Goal: Task Accomplishment & Management: Complete application form

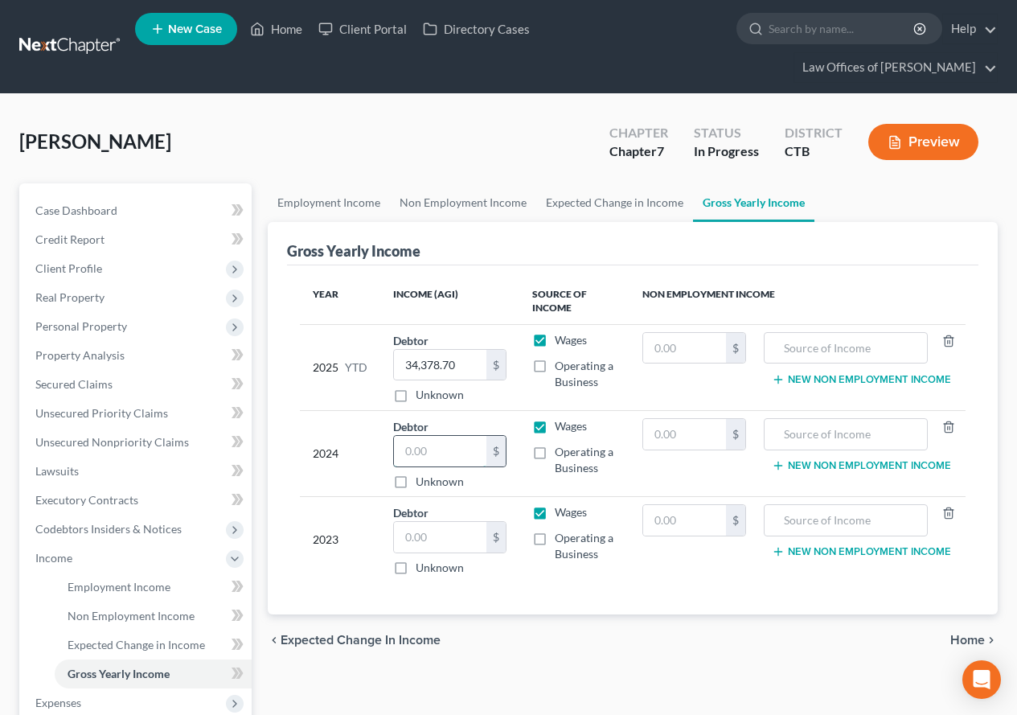
click at [454, 459] on input "text" at bounding box center [440, 451] width 92 height 31
type input "47,072"
click at [463, 367] on input "34,378.70" at bounding box center [440, 365] width 92 height 31
type input "34,378."
click at [431, 544] on input "text" at bounding box center [440, 537] width 92 height 31
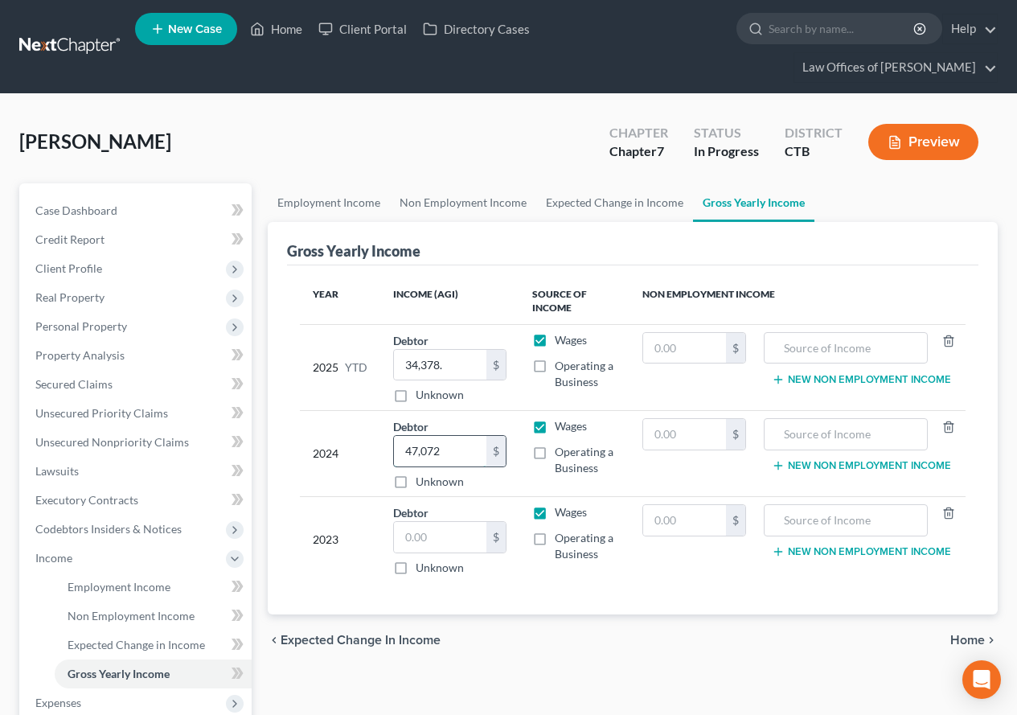
click at [460, 448] on input "47,072" at bounding box center [440, 451] width 92 height 31
type input "47,072."
click at [420, 543] on input "text" at bounding box center [440, 537] width 92 height 31
type input "49,146.00"
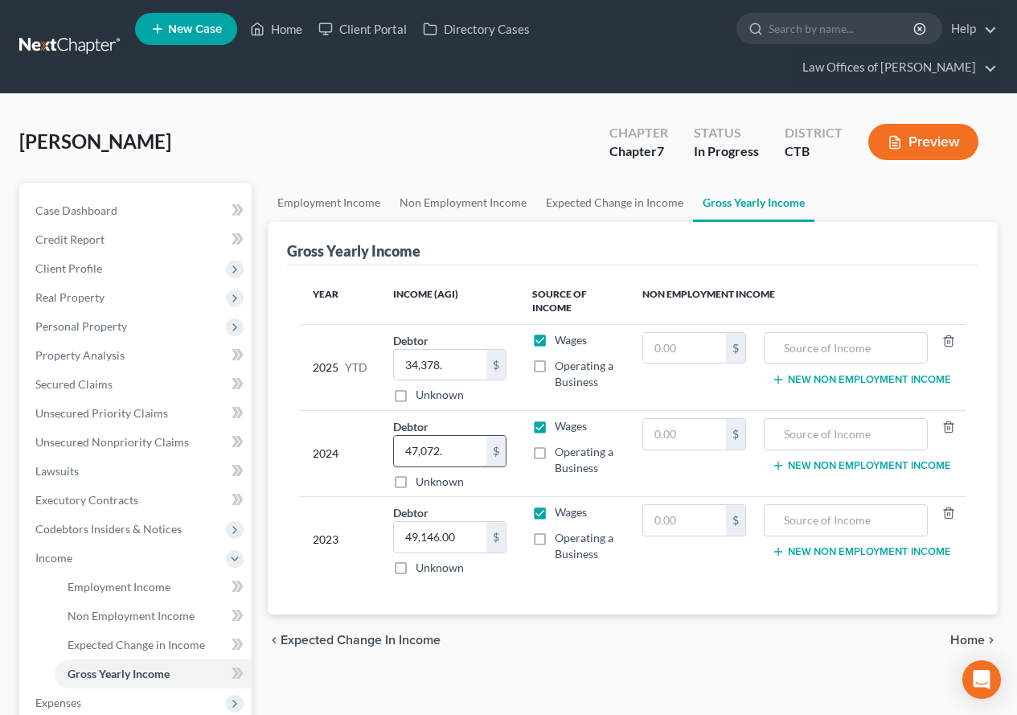
click at [461, 449] on input "47,072." at bounding box center [440, 451] width 92 height 31
type input "47,072.00"
click at [462, 364] on input "34,378." at bounding box center [440, 365] width 92 height 31
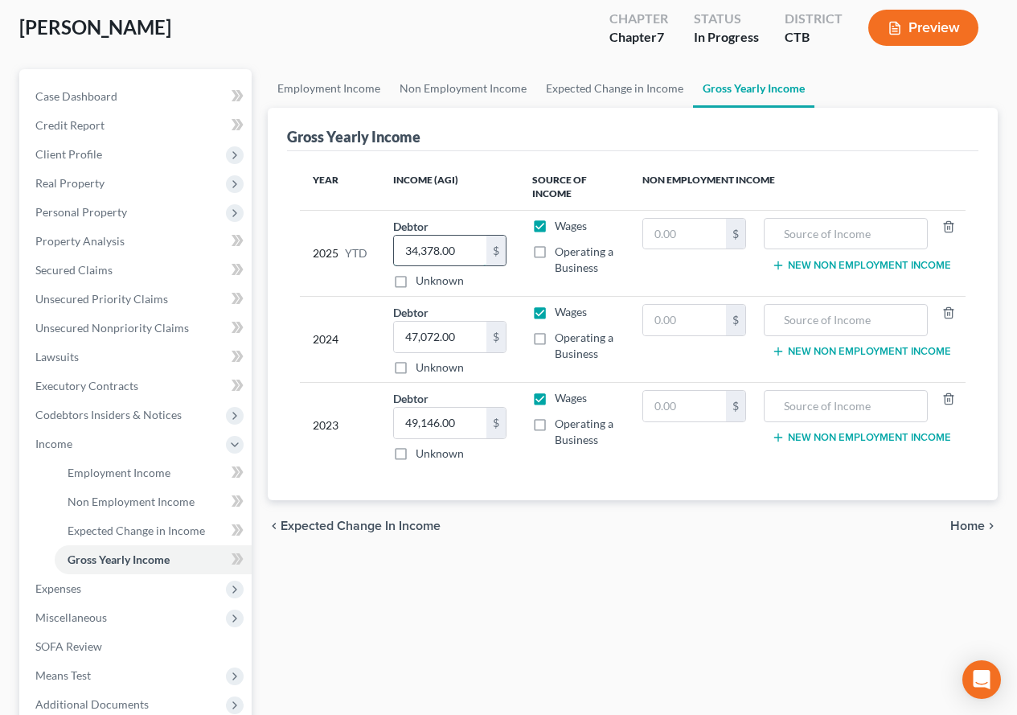
scroll to position [241, 0]
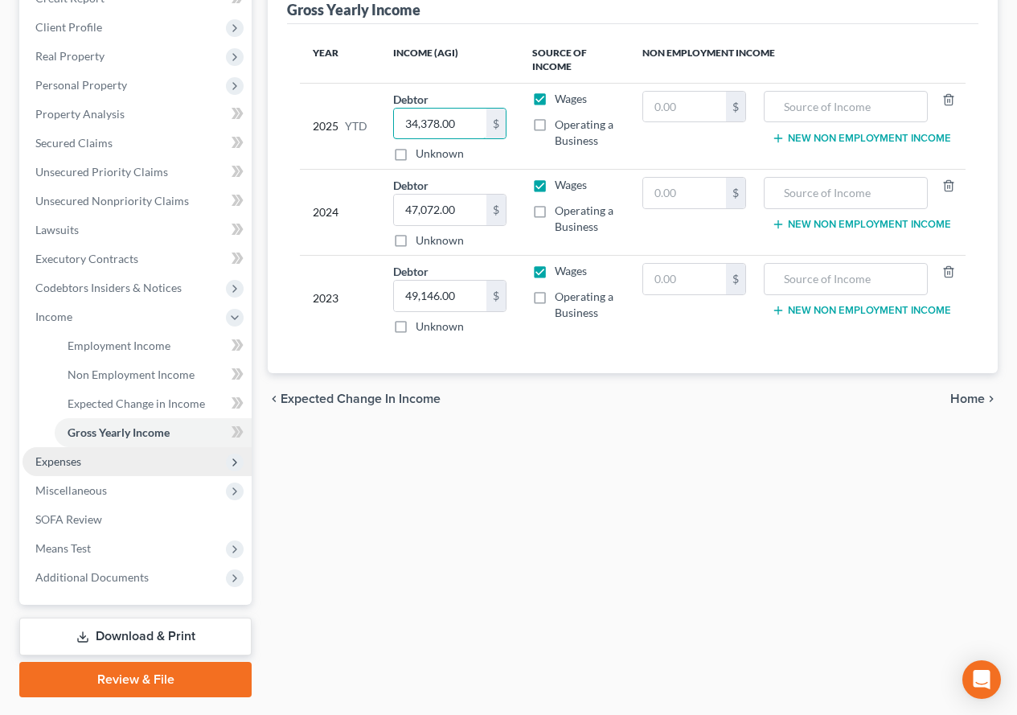
type input "34,378.00"
click at [52, 464] on span "Expenses" at bounding box center [58, 461] width 46 height 14
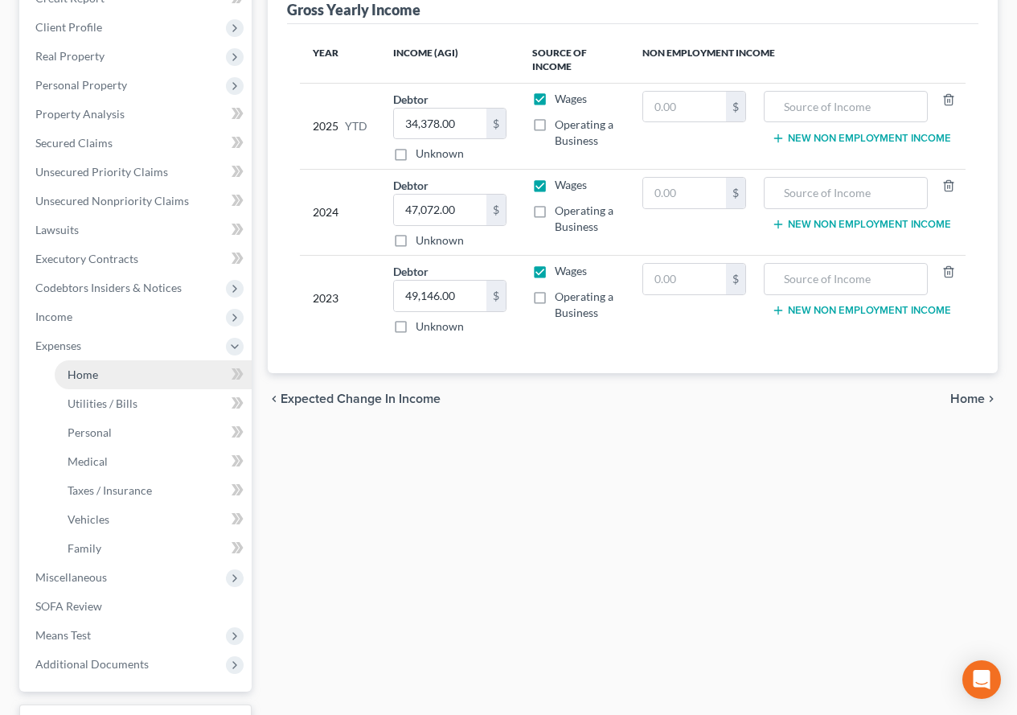
click at [73, 368] on span "Home" at bounding box center [83, 374] width 31 height 14
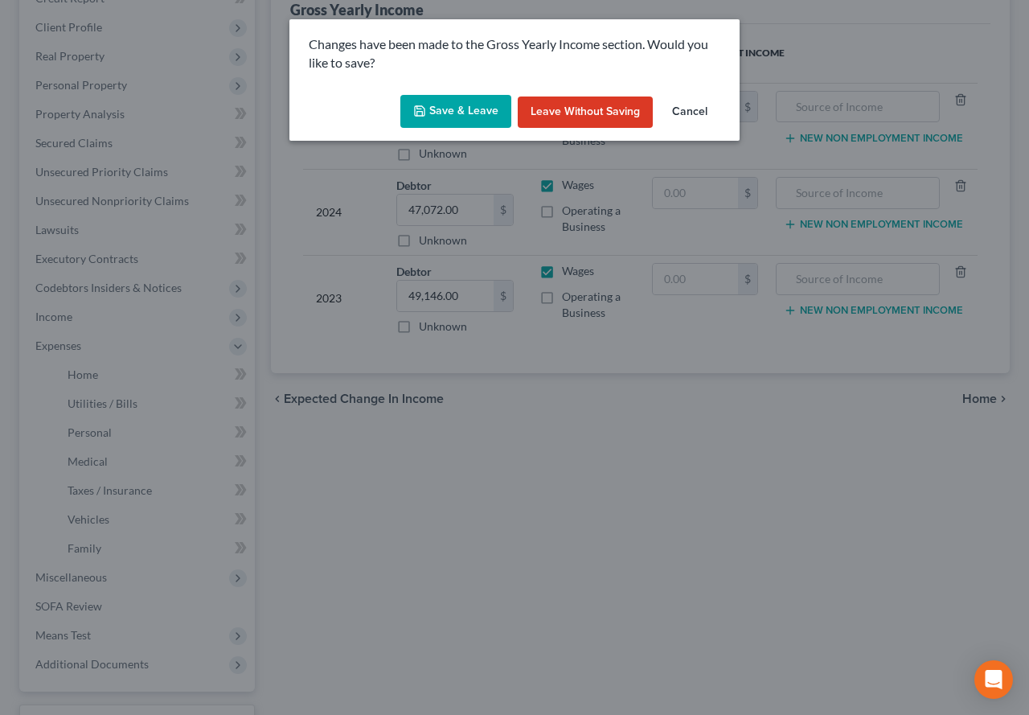
click at [442, 110] on button "Save & Leave" at bounding box center [455, 112] width 111 height 34
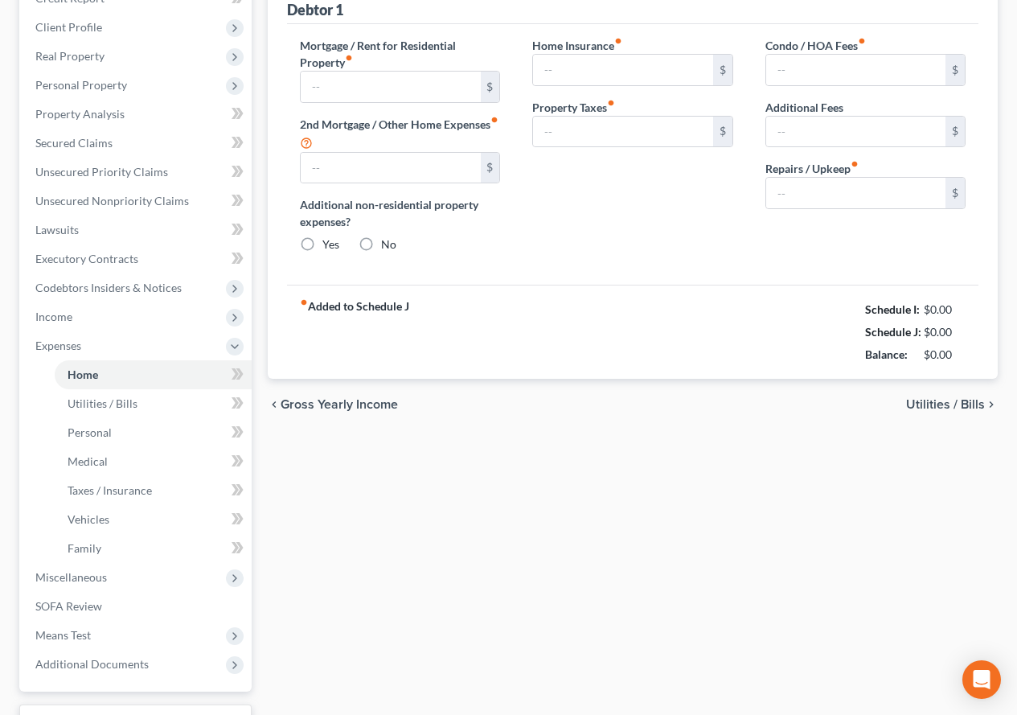
type input "0.00"
radio input "true"
type input "0.00"
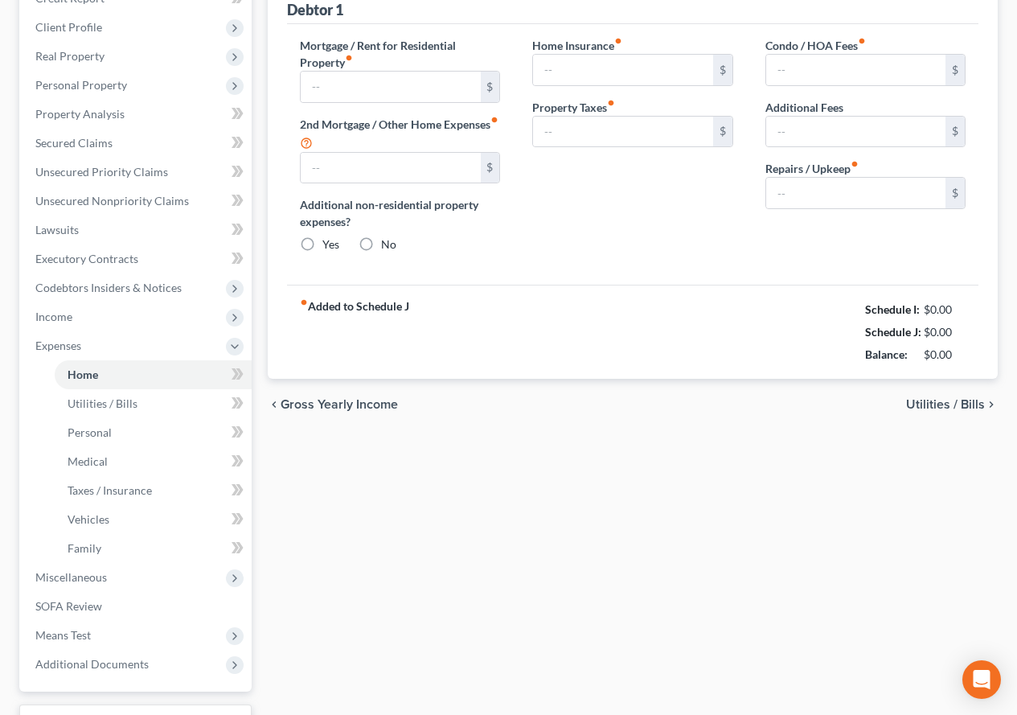
type input "0.00"
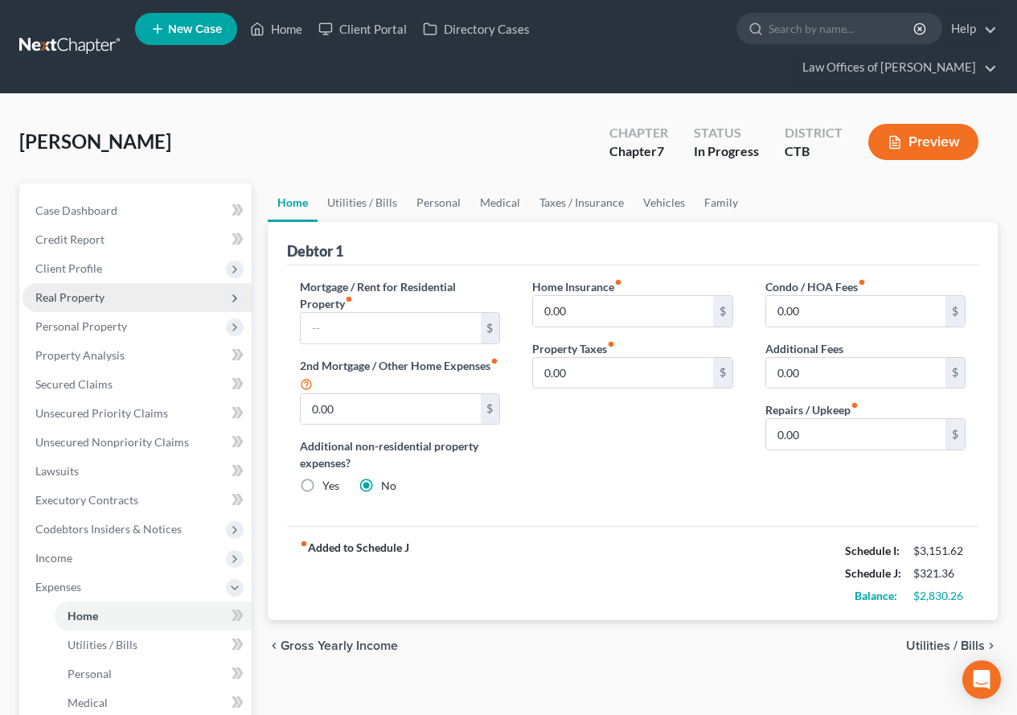
click at [60, 296] on span "Real Property" at bounding box center [69, 297] width 69 height 14
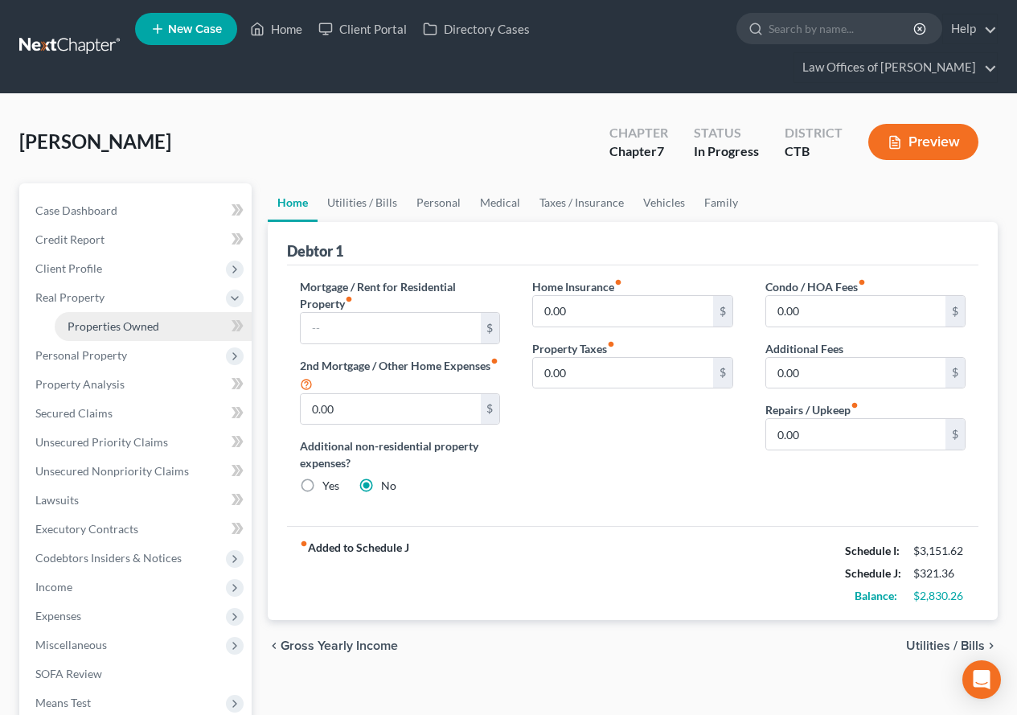
click at [113, 325] on span "Properties Owned" at bounding box center [114, 326] width 92 height 14
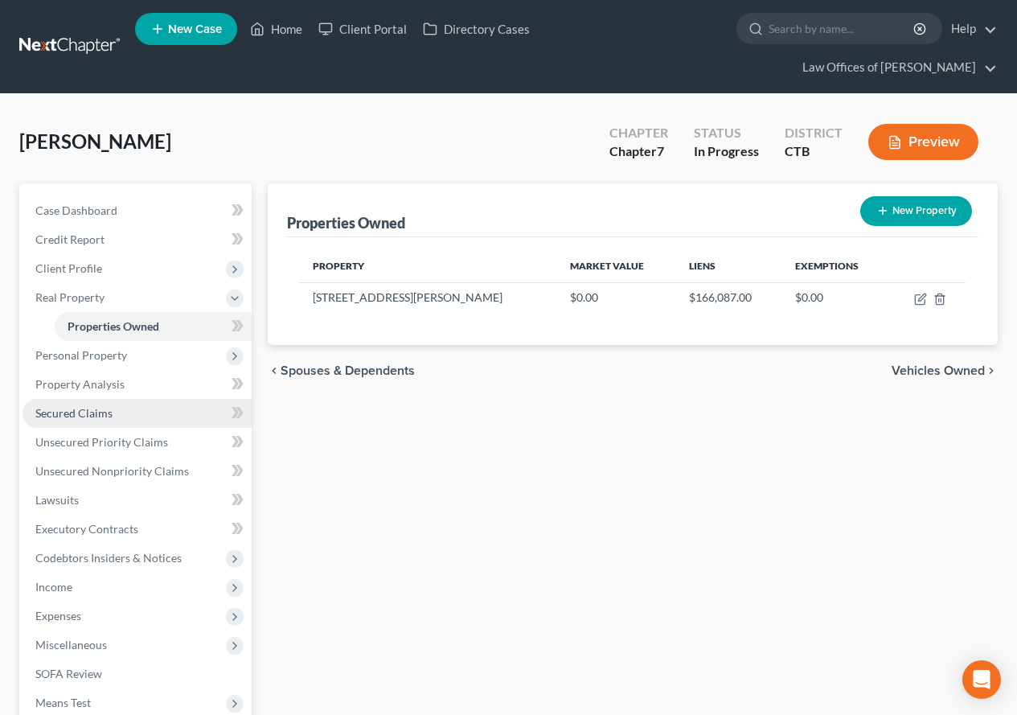
click at [98, 412] on span "Secured Claims" at bounding box center [73, 413] width 77 height 14
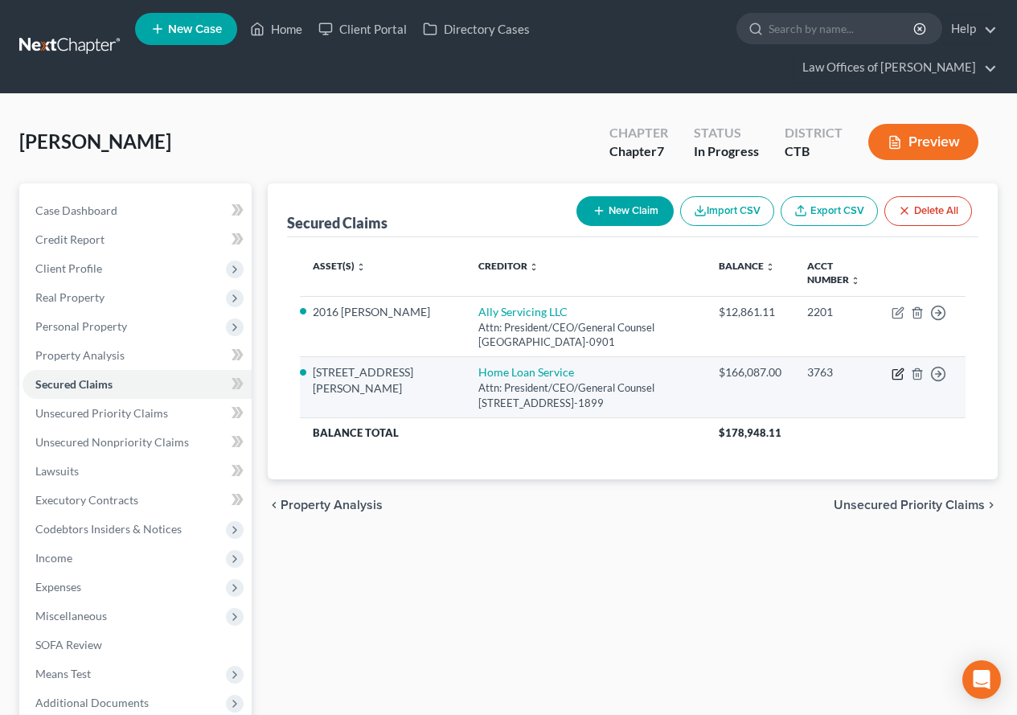
click at [894, 375] on icon "button" at bounding box center [897, 373] width 13 height 13
select select "13"
select select "2"
select select "4"
select select "3"
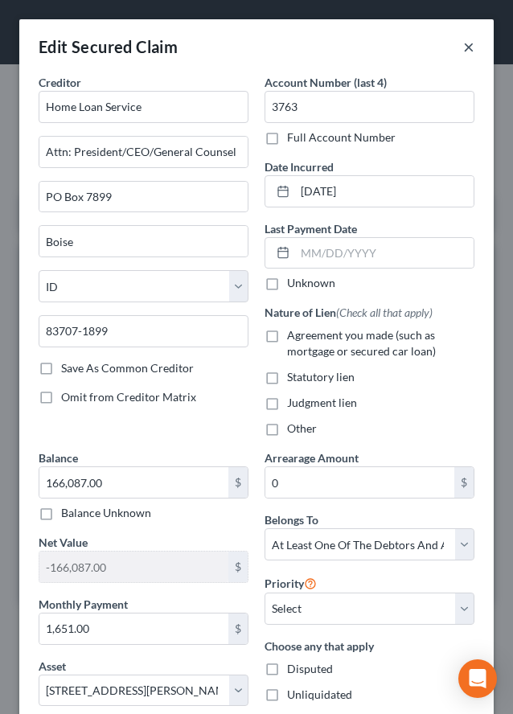
click at [463, 46] on button "×" at bounding box center [468, 46] width 11 height 19
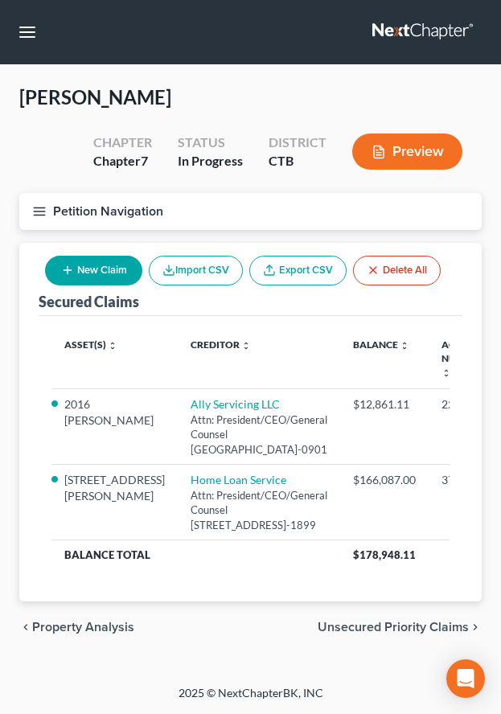
click at [35, 207] on line "button" at bounding box center [39, 207] width 11 height 0
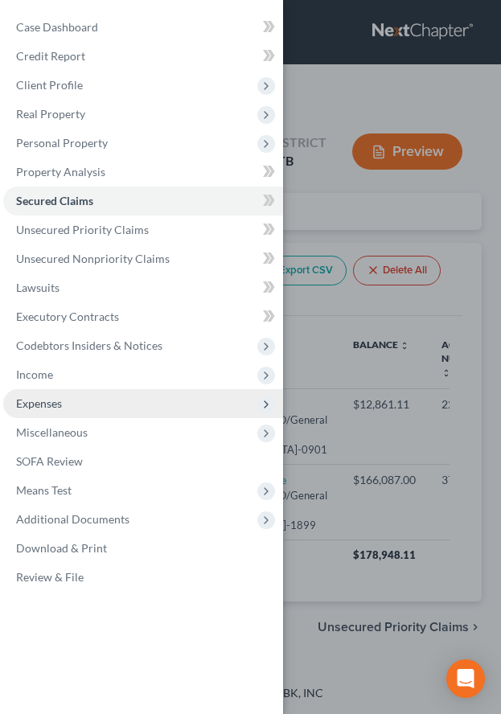
click at [43, 404] on span "Expenses" at bounding box center [39, 403] width 46 height 14
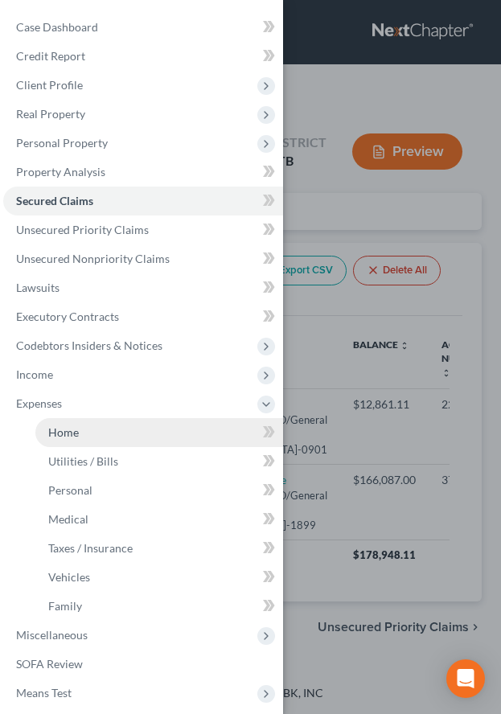
click at [64, 437] on span "Home" at bounding box center [63, 432] width 31 height 14
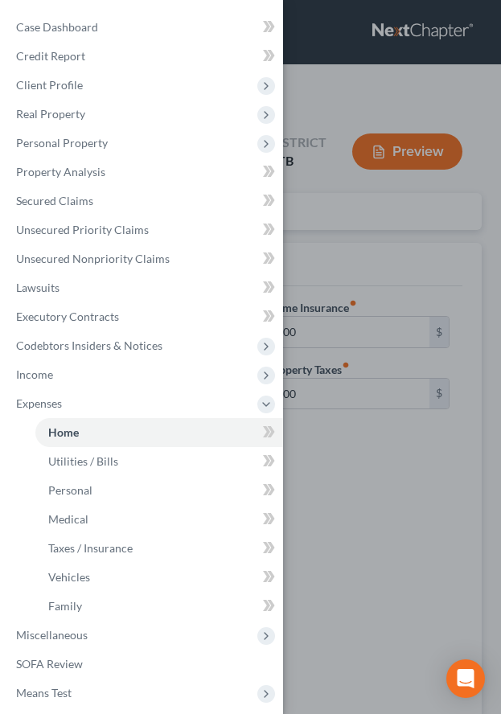
click at [378, 522] on div "Case Dashboard Payments Invoices Payments Payments Credit Report Client Profile" at bounding box center [250, 357] width 501 height 714
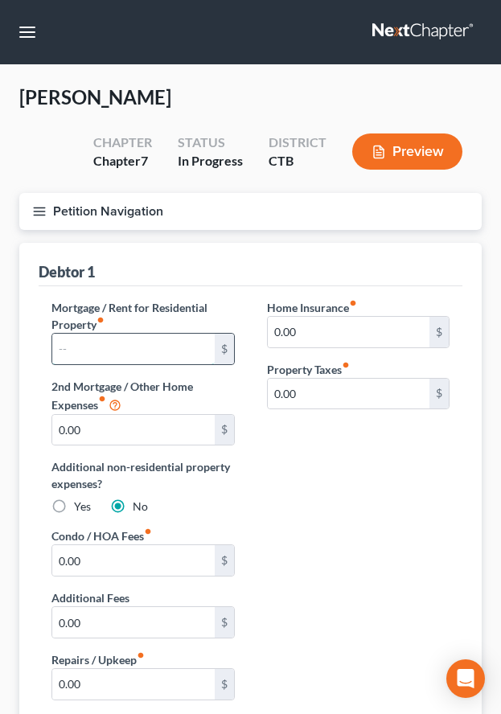
click at [72, 346] on input "text" at bounding box center [133, 349] width 162 height 31
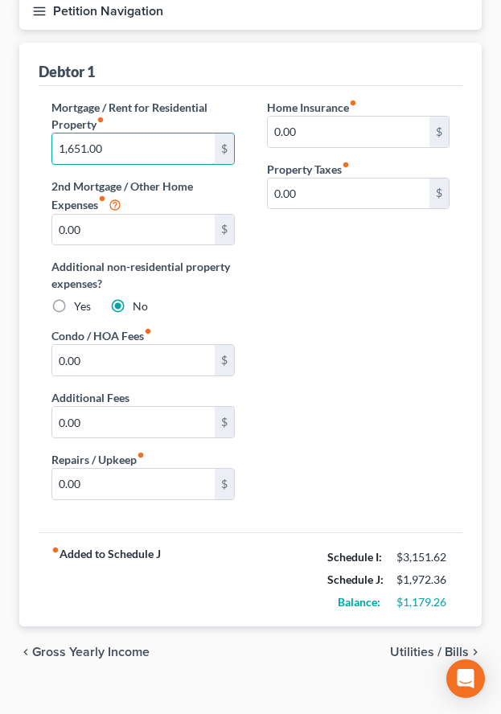
scroll to position [225, 0]
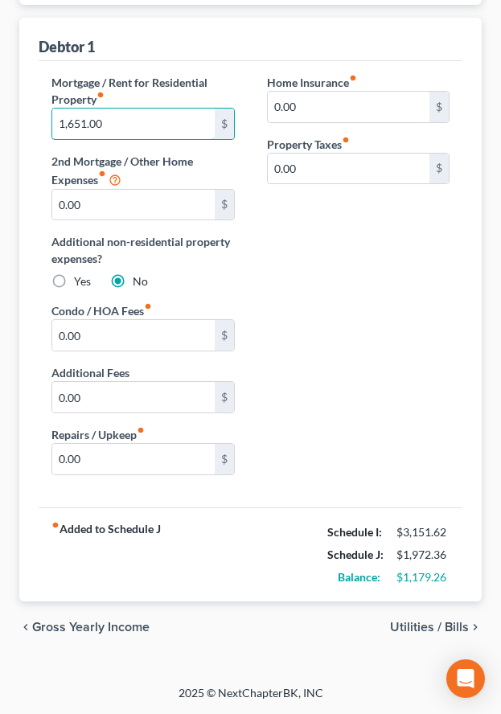
type input "1,651.00"
click at [417, 626] on span "Utilities / Bills" at bounding box center [429, 626] width 79 height 13
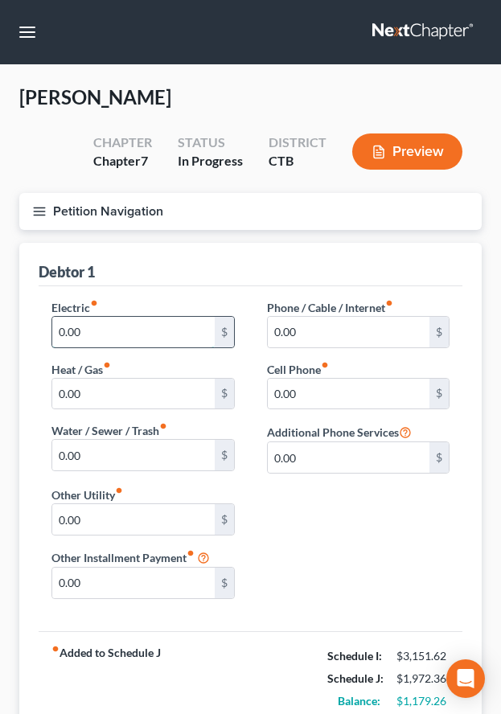
click at [101, 325] on input "0.00" at bounding box center [133, 332] width 162 height 31
type input "250.00"
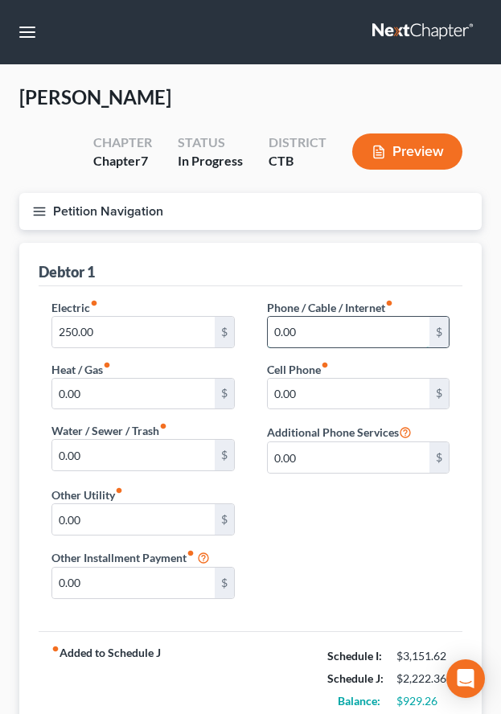
click at [317, 341] on input "0.00" at bounding box center [349, 332] width 162 height 31
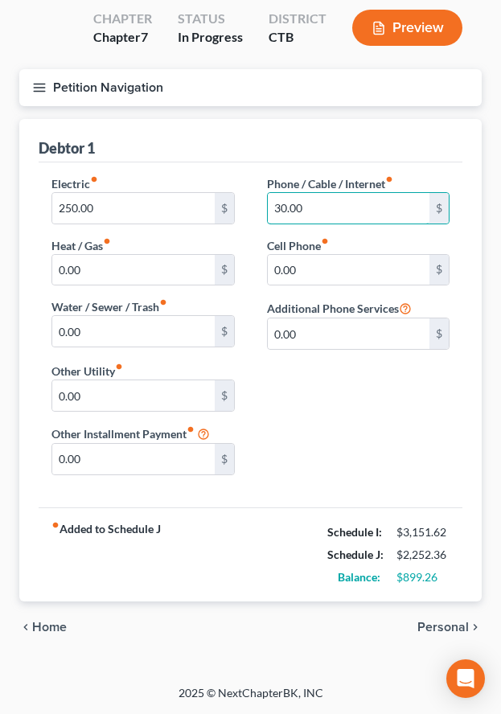
type input "30.00"
click at [445, 621] on span "Personal" at bounding box center [442, 626] width 51 height 13
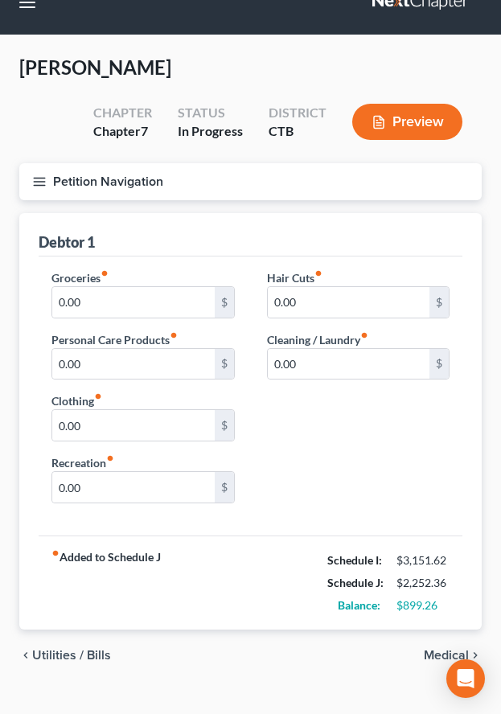
scroll to position [58, 0]
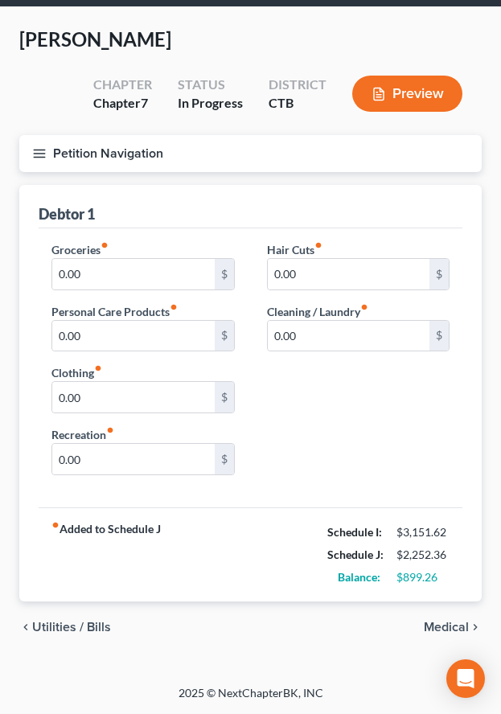
click at [436, 626] on span "Medical" at bounding box center [446, 626] width 45 height 13
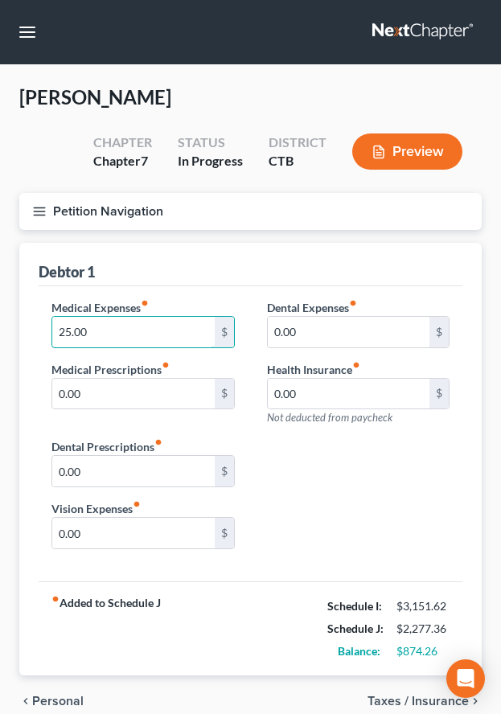
type input "25.00"
click at [35, 698] on span "Personal" at bounding box center [57, 700] width 51 height 13
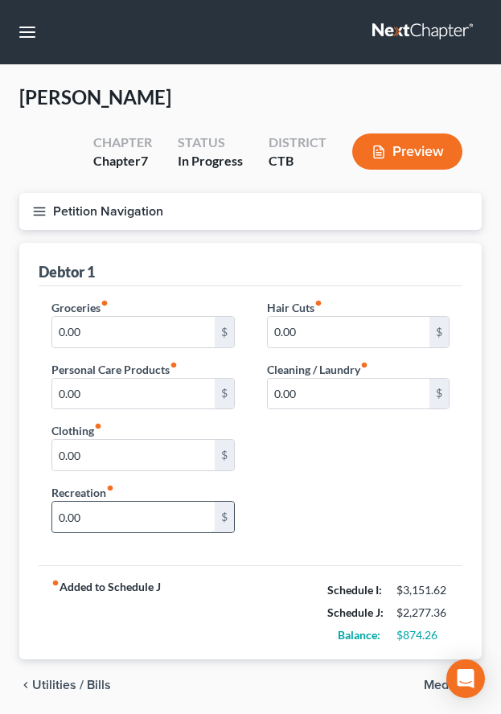
click at [112, 525] on input "0.00" at bounding box center [133, 517] width 162 height 31
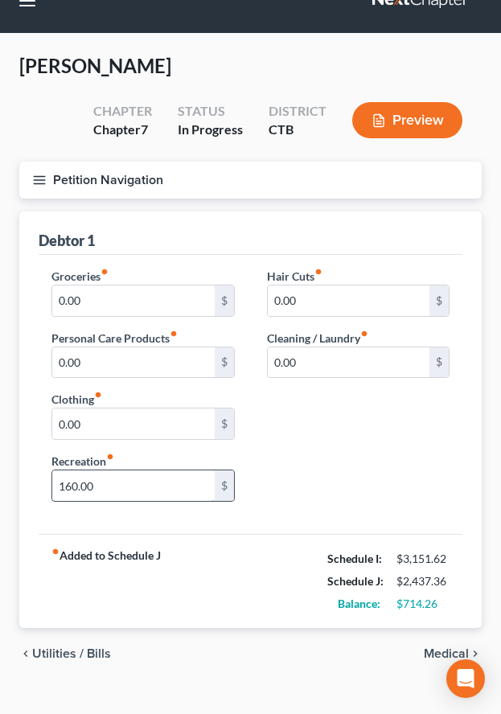
scroll to position [58, 0]
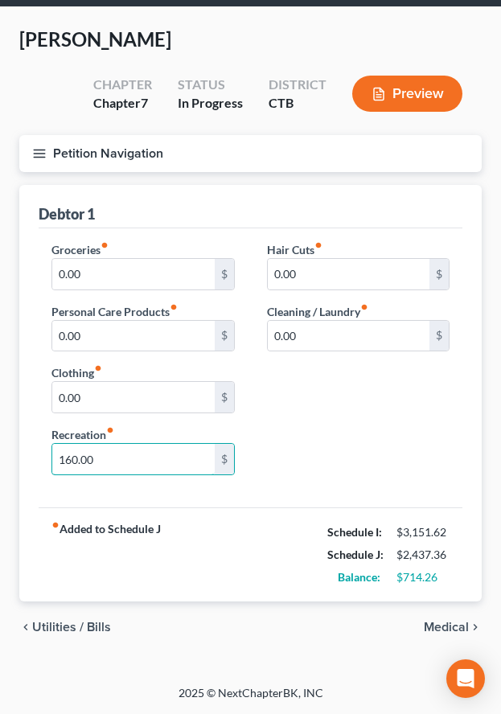
type input "160.00"
click at [436, 627] on span "Medical" at bounding box center [446, 626] width 45 height 13
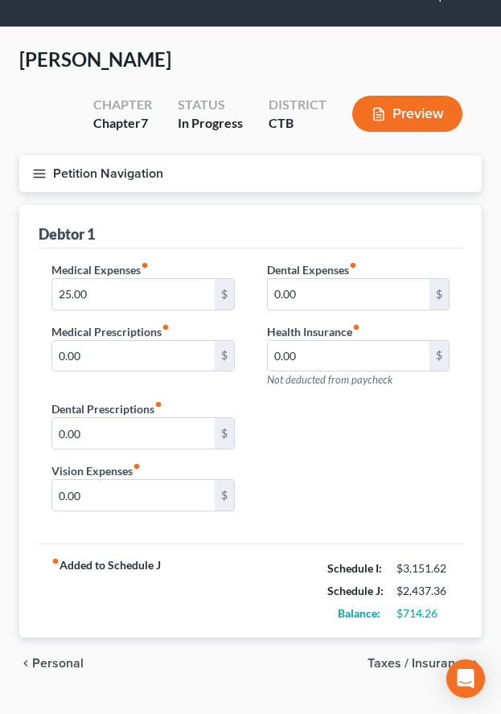
scroll to position [74, 0]
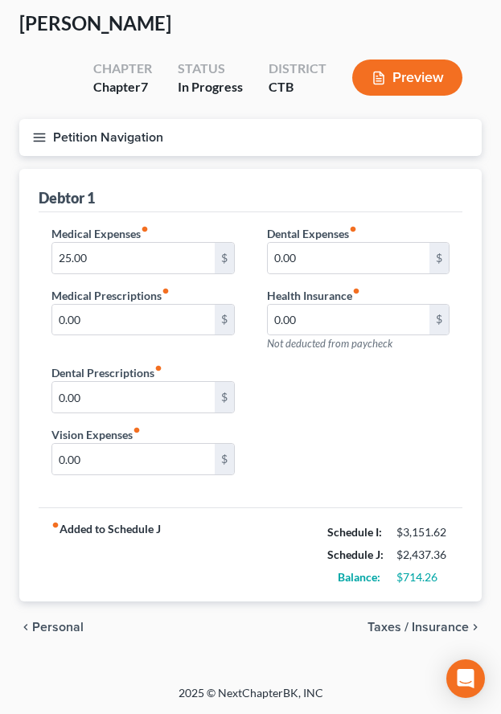
click at [390, 630] on span "Taxes / Insurance" at bounding box center [417, 626] width 101 height 13
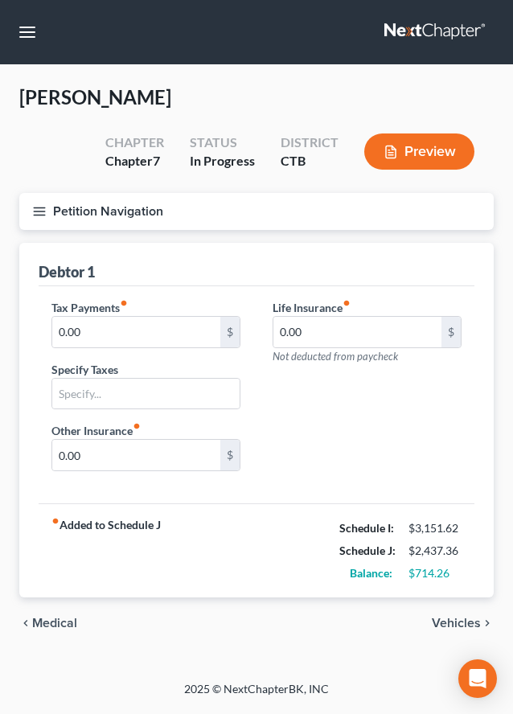
click at [448, 627] on span "Vehicles" at bounding box center [456, 622] width 49 height 13
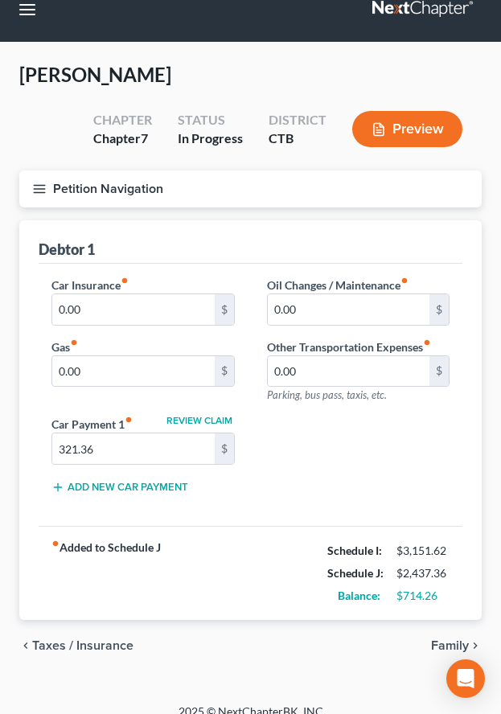
scroll to position [41, 0]
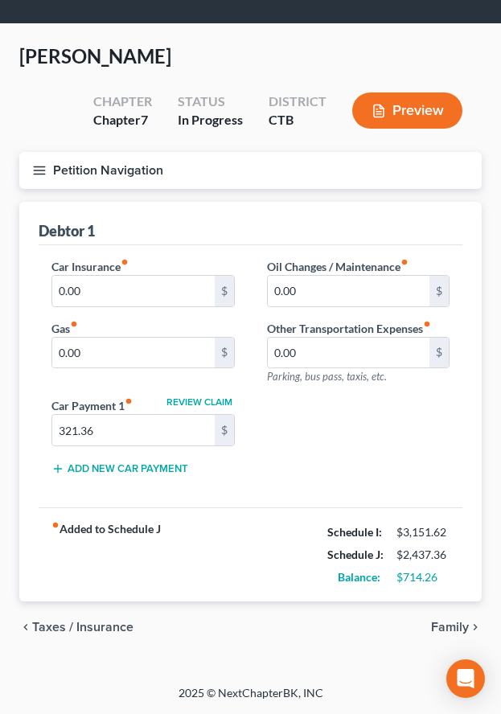
click at [441, 625] on span "Family" at bounding box center [450, 626] width 38 height 13
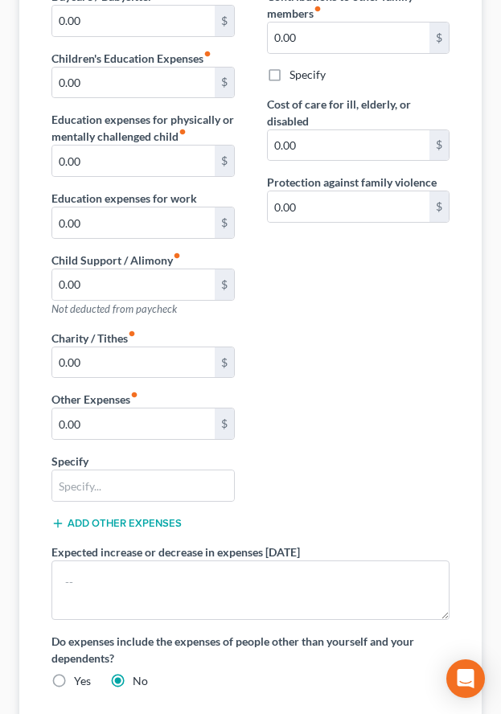
scroll to position [322, 0]
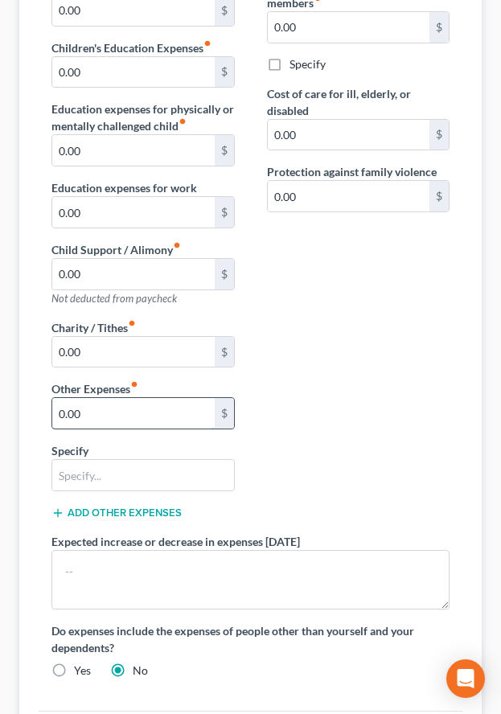
click at [103, 416] on input "0.00" at bounding box center [133, 413] width 162 height 31
type input "70.00"
click at [72, 473] on input "text" at bounding box center [143, 475] width 182 height 31
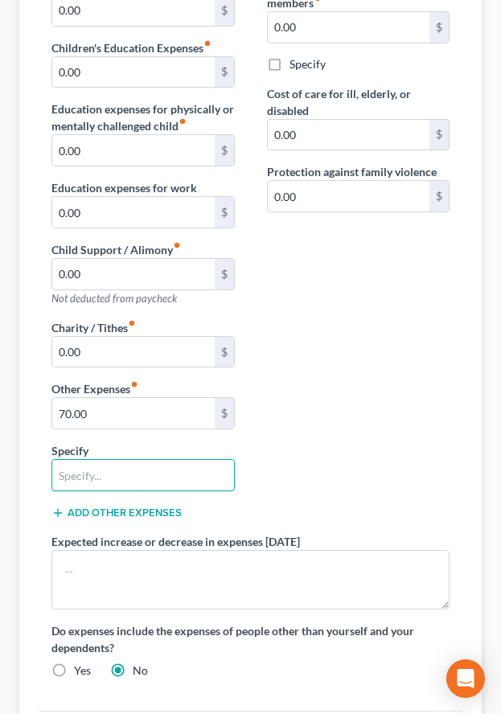
type input "Pet care"
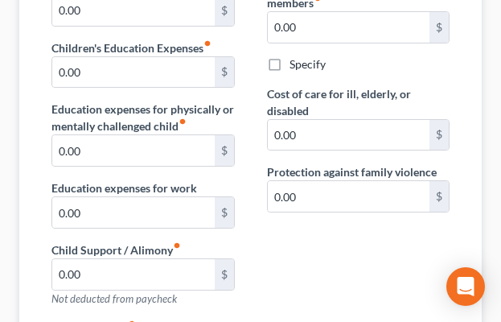
click at [330, 272] on div "Contributions to other family members fiber_manual_record 0.00 $ Specify Cost o…" at bounding box center [358, 148] width 215 height 342
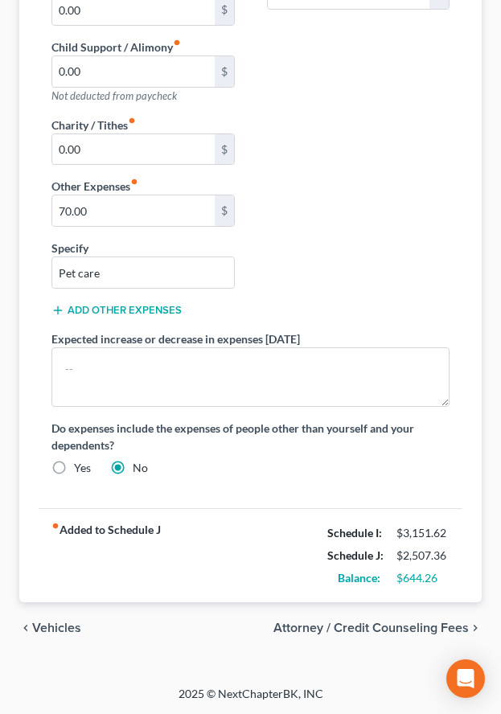
scroll to position [525, 0]
click at [51, 626] on span "Vehicles" at bounding box center [56, 626] width 49 height 13
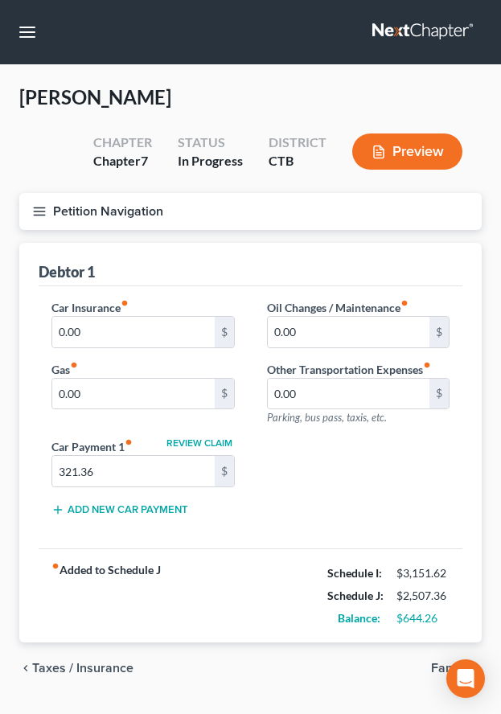
click at [46, 666] on span "Taxes / Insurance" at bounding box center [82, 667] width 101 height 13
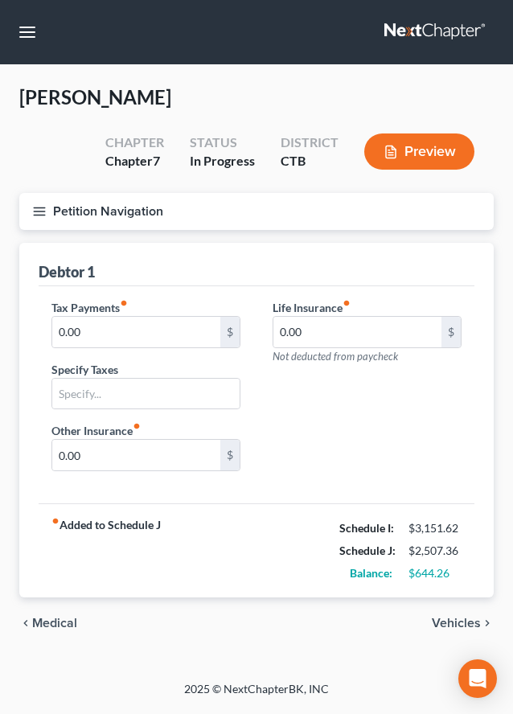
click at [49, 628] on span "Medical" at bounding box center [54, 622] width 45 height 13
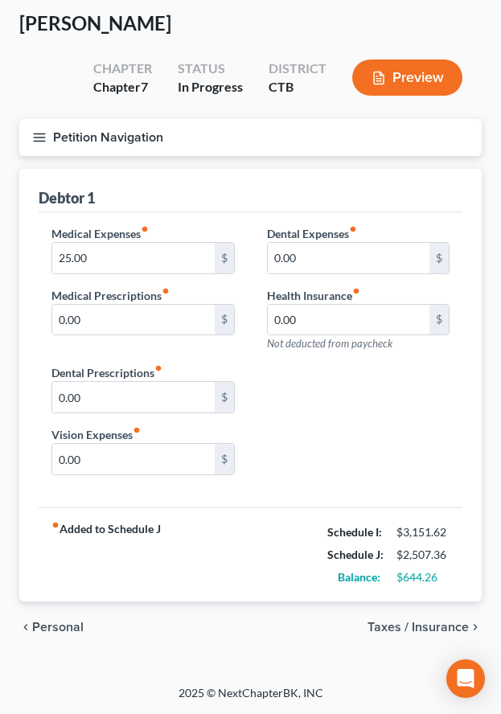
click at [43, 626] on span "Personal" at bounding box center [57, 626] width 51 height 13
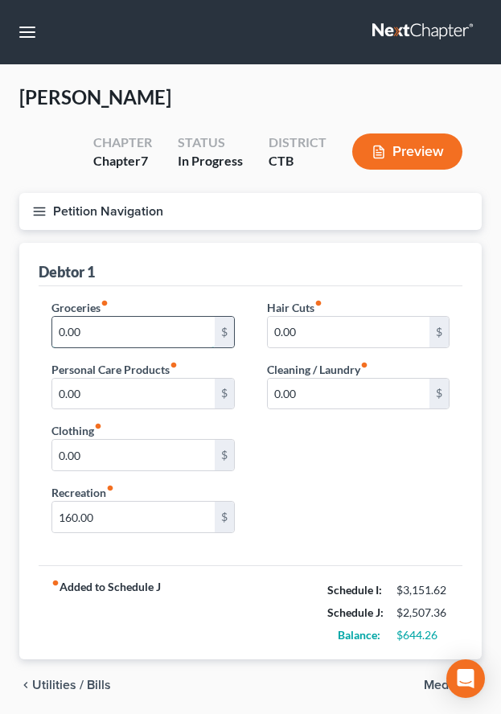
click at [88, 332] on input "0.00" at bounding box center [133, 332] width 162 height 31
type input "450.00"
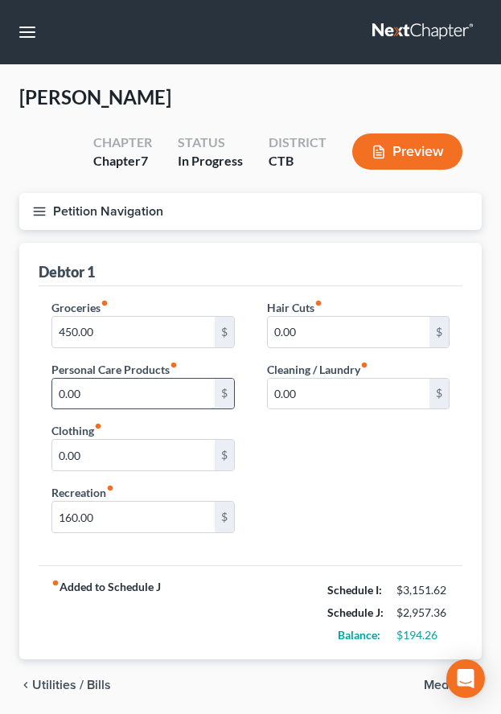
click at [117, 395] on input "0.00" at bounding box center [133, 394] width 162 height 31
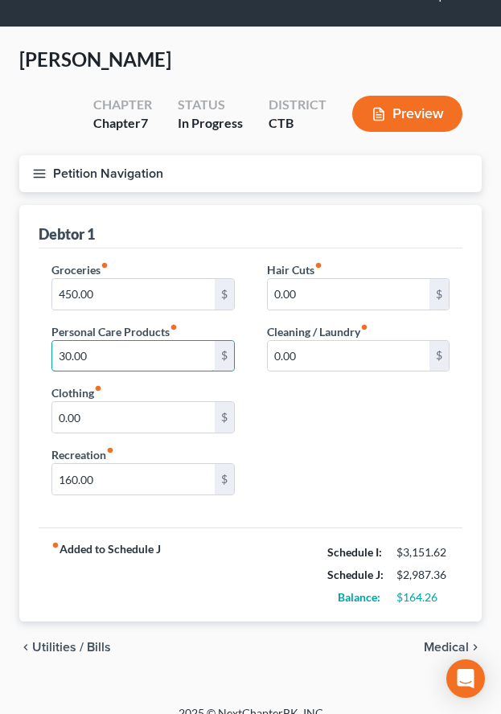
scroll to position [58, 0]
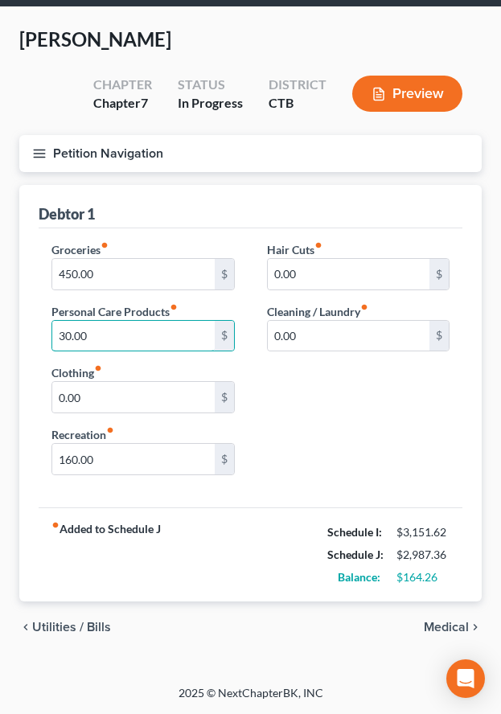
type input "30.00"
click at [436, 624] on span "Medical" at bounding box center [446, 626] width 45 height 13
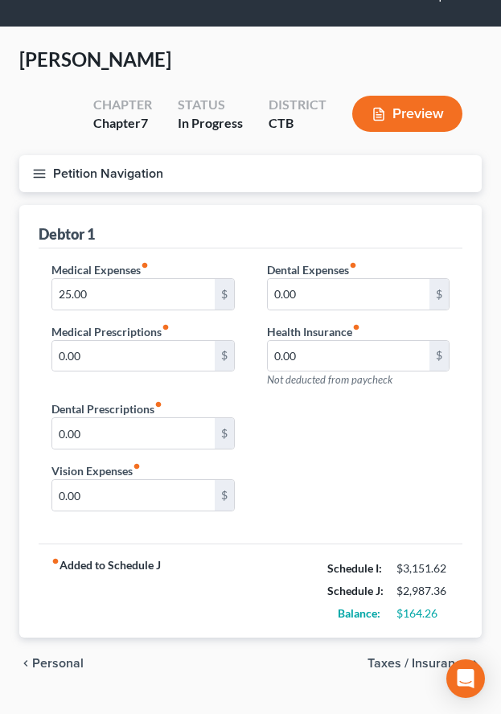
scroll to position [74, 0]
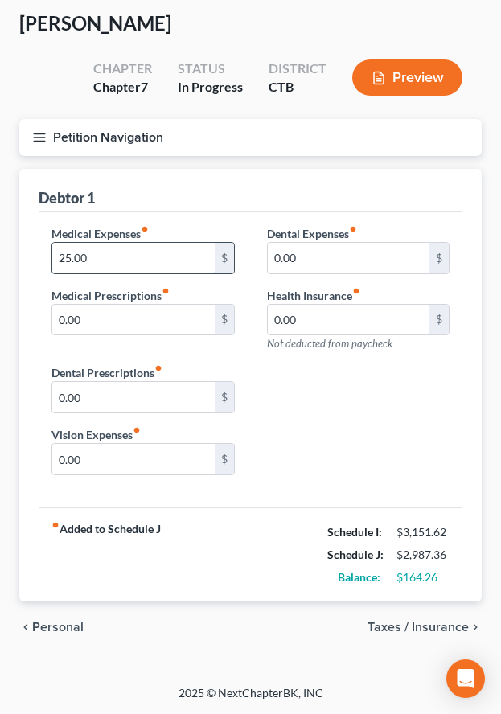
click at [63, 256] on input "25.00" at bounding box center [133, 258] width 162 height 31
click at [64, 256] on input "25.00" at bounding box center [133, 258] width 162 height 31
type input "20.00"
click at [386, 629] on span "Taxes / Insurance" at bounding box center [417, 626] width 101 height 13
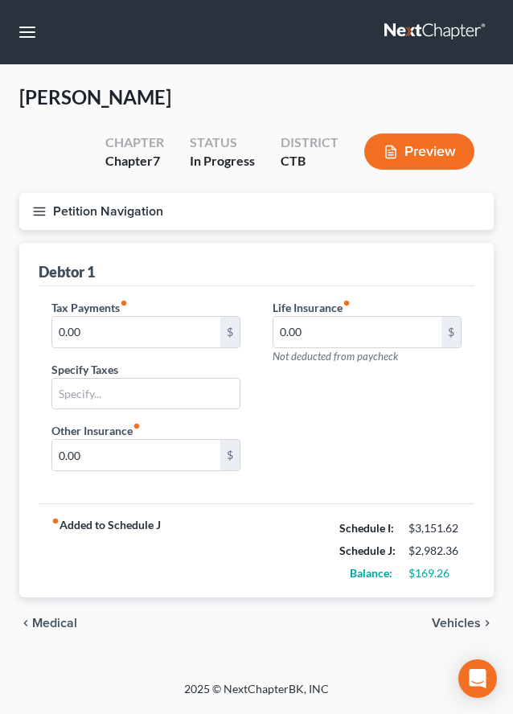
click at [448, 625] on span "Vehicles" at bounding box center [456, 622] width 49 height 13
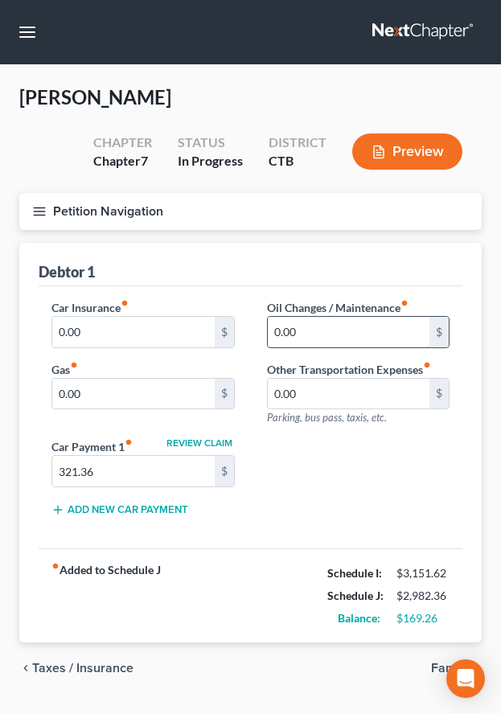
click at [312, 332] on input "0.00" at bounding box center [349, 332] width 162 height 31
type input "100.00"
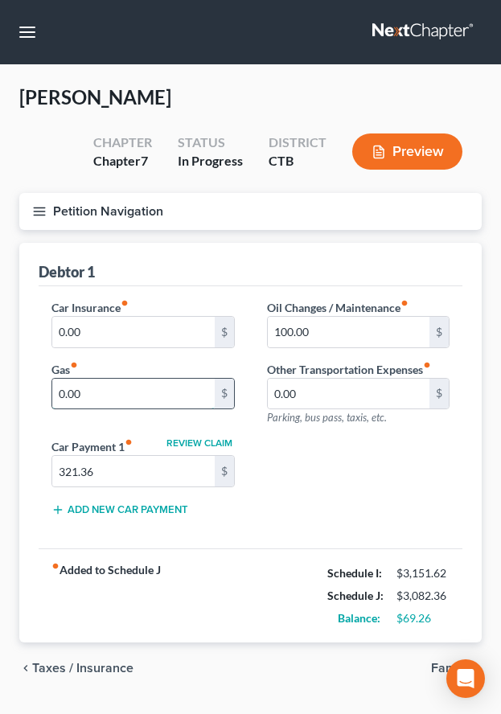
click at [85, 393] on input "0.00" at bounding box center [133, 394] width 162 height 31
type input "125.00"
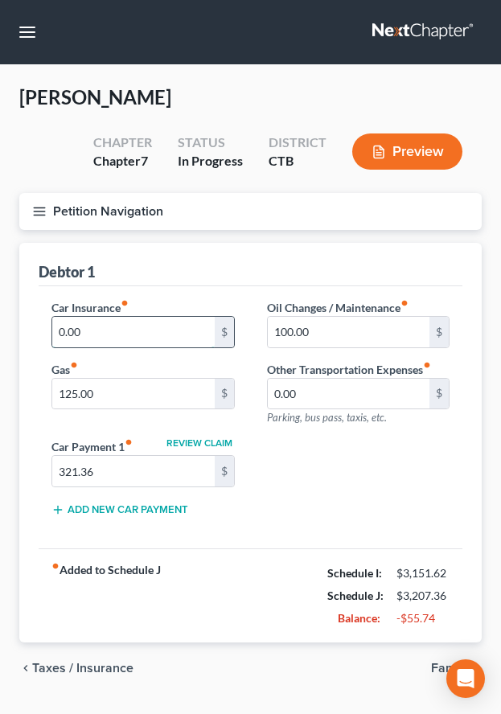
click at [116, 338] on input "0.00" at bounding box center [133, 332] width 162 height 31
type input "210.66"
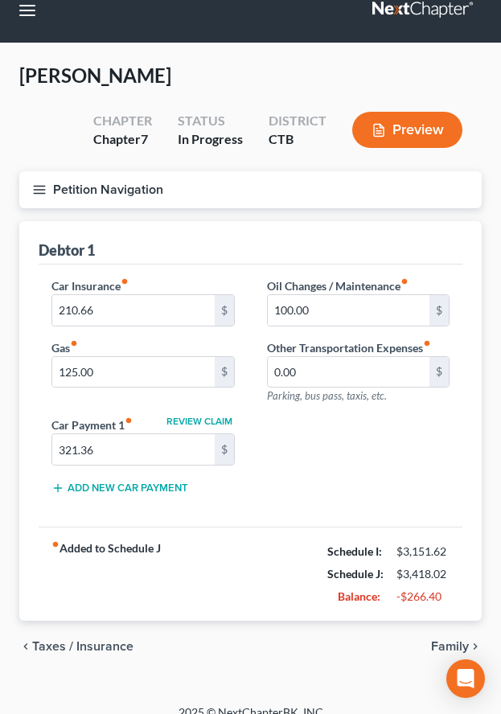
scroll to position [41, 0]
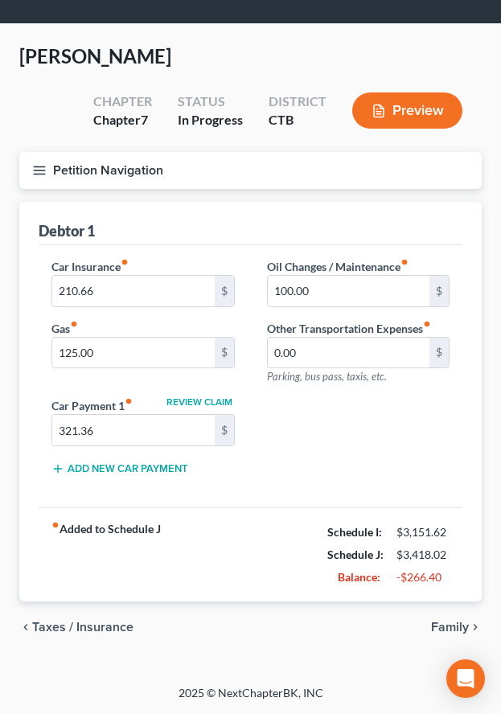
click at [57, 627] on span "Taxes / Insurance" at bounding box center [82, 626] width 101 height 13
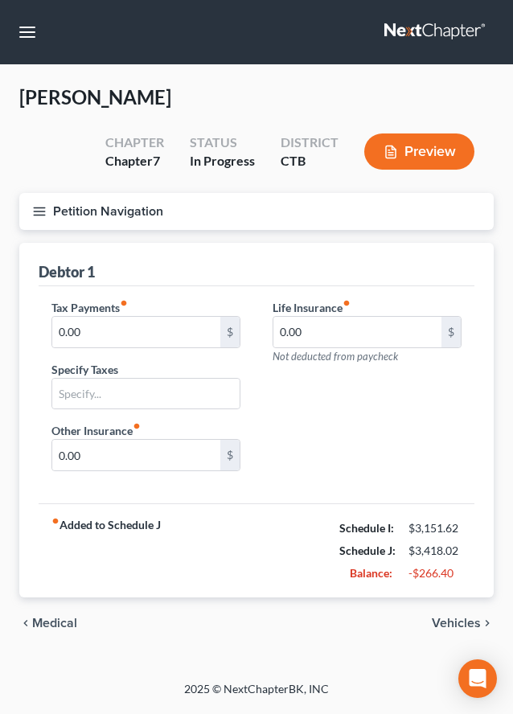
click at [57, 627] on span "Medical" at bounding box center [54, 622] width 45 height 13
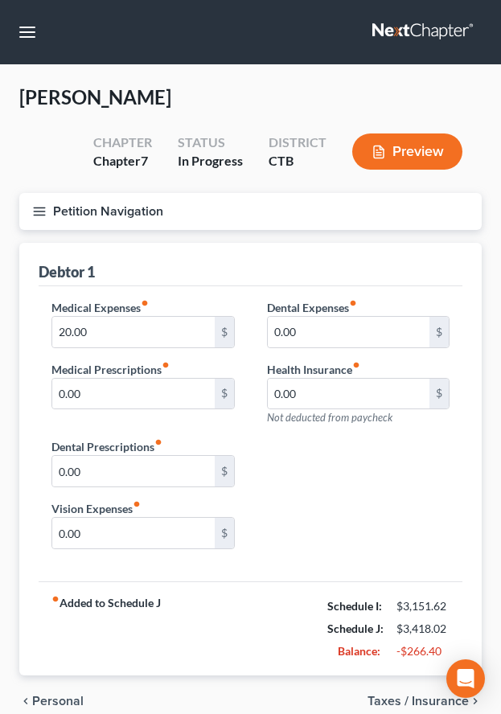
click at [39, 701] on span "Personal" at bounding box center [57, 700] width 51 height 13
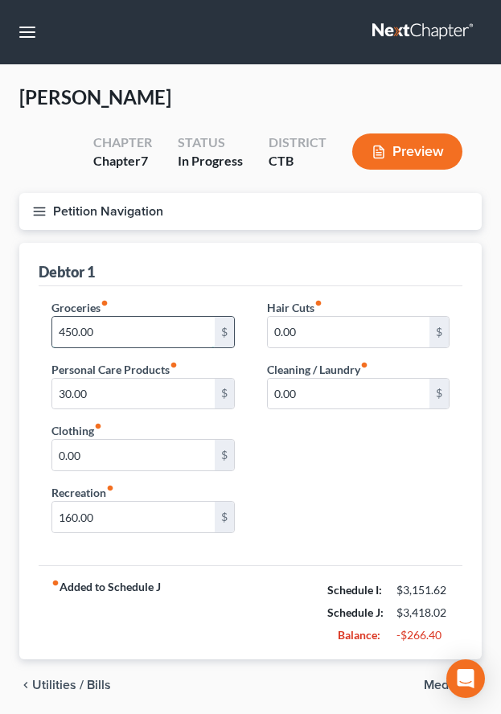
click at [68, 334] on input "450.00" at bounding box center [133, 332] width 162 height 31
type input "400.00"
click at [57, 687] on span "Utilities / Bills" at bounding box center [71, 684] width 79 height 13
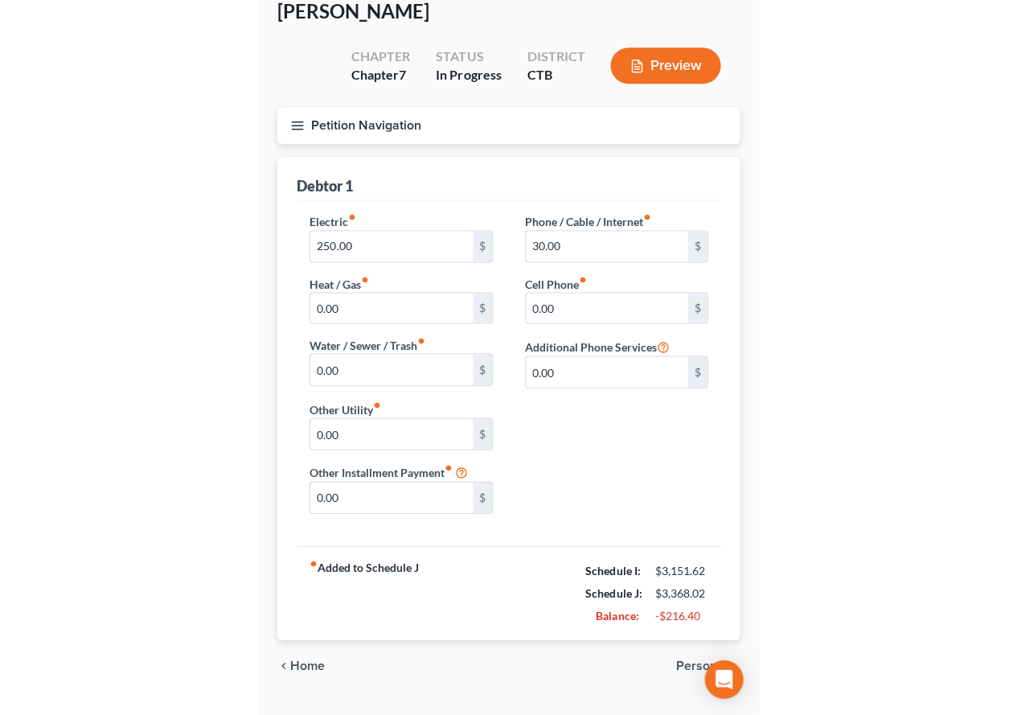
scroll to position [124, 0]
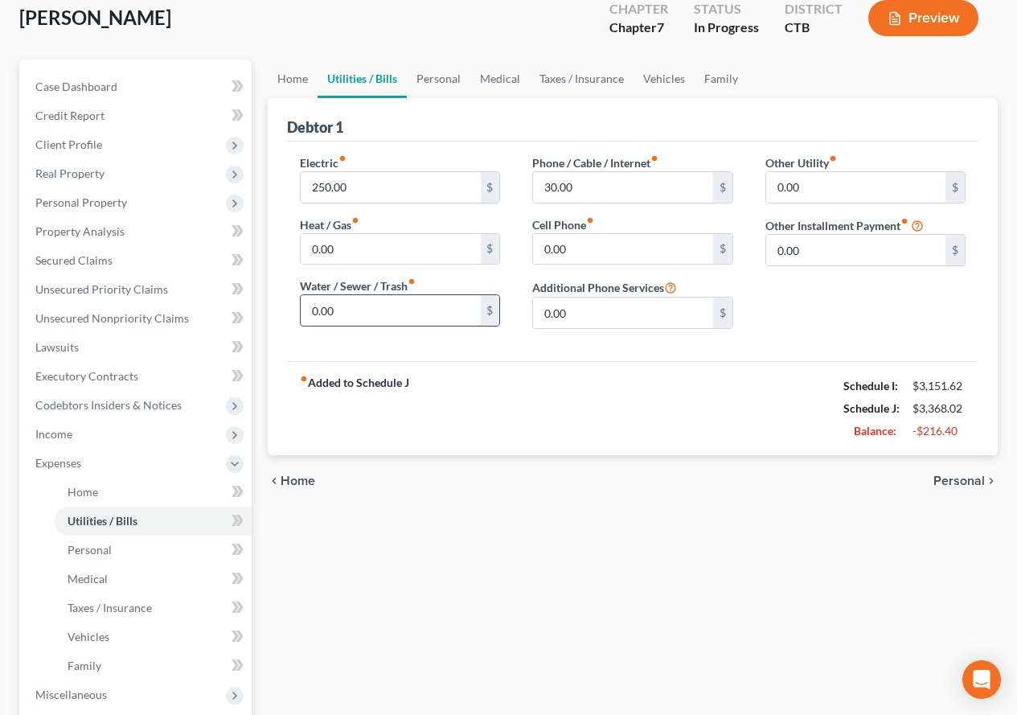
click at [334, 313] on input "0.00" at bounding box center [390, 310] width 179 height 31
click at [507, 382] on div "fiber_manual_record Added to Schedule J Schedule I: $3,151.62 Schedule J: $3,36…" at bounding box center [632, 408] width 691 height 94
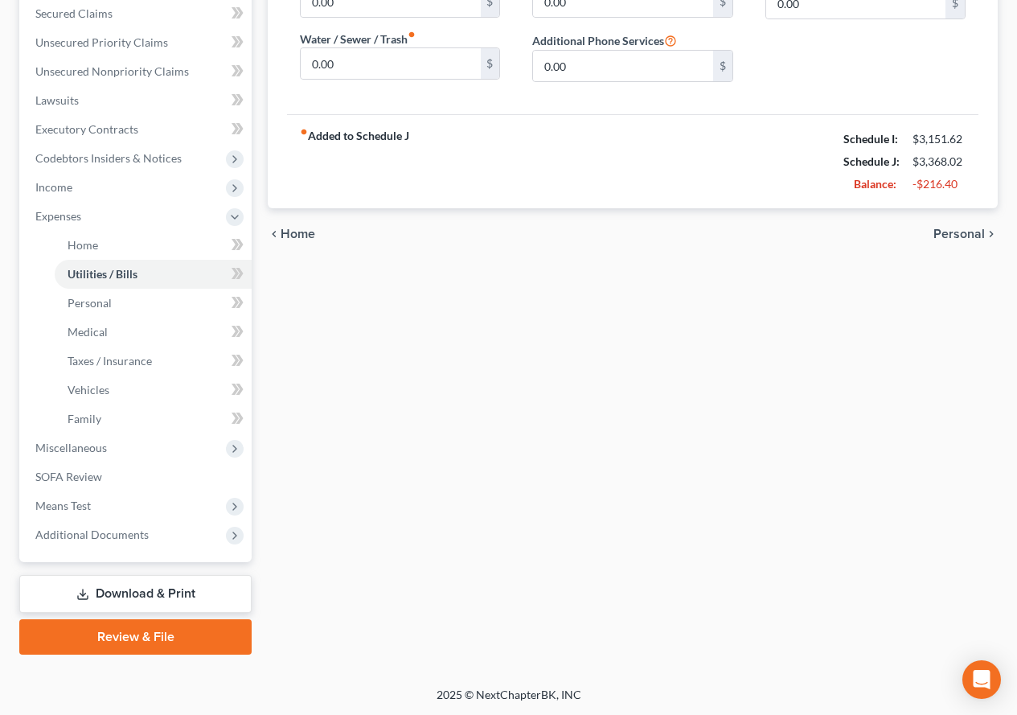
scroll to position [371, 0]
click at [88, 450] on span "Miscellaneous" at bounding box center [71, 447] width 72 height 14
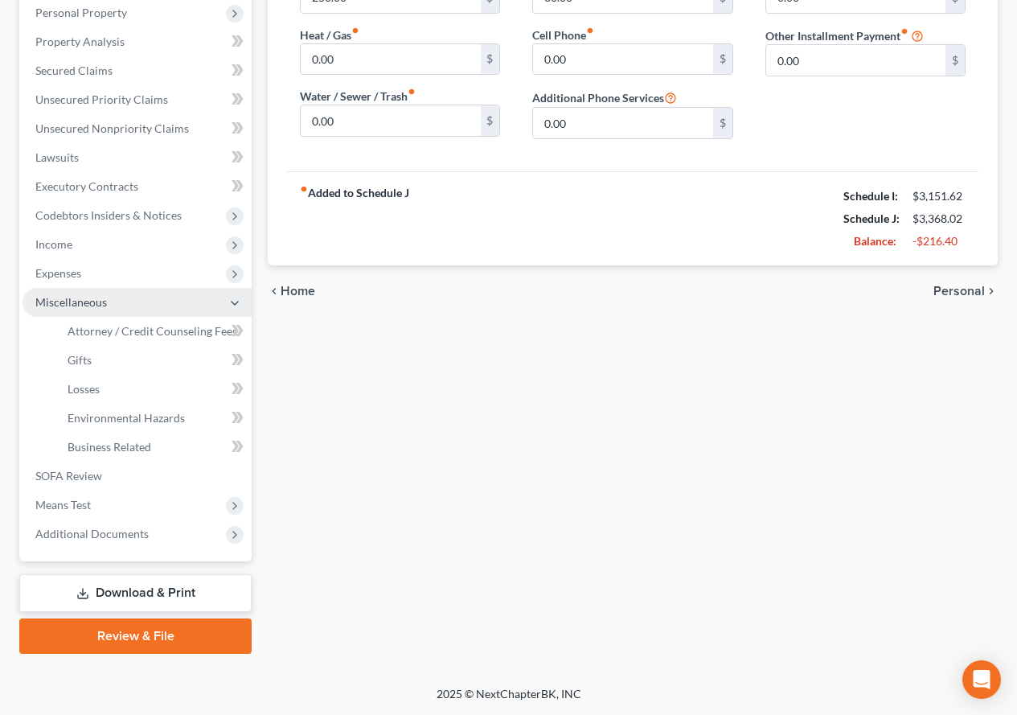
scroll to position [313, 0]
click at [147, 338] on link "Attorney / Credit Counseling Fees" at bounding box center [153, 331] width 197 height 29
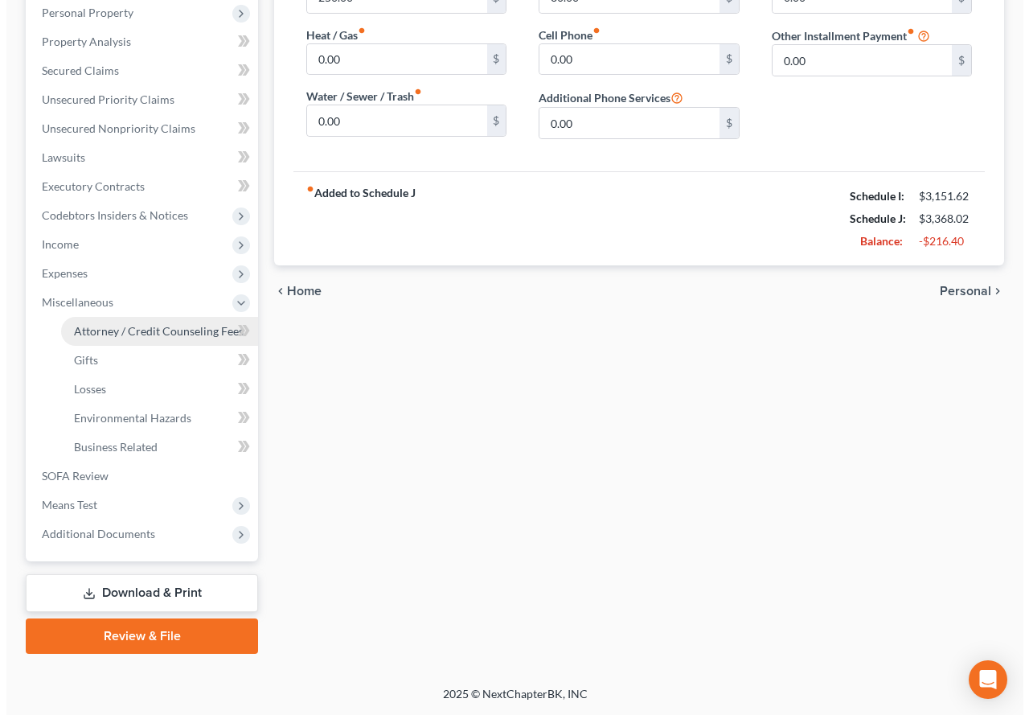
scroll to position [285, 0]
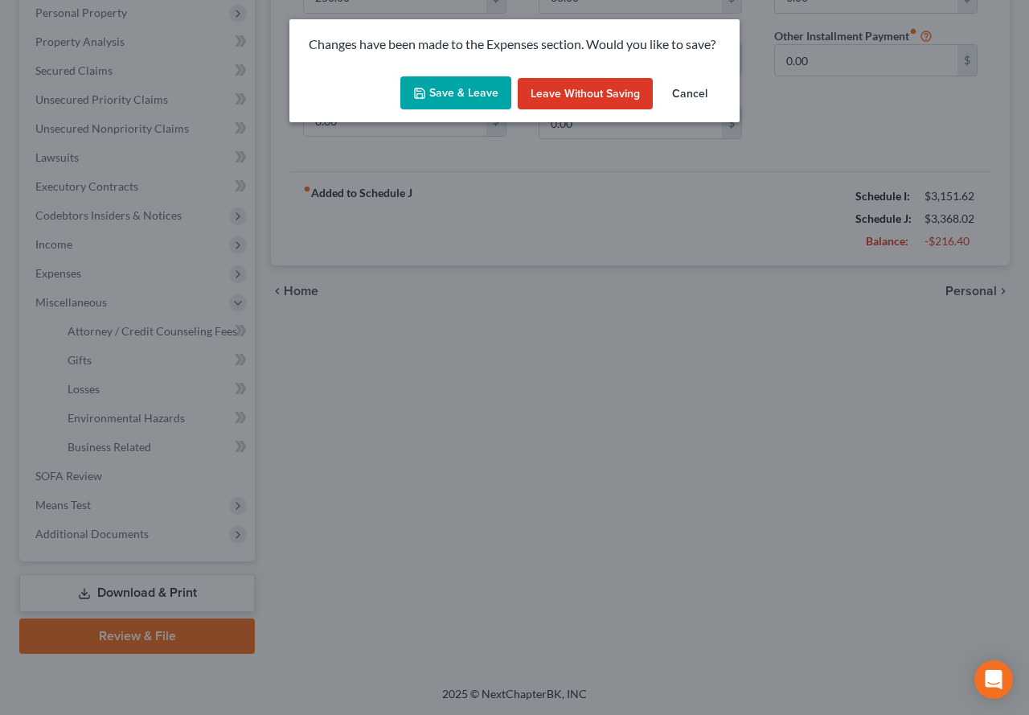
click at [444, 96] on button "Save & Leave" at bounding box center [455, 93] width 111 height 34
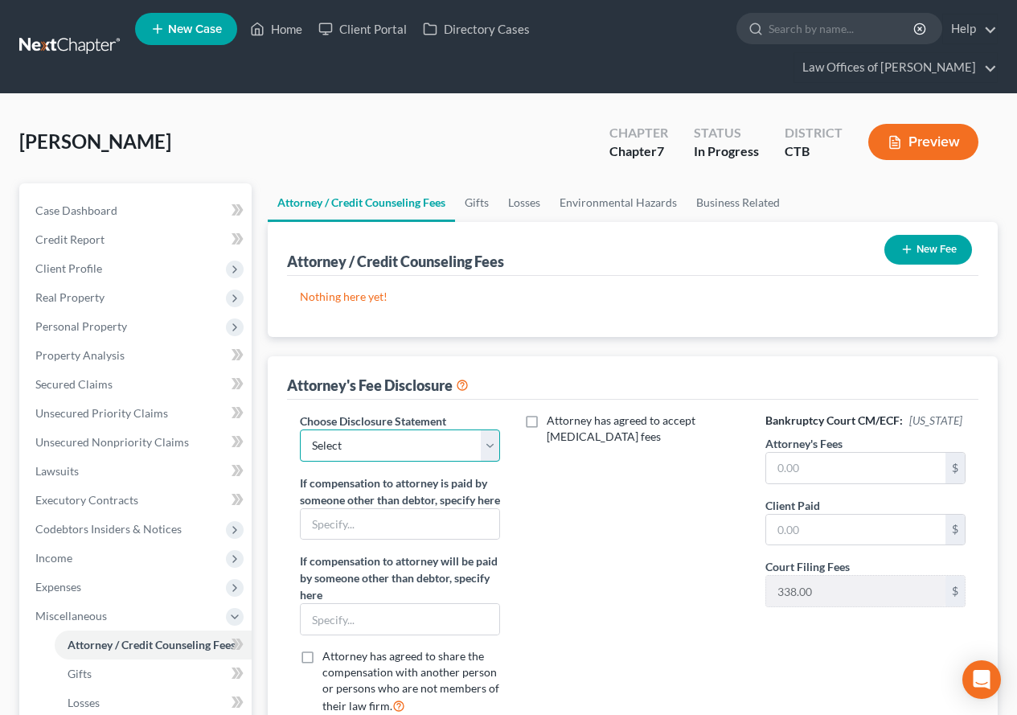
click at [491, 454] on select "Select ." at bounding box center [400, 445] width 200 height 32
select select "0"
click at [300, 429] on select "Select ." at bounding box center [400, 445] width 200 height 32
click at [903, 252] on icon "button" at bounding box center [906, 249] width 13 height 13
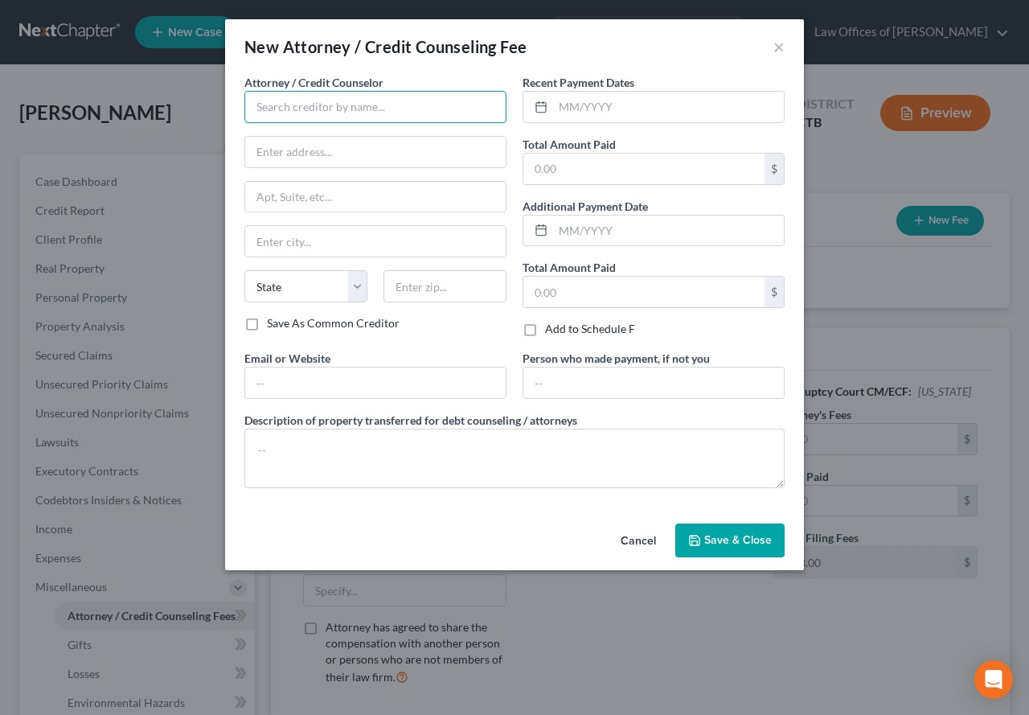
click at [392, 100] on input "text" at bounding box center [375, 107] width 262 height 32
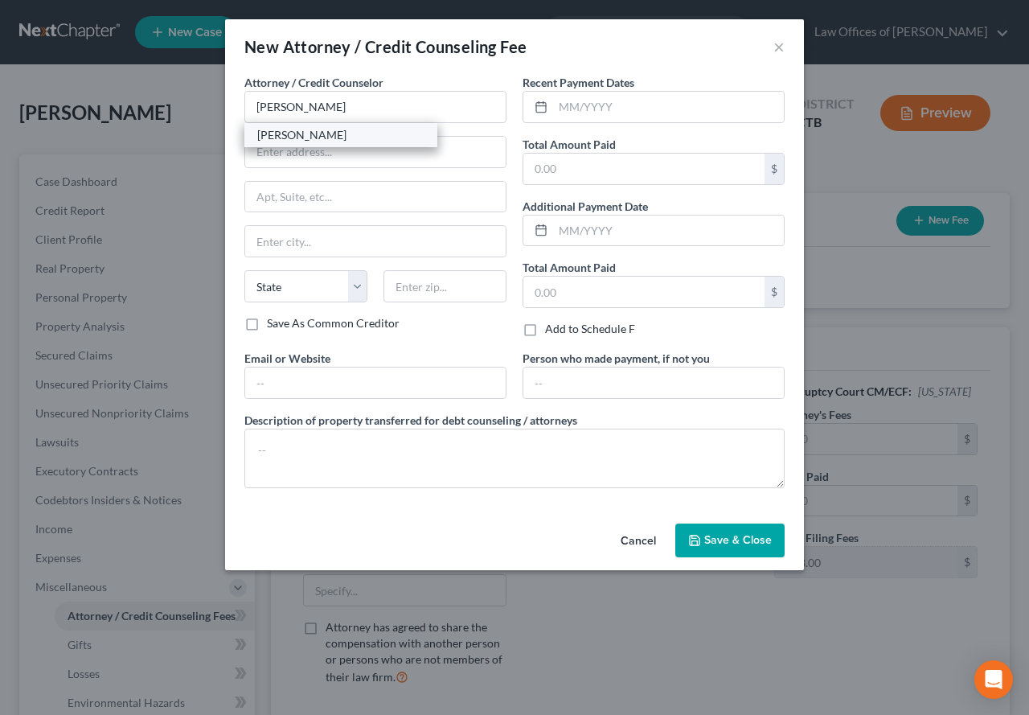
click at [329, 132] on div "[PERSON_NAME]" at bounding box center [340, 135] width 167 height 16
type input "[PERSON_NAME]"
type input "[STREET_ADDRESS][PERSON_NAME]"
type input "[GEOGRAPHIC_DATA]"
select select "6"
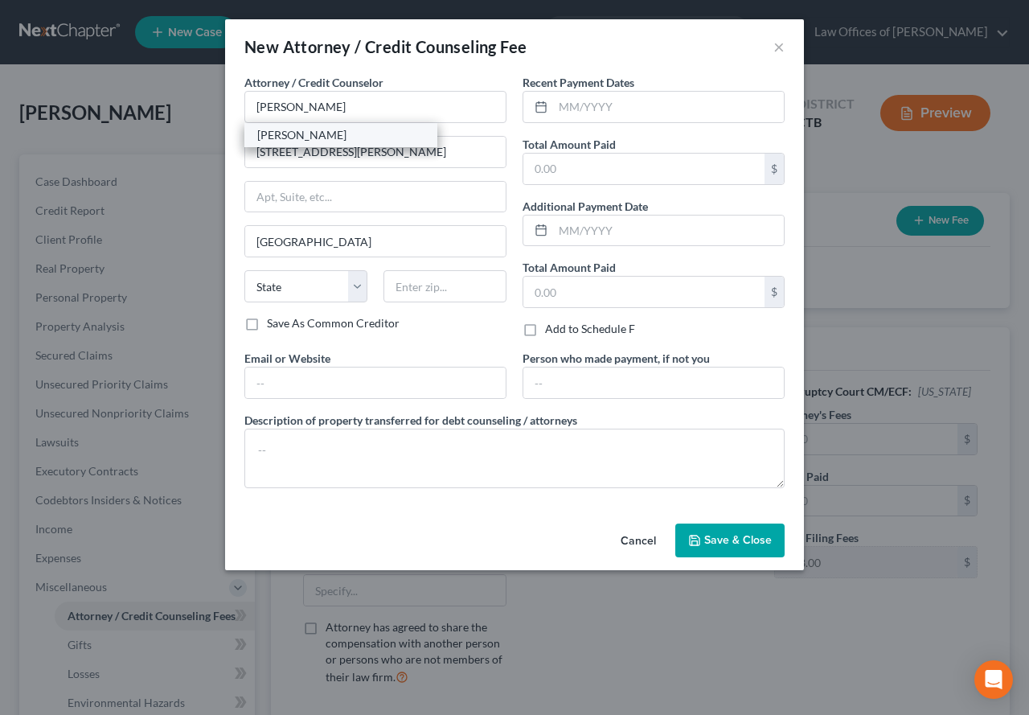
type input "06320"
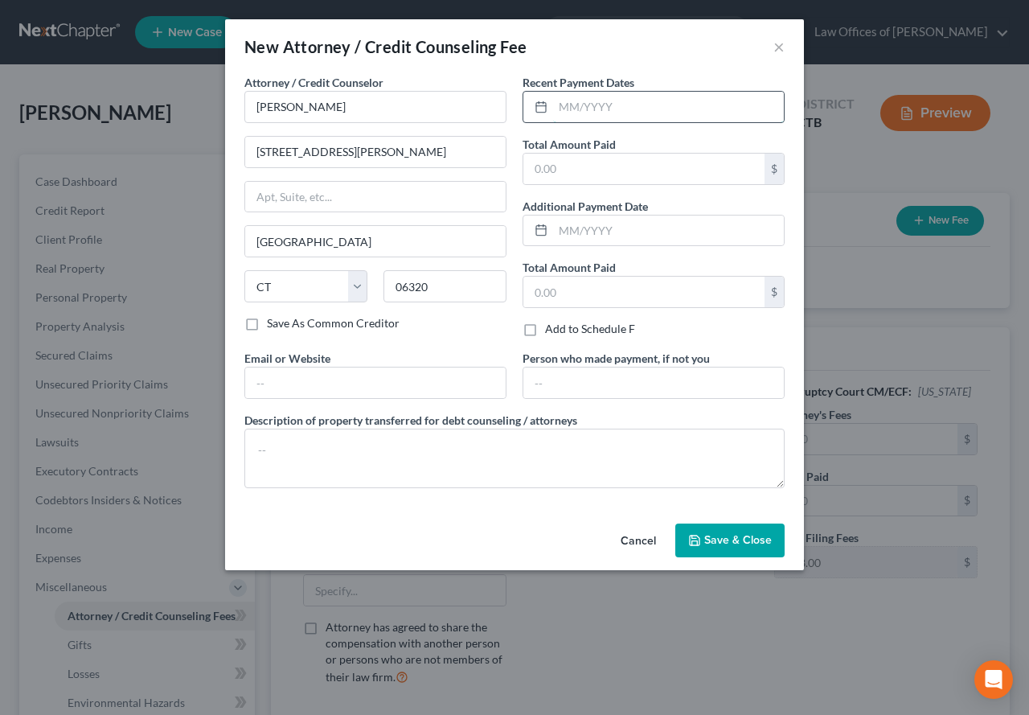
click at [571, 109] on input "text" at bounding box center [668, 107] width 231 height 31
type input "[DATE]"
click at [582, 233] on input "text" at bounding box center [668, 230] width 231 height 31
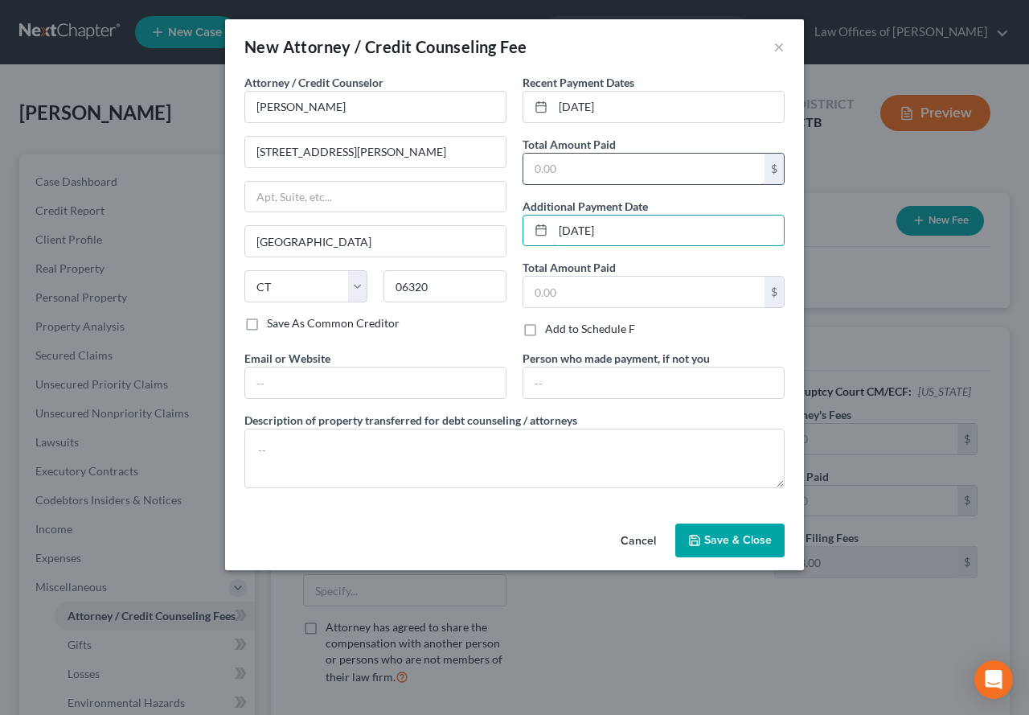
type input "[DATE]"
click at [565, 169] on input "text" at bounding box center [643, 169] width 241 height 31
type input "2,500.00"
click at [738, 547] on button "Save & Close" at bounding box center [729, 540] width 109 height 34
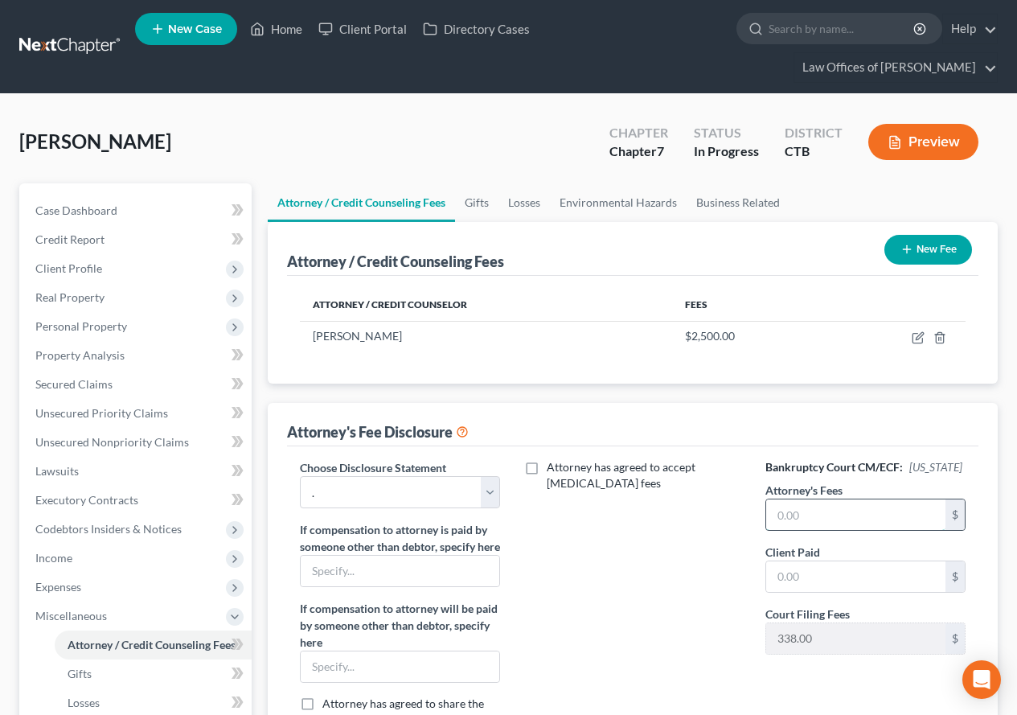
click at [806, 528] on input "text" at bounding box center [855, 514] width 179 height 31
type input "2,500.00"
click at [793, 592] on input "text" at bounding box center [855, 576] width 179 height 31
type input "2,500.00"
click at [911, 248] on icon "button" at bounding box center [906, 249] width 13 height 13
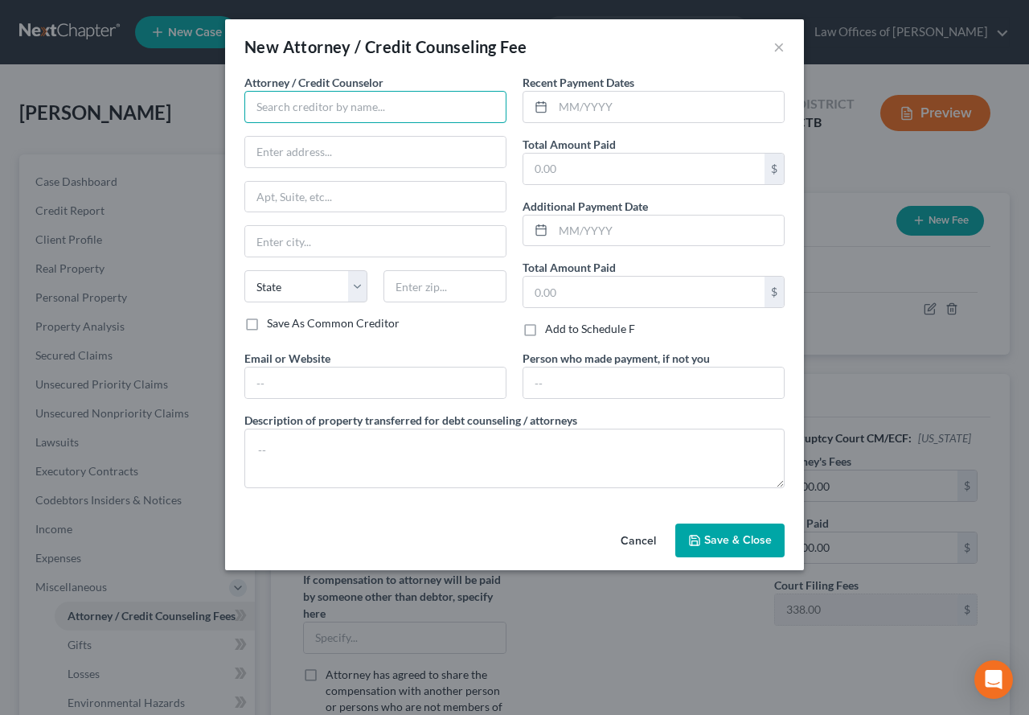
click at [322, 114] on input "text" at bounding box center [375, 107] width 262 height 32
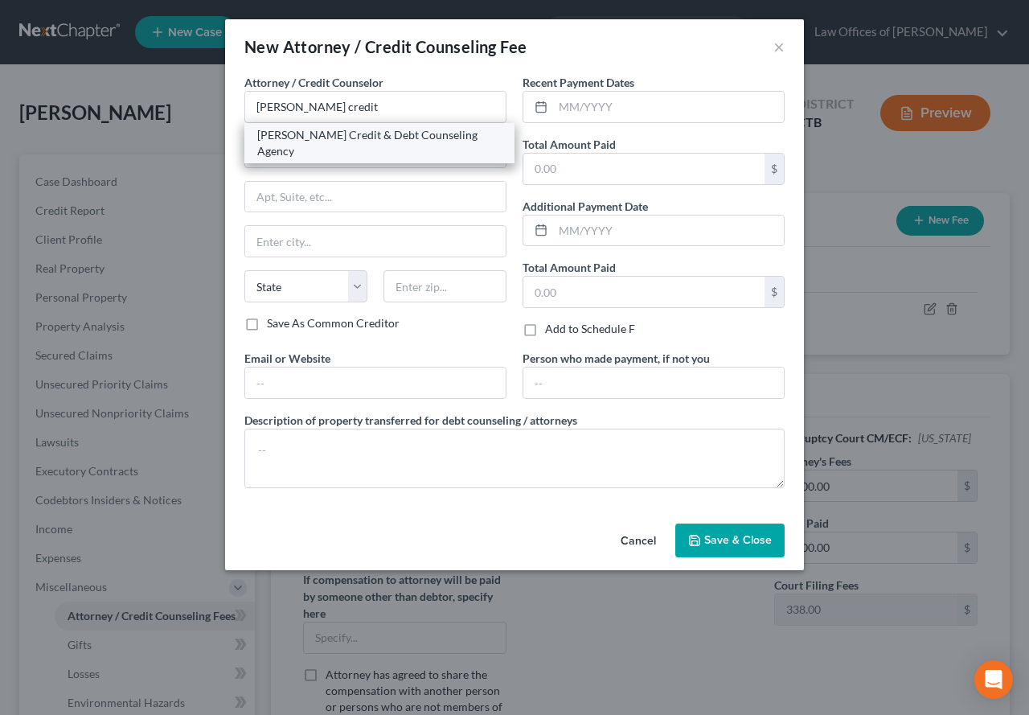
click at [334, 136] on div "[PERSON_NAME] Credit & Debt Counseling Agency" at bounding box center [379, 143] width 244 height 32
type input "[PERSON_NAME] Credit & Debt Counseling Agency"
type input "Attn: President/CEO/General Counsel"
type input "[STREET_ADDRESS] S"
type input "Huron"
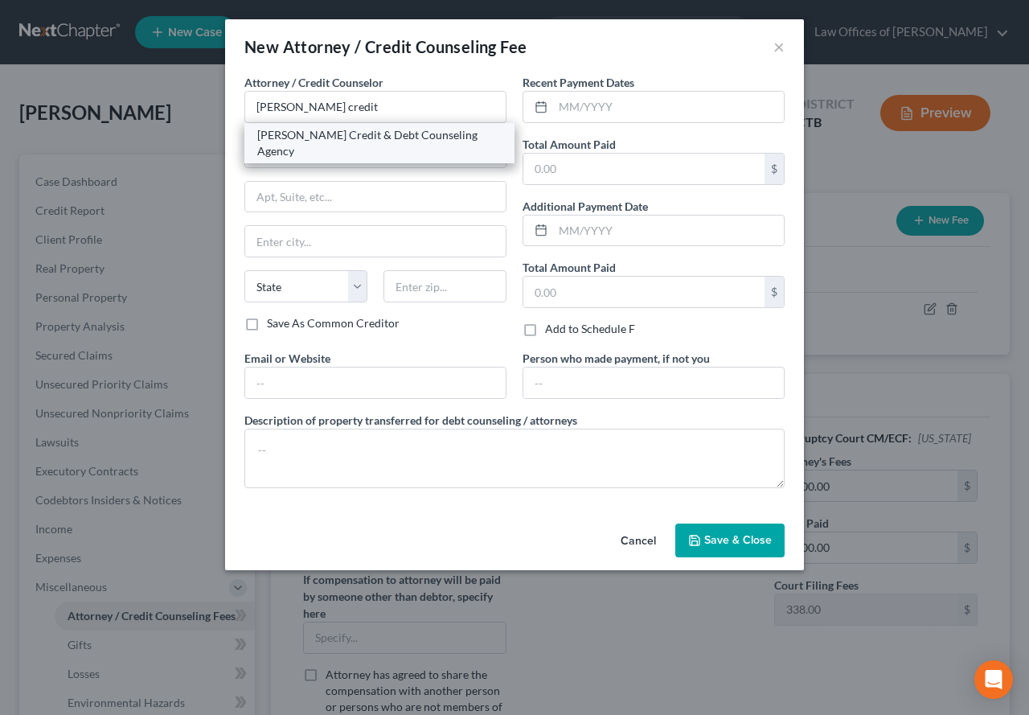
select select "43"
type input "57350-4024"
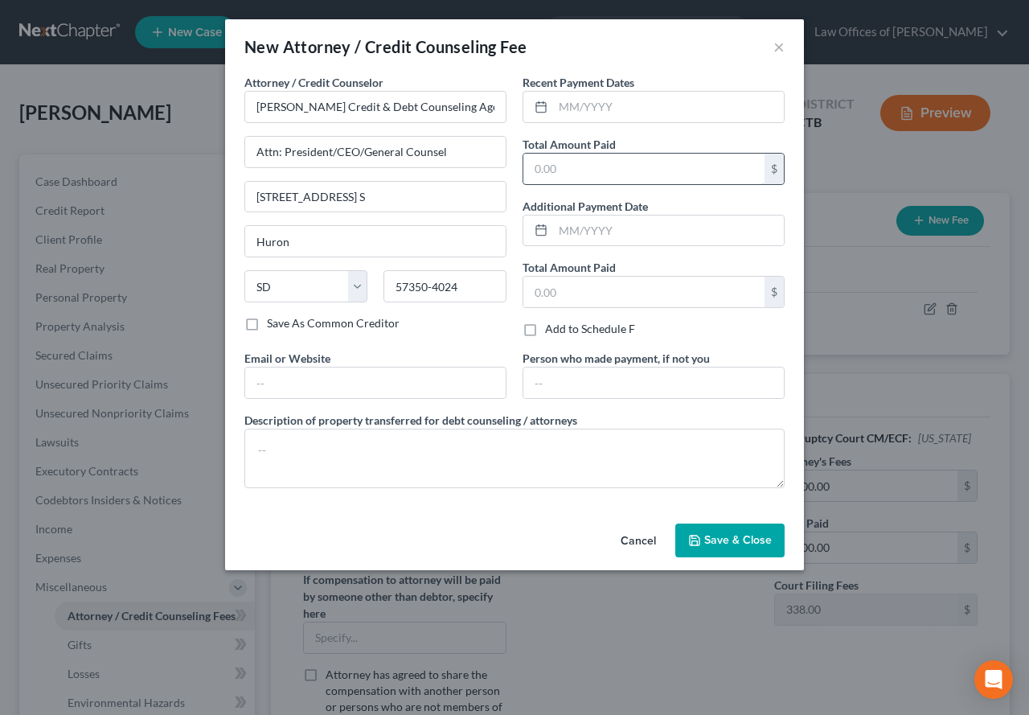
click at [537, 174] on input "text" at bounding box center [643, 169] width 241 height 31
type input "25.00"
click at [565, 109] on input "text" at bounding box center [668, 107] width 231 height 31
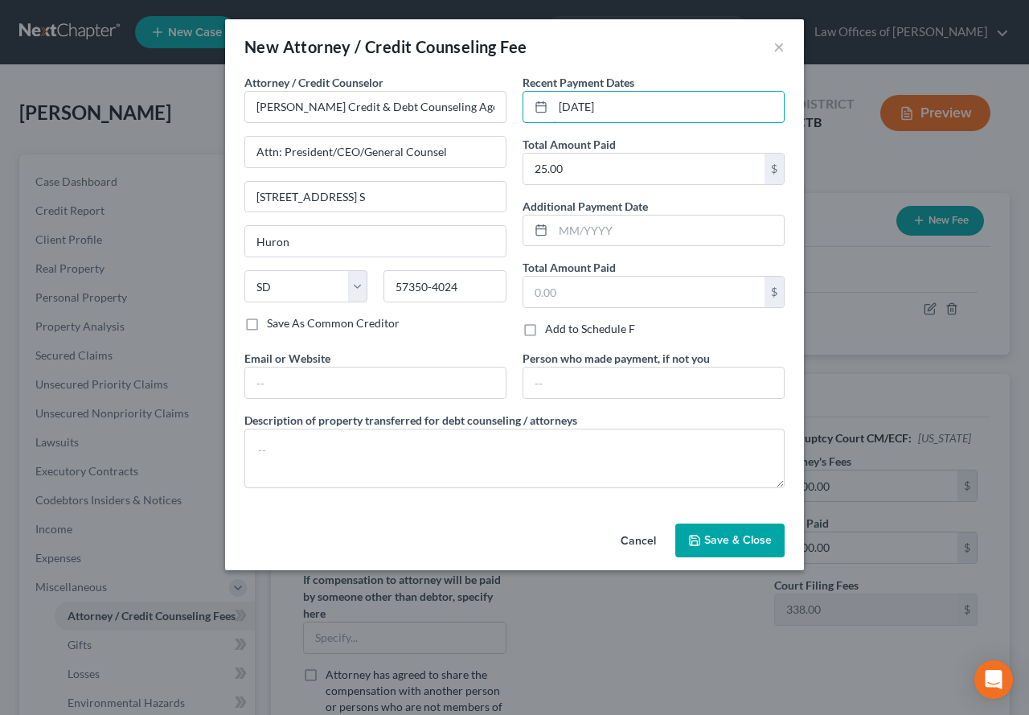
type input "[DATE]"
click at [730, 539] on span "Save & Close" at bounding box center [738, 540] width 68 height 14
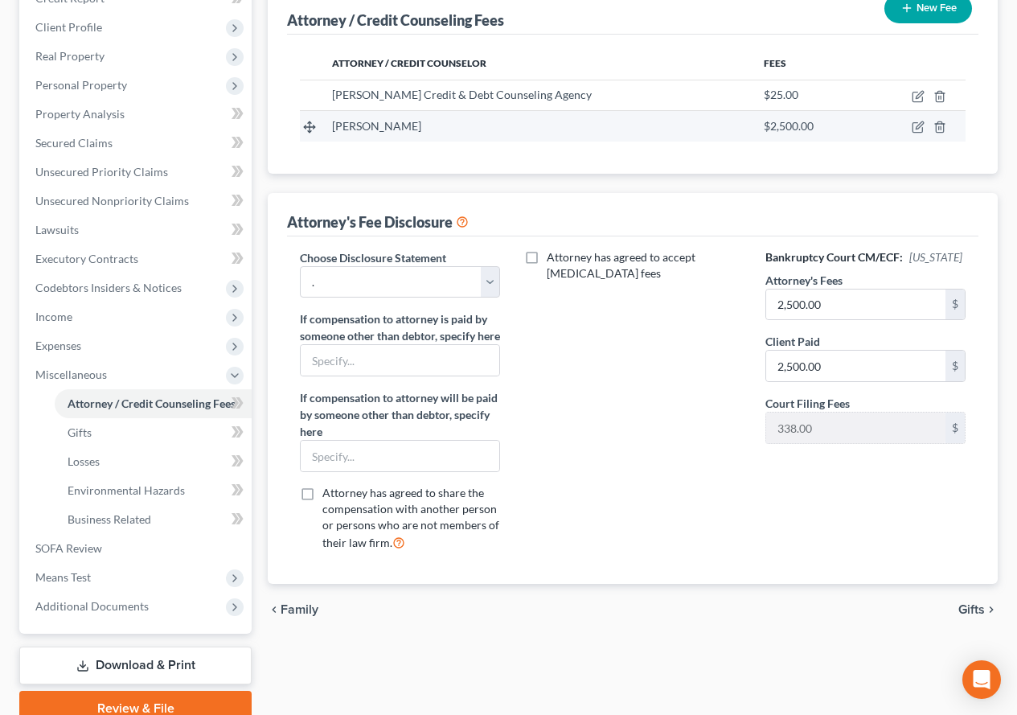
scroll to position [313, 0]
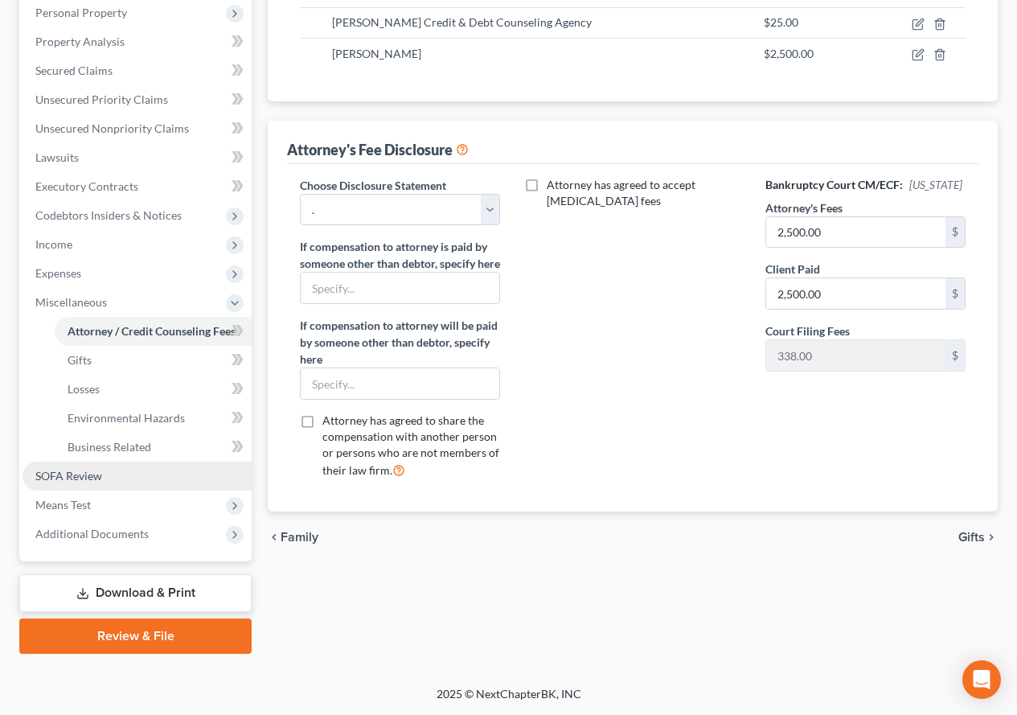
click at [73, 479] on span "SOFA Review" at bounding box center [68, 476] width 67 height 14
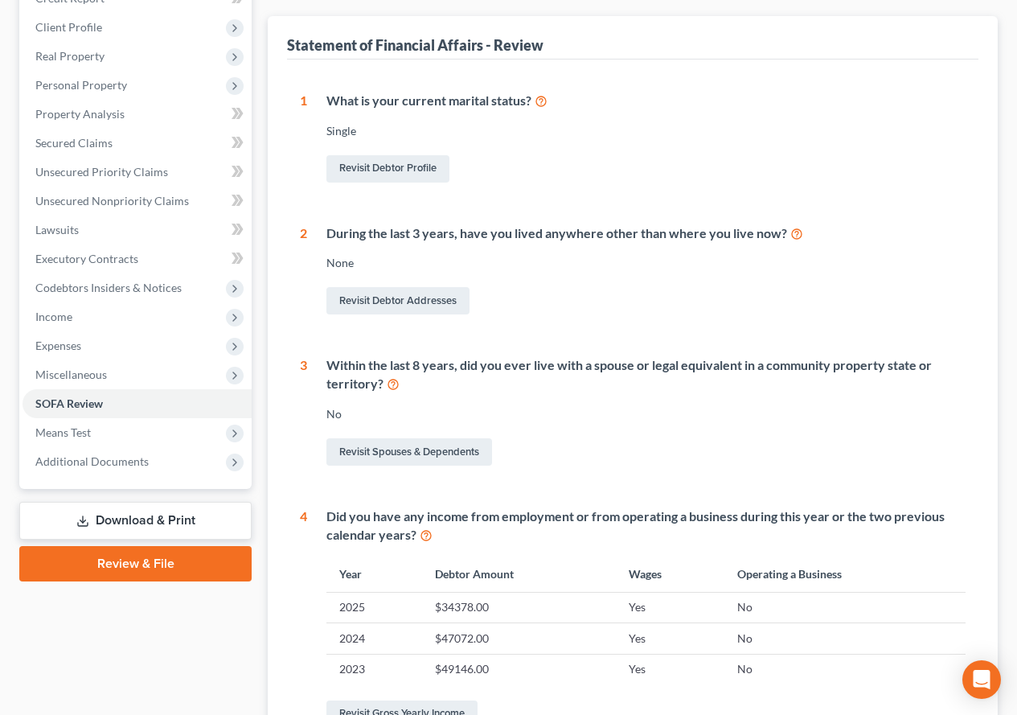
scroll to position [80, 0]
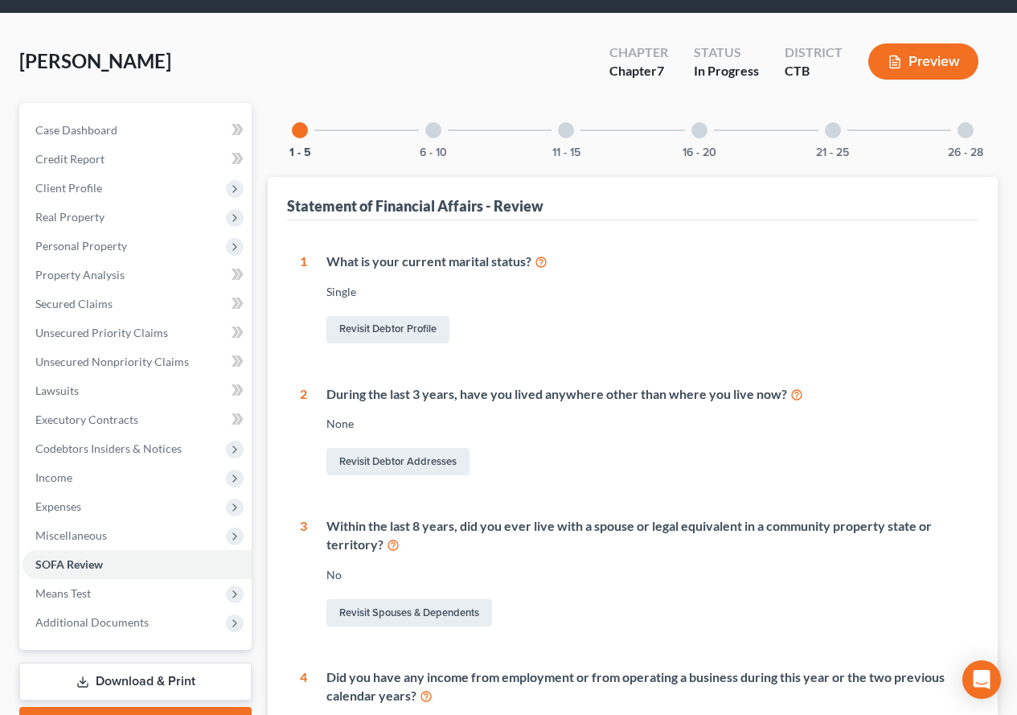
click at [433, 136] on div at bounding box center [433, 130] width 16 height 16
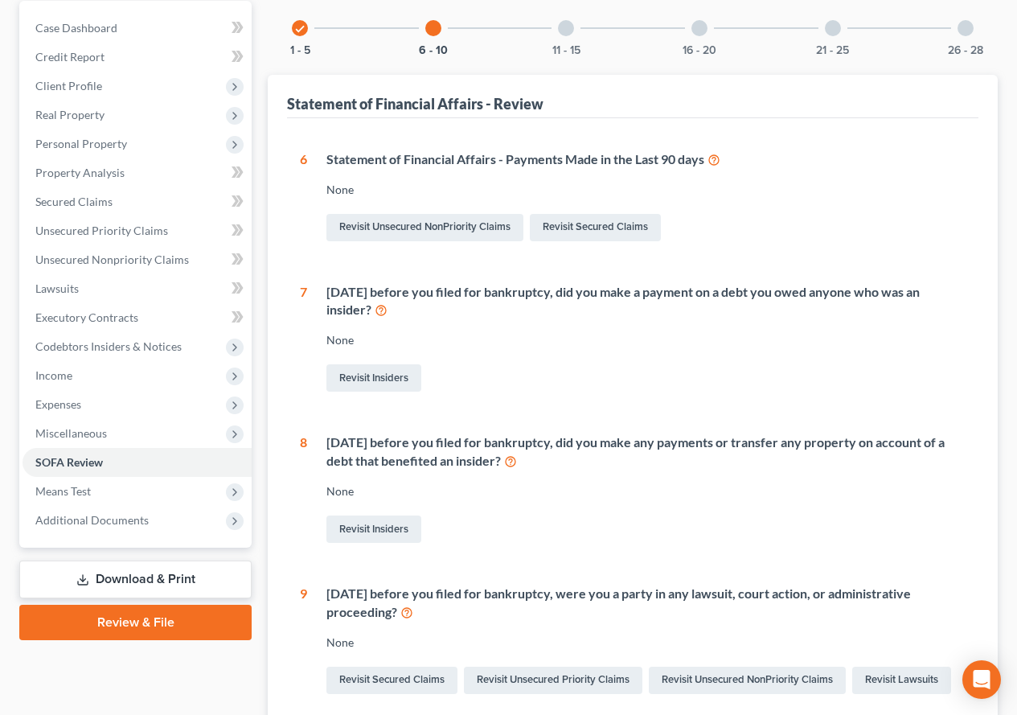
scroll to position [161, 0]
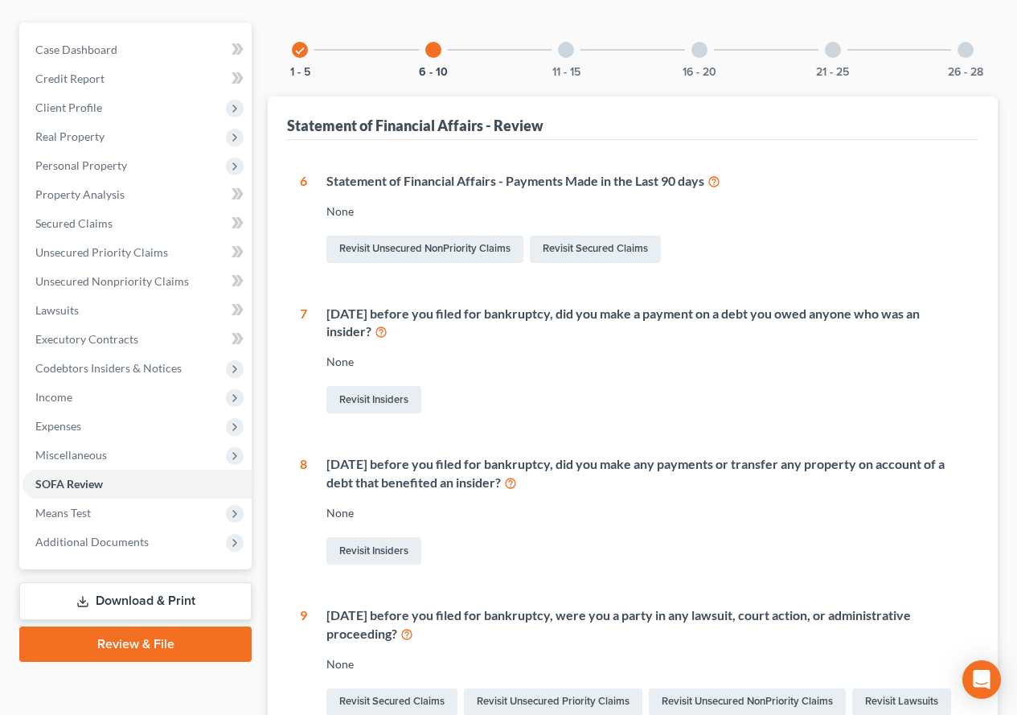
click at [564, 48] on div at bounding box center [566, 50] width 16 height 16
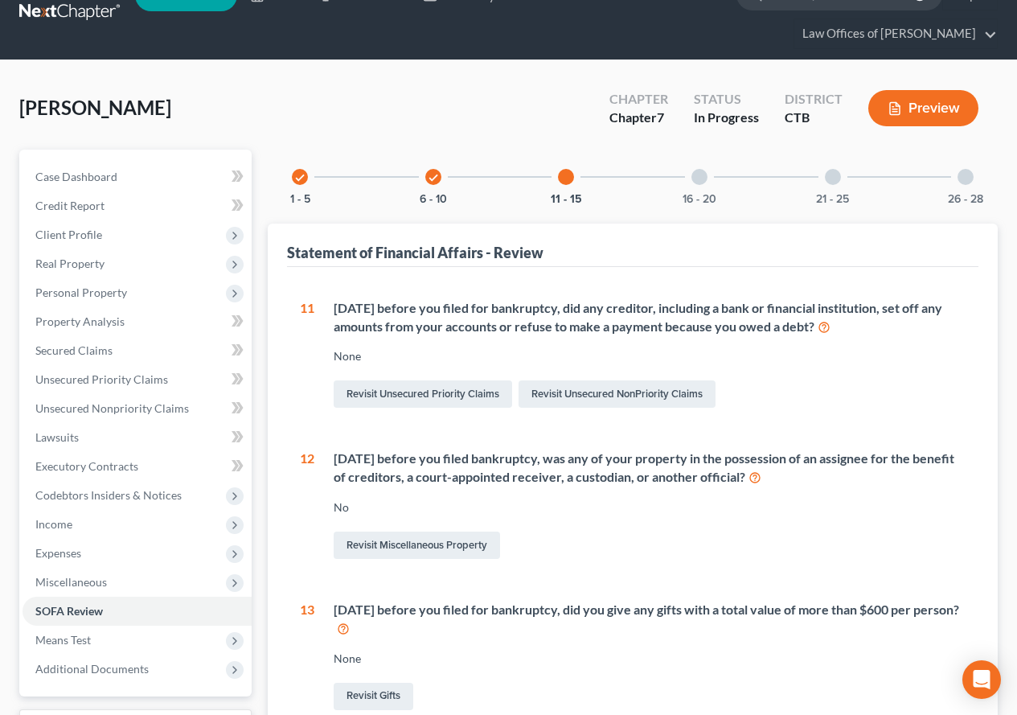
scroll to position [0, 0]
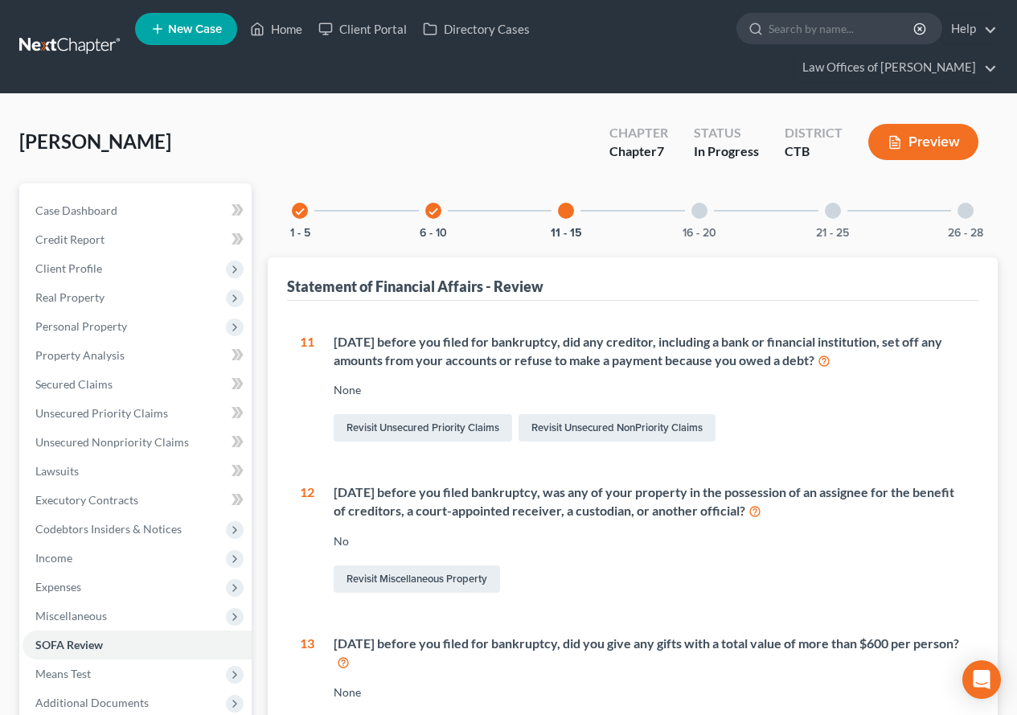
click at [698, 210] on div at bounding box center [699, 211] width 16 height 16
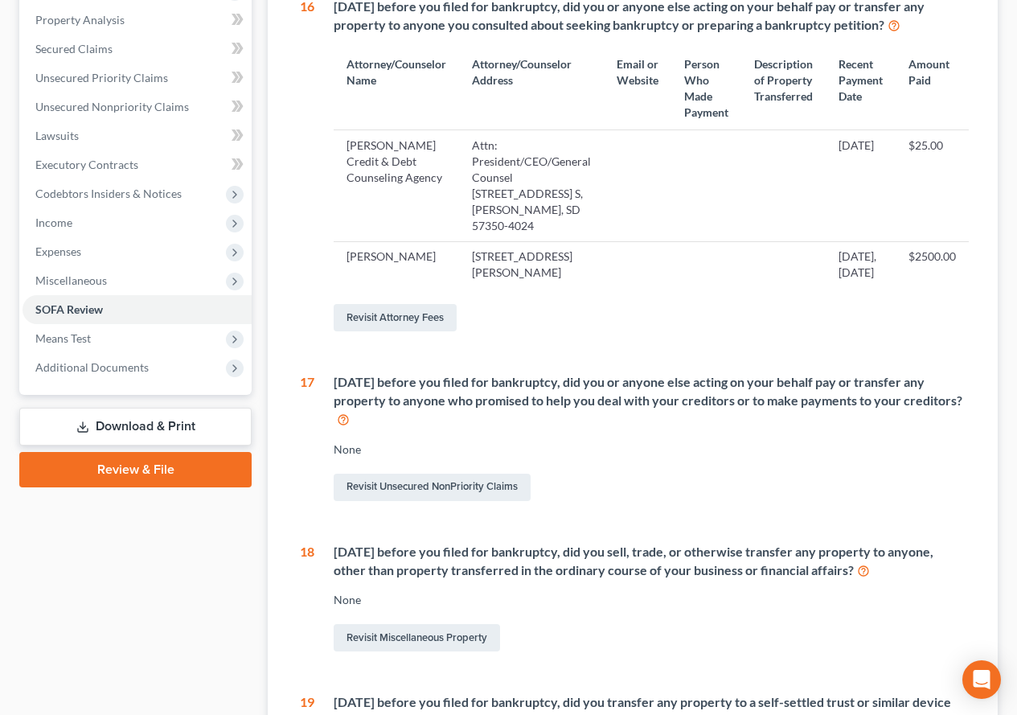
scroll to position [161, 0]
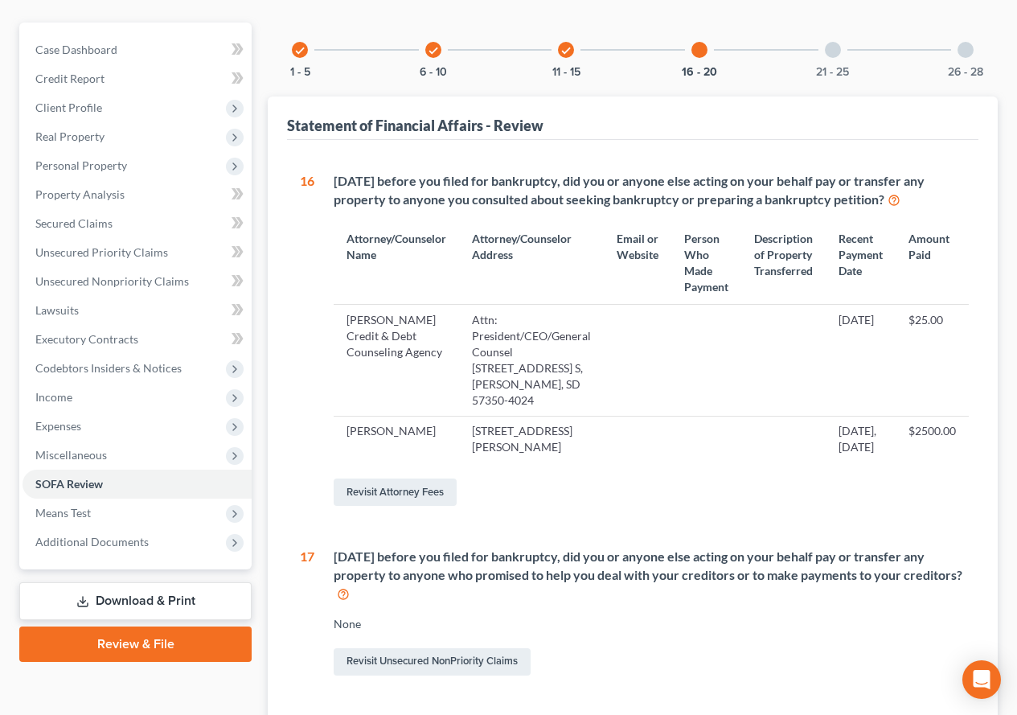
click at [836, 48] on div at bounding box center [833, 50] width 16 height 16
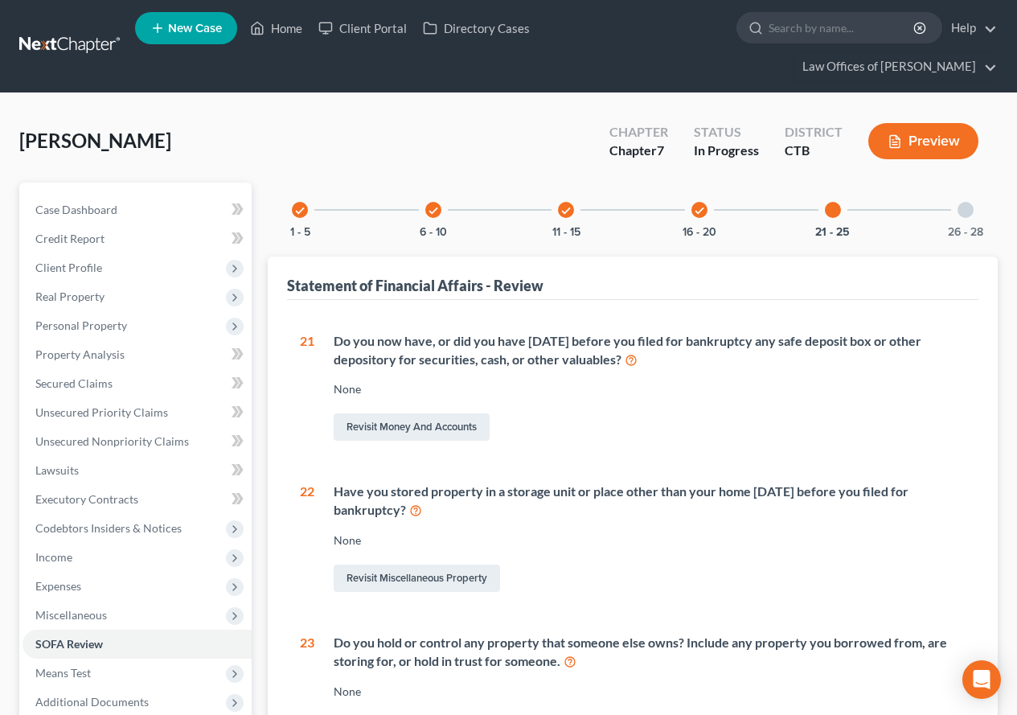
scroll to position [0, 0]
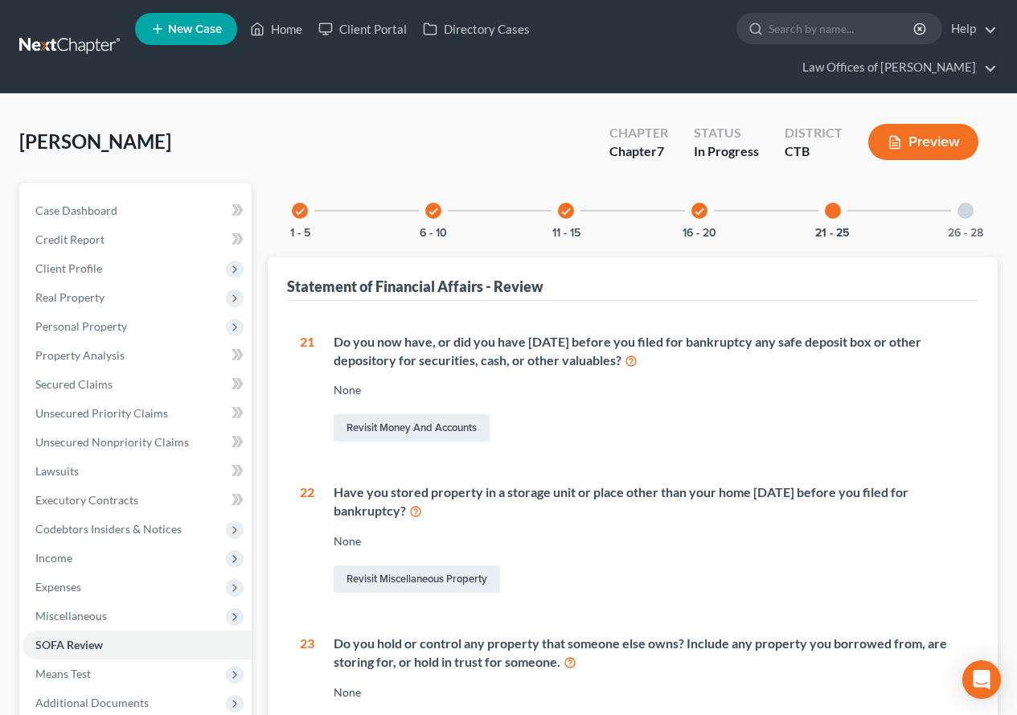
click at [973, 215] on div "26 - 28" at bounding box center [965, 210] width 55 height 55
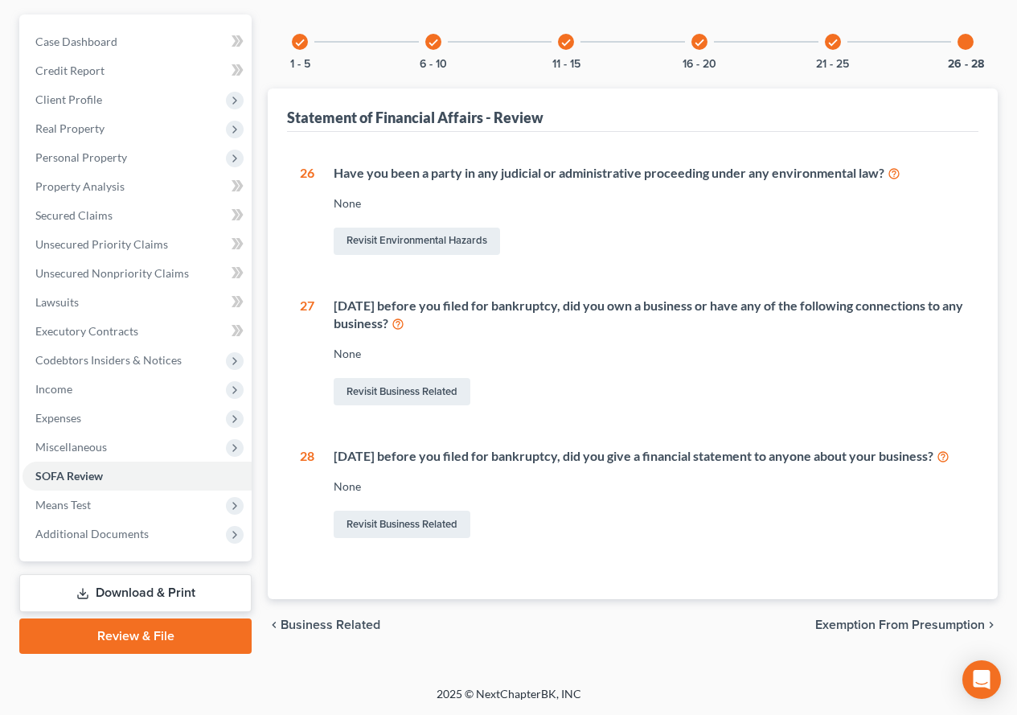
scroll to position [184, 0]
click at [62, 498] on span "Means Test" at bounding box center [62, 505] width 55 height 14
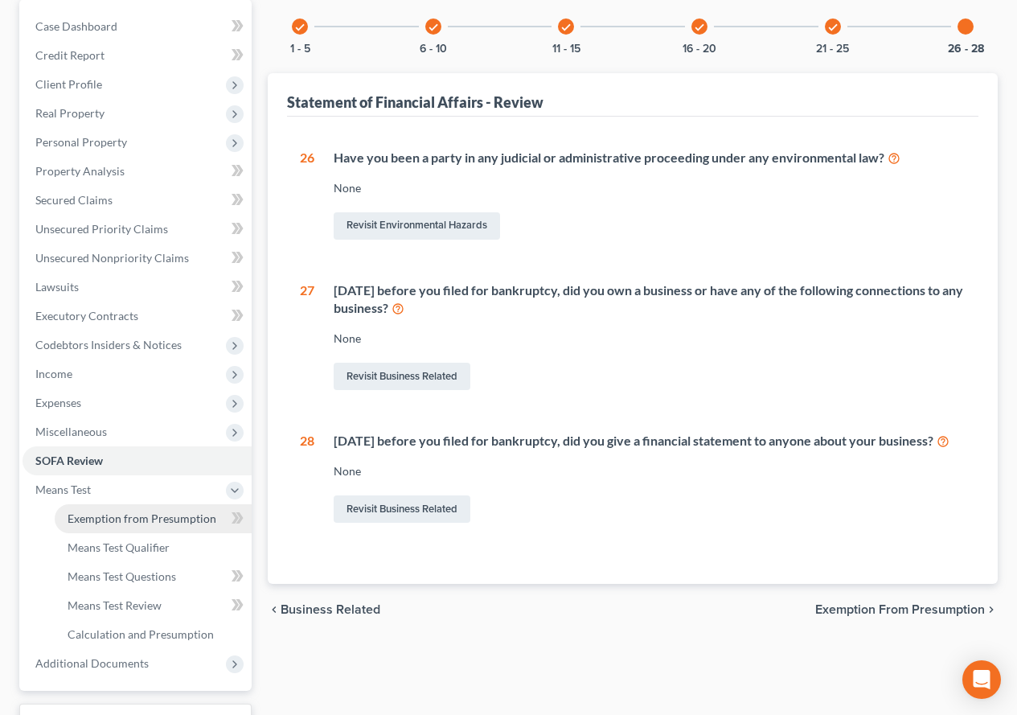
click at [176, 525] on link "Exemption from Presumption" at bounding box center [153, 518] width 197 height 29
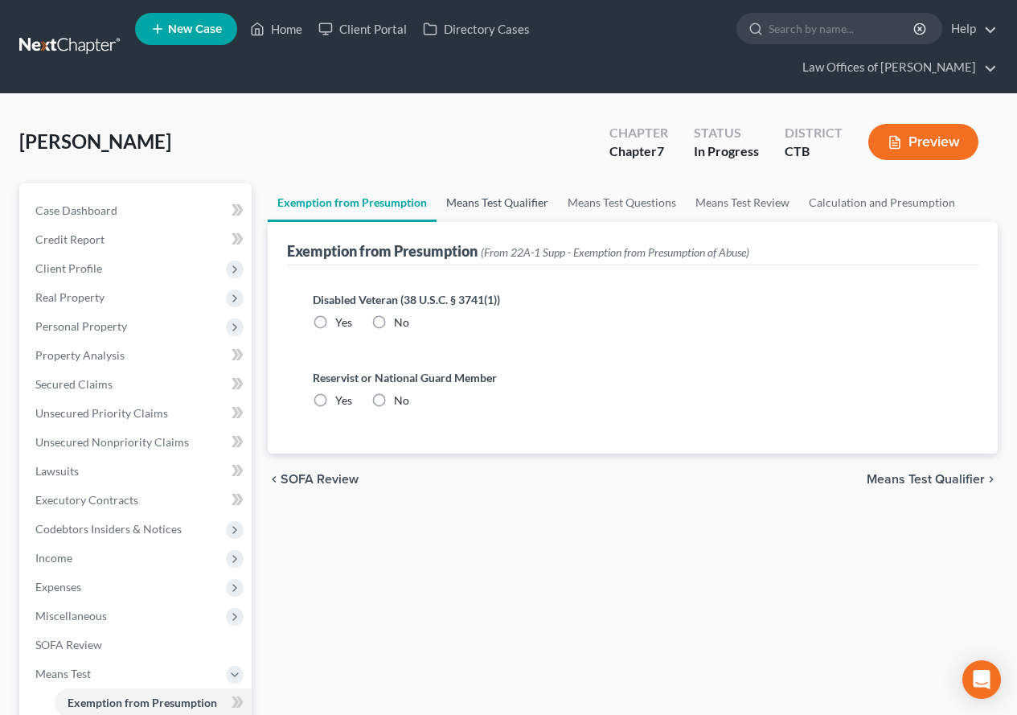
click at [498, 199] on link "Means Test Qualifier" at bounding box center [496, 202] width 121 height 39
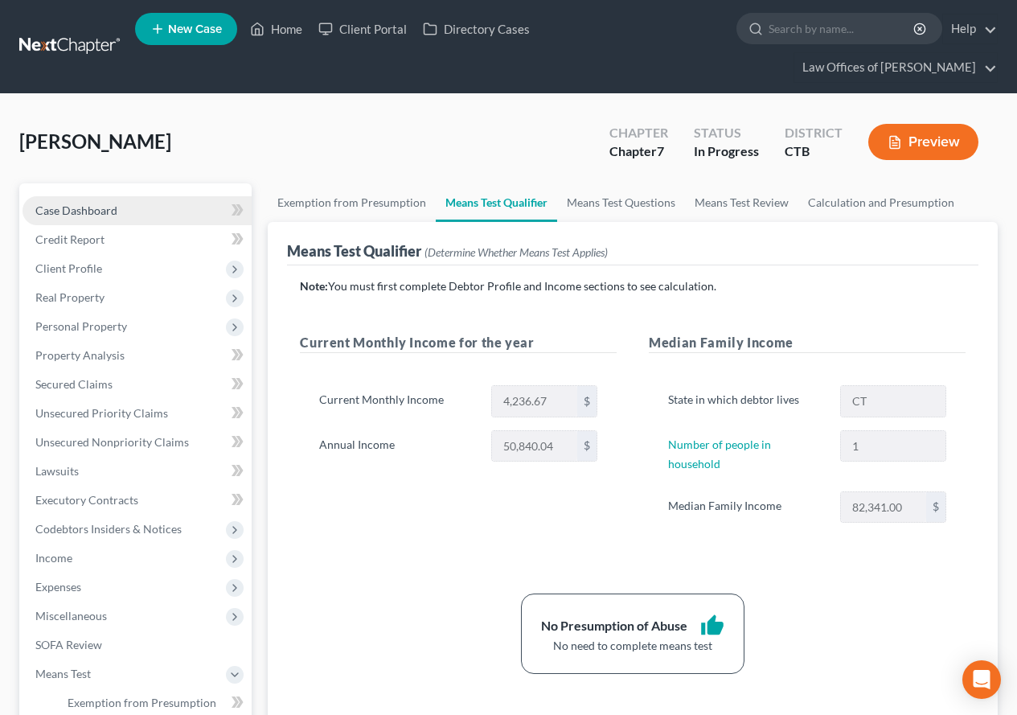
click at [50, 215] on span "Case Dashboard" at bounding box center [76, 210] width 82 height 14
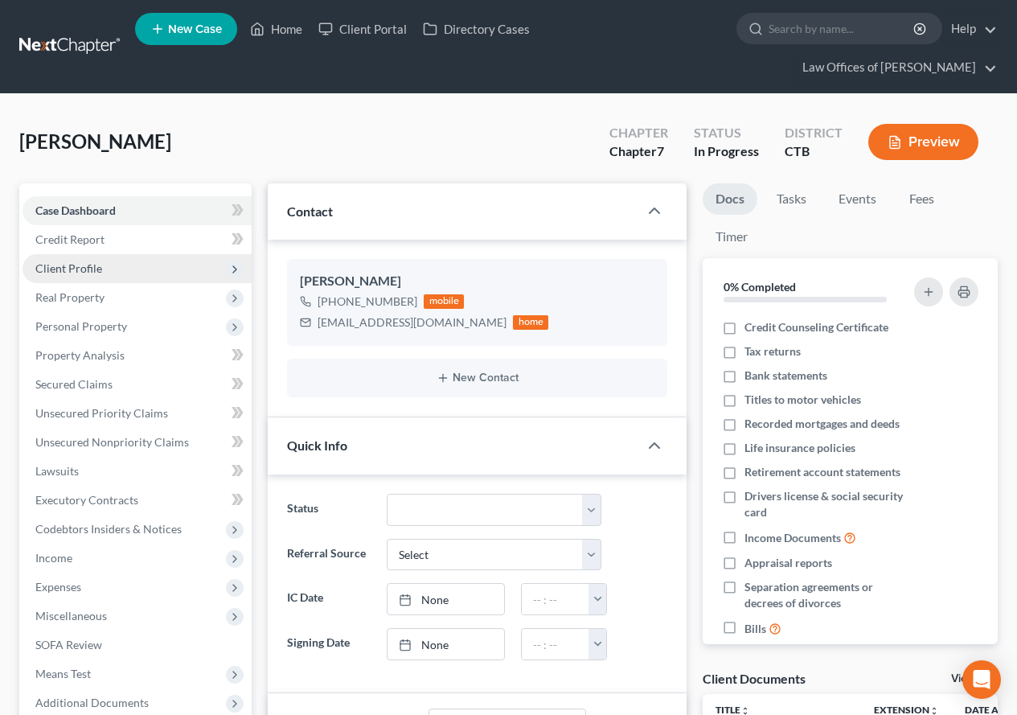
click at [71, 264] on span "Client Profile" at bounding box center [68, 268] width 67 height 14
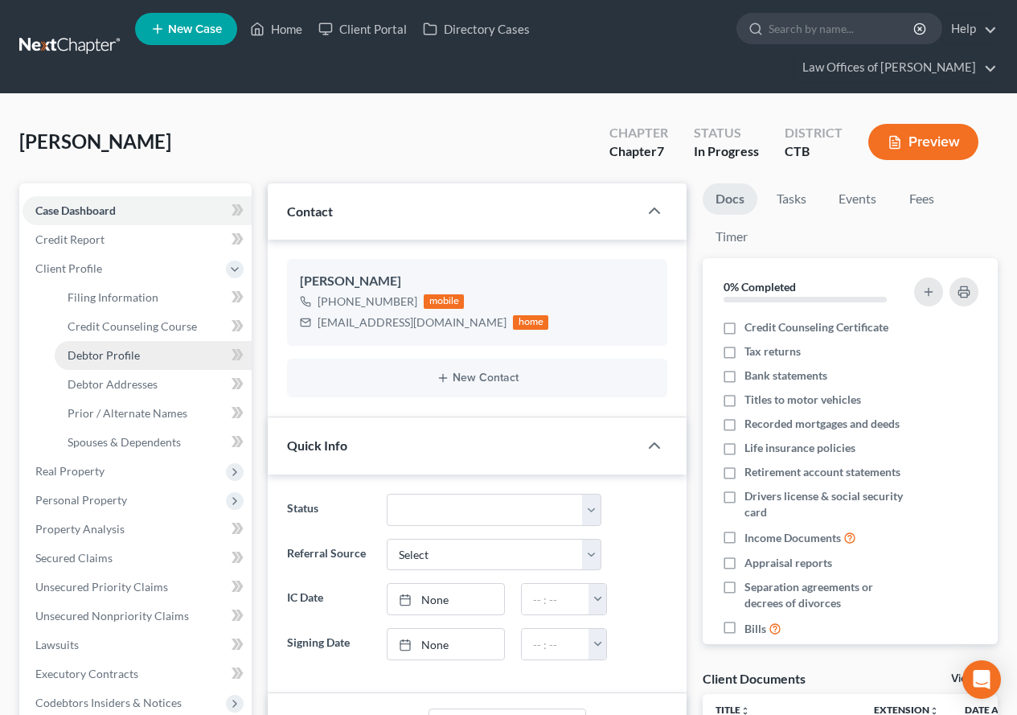
click at [96, 359] on span "Debtor Profile" at bounding box center [104, 355] width 72 height 14
select select "0"
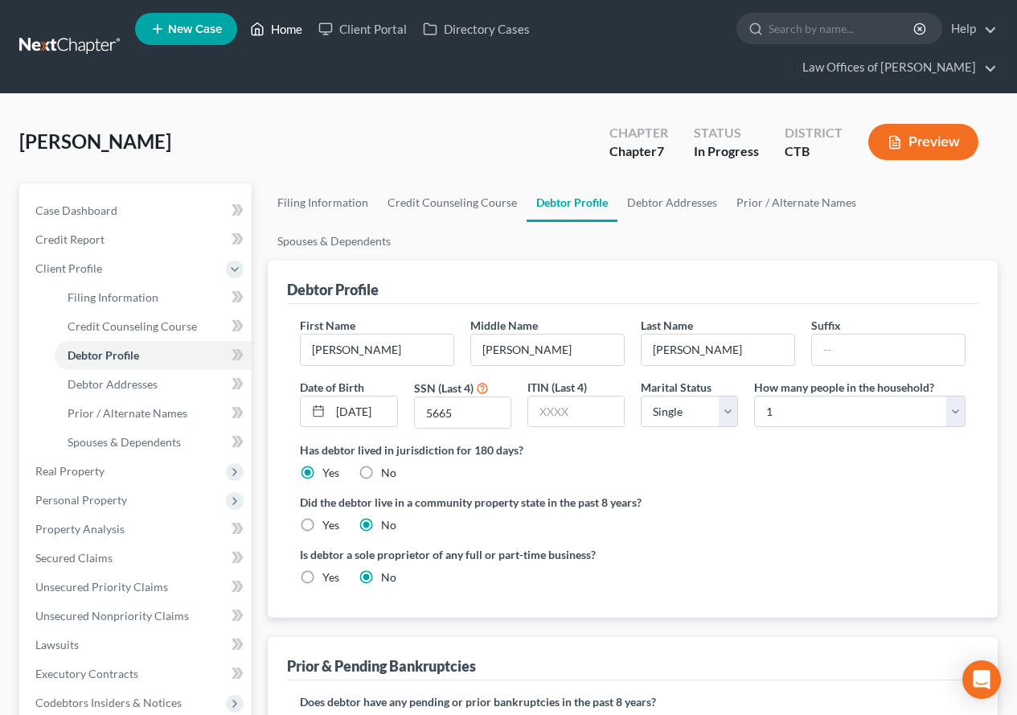
click at [282, 25] on link "Home" at bounding box center [276, 28] width 68 height 29
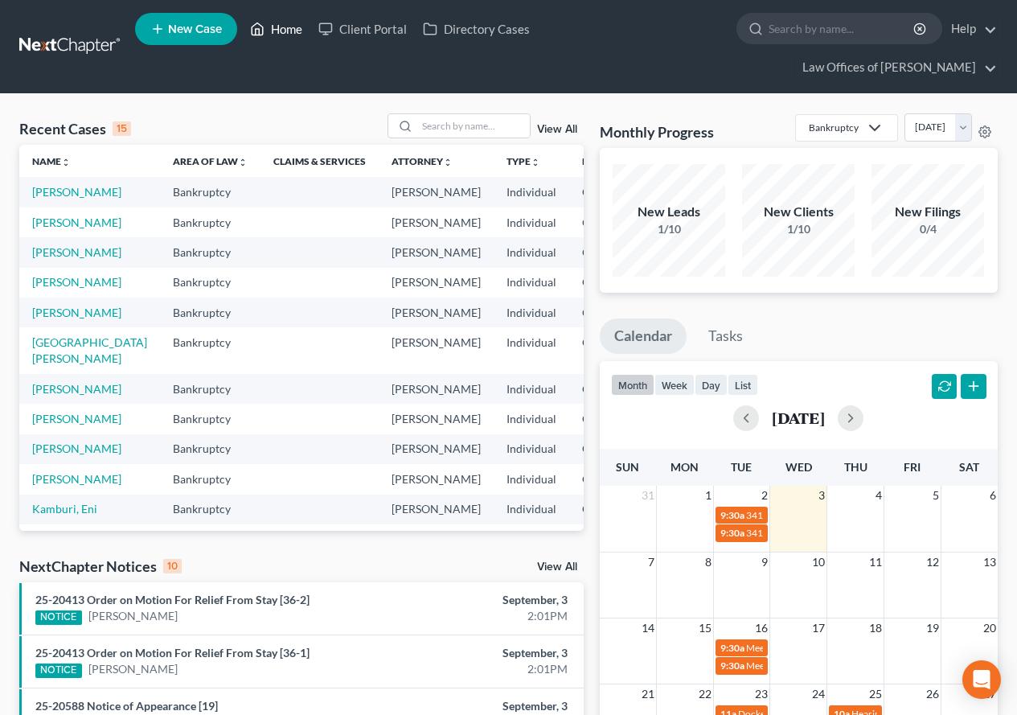
click at [296, 31] on link "Home" at bounding box center [276, 28] width 68 height 29
click at [469, 130] on input "search" at bounding box center [473, 125] width 113 height 23
type input "brown"
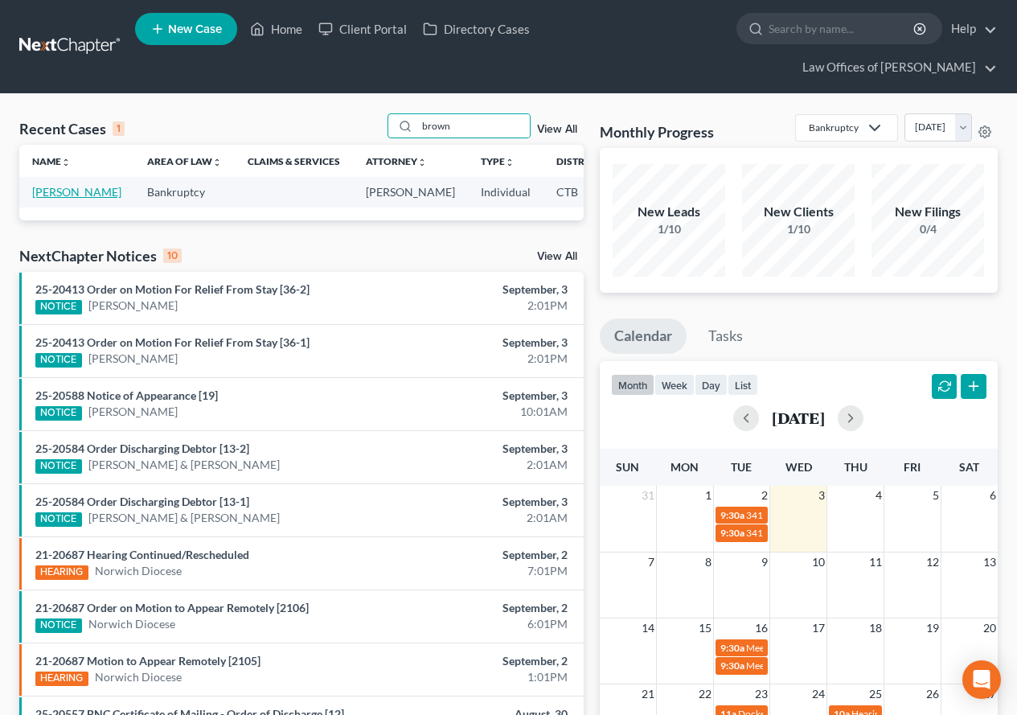
click at [47, 199] on link "[PERSON_NAME]" at bounding box center [76, 192] width 89 height 14
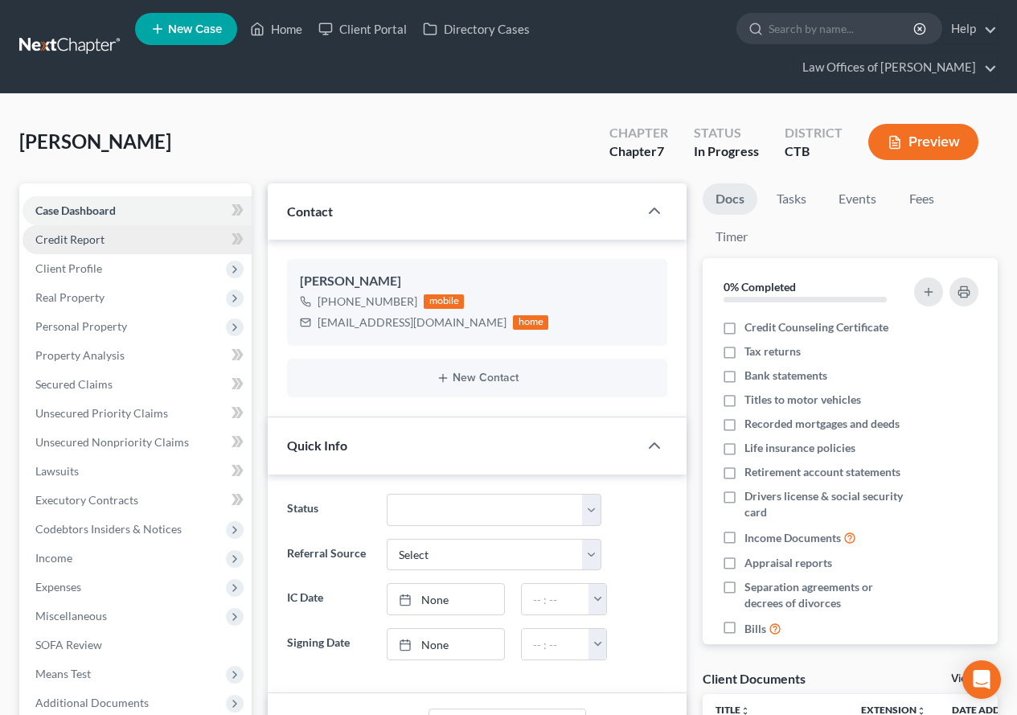
click at [59, 235] on span "Credit Report" at bounding box center [69, 239] width 69 height 14
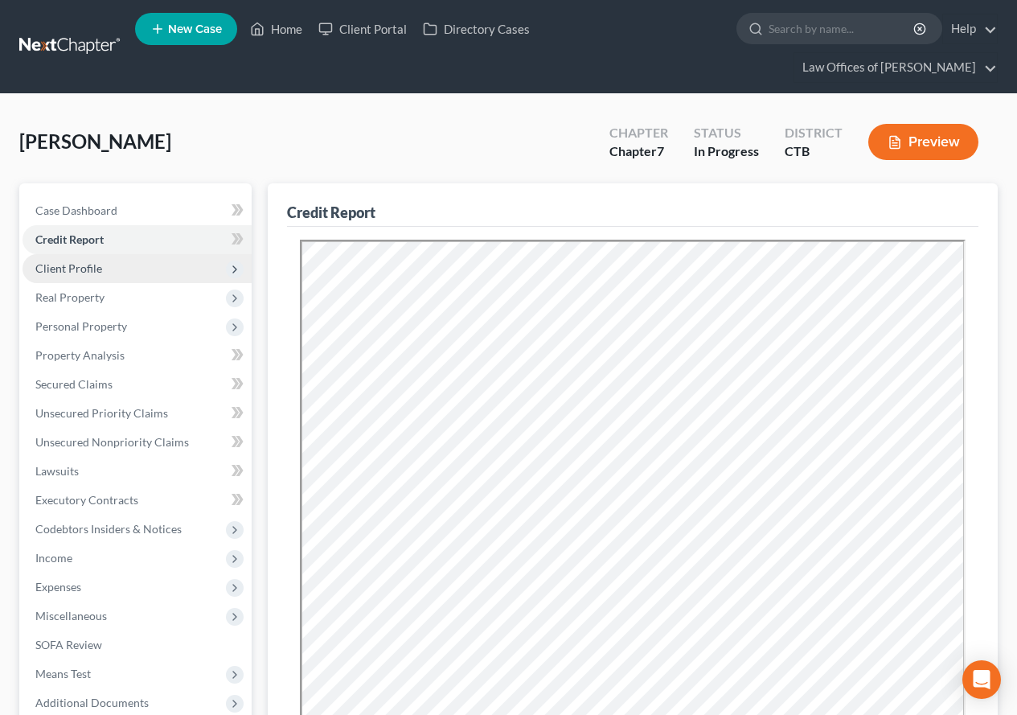
click at [74, 274] on span "Client Profile" at bounding box center [68, 268] width 67 height 14
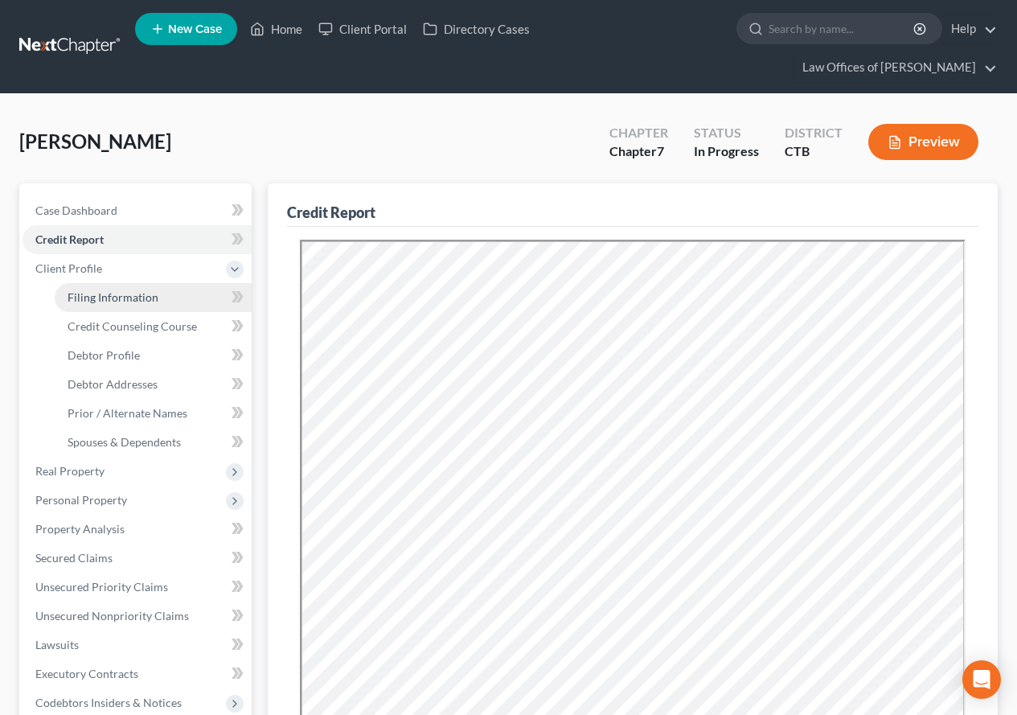
click at [113, 299] on span "Filing Information" at bounding box center [113, 297] width 91 height 14
select select "1"
select select "0"
select select "12"
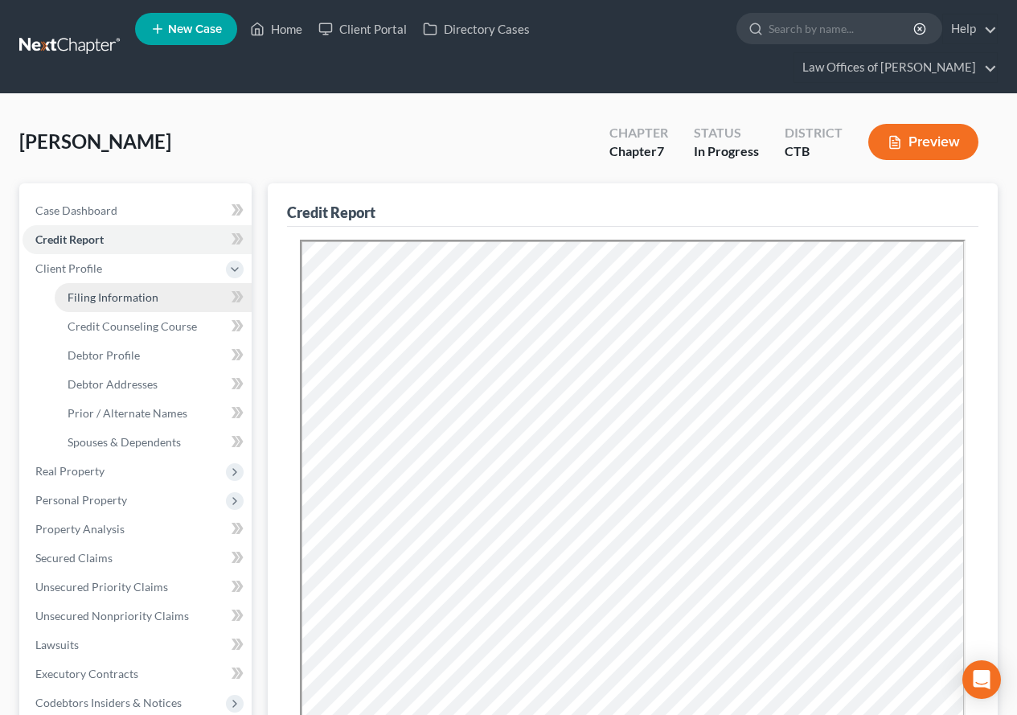
select select "0"
select select "6"
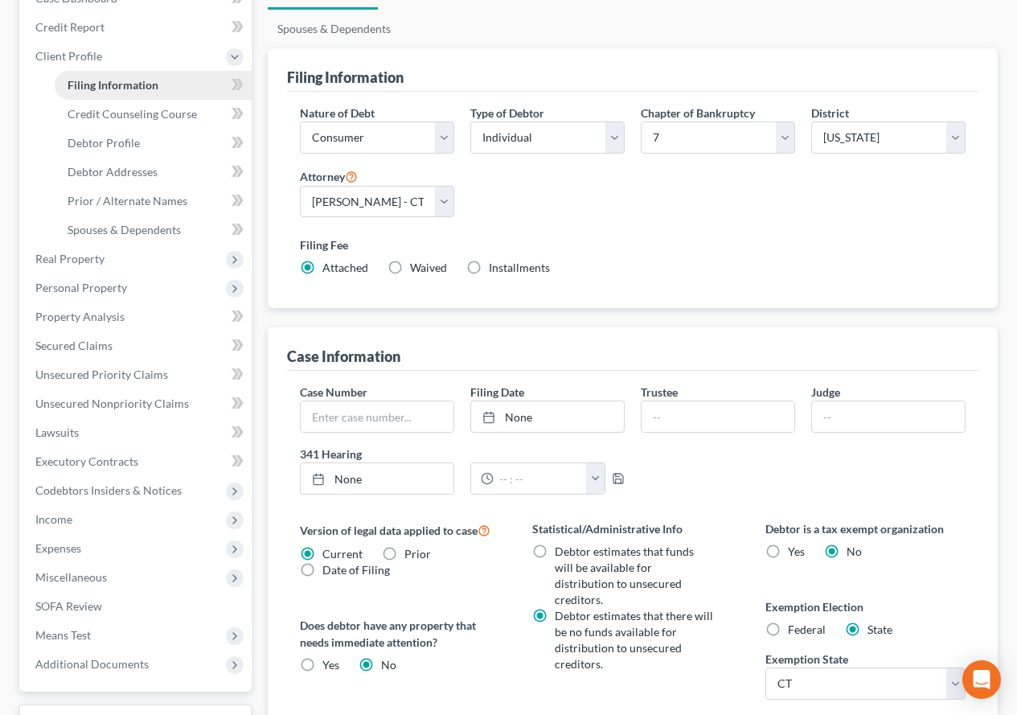
scroll to position [241, 0]
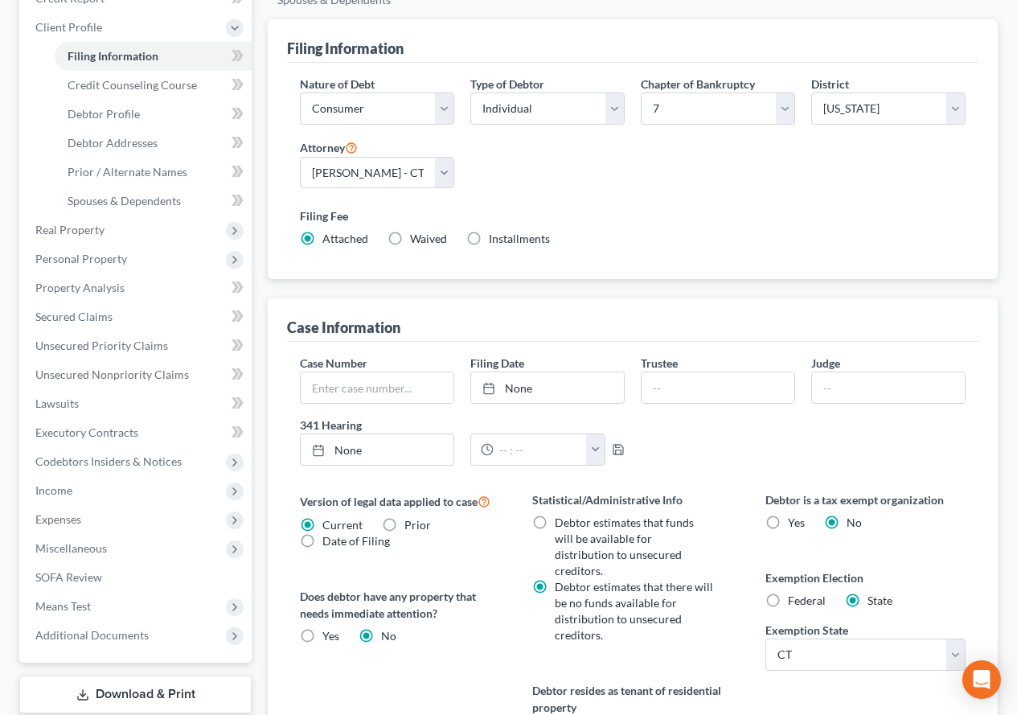
click at [788, 592] on label "Federal" at bounding box center [807, 600] width 38 height 16
click at [794, 592] on input "Federal" at bounding box center [799, 597] width 10 height 10
radio input "true"
radio input "false"
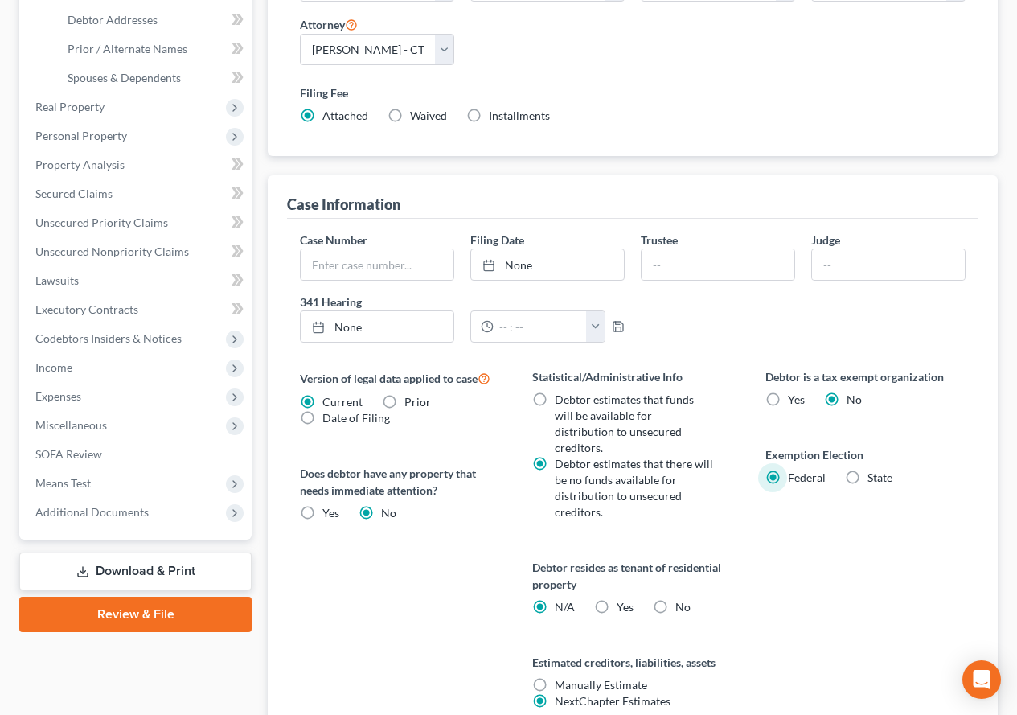
scroll to position [402, 0]
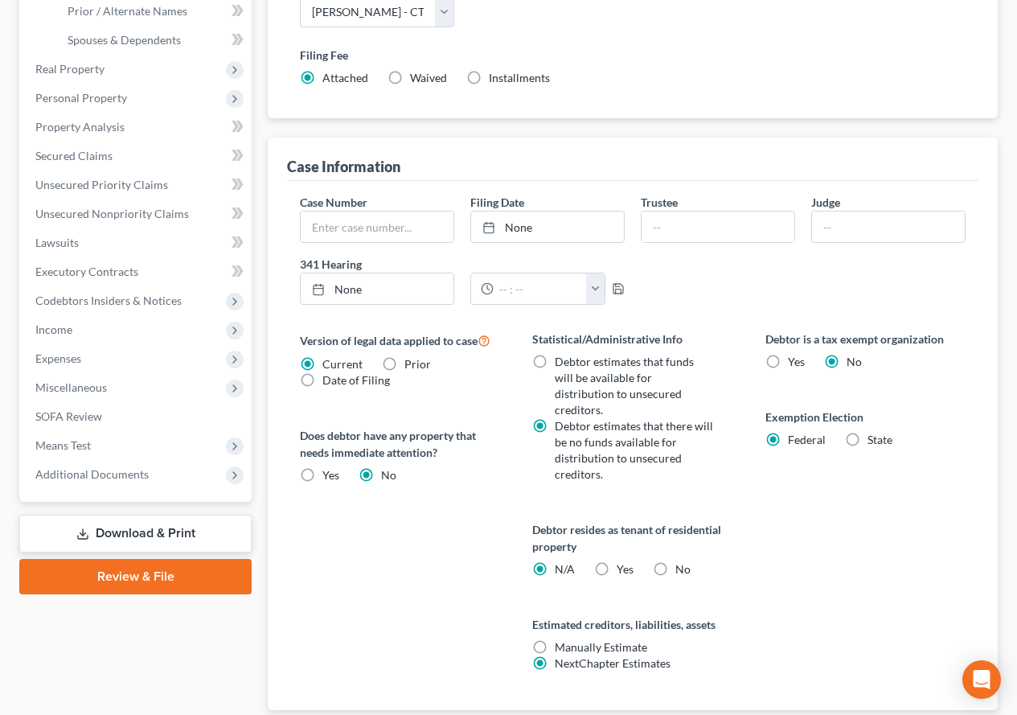
click at [616, 561] on label "Yes Yes" at bounding box center [624, 569] width 17 height 16
click at [623, 561] on input "Yes Yes" at bounding box center [628, 566] width 10 height 10
radio input "true"
radio input "false"
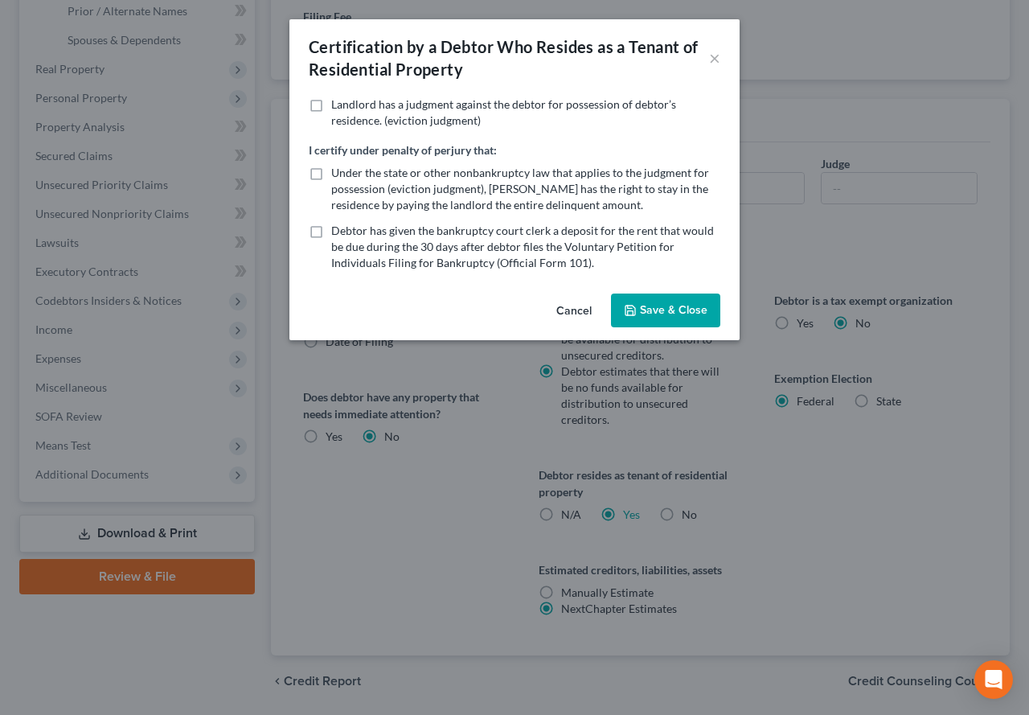
click at [675, 313] on button "Save & Close" at bounding box center [665, 310] width 109 height 34
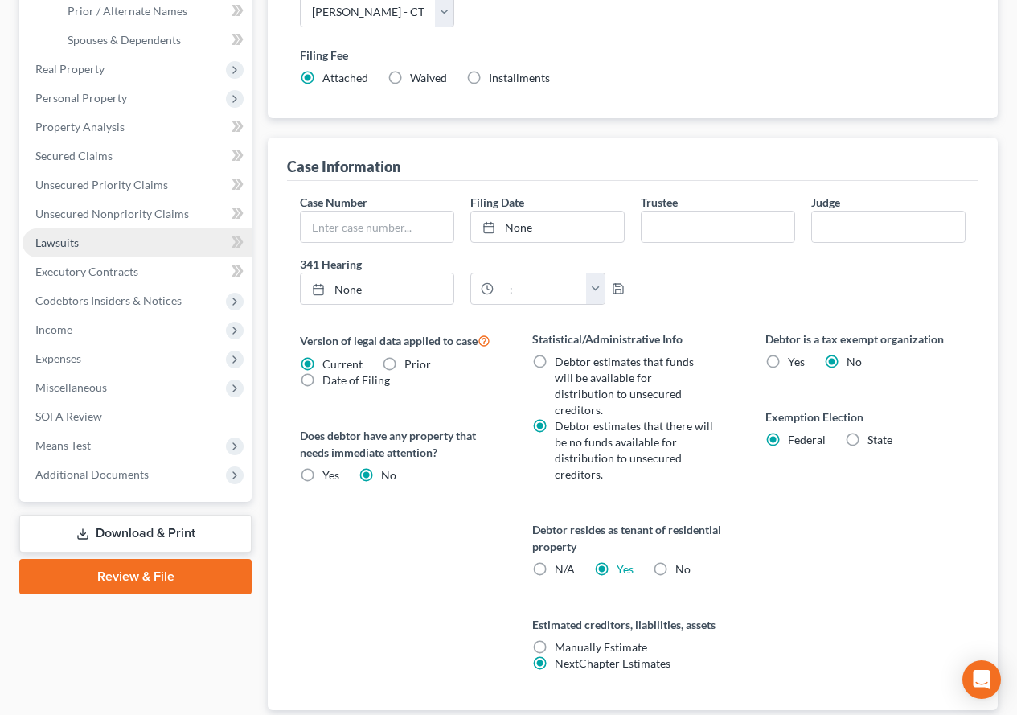
scroll to position [161, 0]
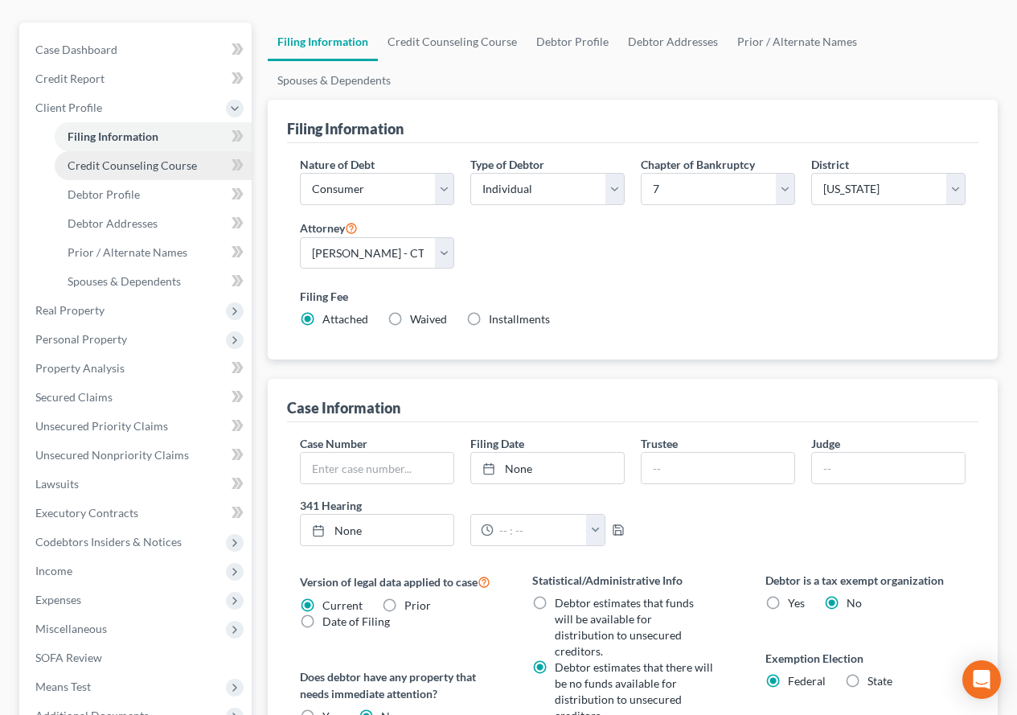
click at [110, 172] on link "Credit Counseling Course" at bounding box center [153, 165] width 197 height 29
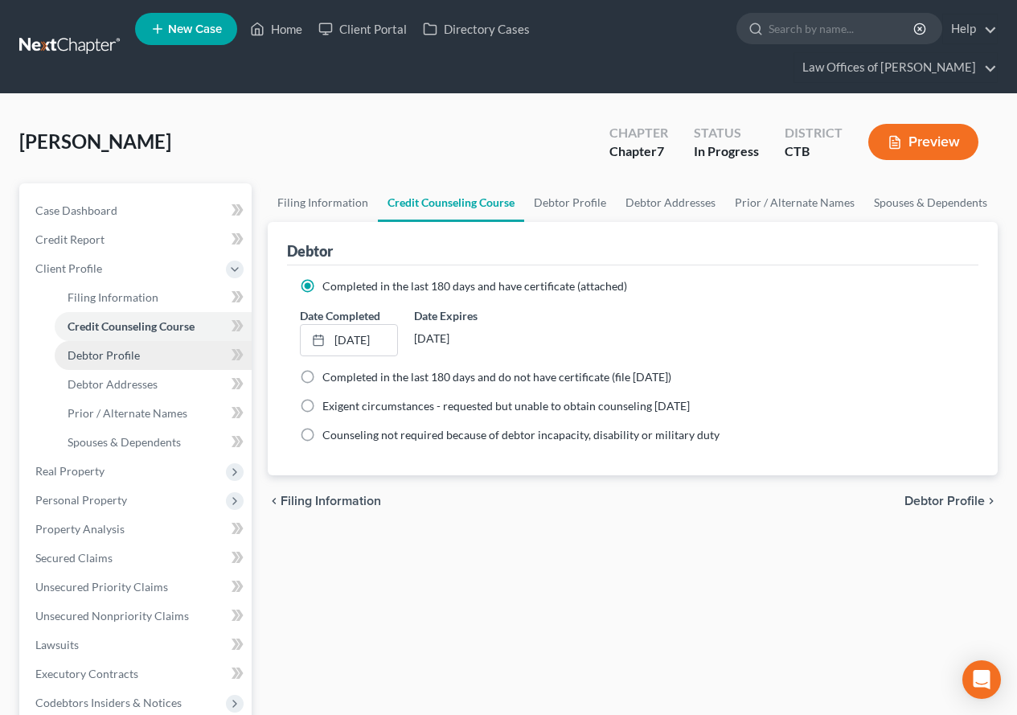
click at [121, 353] on span "Debtor Profile" at bounding box center [104, 355] width 72 height 14
select select "0"
select select "2"
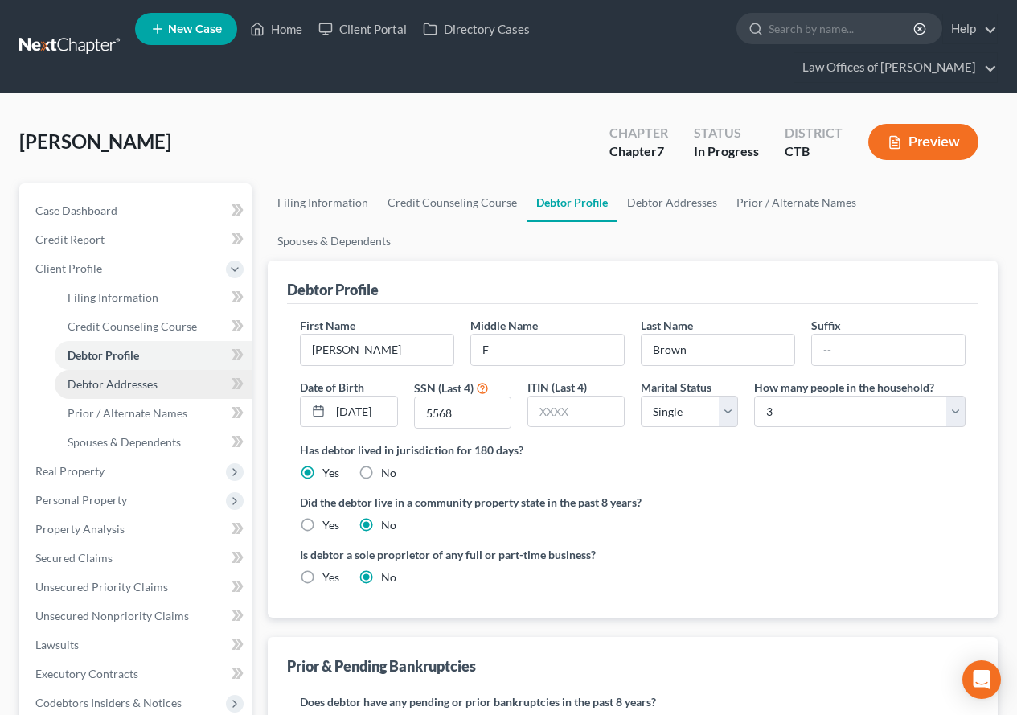
click at [116, 385] on span "Debtor Addresses" at bounding box center [113, 384] width 90 height 14
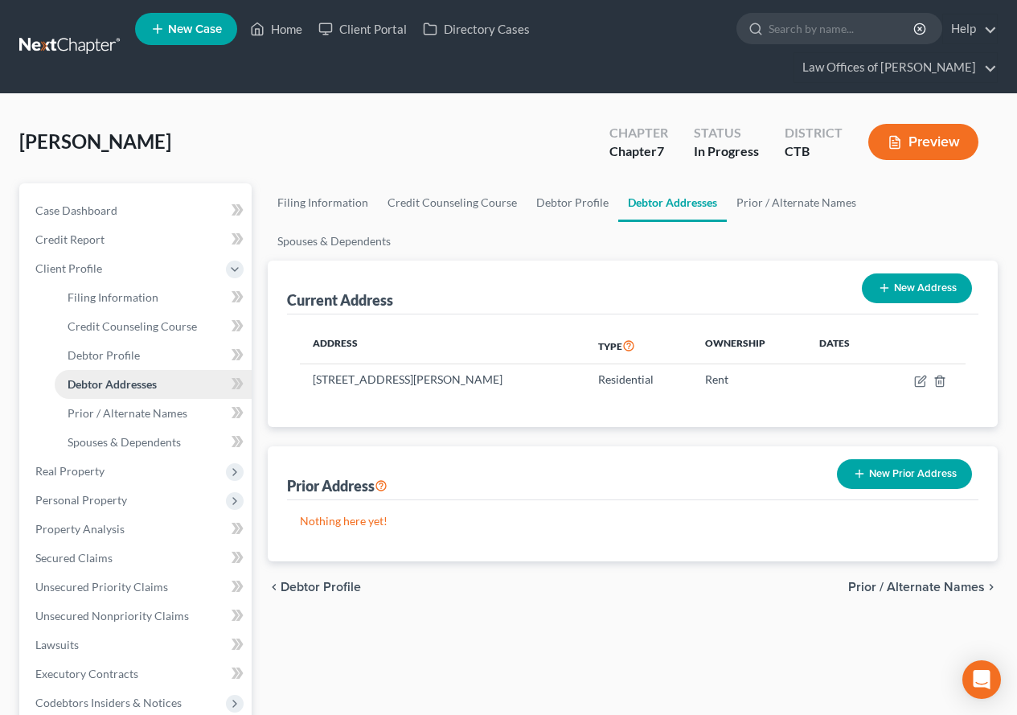
scroll to position [80, 0]
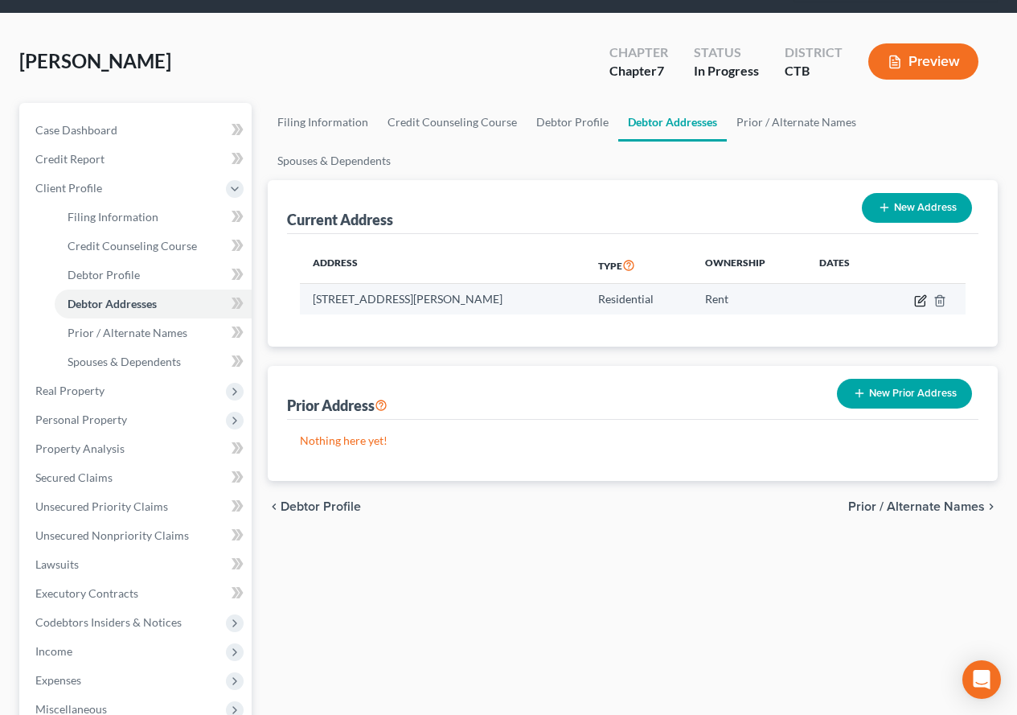
click at [919, 294] on icon "button" at bounding box center [920, 300] width 13 height 13
select select "6"
select select "7"
select select "4"
select select "0"
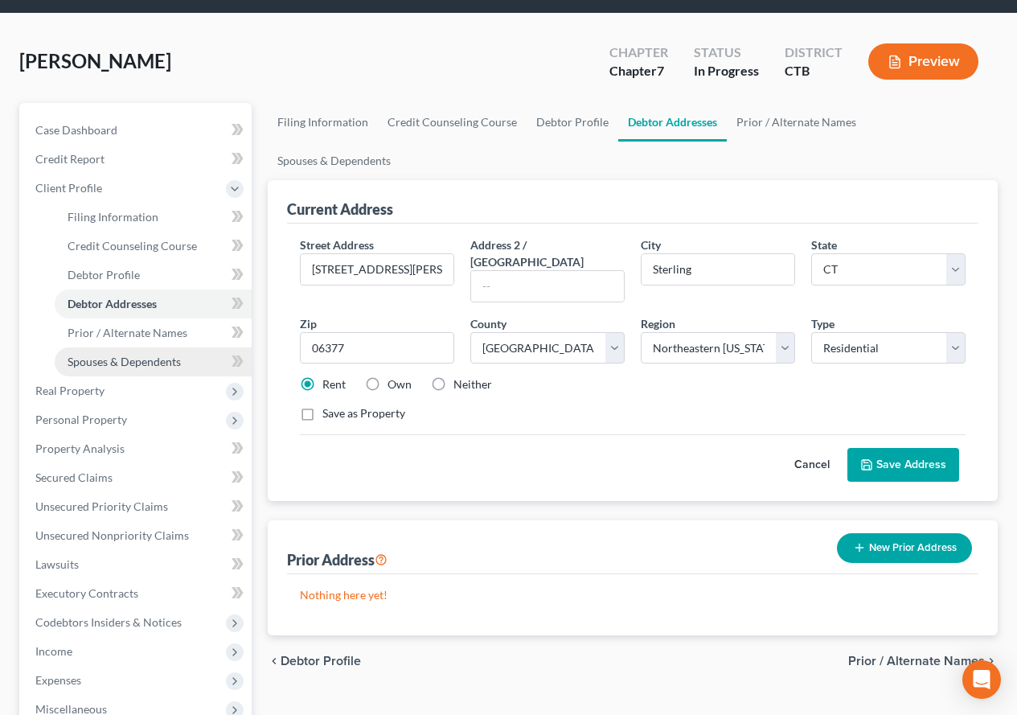
click at [92, 369] on link "Spouses & Dependents" at bounding box center [153, 361] width 197 height 29
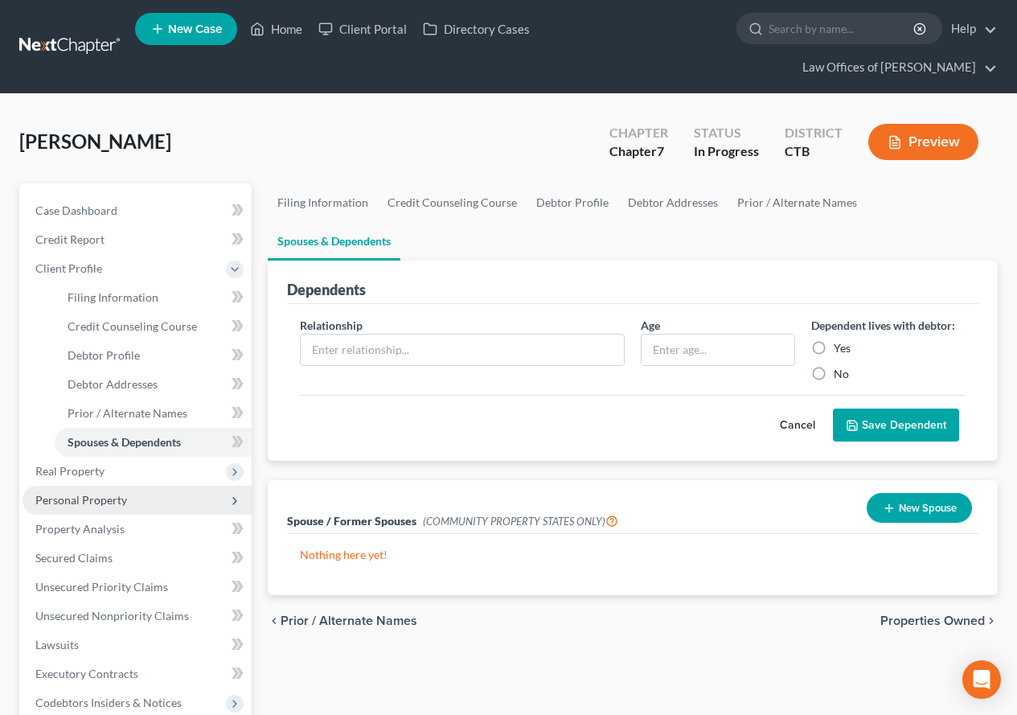
click at [83, 498] on span "Personal Property" at bounding box center [81, 500] width 92 height 14
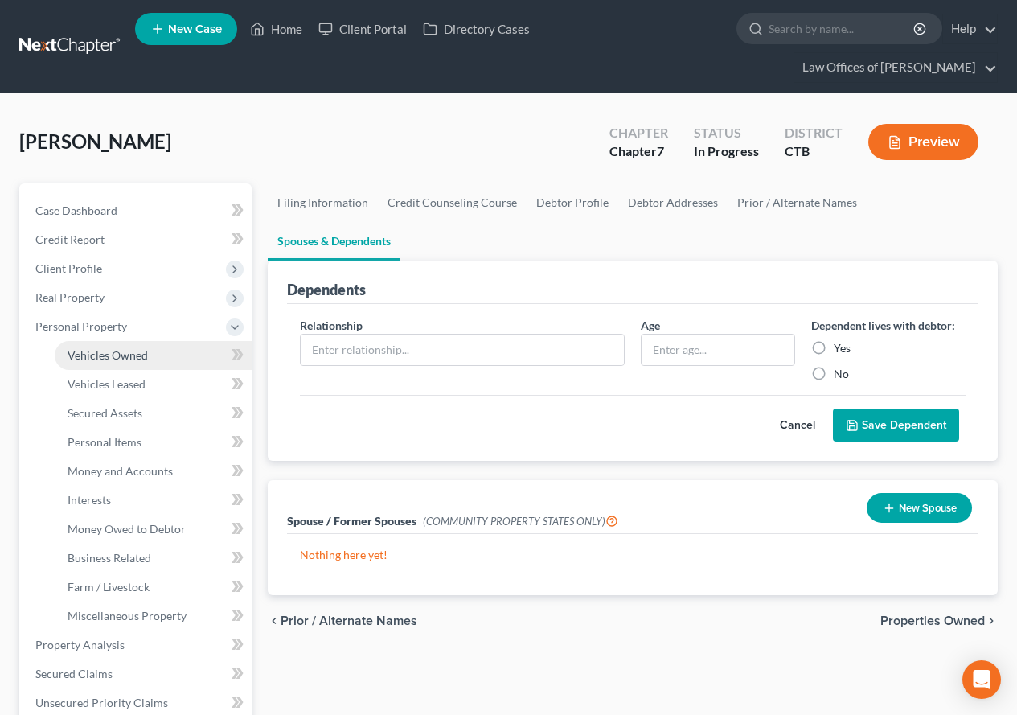
click at [136, 358] on span "Vehicles Owned" at bounding box center [108, 355] width 80 height 14
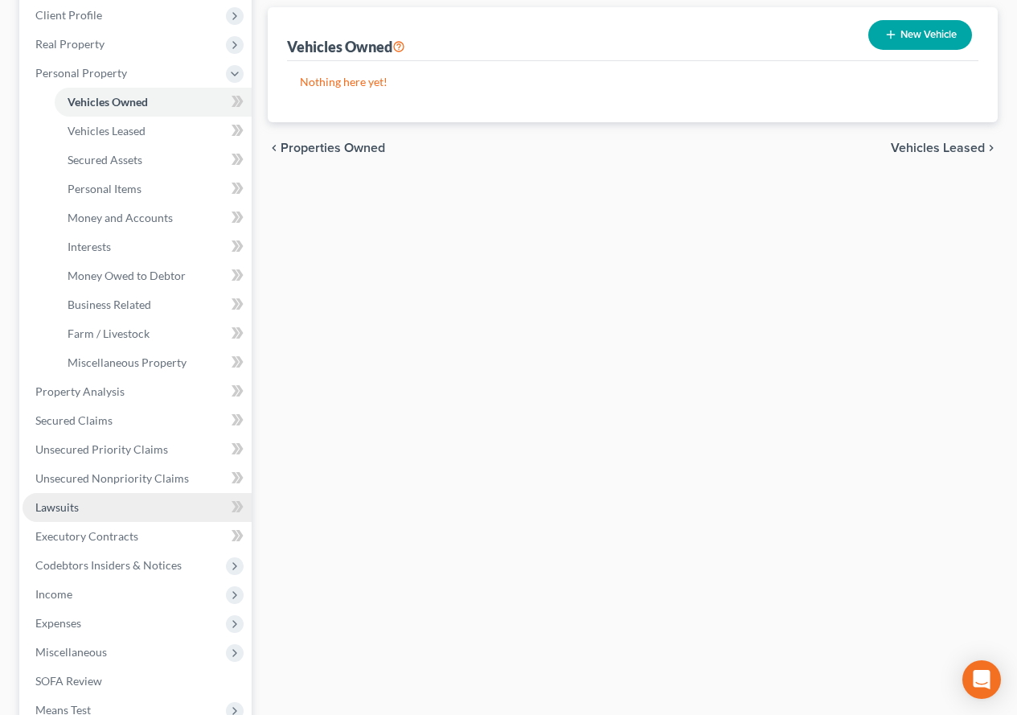
scroll to position [322, 0]
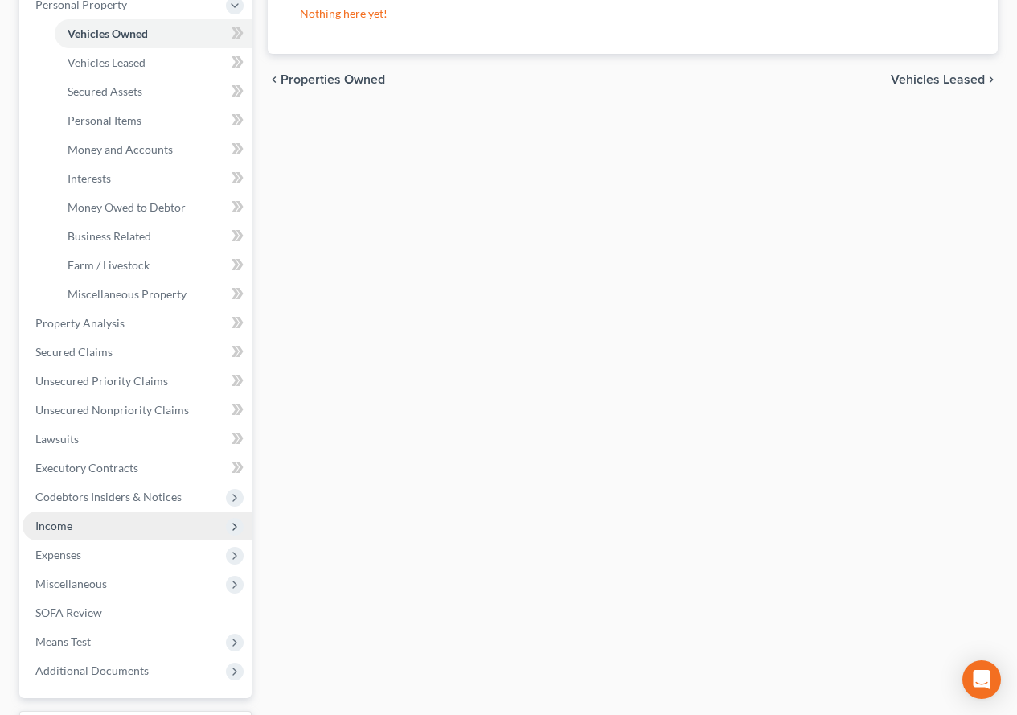
click at [60, 524] on span "Income" at bounding box center [53, 525] width 37 height 14
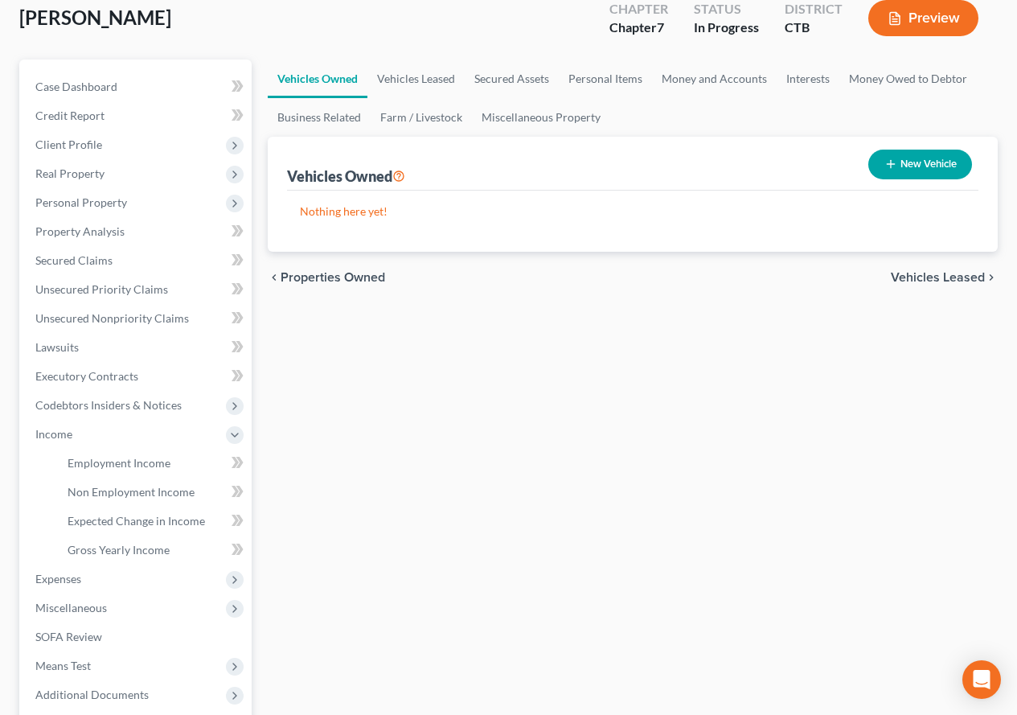
scroll to position [285, 0]
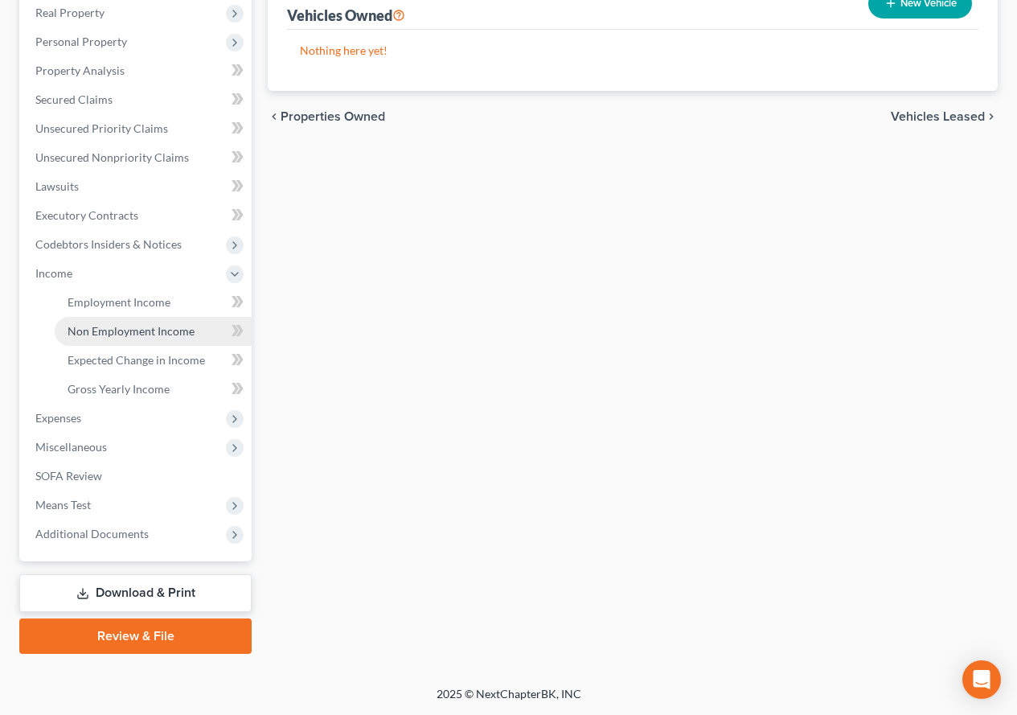
click at [117, 327] on span "Non Employment Income" at bounding box center [131, 331] width 127 height 14
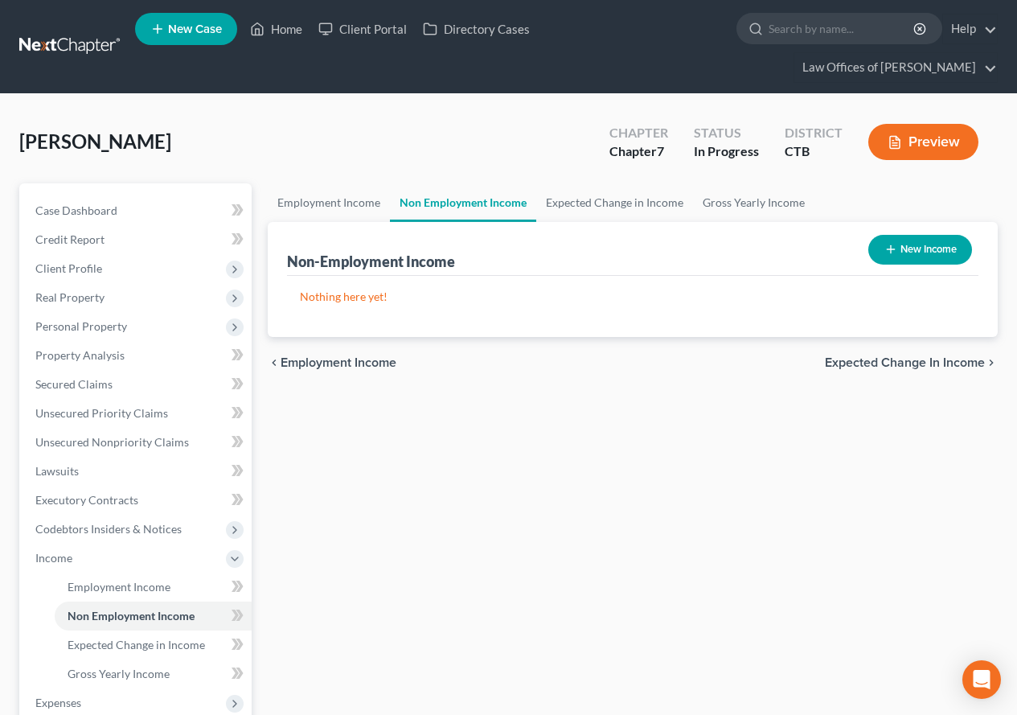
click at [937, 249] on button "New Income" at bounding box center [920, 250] width 104 height 30
select select "0"
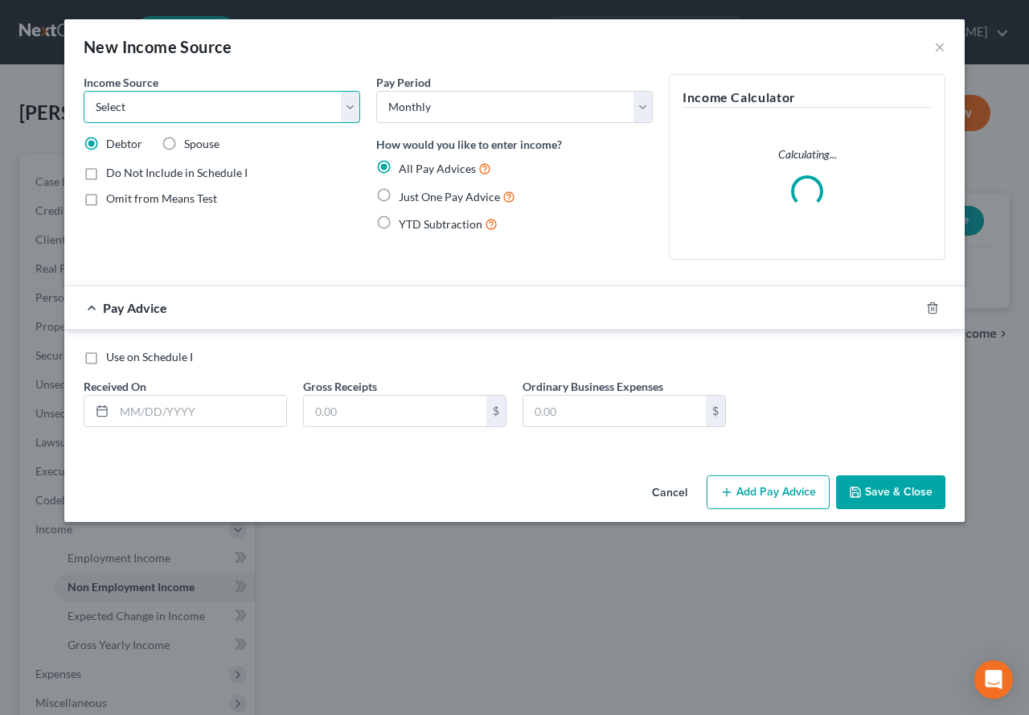
click at [356, 112] on select "Select Unemployment Disability (from employer) Pension Retirement Social Securi…" at bounding box center [222, 107] width 276 height 32
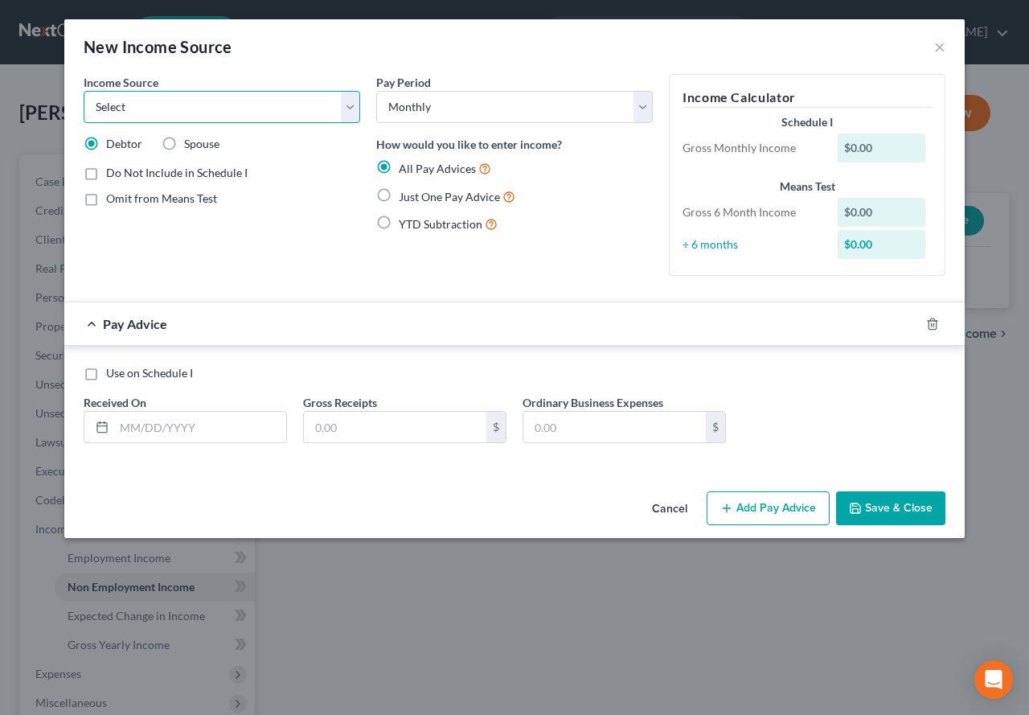
select select "12"
click at [84, 91] on select "Select Unemployment Disability (from employer) Pension Retirement Social Securi…" at bounding box center [222, 107] width 276 height 32
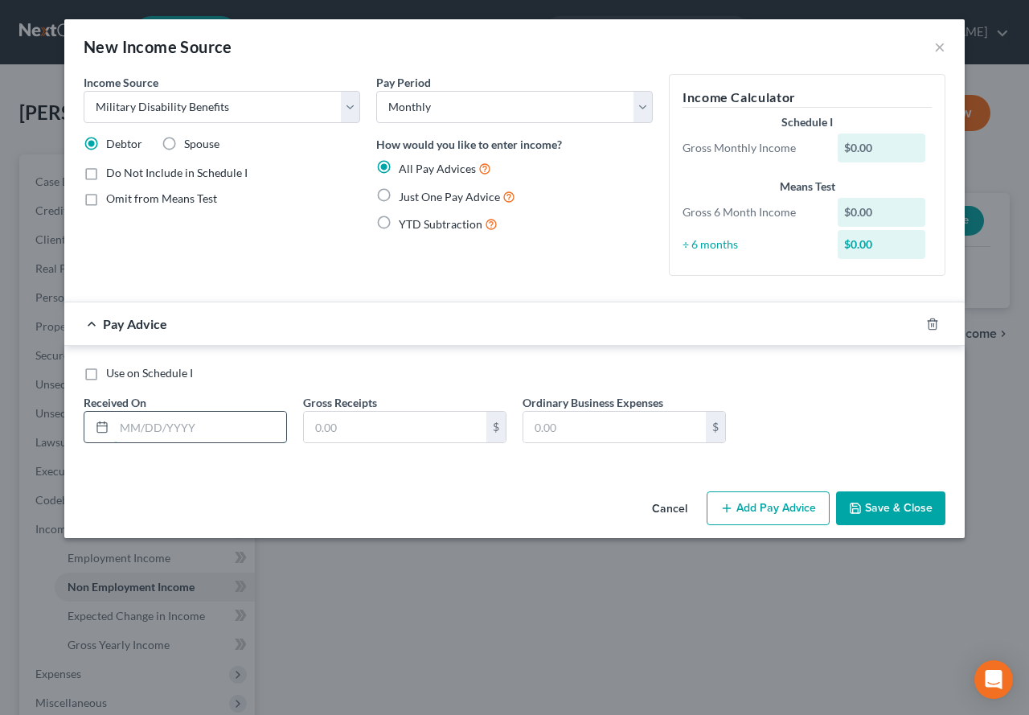
click at [141, 415] on input "text" at bounding box center [200, 427] width 172 height 31
click at [399, 194] on label "Just One Pay Advice" at bounding box center [457, 196] width 117 height 18
click at [405, 194] on input "Just One Pay Advice" at bounding box center [410, 192] width 10 height 10
radio input "true"
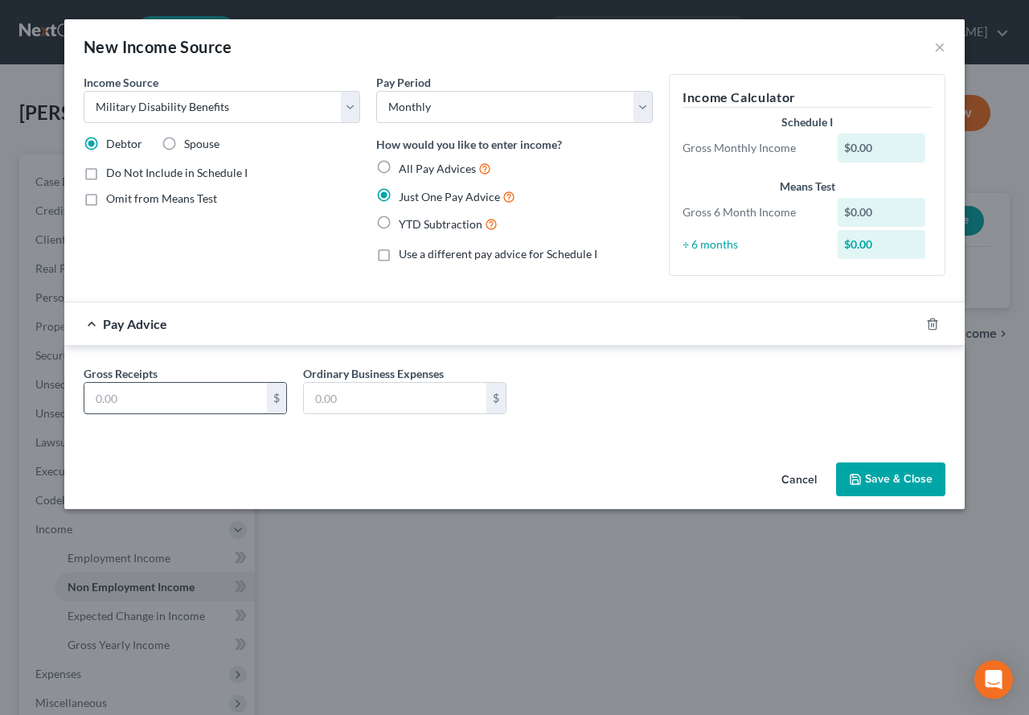
click at [161, 399] on input "text" at bounding box center [175, 398] width 182 height 31
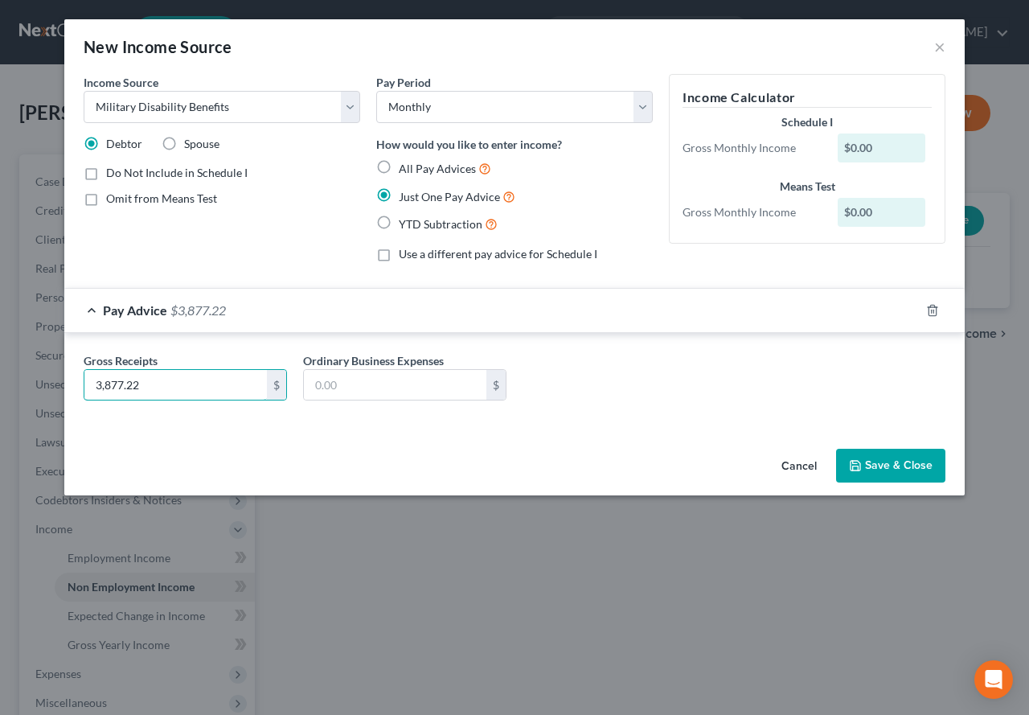
type input "3,877.22"
click at [852, 457] on button "Save & Close" at bounding box center [890, 465] width 109 height 34
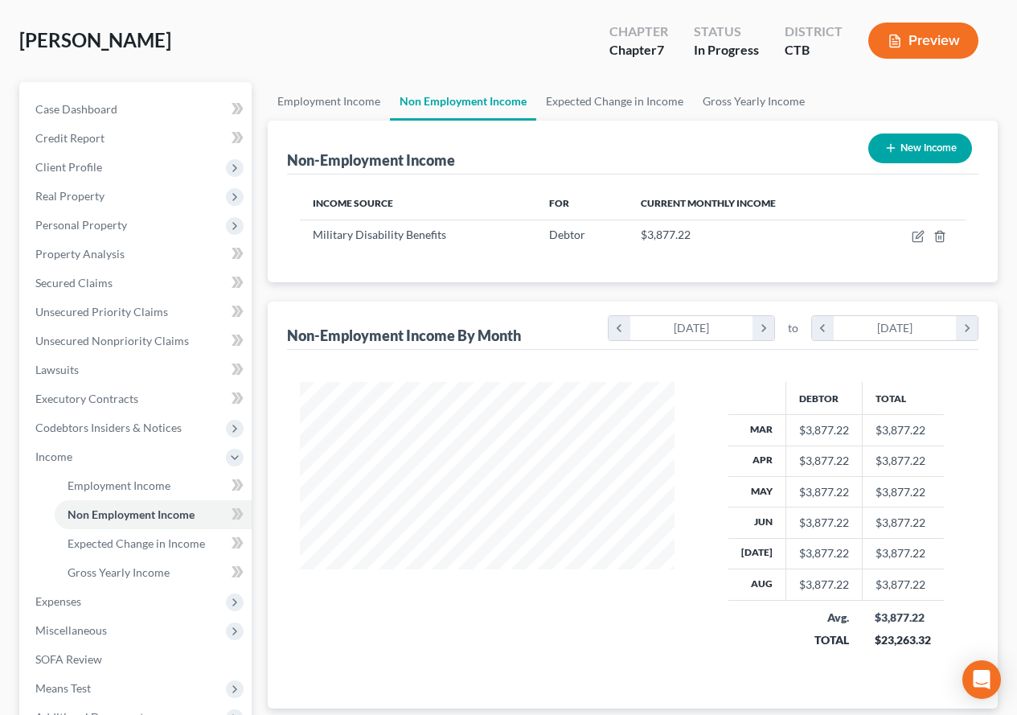
scroll to position [161, 0]
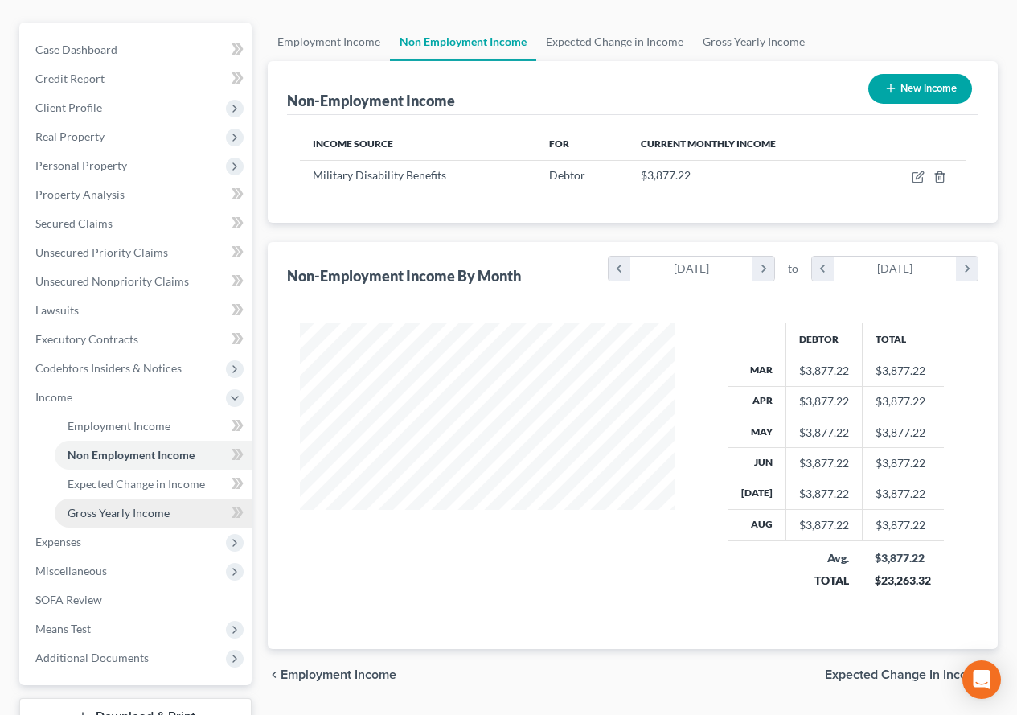
click at [125, 512] on span "Gross Yearly Income" at bounding box center [119, 513] width 102 height 14
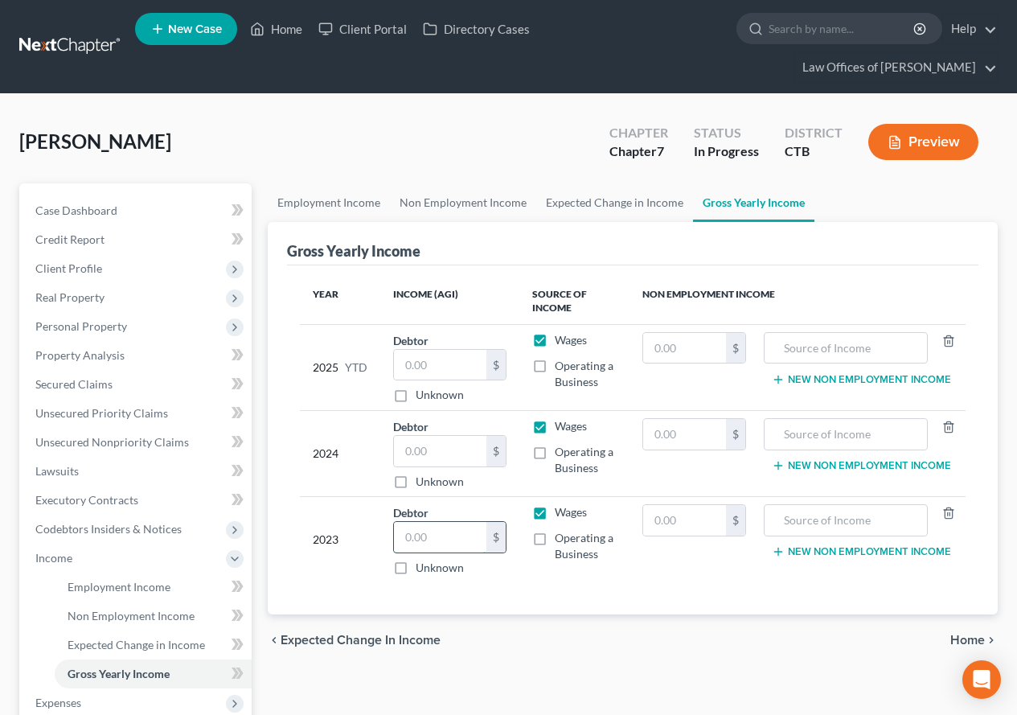
click at [438, 535] on input "text" at bounding box center [440, 537] width 92 height 31
type input "46,497.00"
click at [437, 457] on input "text" at bounding box center [440, 451] width 92 height 31
type input "5,774.00"
click at [683, 351] on input "text" at bounding box center [684, 348] width 83 height 31
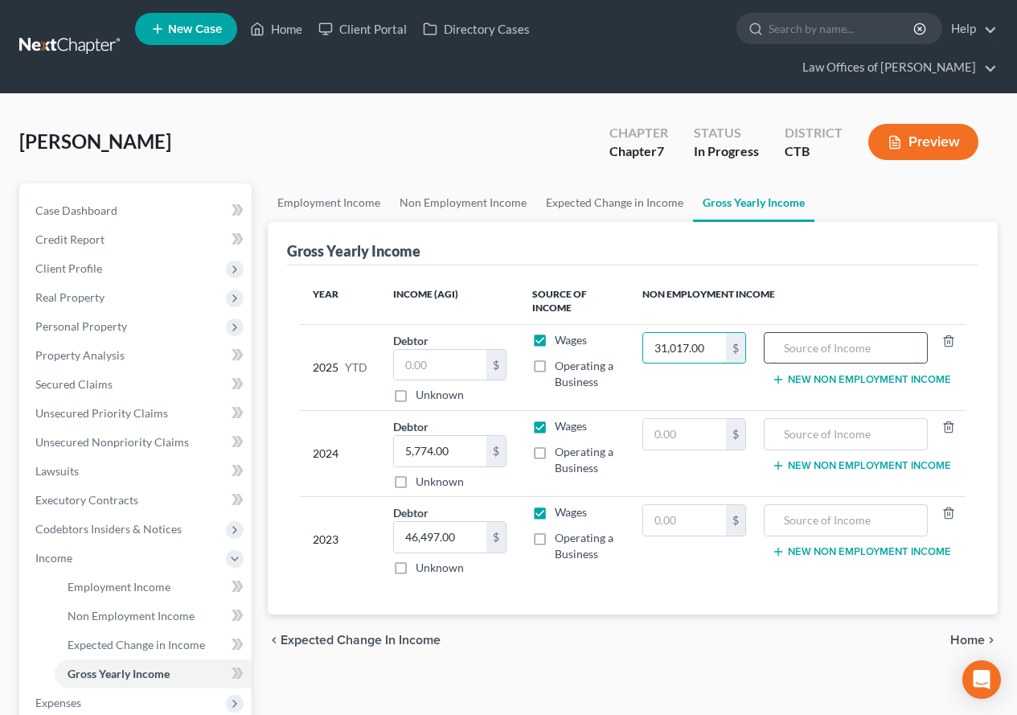
type input "31,017.00"
click at [805, 349] on input "text" at bounding box center [845, 348] width 146 height 31
type input "VA Disability"
click at [674, 438] on input "text" at bounding box center [684, 434] width 83 height 31
paste input "5,774.00"
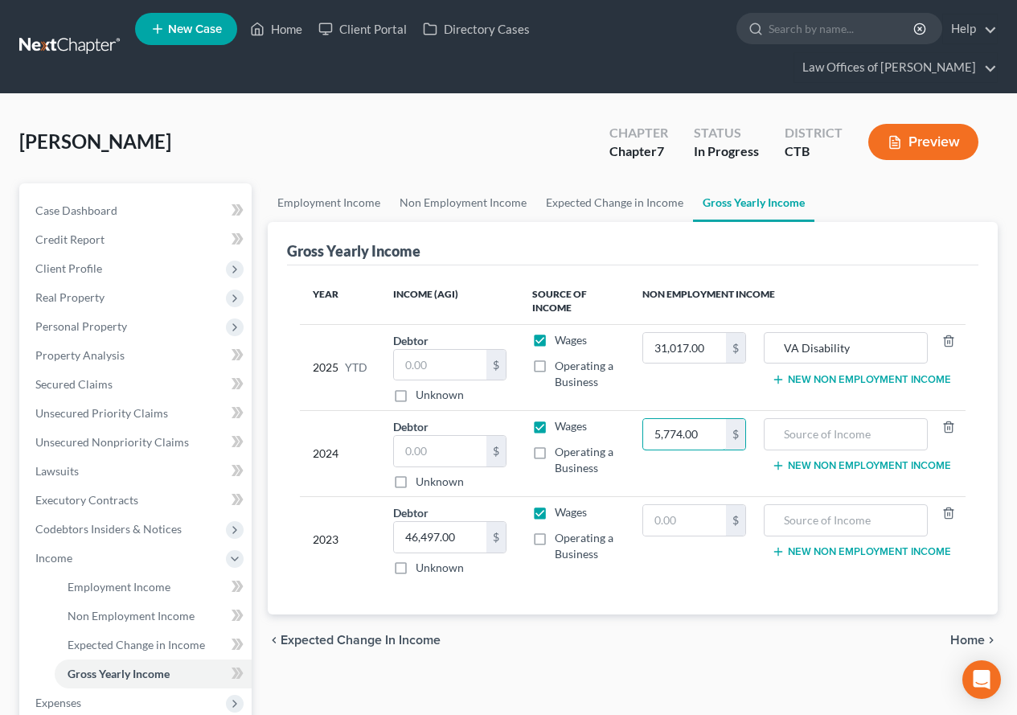
type input "5,774.00"
click at [555, 423] on label "Wages" at bounding box center [571, 426] width 32 height 16
click at [561, 423] on input "Wages" at bounding box center [566, 423] width 10 height 10
checkbox input "false"
click at [822, 432] on input "text" at bounding box center [845, 434] width 146 height 31
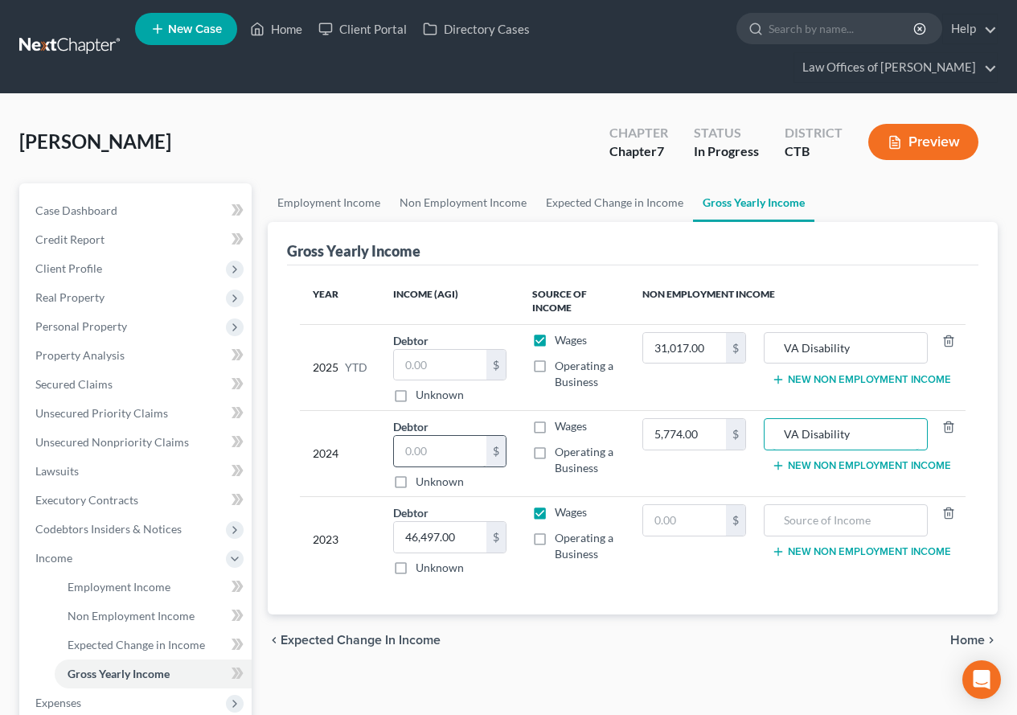
type input "VA Disability"
click at [419, 450] on input "text" at bounding box center [440, 451] width 92 height 31
type input "5,774.00"
click at [705, 436] on input "5,774.00" at bounding box center [684, 434] width 83 height 31
type input "34,894.00"
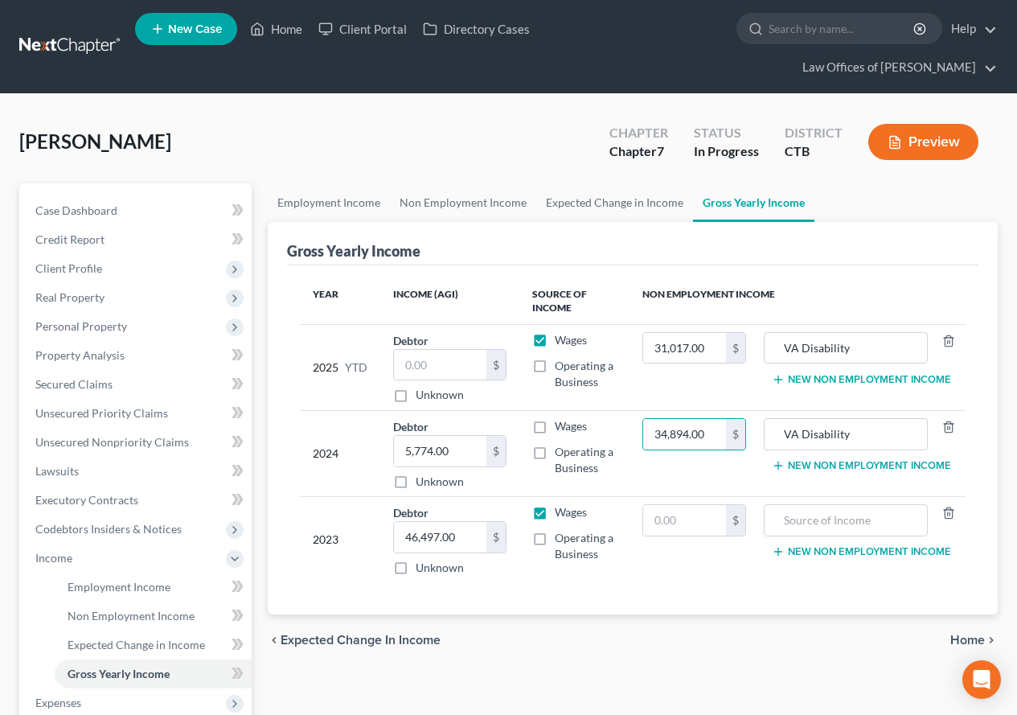
click at [760, 629] on div "chevron_left Expected Change in Income Home chevron_right" at bounding box center [633, 639] width 730 height 51
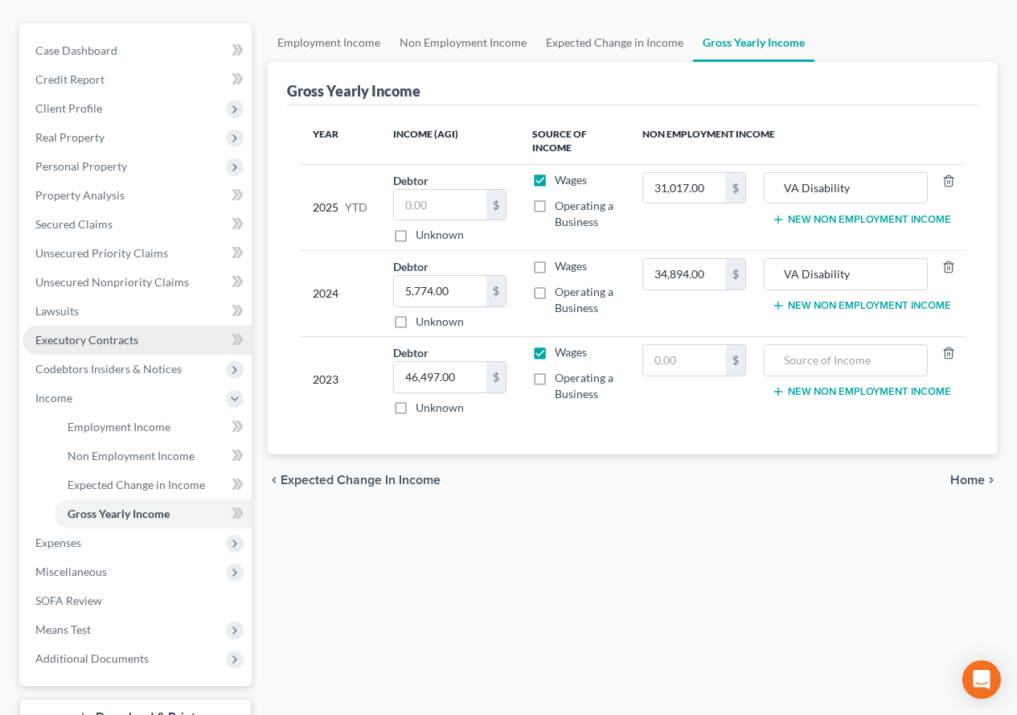
scroll to position [161, 0]
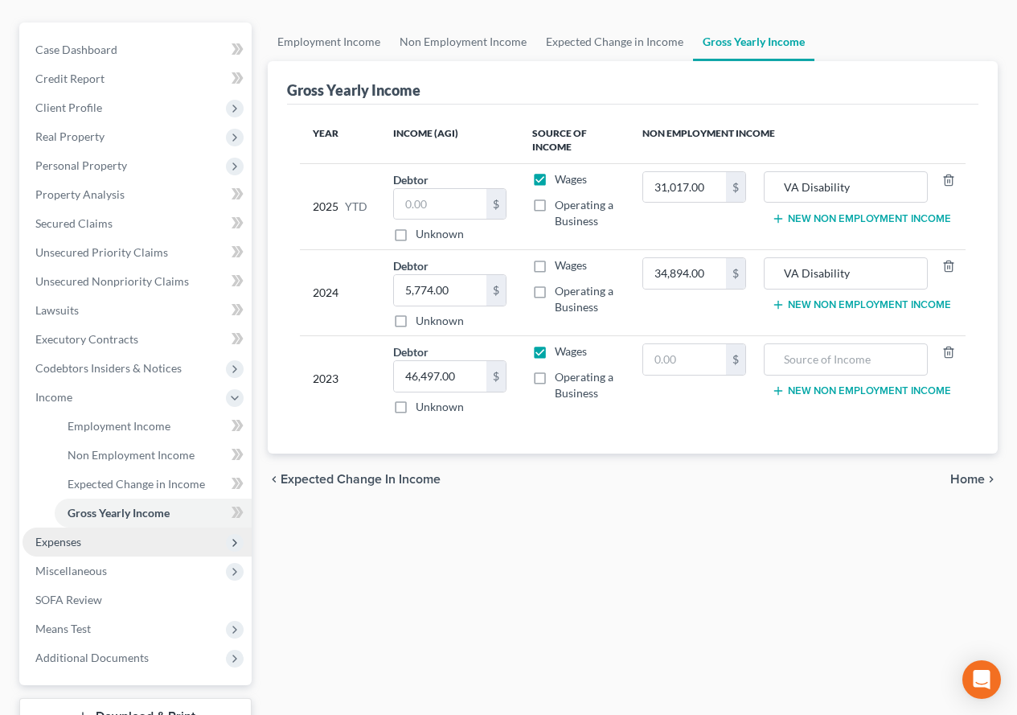
click at [43, 539] on span "Expenses" at bounding box center [58, 541] width 46 height 14
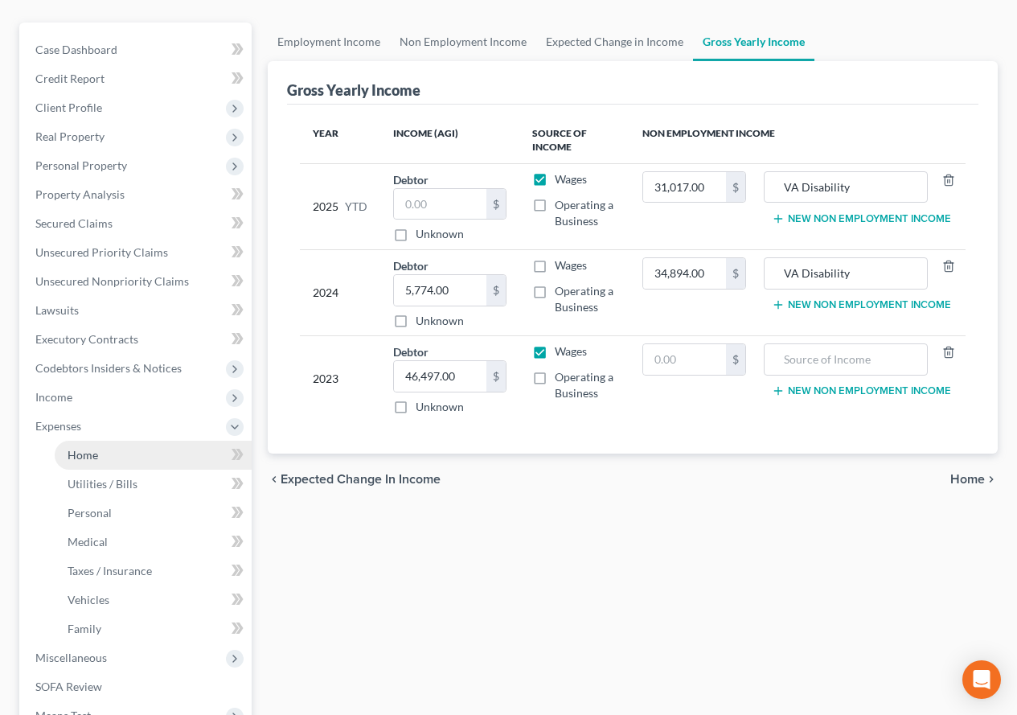
click at [84, 457] on span "Home" at bounding box center [83, 455] width 31 height 14
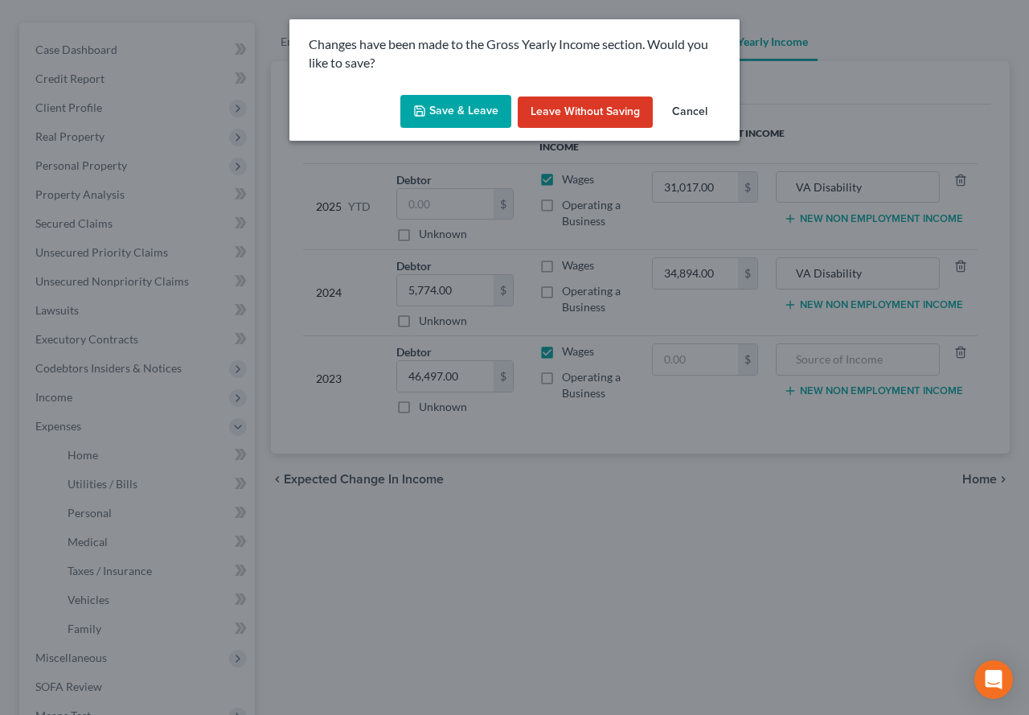
click at [426, 117] on icon "button" at bounding box center [419, 110] width 13 height 13
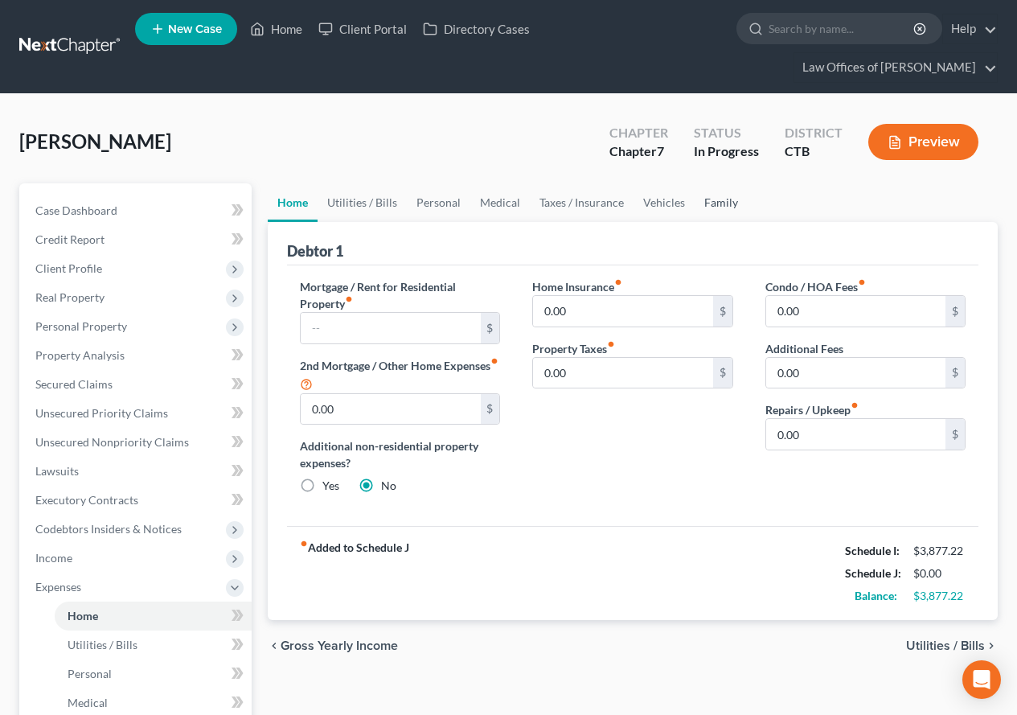
click at [711, 203] on link "Family" at bounding box center [720, 202] width 53 height 39
click at [721, 211] on link "Family" at bounding box center [720, 202] width 53 height 39
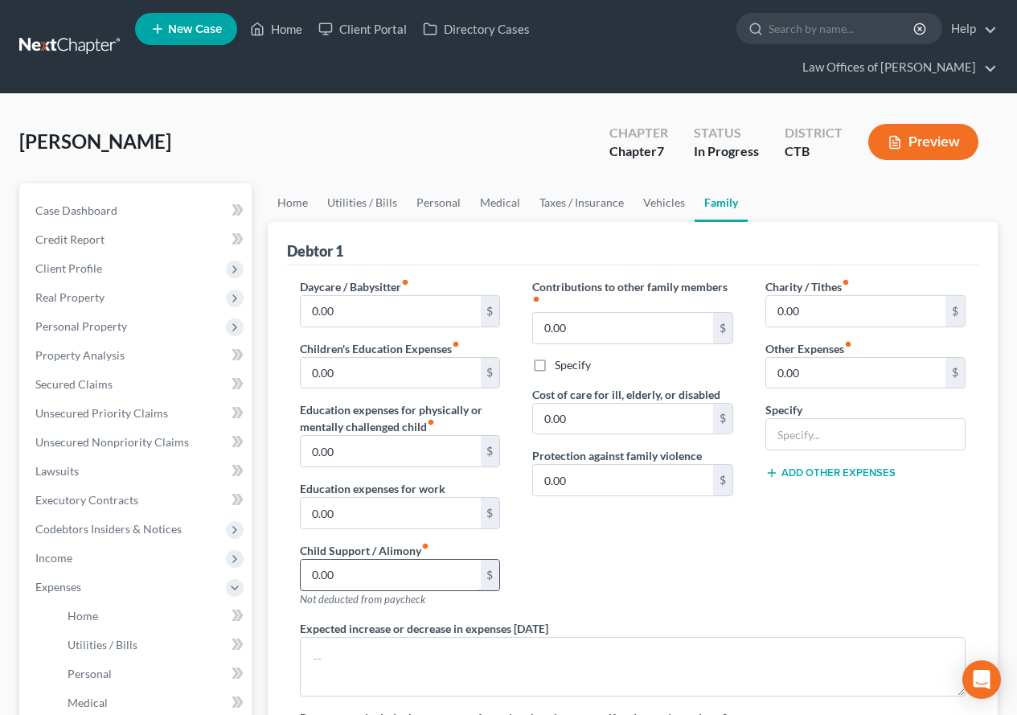
click at [339, 582] on input "0.00" at bounding box center [390, 574] width 179 height 31
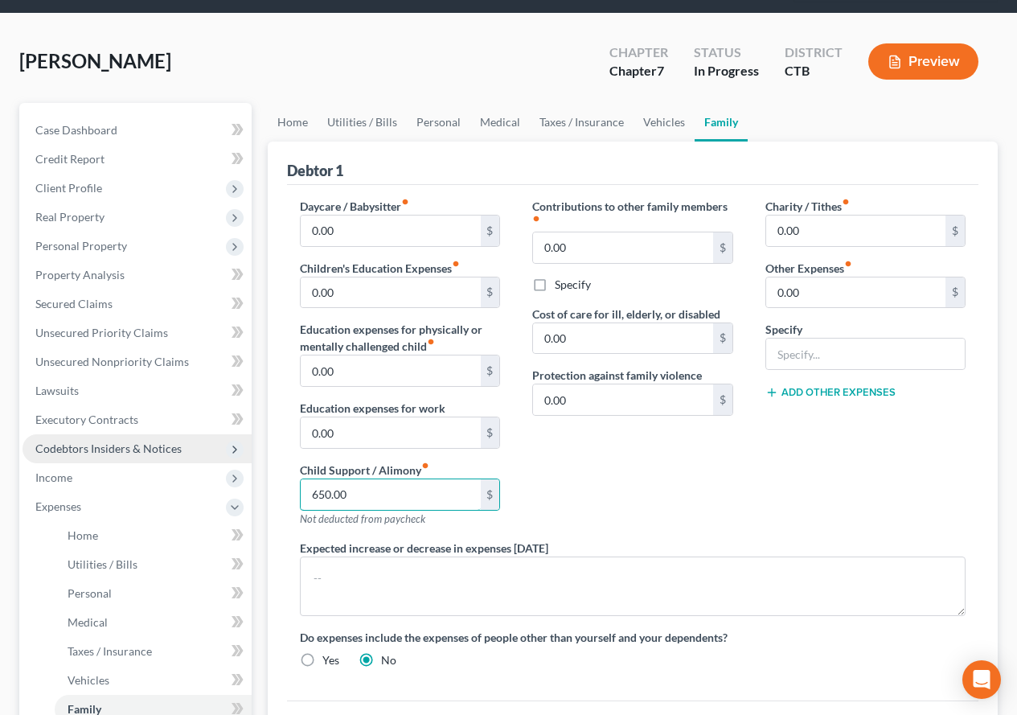
type input "650.00"
click at [79, 447] on span "Codebtors Insiders & Notices" at bounding box center [108, 448] width 146 height 14
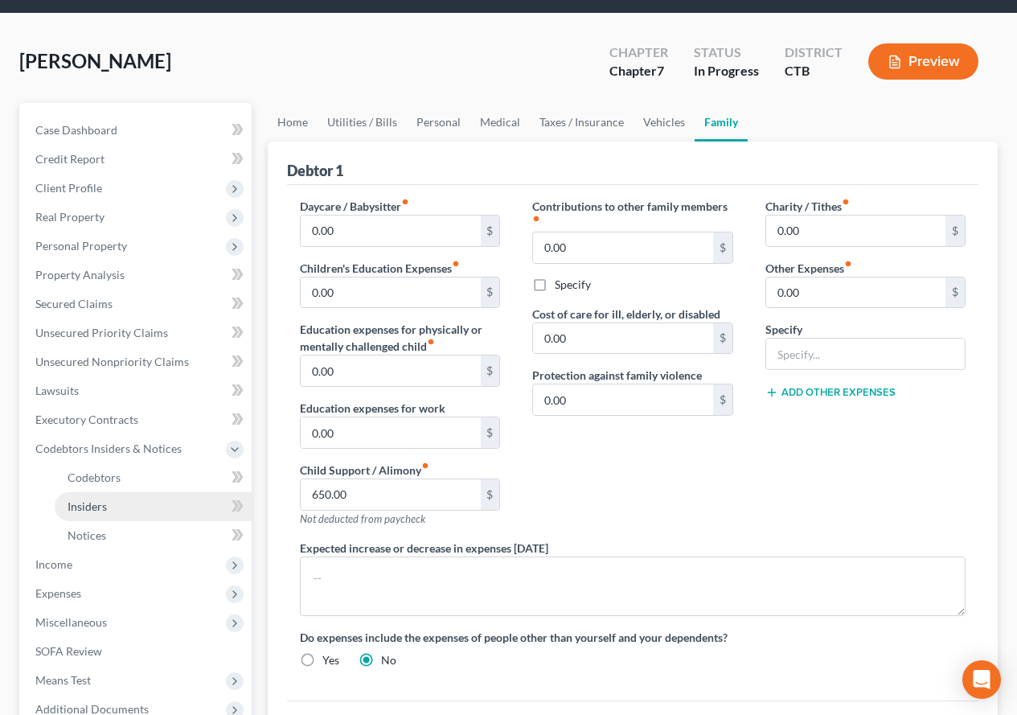
click at [88, 504] on span "Insiders" at bounding box center [87, 506] width 39 height 14
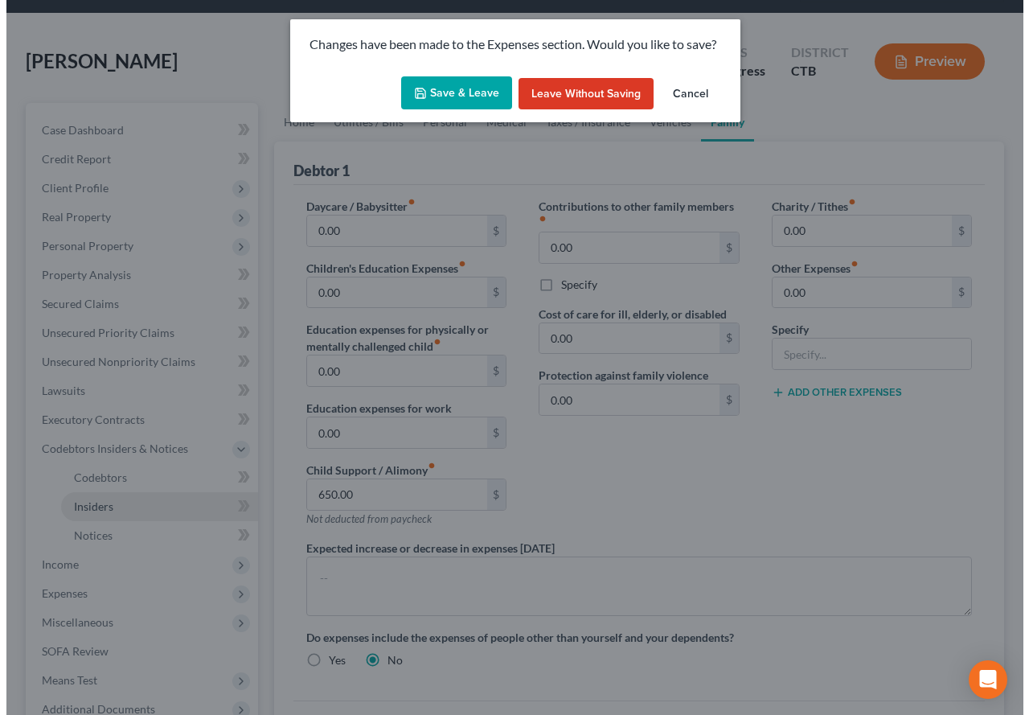
scroll to position [45, 0]
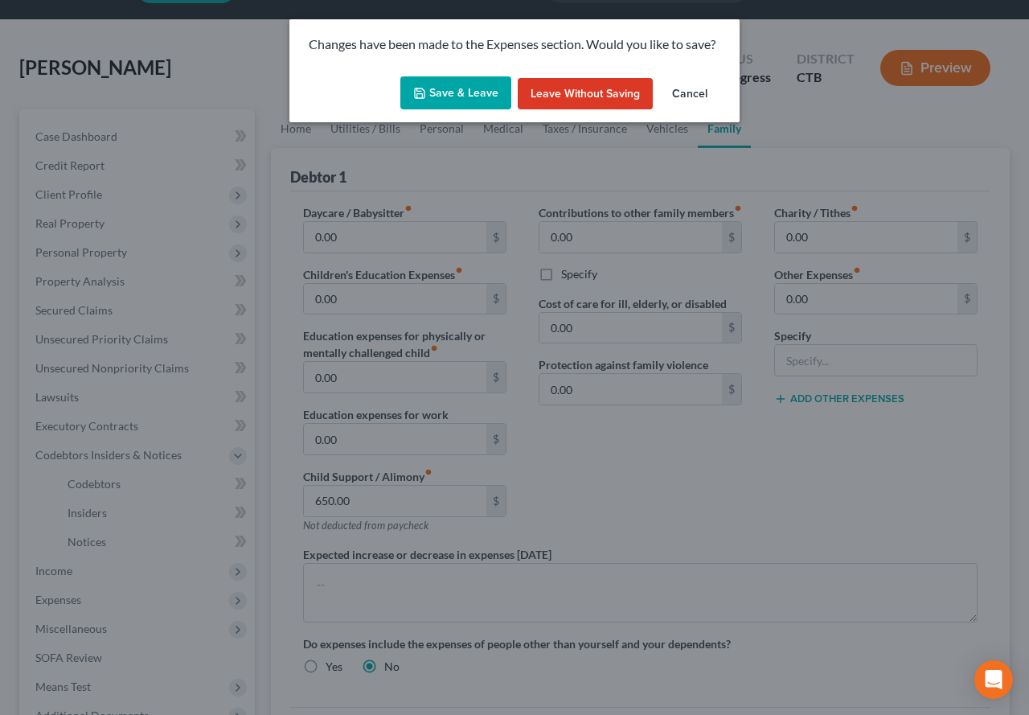
click at [465, 84] on button "Save & Leave" at bounding box center [455, 93] width 111 height 34
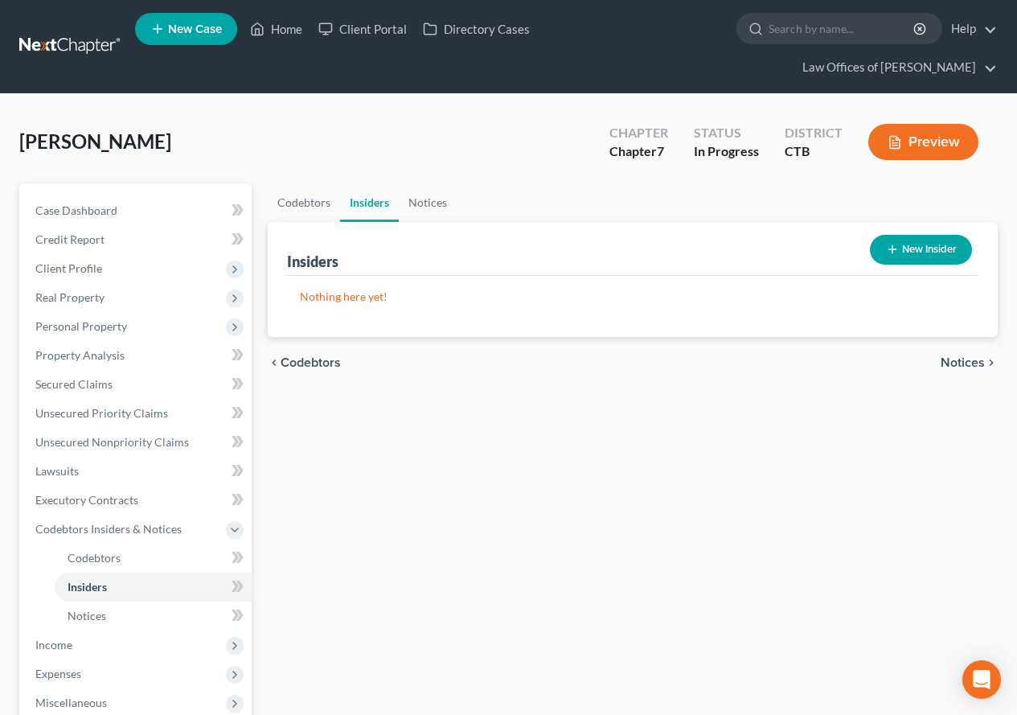
click at [924, 250] on button "New Insider" at bounding box center [921, 250] width 102 height 30
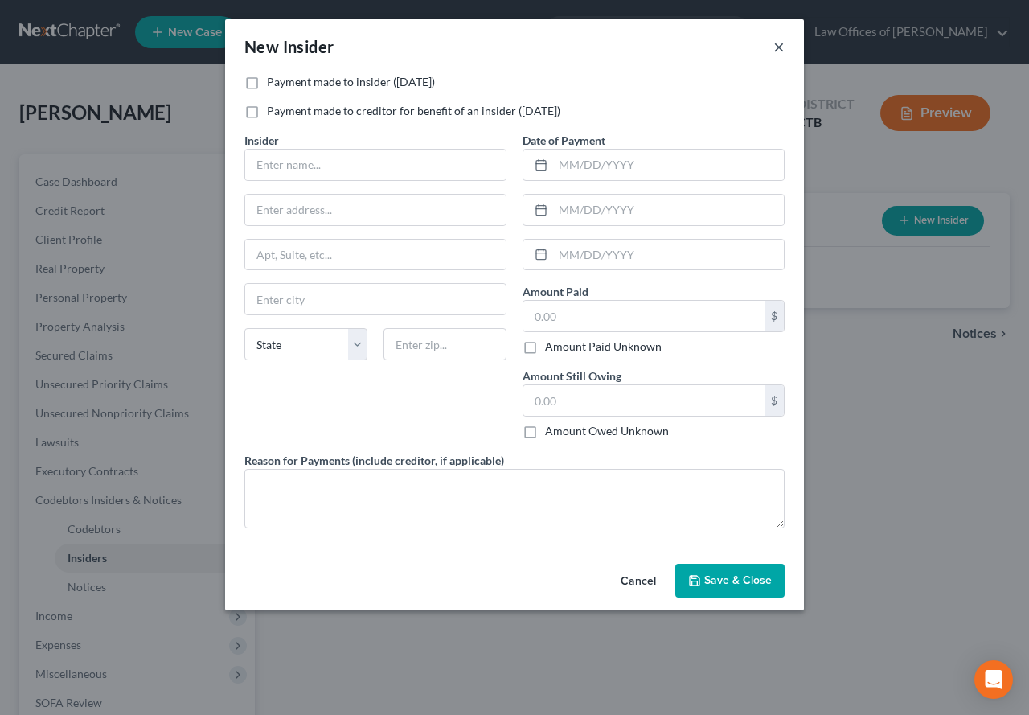
click at [783, 49] on button "×" at bounding box center [778, 46] width 11 height 19
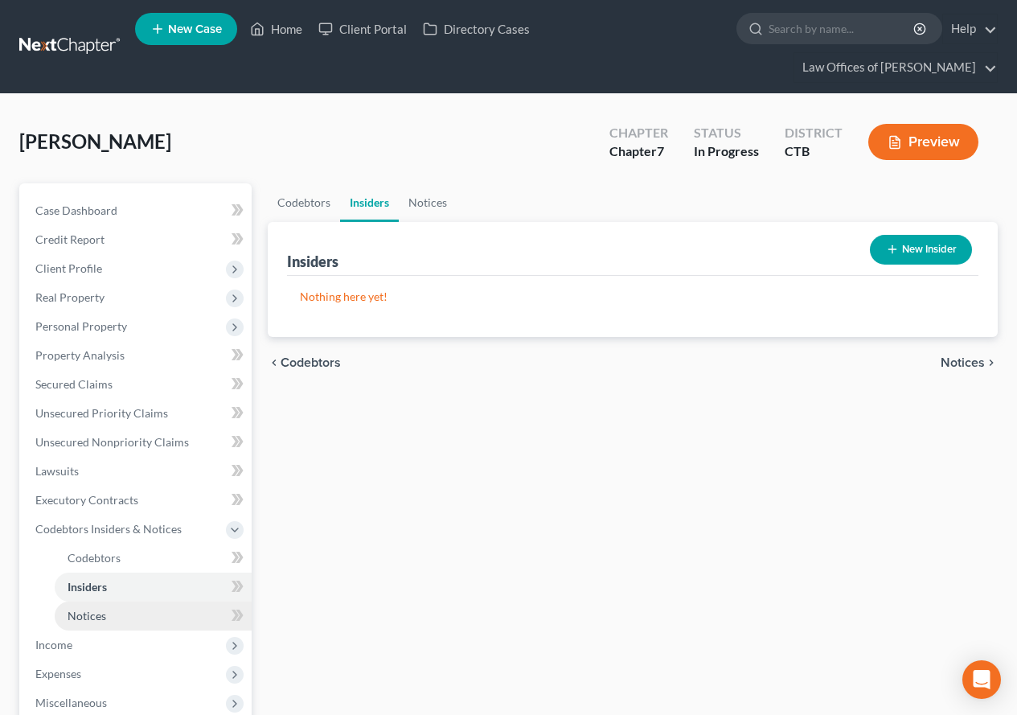
click at [86, 619] on span "Notices" at bounding box center [87, 615] width 39 height 14
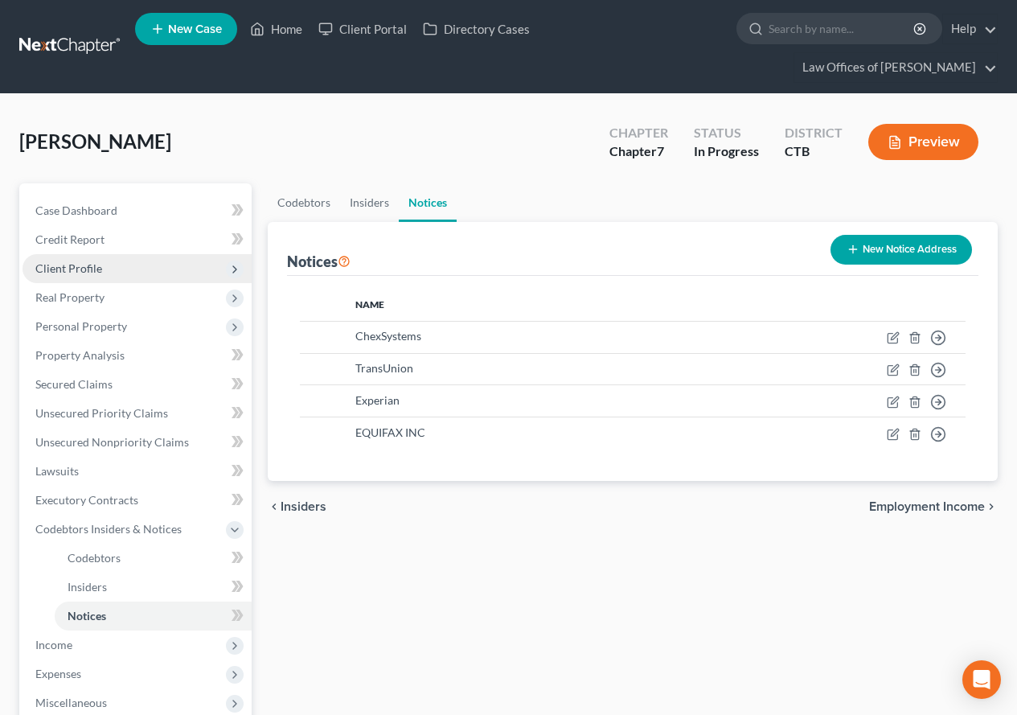
click at [68, 273] on span "Client Profile" at bounding box center [68, 268] width 67 height 14
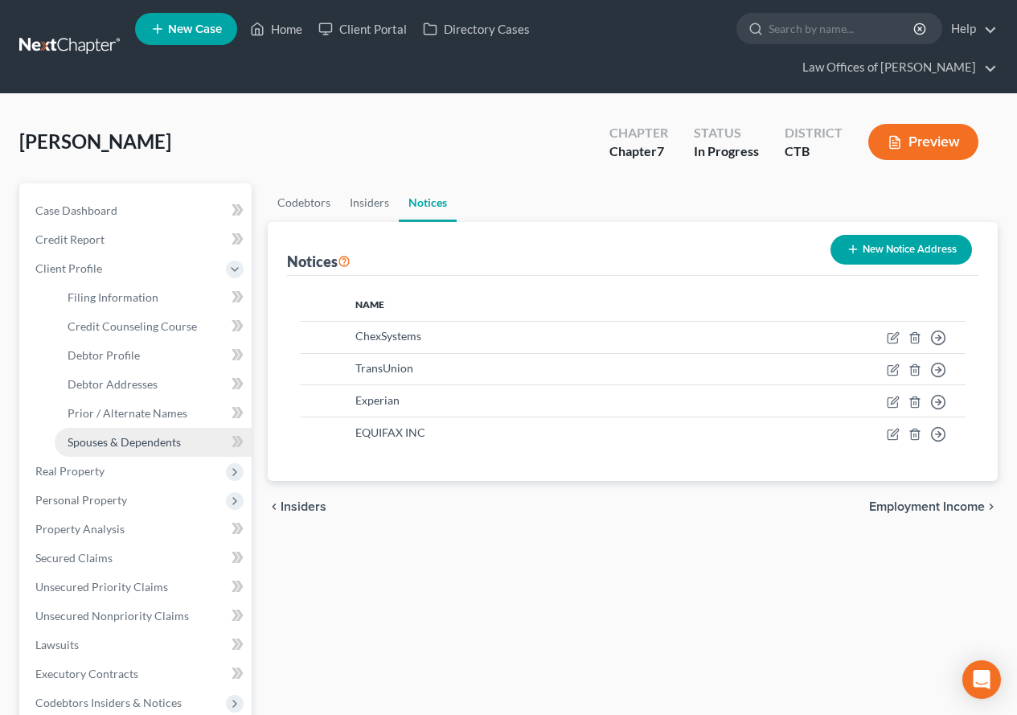
click at [94, 440] on span "Spouses & Dependents" at bounding box center [124, 442] width 113 height 14
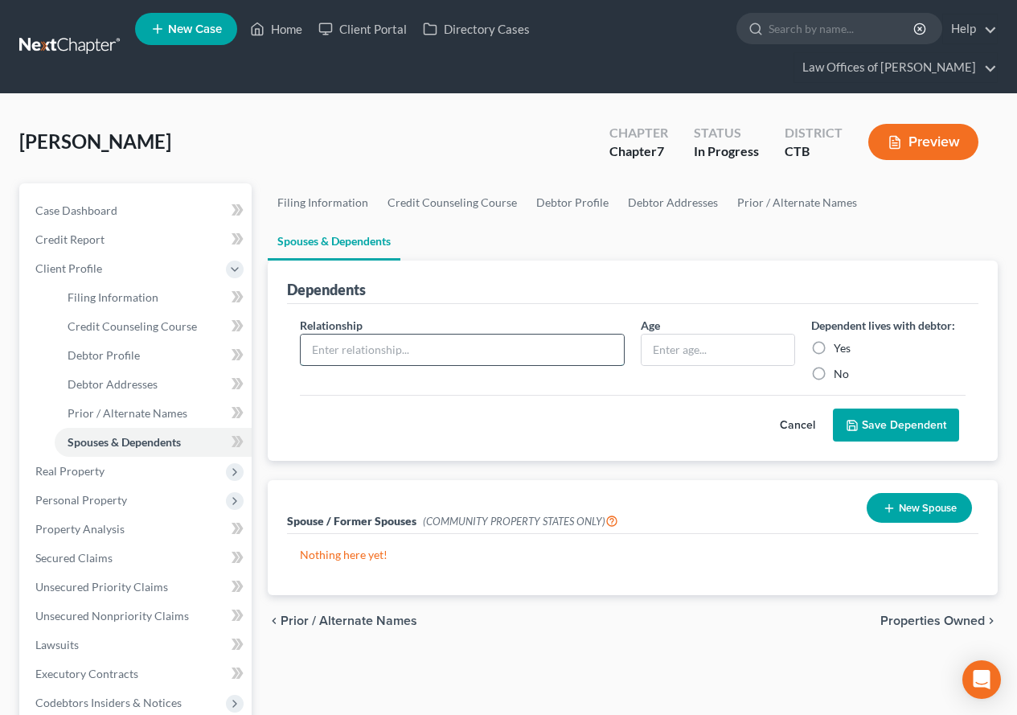
click at [477, 334] on input "text" at bounding box center [462, 349] width 323 height 31
type input "Son"
click at [655, 334] on input "text" at bounding box center [717, 349] width 153 height 31
type input "9"
click at [833, 366] on label "No" at bounding box center [840, 374] width 15 height 16
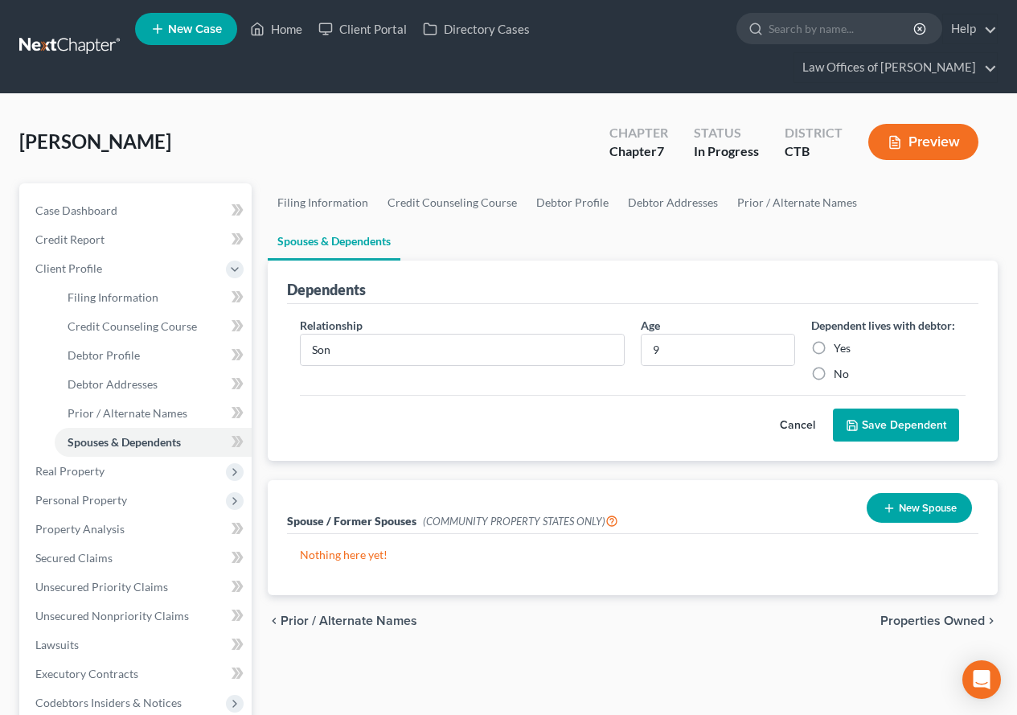
click at [840, 366] on input "No" at bounding box center [845, 371] width 10 height 10
radio input "true"
click at [880, 408] on button "Save Dependent" at bounding box center [896, 425] width 126 height 34
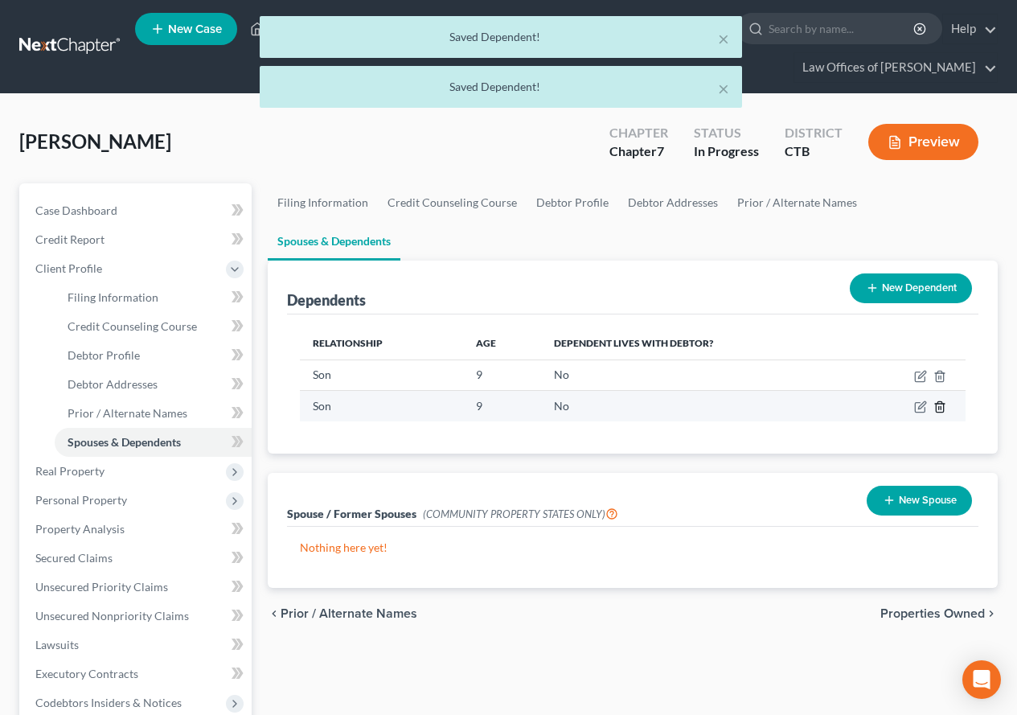
click at [940, 407] on line "button" at bounding box center [940, 408] width 0 height 3
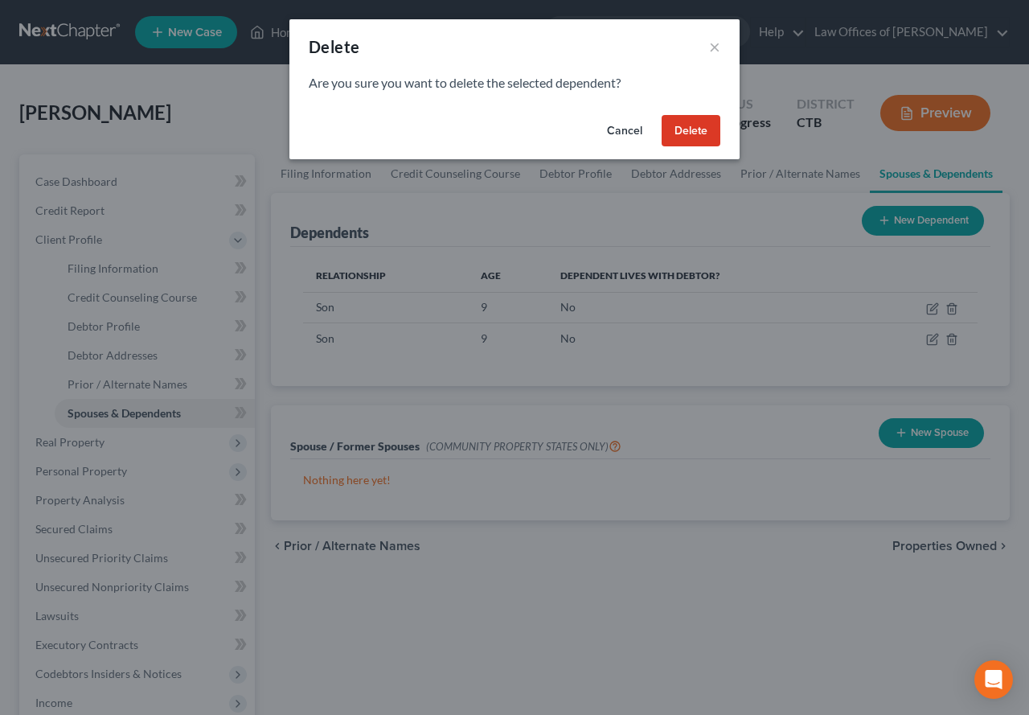
click at [690, 132] on button "Delete" at bounding box center [690, 131] width 59 height 32
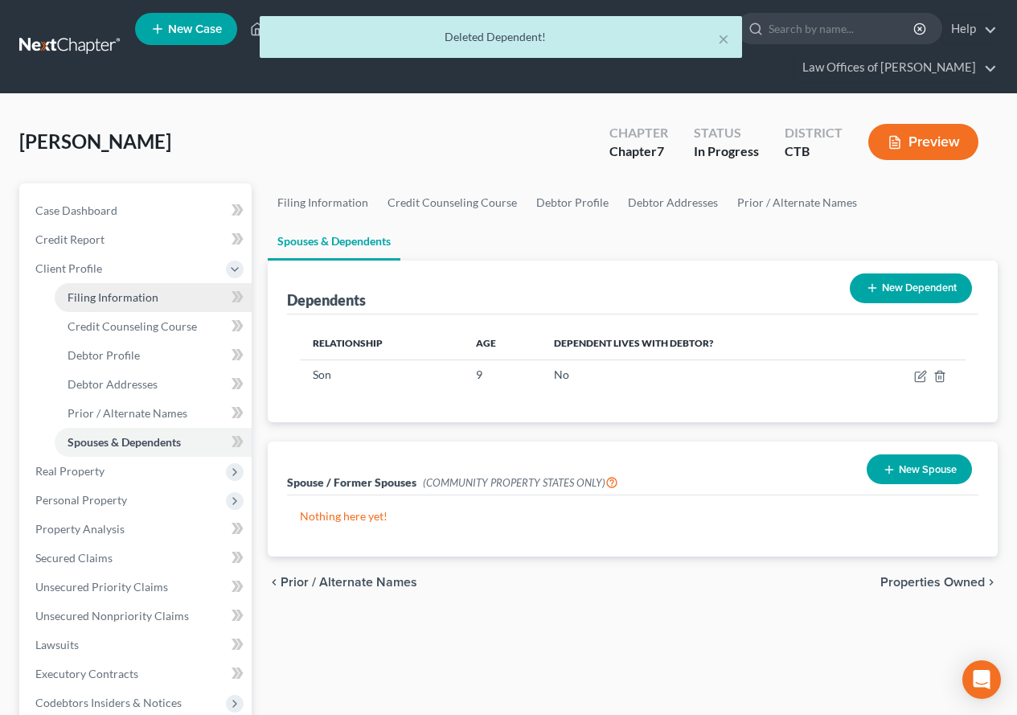
click at [88, 297] on span "Filing Information" at bounding box center [113, 297] width 91 height 14
select select "1"
select select "0"
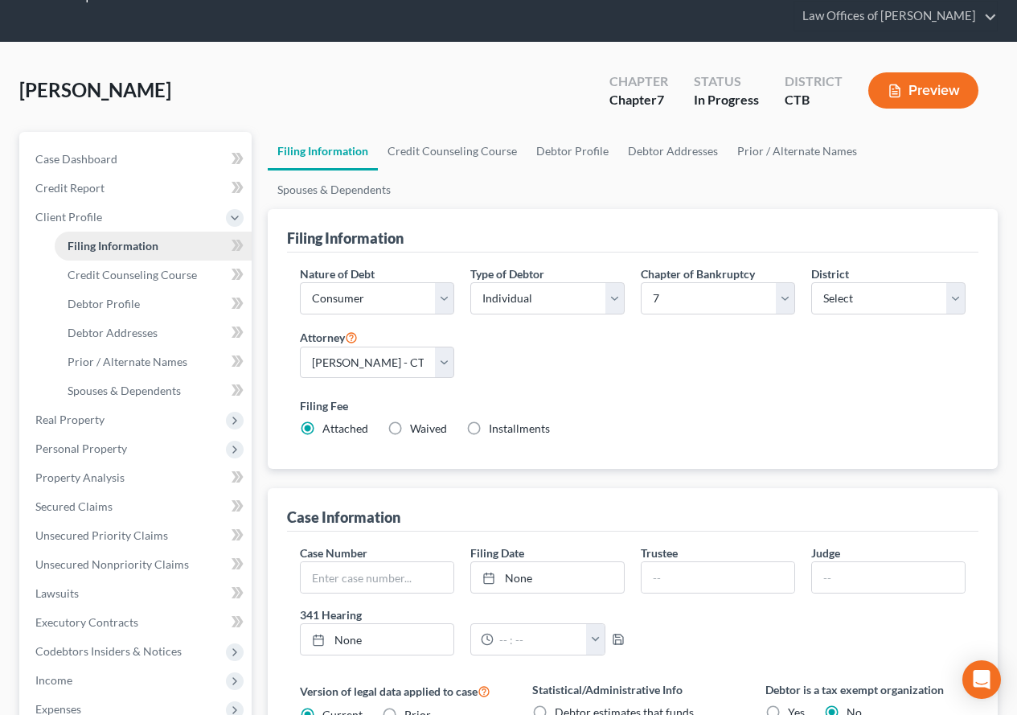
scroll to position [80, 0]
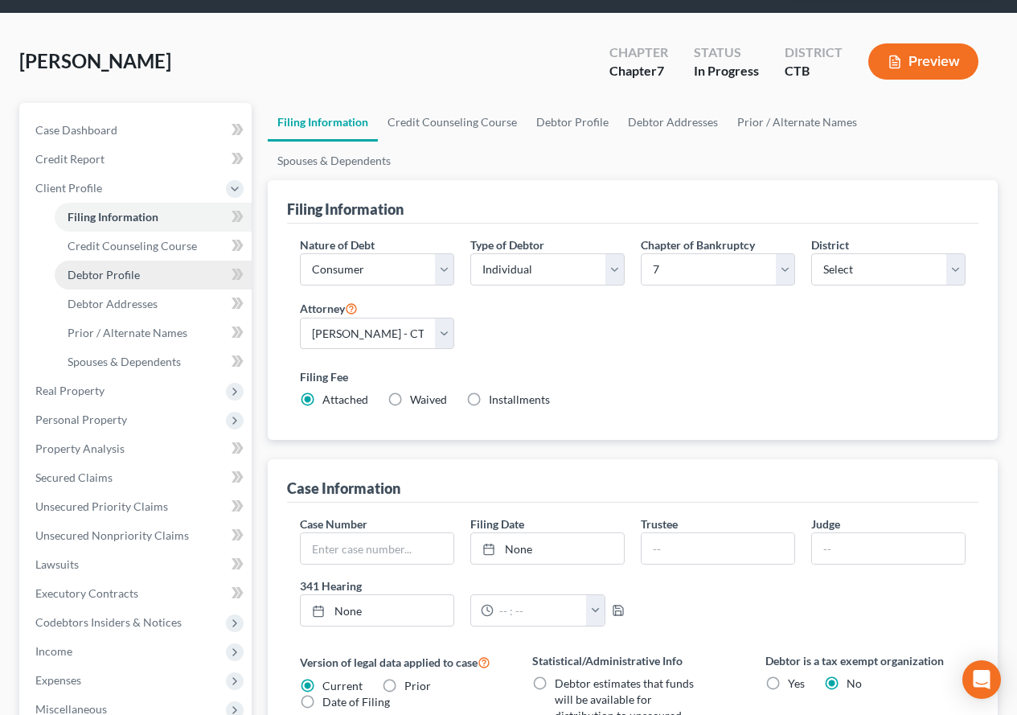
click at [105, 277] on span "Debtor Profile" at bounding box center [104, 275] width 72 height 14
select select "0"
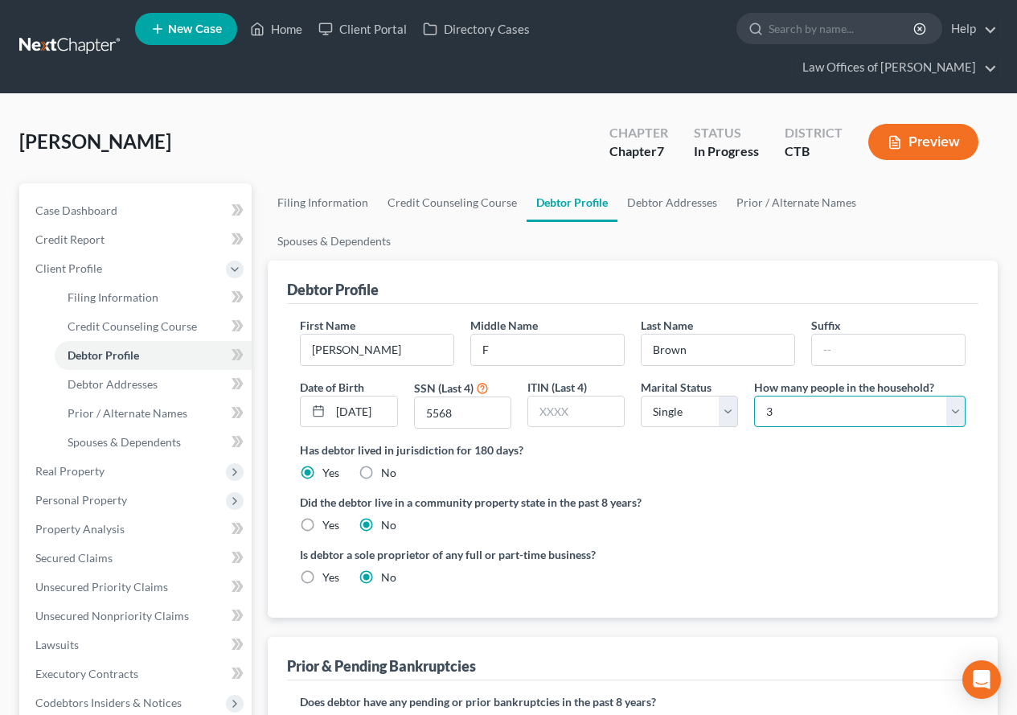
click at [954, 395] on select "Select 1 2 3 4 5 6 7 8 9 10 11 12 13 14 15 16 17 18 19 20" at bounding box center [859, 411] width 211 height 32
select select "1"
click at [754, 395] on select "Select 1 2 3 4 5 6 7 8 9 10 11 12 13 14 15 16 17 18 19 20" at bounding box center [859, 411] width 211 height 32
click at [767, 441] on div "Has debtor lived in jurisdiction for 180 days? Yes No Debtor must reside in jur…" at bounding box center [633, 460] width 666 height 39
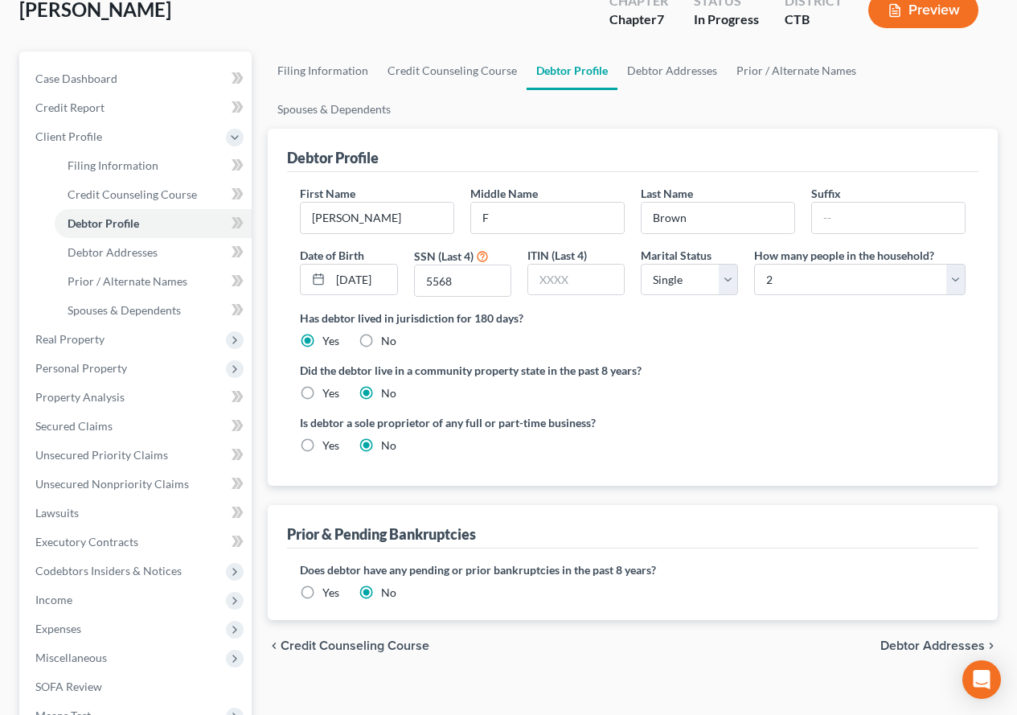
scroll to position [161, 0]
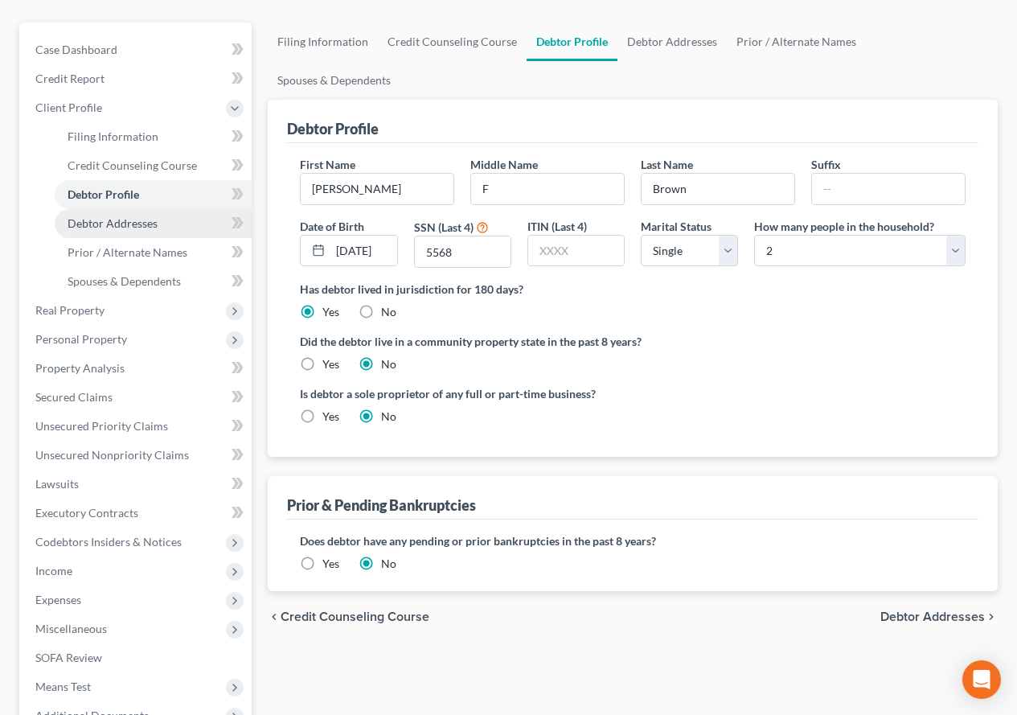
click at [89, 227] on span "Debtor Addresses" at bounding box center [113, 223] width 90 height 14
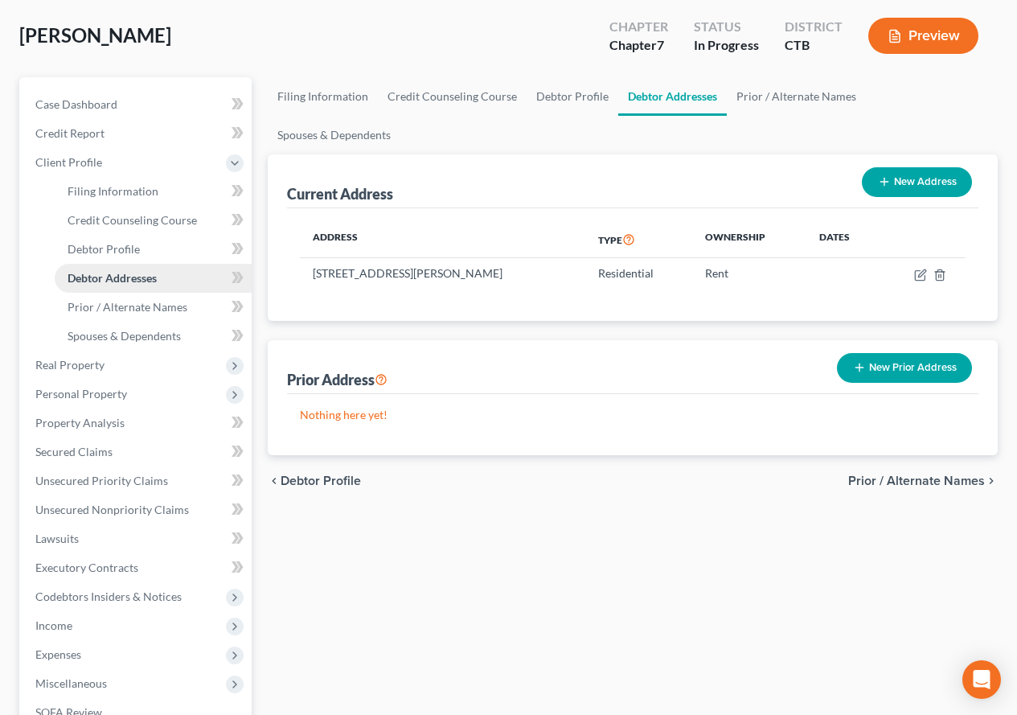
scroll to position [161, 0]
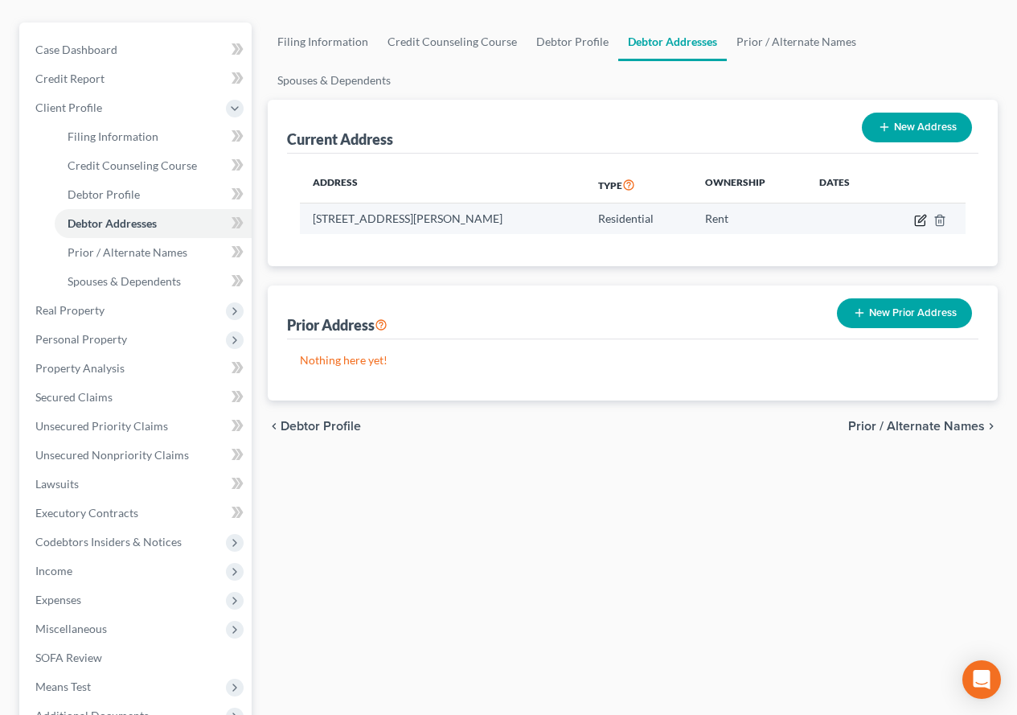
click at [916, 214] on icon "button" at bounding box center [920, 220] width 13 height 13
select select "6"
select select "7"
select select "4"
select select "0"
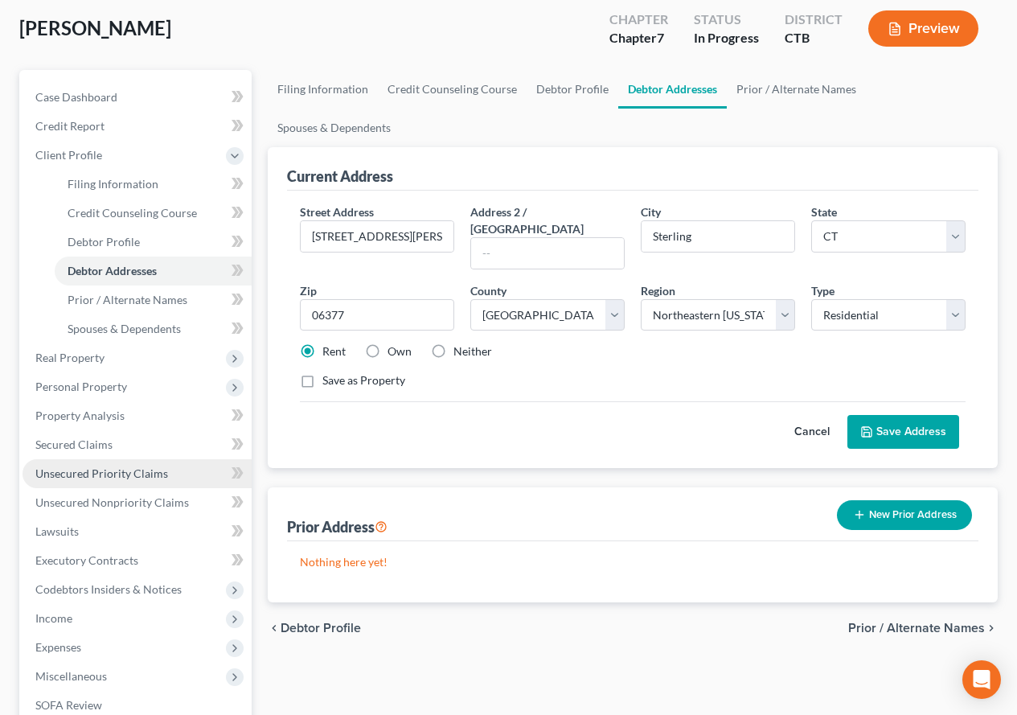
scroll to position [80, 0]
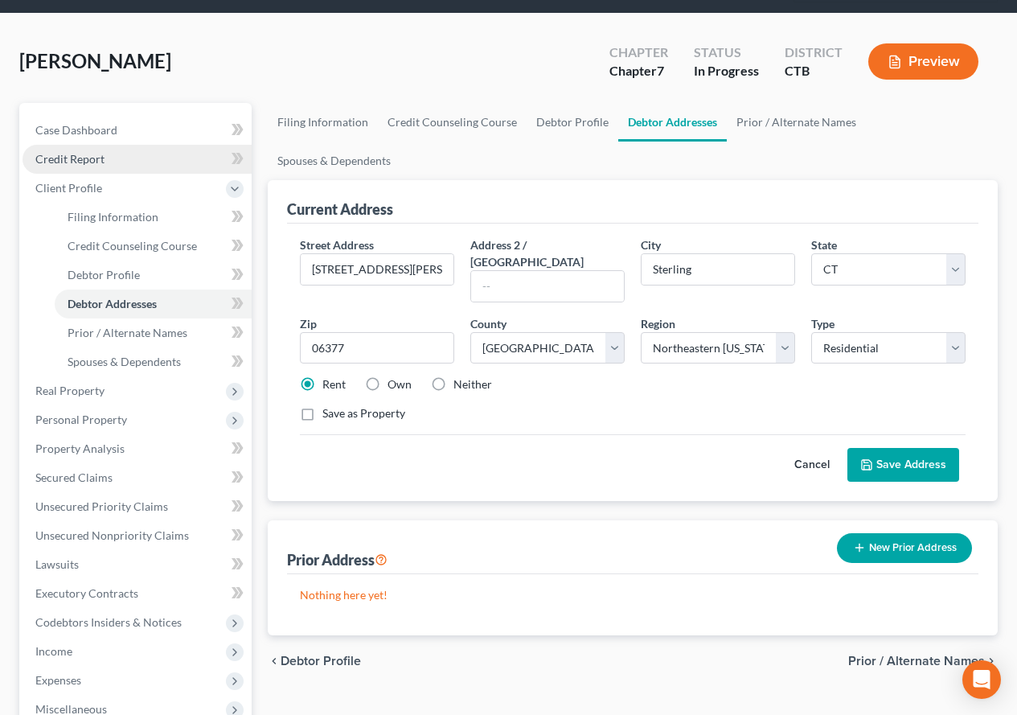
click at [77, 155] on span "Credit Report" at bounding box center [69, 159] width 69 height 14
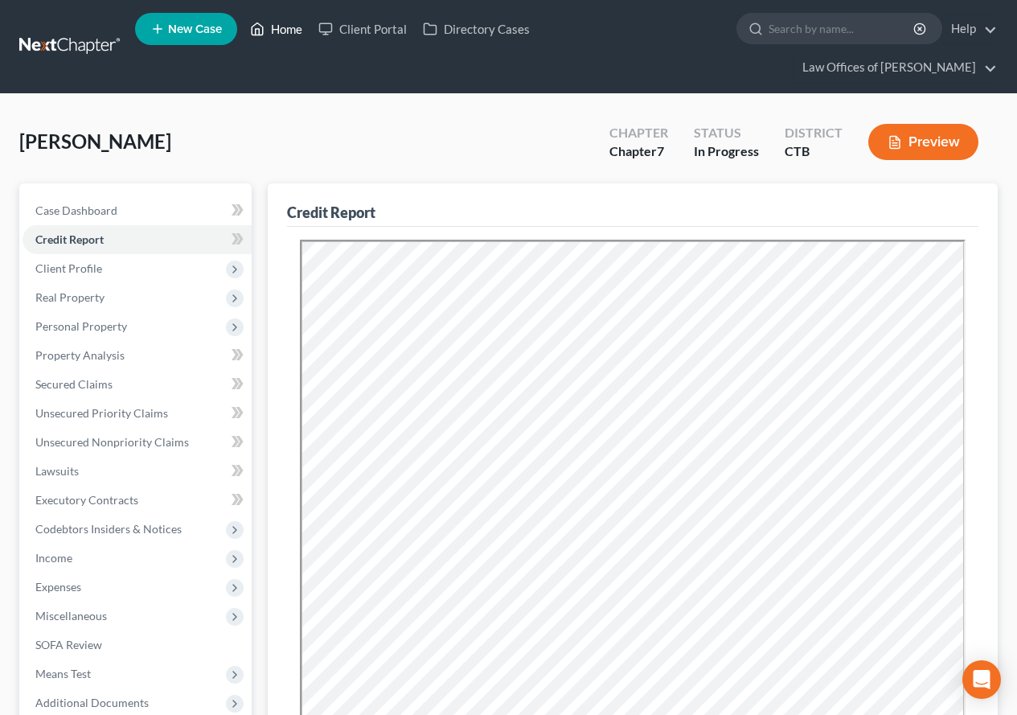
click at [285, 35] on link "Home" at bounding box center [276, 28] width 68 height 29
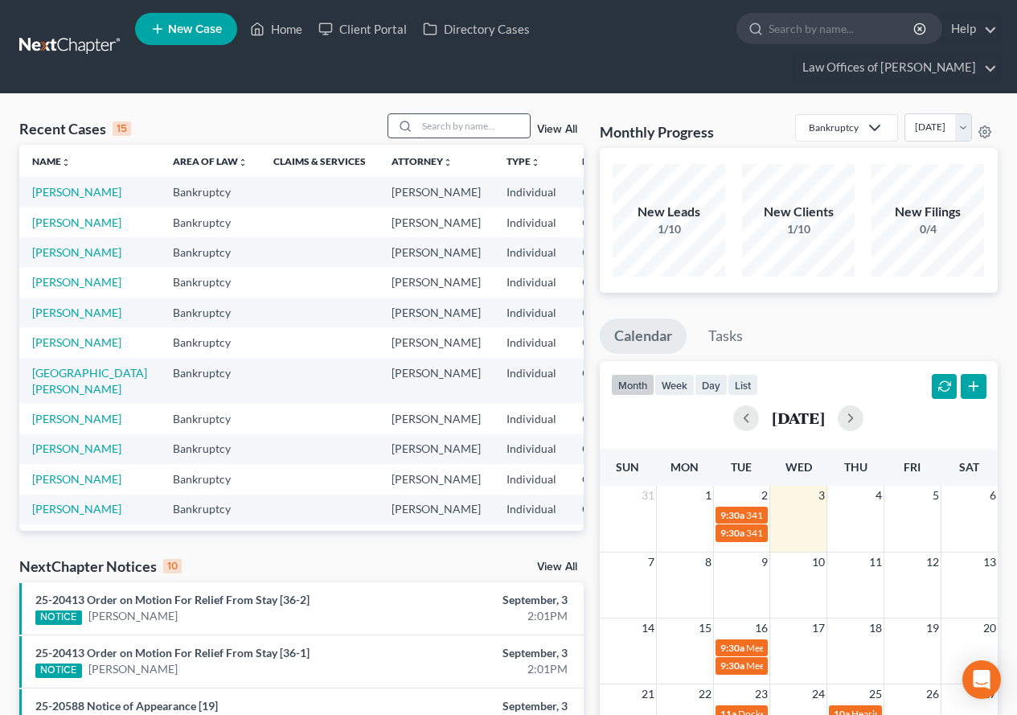
click at [448, 126] on input "search" at bounding box center [473, 125] width 113 height 23
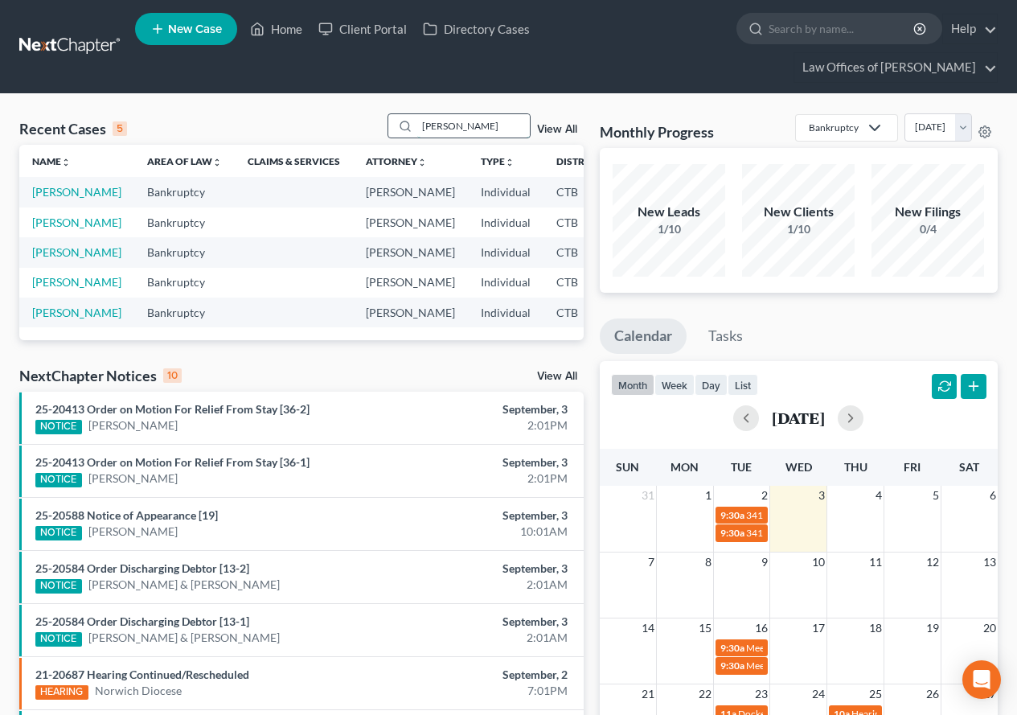
type input "carpenter"
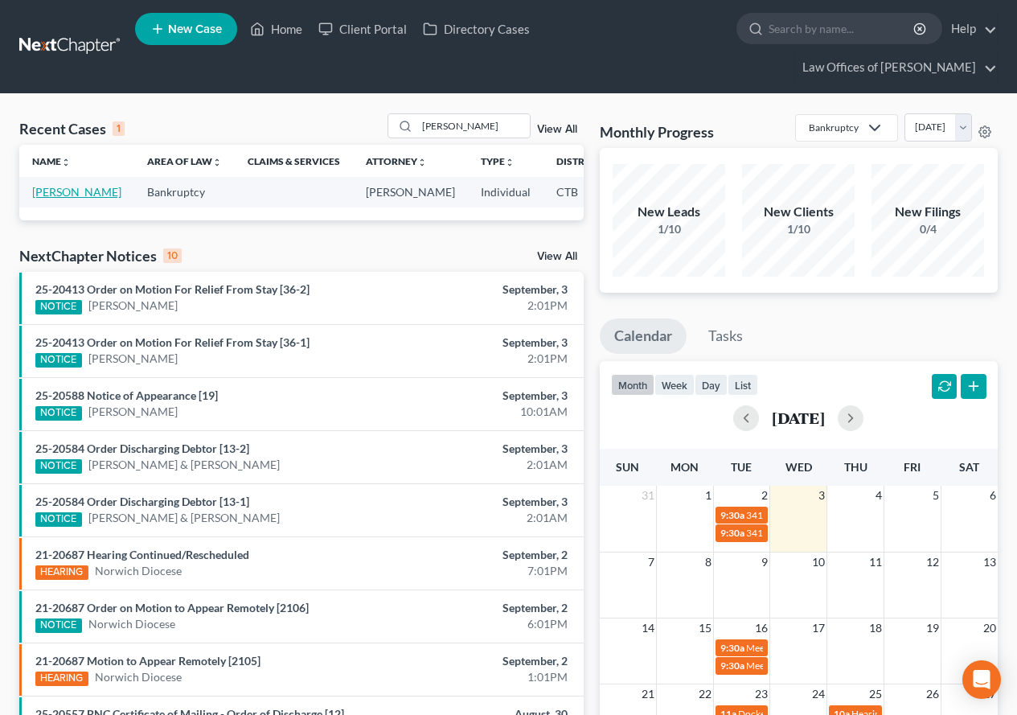
click at [40, 193] on link "Carpenter, Nancy" at bounding box center [76, 192] width 89 height 14
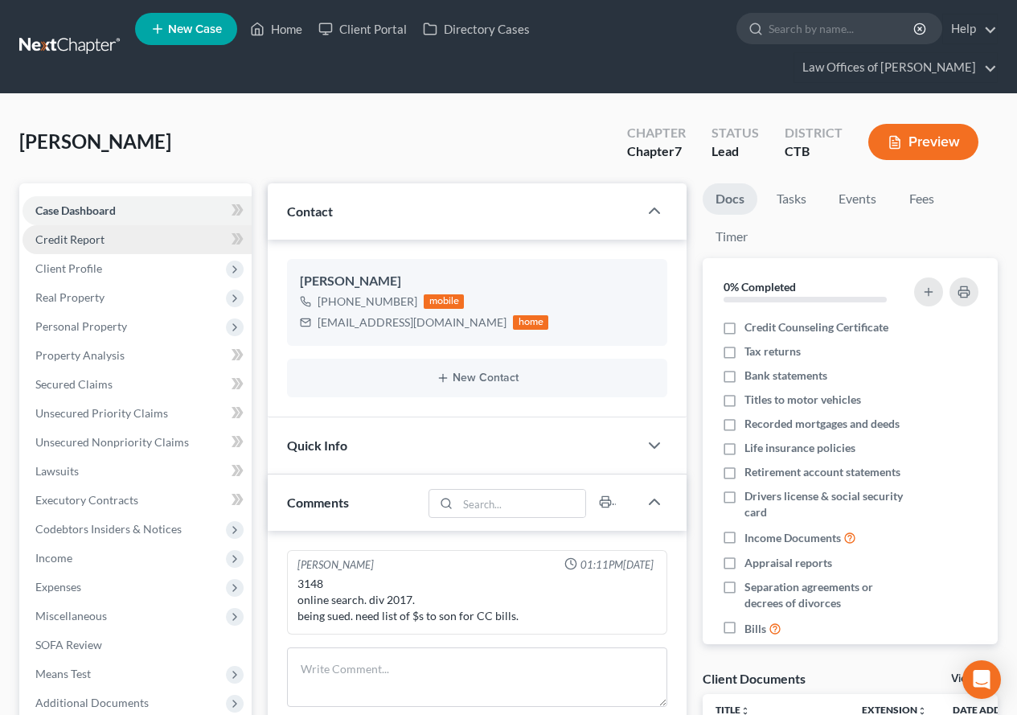
click at [57, 246] on link "Credit Report" at bounding box center [137, 239] width 229 height 29
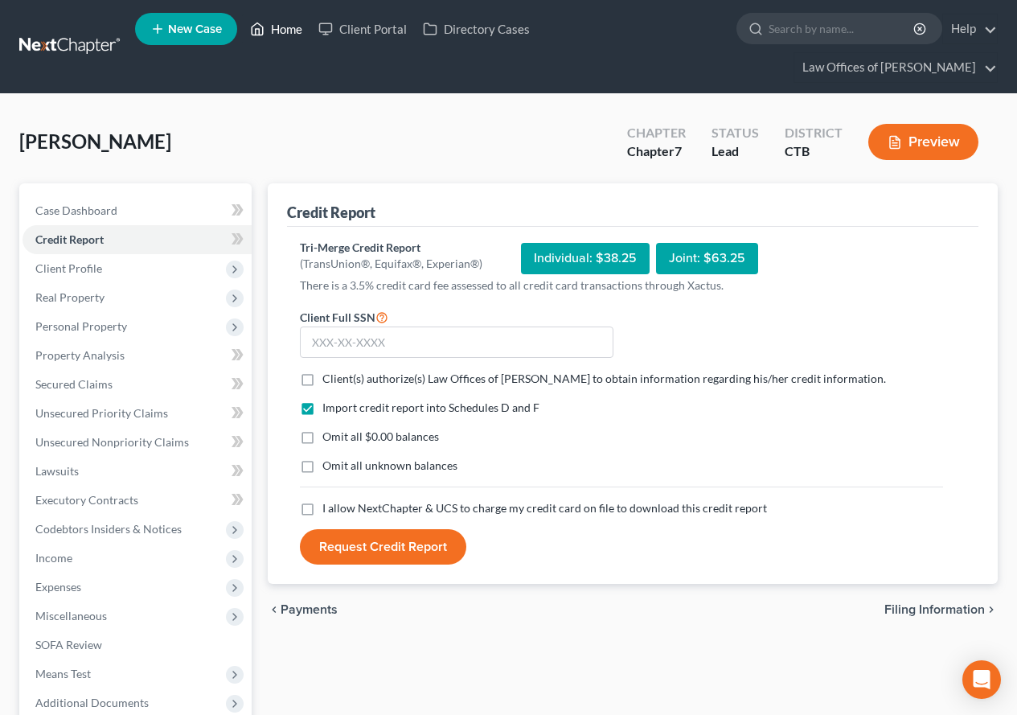
click at [280, 28] on link "Home" at bounding box center [276, 28] width 68 height 29
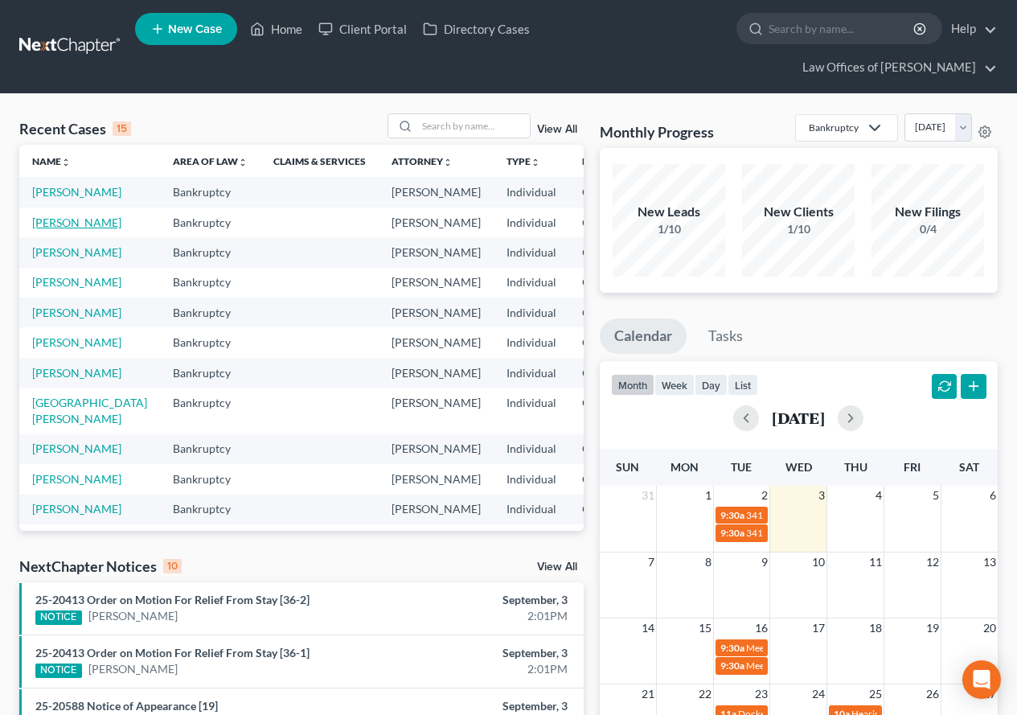
click at [42, 229] on link "[PERSON_NAME]" at bounding box center [76, 222] width 89 height 14
select select "3"
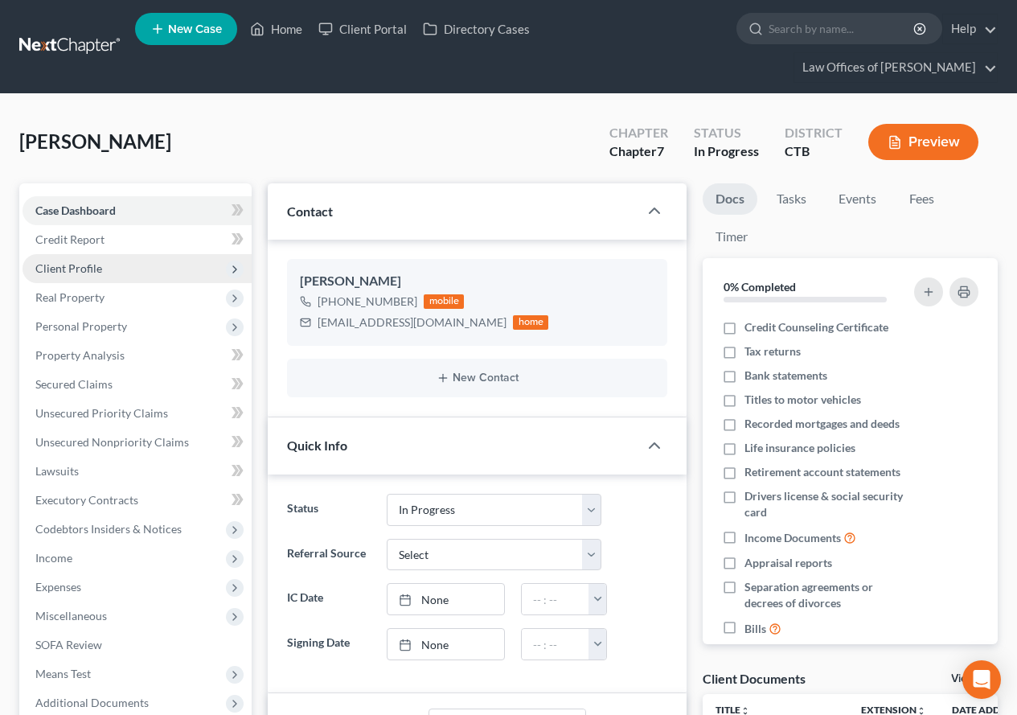
click at [81, 268] on span "Client Profile" at bounding box center [68, 268] width 67 height 14
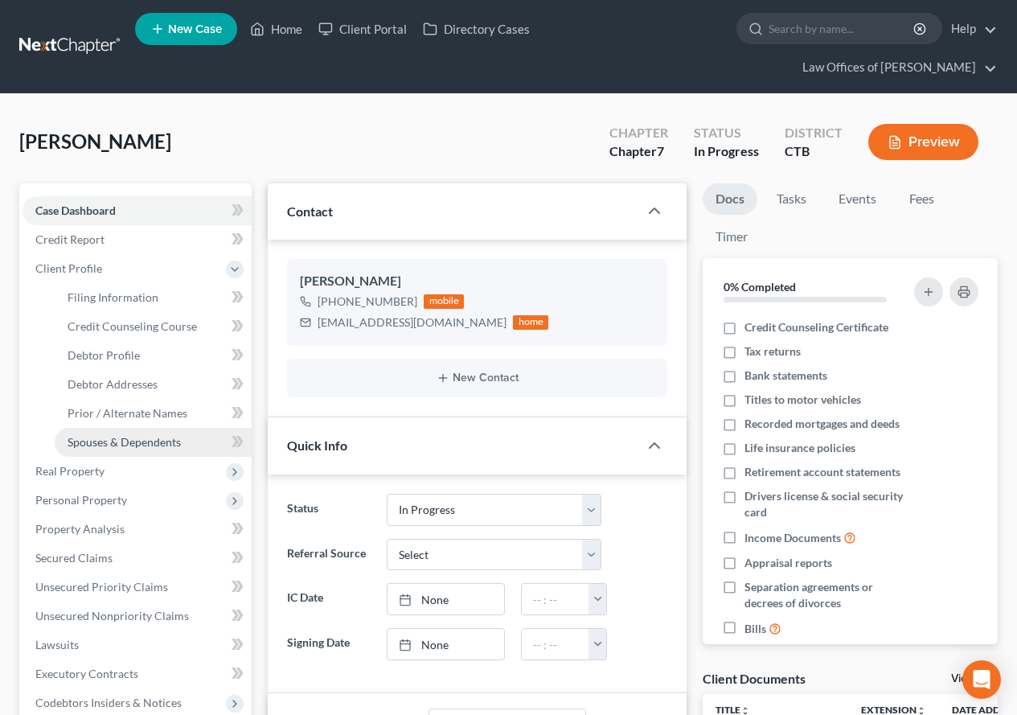
click at [125, 448] on span "Spouses & Dependents" at bounding box center [124, 442] width 113 height 14
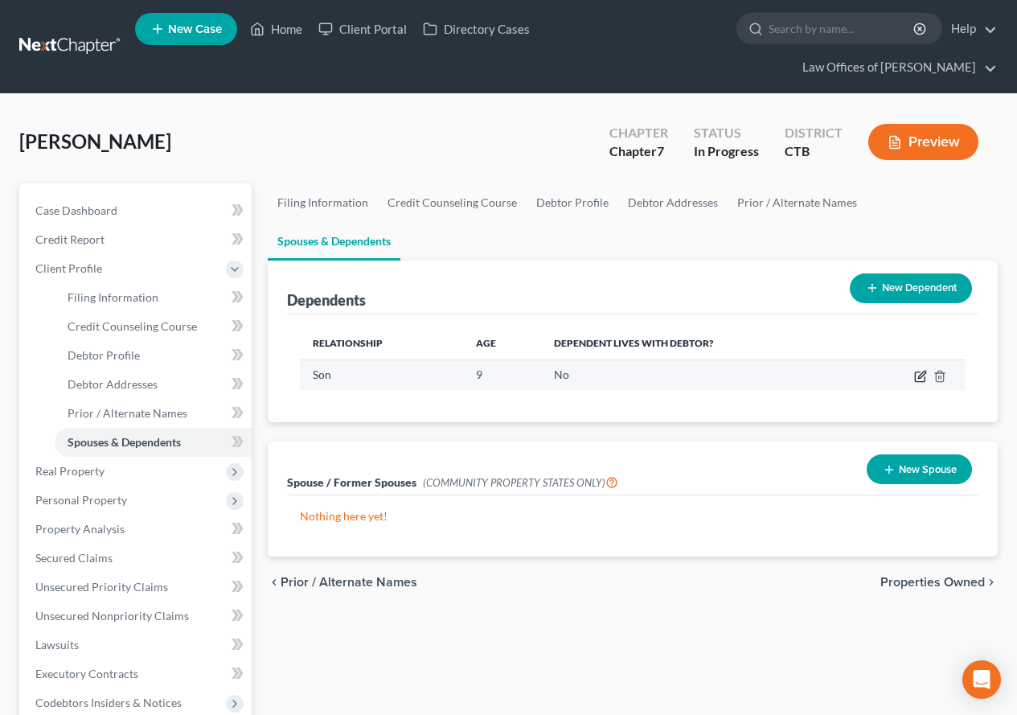
click at [918, 370] on icon "button" at bounding box center [920, 376] width 13 height 13
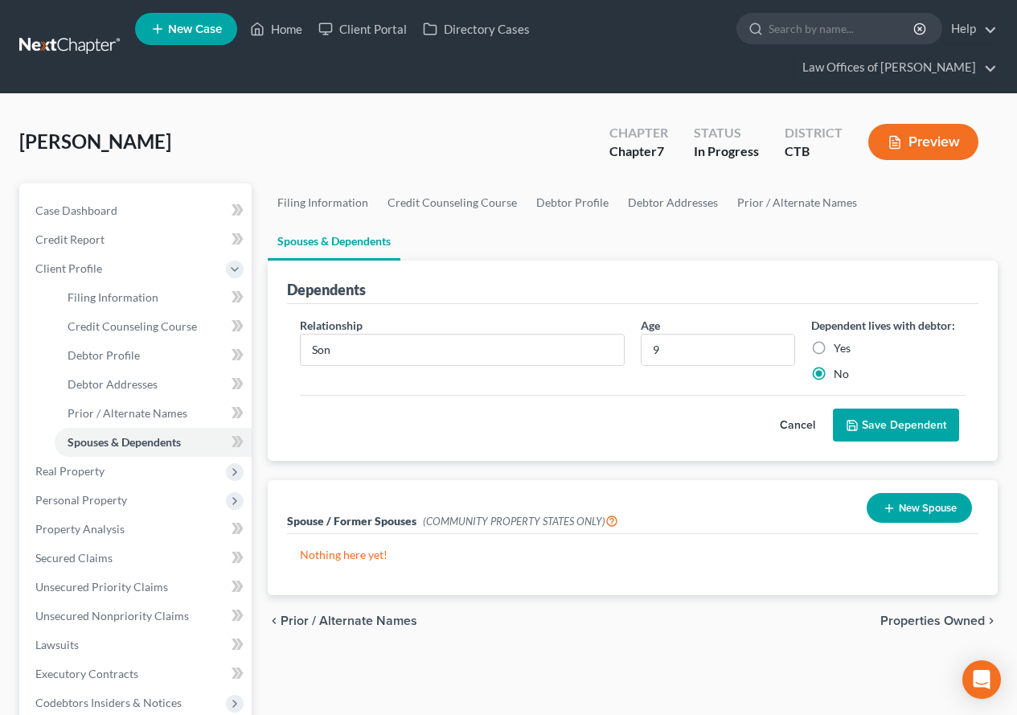
click at [899, 493] on button "New Spouse" at bounding box center [918, 508] width 105 height 30
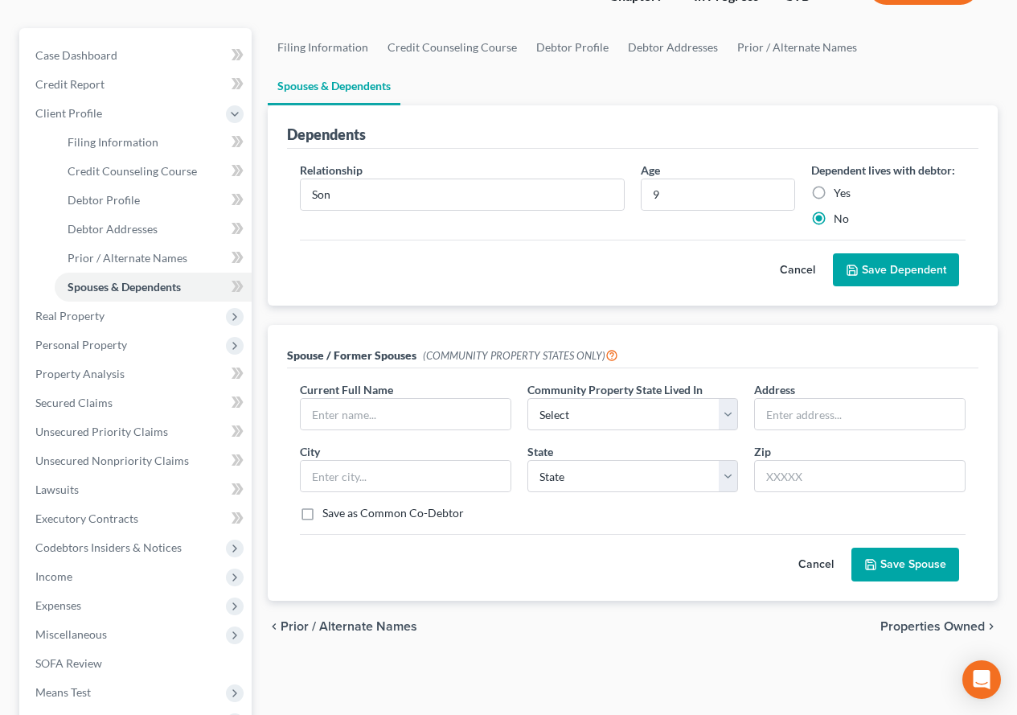
scroll to position [161, 0]
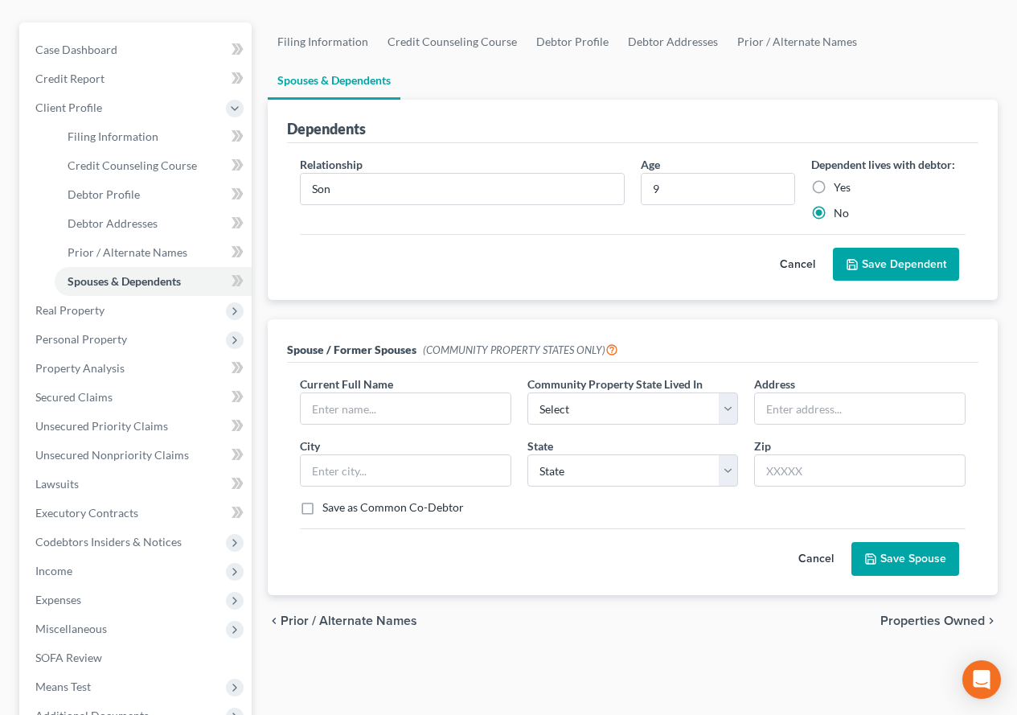
select select "3"
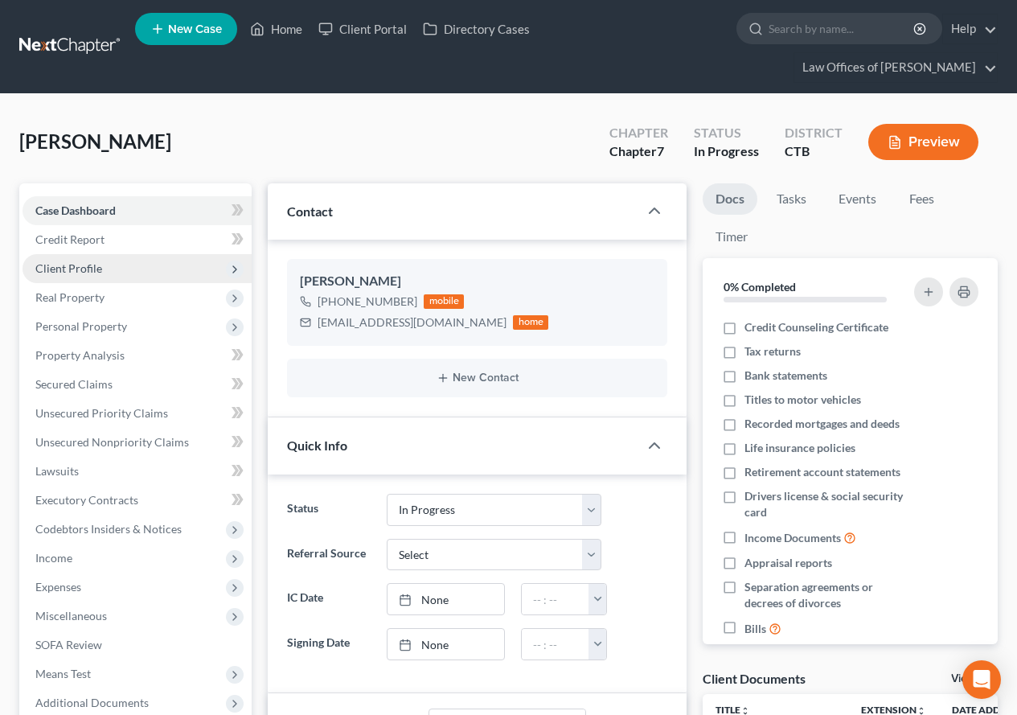
click at [73, 270] on span "Client Profile" at bounding box center [68, 268] width 67 height 14
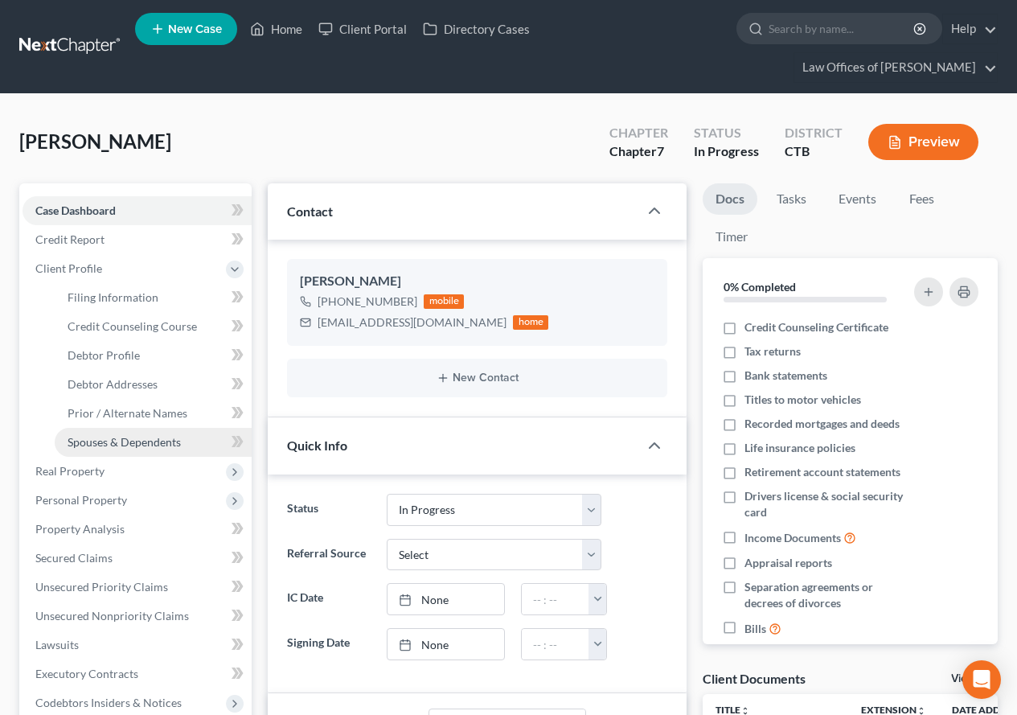
click at [140, 450] on link "Spouses & Dependents" at bounding box center [153, 442] width 197 height 29
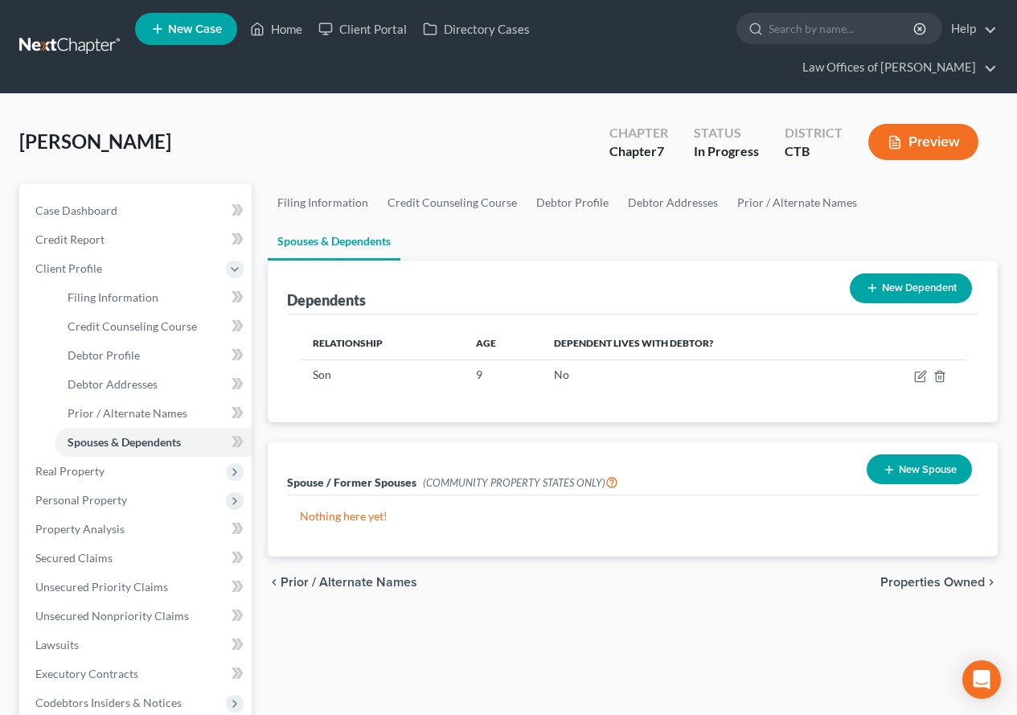
click at [908, 273] on button "New Dependent" at bounding box center [911, 288] width 122 height 30
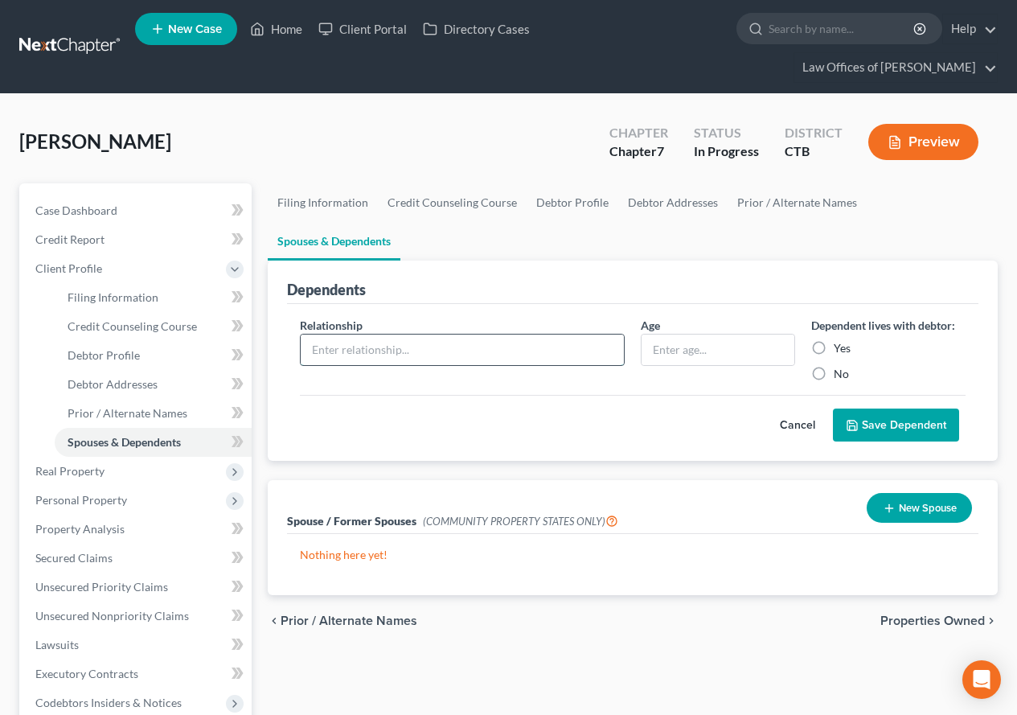
click at [416, 334] on input "text" at bounding box center [462, 349] width 323 height 31
type input "Baby"
click at [833, 340] on label "Yes" at bounding box center [841, 348] width 17 height 16
click at [840, 340] on input "Yes" at bounding box center [845, 345] width 10 height 10
radio input "true"
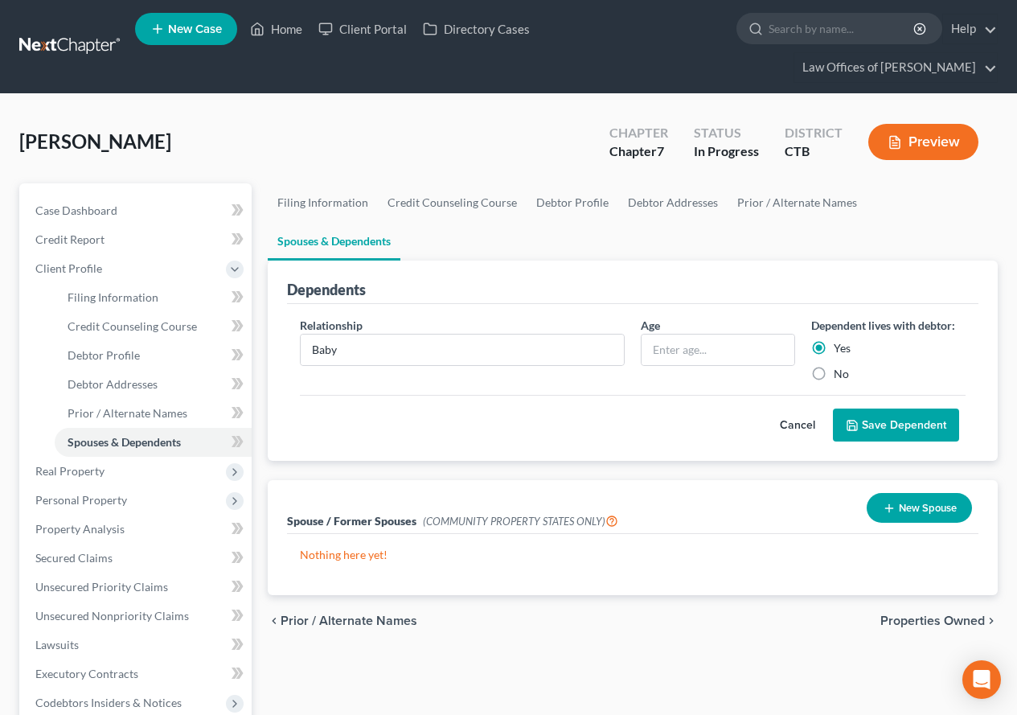
click at [862, 408] on button "Save Dependent" at bounding box center [896, 425] width 126 height 34
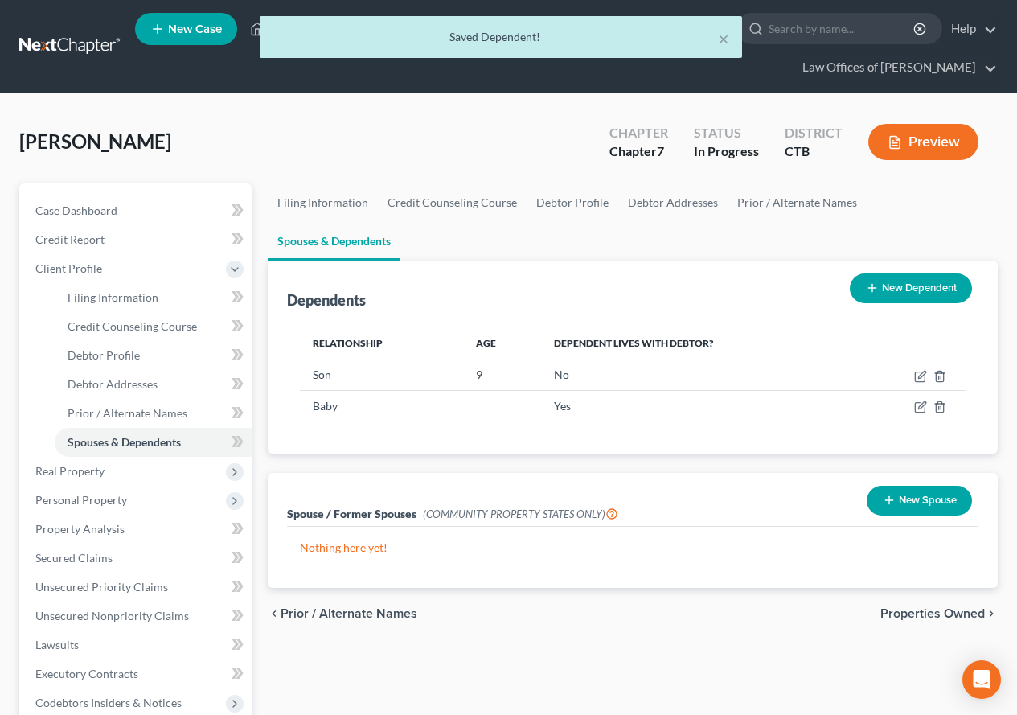
click at [903, 273] on button "New Dependent" at bounding box center [911, 288] width 122 height 30
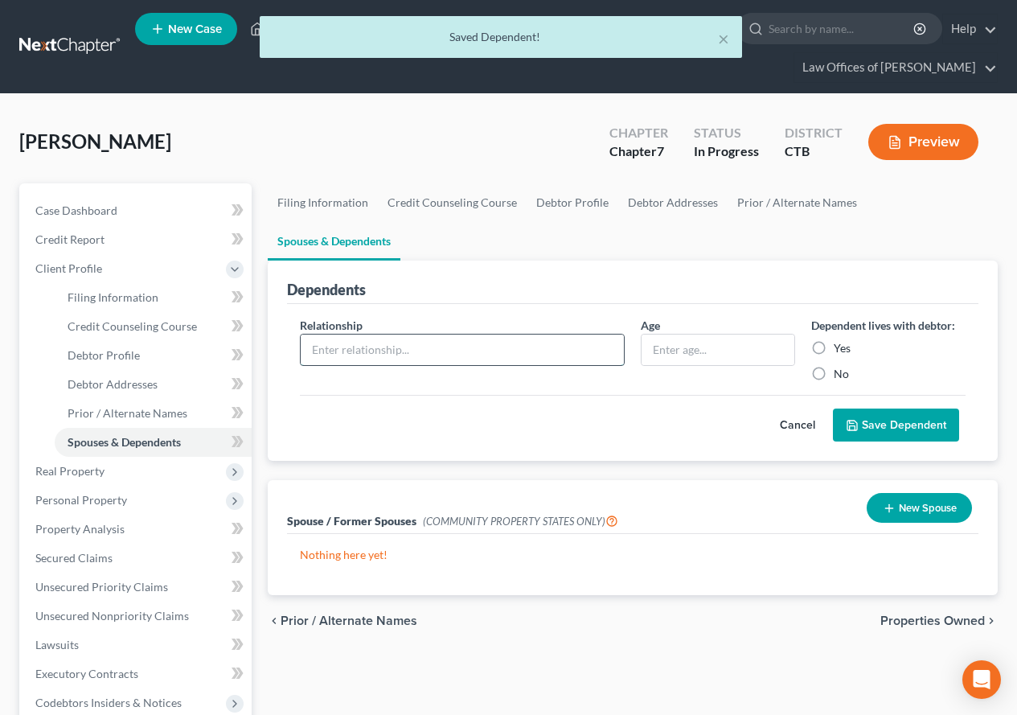
click at [481, 334] on input "text" at bounding box center [462, 349] width 323 height 31
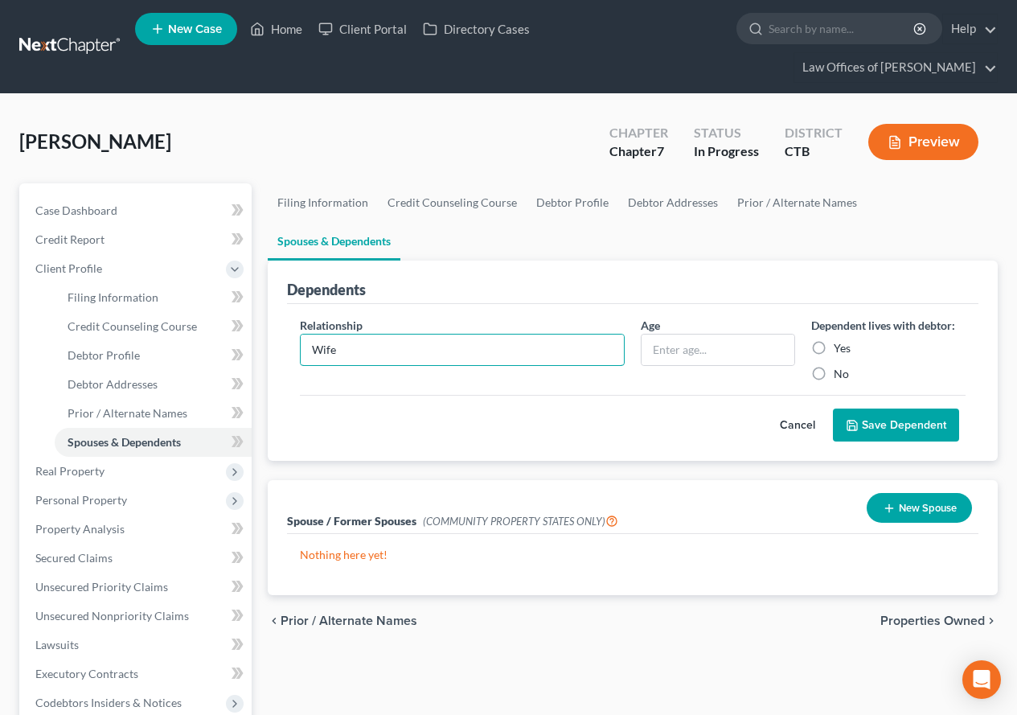
type input "Wife"
click at [833, 340] on label "Yes" at bounding box center [841, 348] width 17 height 16
click at [840, 340] on input "Yes" at bounding box center [845, 345] width 10 height 10
radio input "true"
click at [896, 408] on button "Save Dependent" at bounding box center [896, 425] width 126 height 34
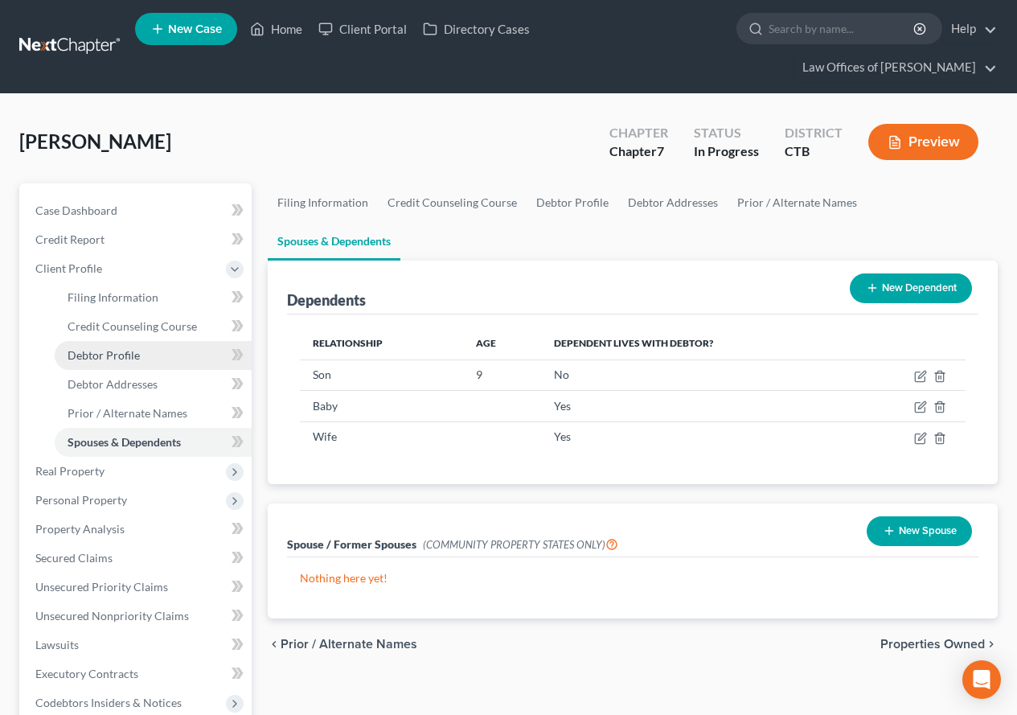
click at [92, 353] on span "Debtor Profile" at bounding box center [104, 355] width 72 height 14
select select "0"
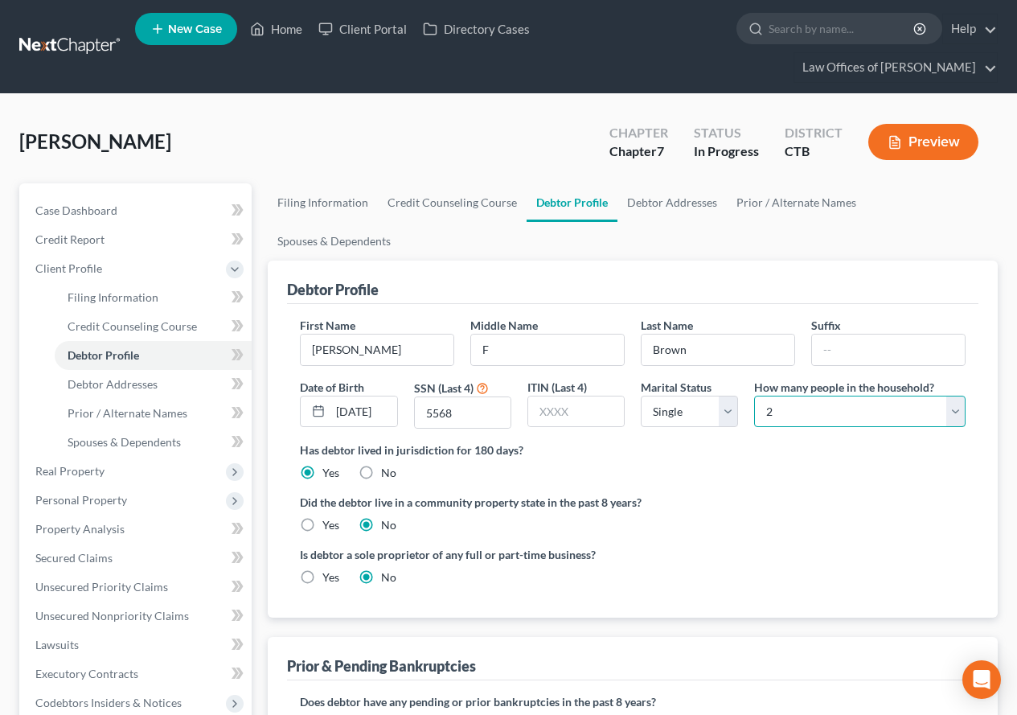
click at [952, 395] on select "Select 1 2 3 4 5 6 7 8 9 10 11 12 13 14 15 16 17 18 19 20" at bounding box center [859, 411] width 211 height 32
select select "2"
click at [754, 395] on select "Select 1 2 3 4 5 6 7 8 9 10 11 12 13 14 15 16 17 18 19 20" at bounding box center [859, 411] width 211 height 32
click at [708, 494] on div "Did the debtor live in a community property state in the past 8 years? Yes No" at bounding box center [633, 513] width 666 height 39
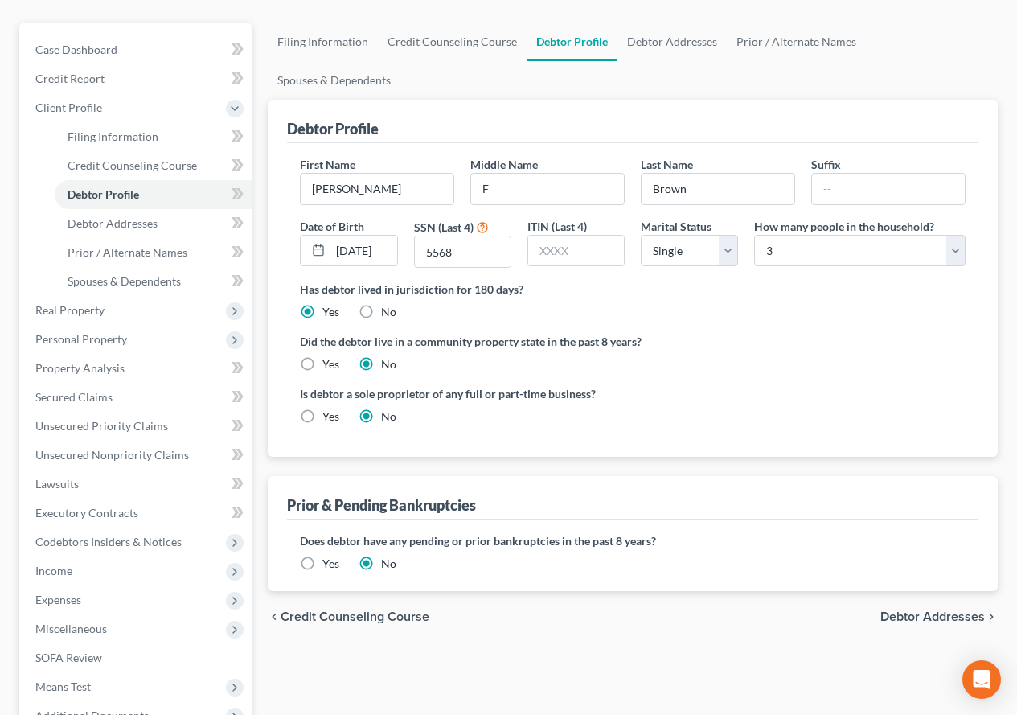
scroll to position [241, 0]
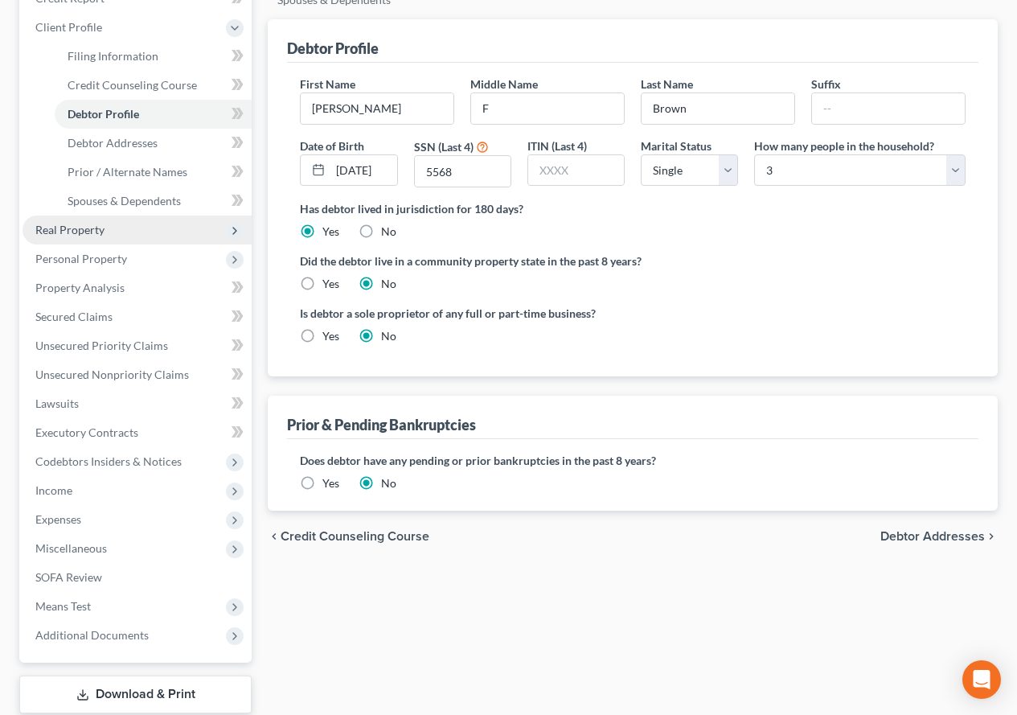
click at [39, 230] on span "Real Property" at bounding box center [69, 230] width 69 height 14
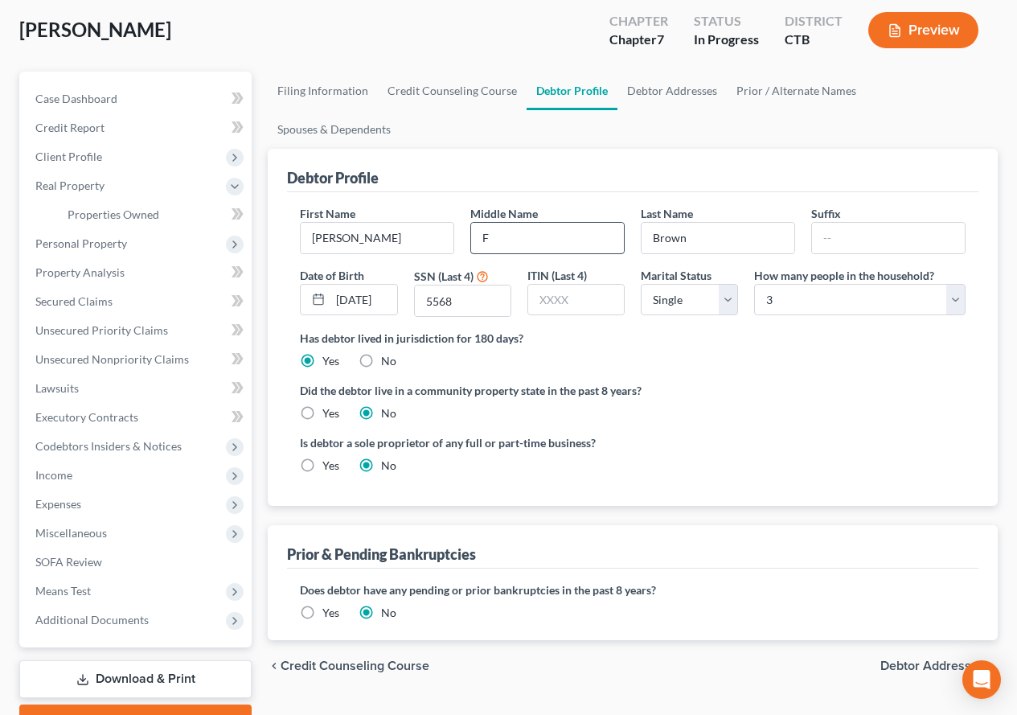
scroll to position [0, 0]
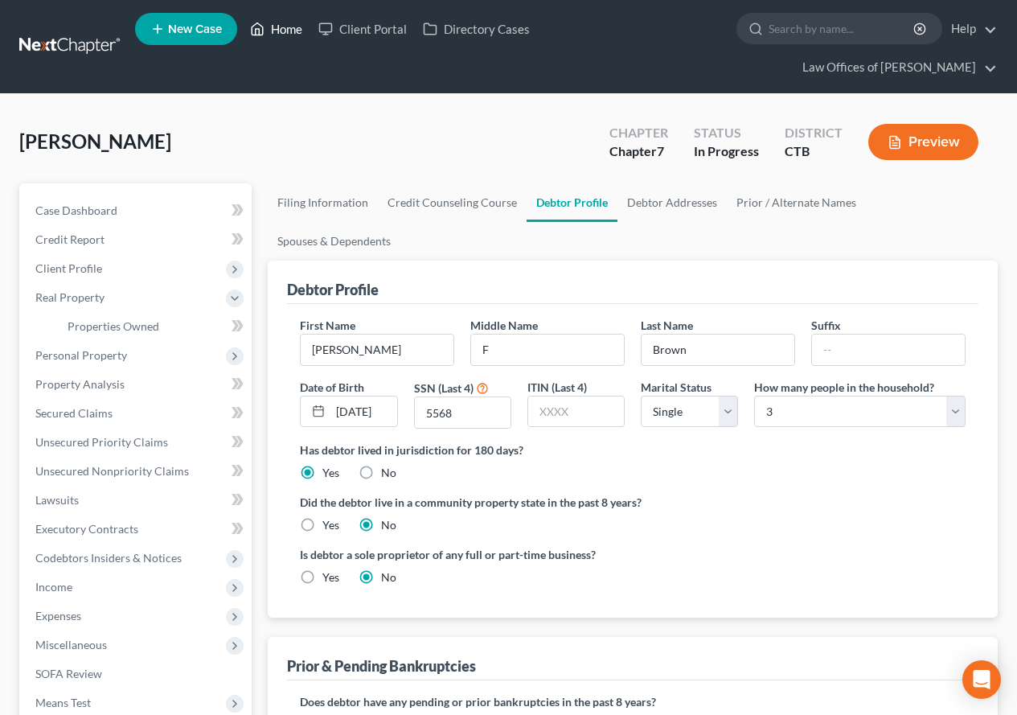
click at [284, 33] on link "Home" at bounding box center [276, 28] width 68 height 29
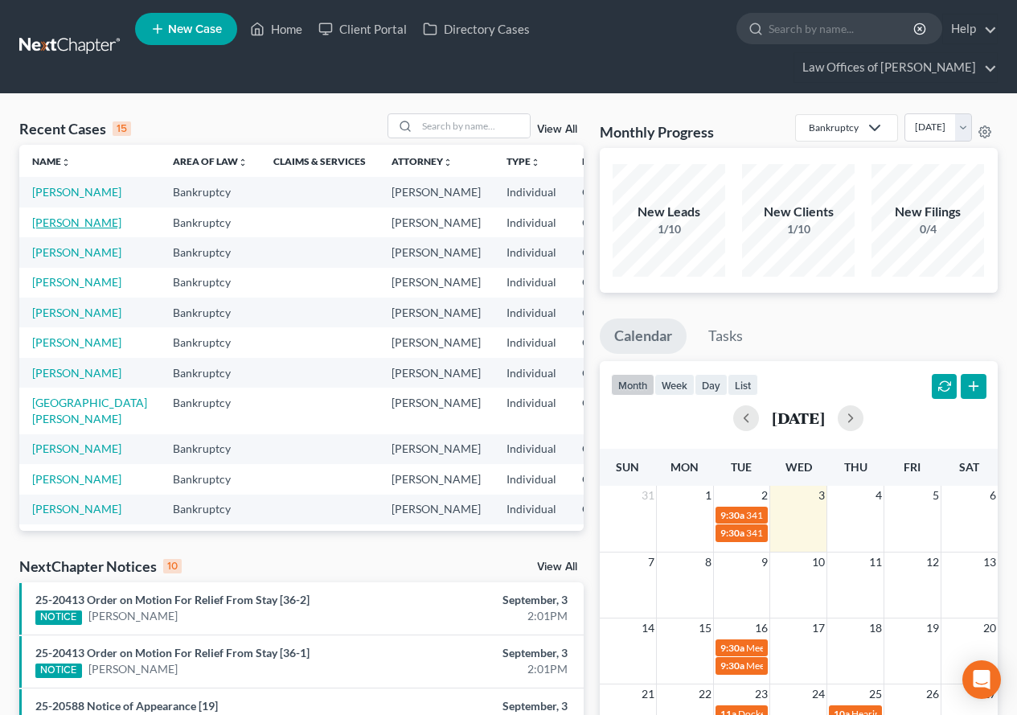
click at [32, 229] on link "Carpenter, Nancy" at bounding box center [76, 222] width 89 height 14
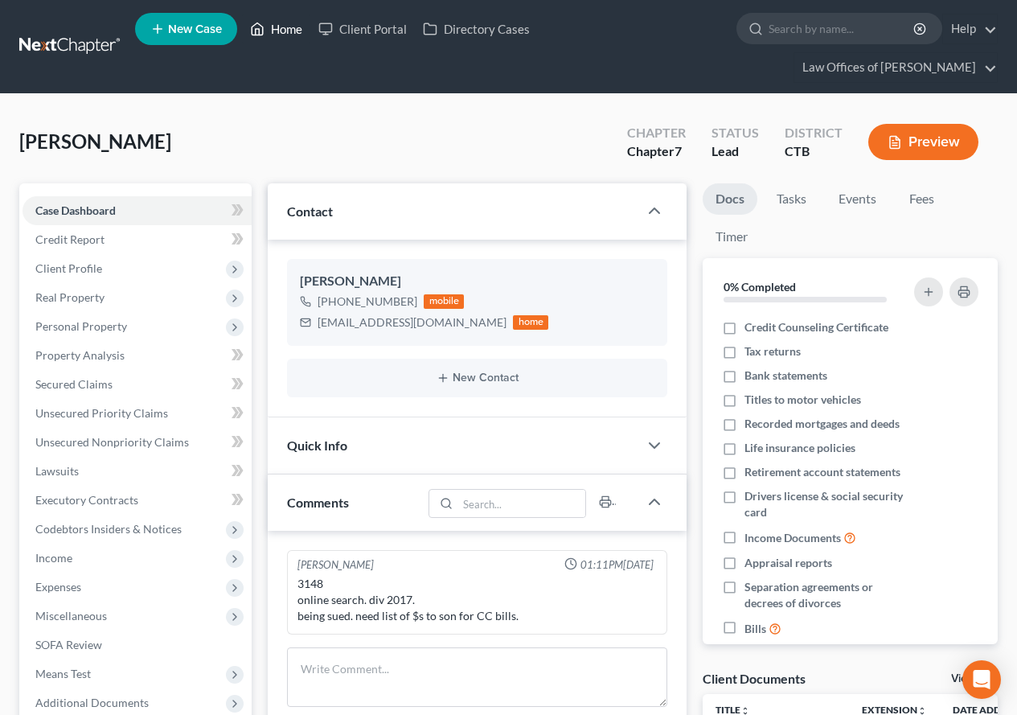
drag, startPoint x: 288, startPoint y: 28, endPoint x: 282, endPoint y: 35, distance: 9.2
click at [288, 28] on link "Home" at bounding box center [276, 28] width 68 height 29
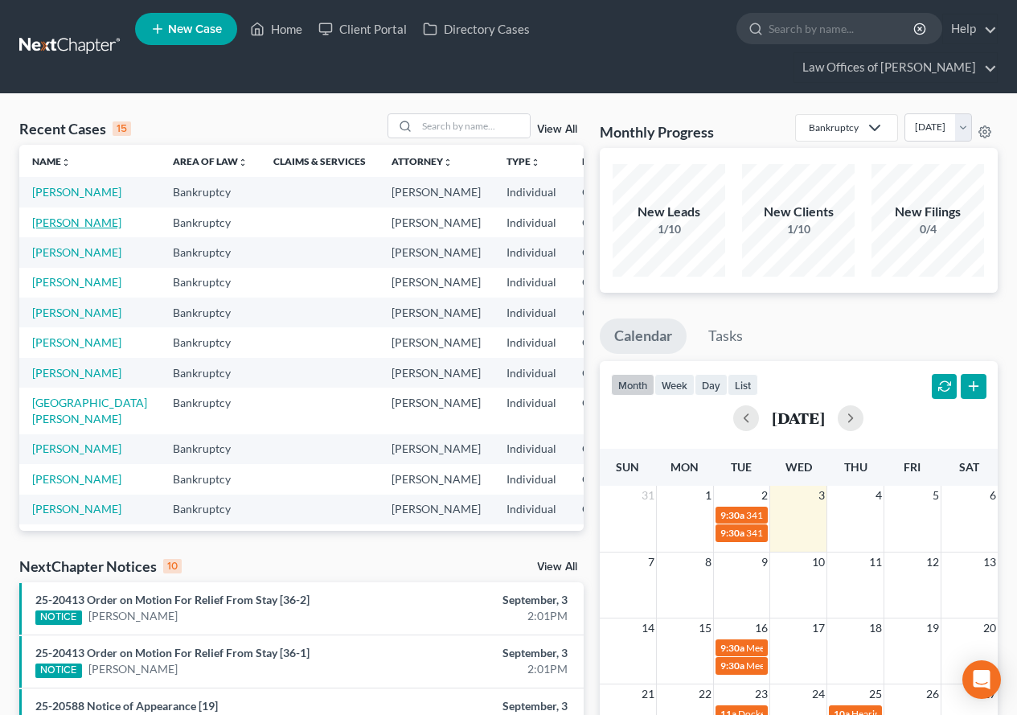
click at [48, 229] on link "[PERSON_NAME]" at bounding box center [76, 222] width 89 height 14
select select "3"
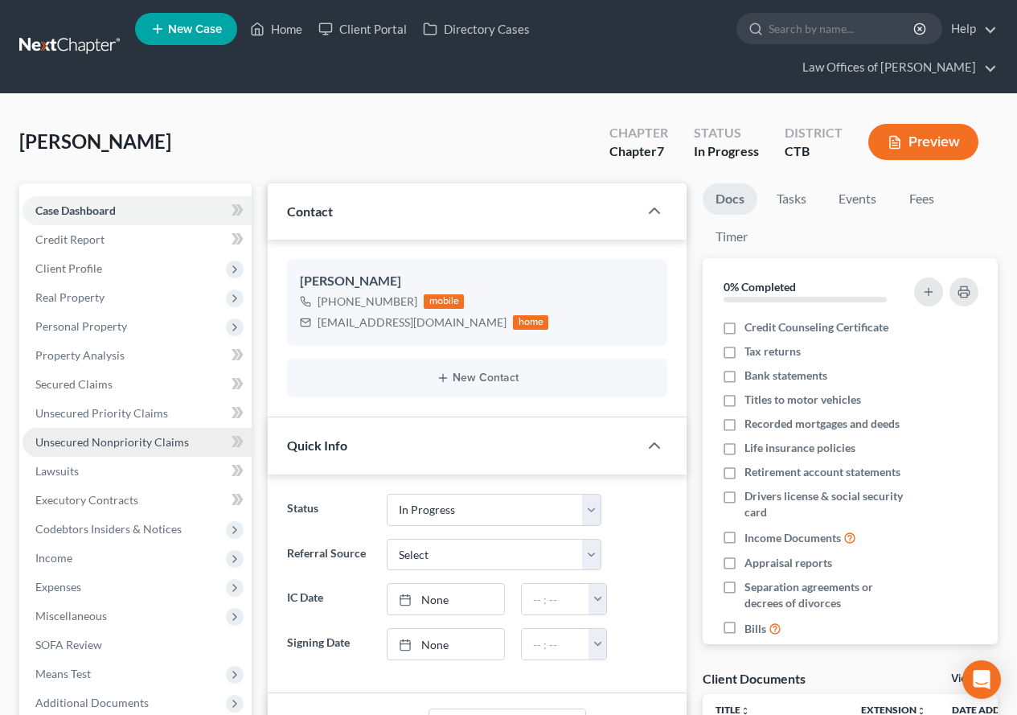
click at [90, 443] on span "Unsecured Nonpriority Claims" at bounding box center [112, 442] width 154 height 14
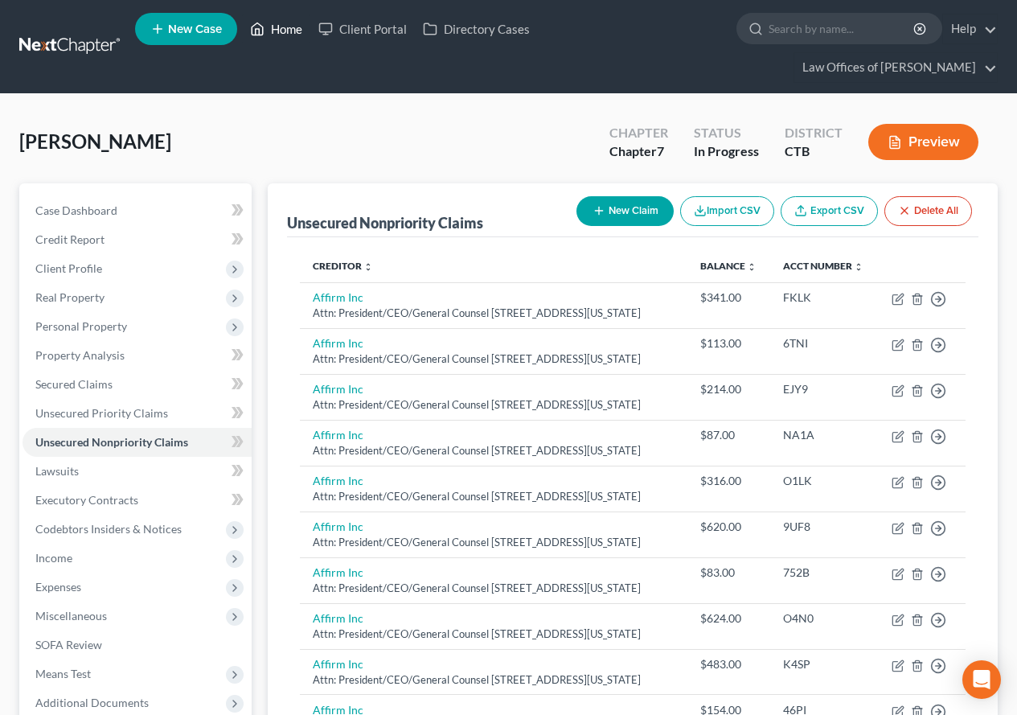
click at [285, 27] on link "Home" at bounding box center [276, 28] width 68 height 29
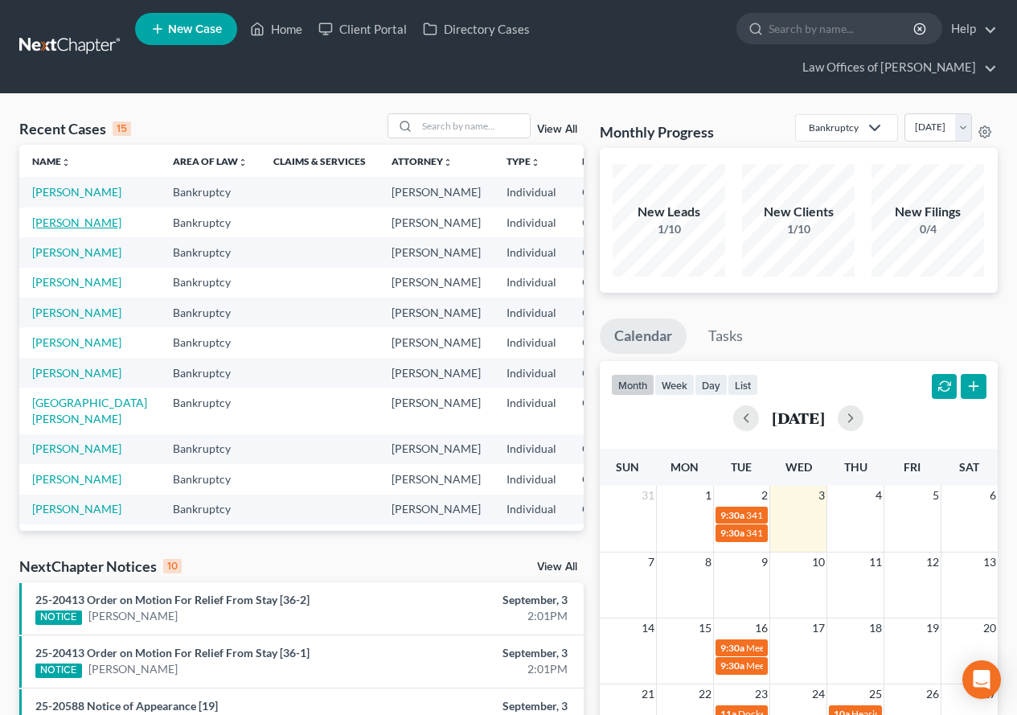
click at [47, 229] on link "Carpenter, Nancy" at bounding box center [76, 222] width 89 height 14
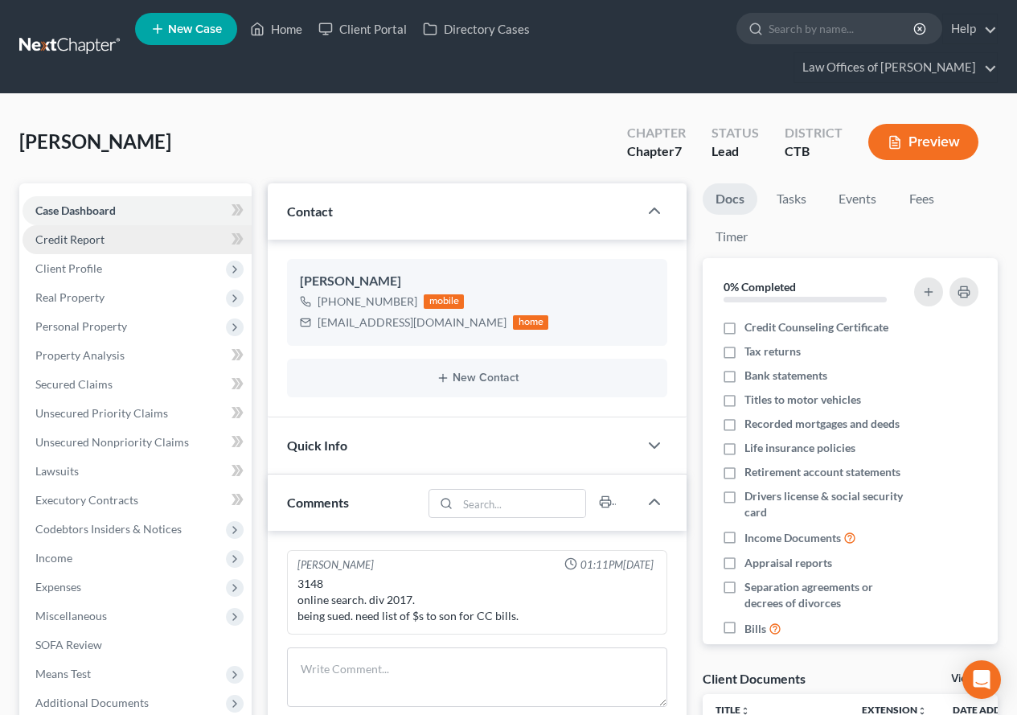
click at [95, 240] on span "Credit Report" at bounding box center [69, 239] width 69 height 14
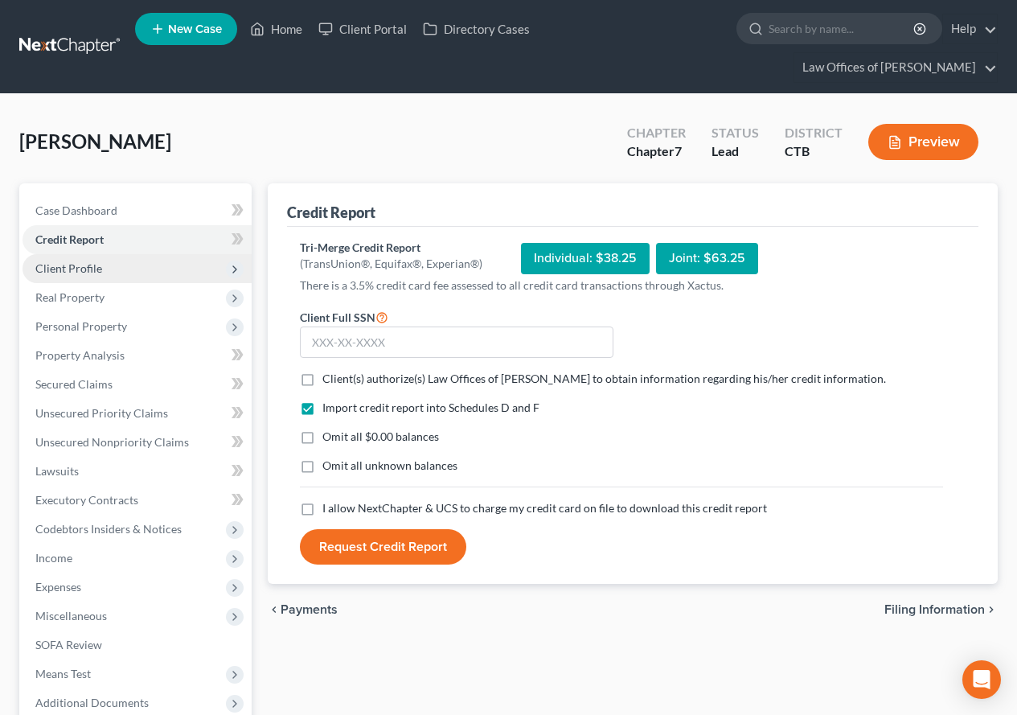
click at [75, 271] on span "Client Profile" at bounding box center [68, 268] width 67 height 14
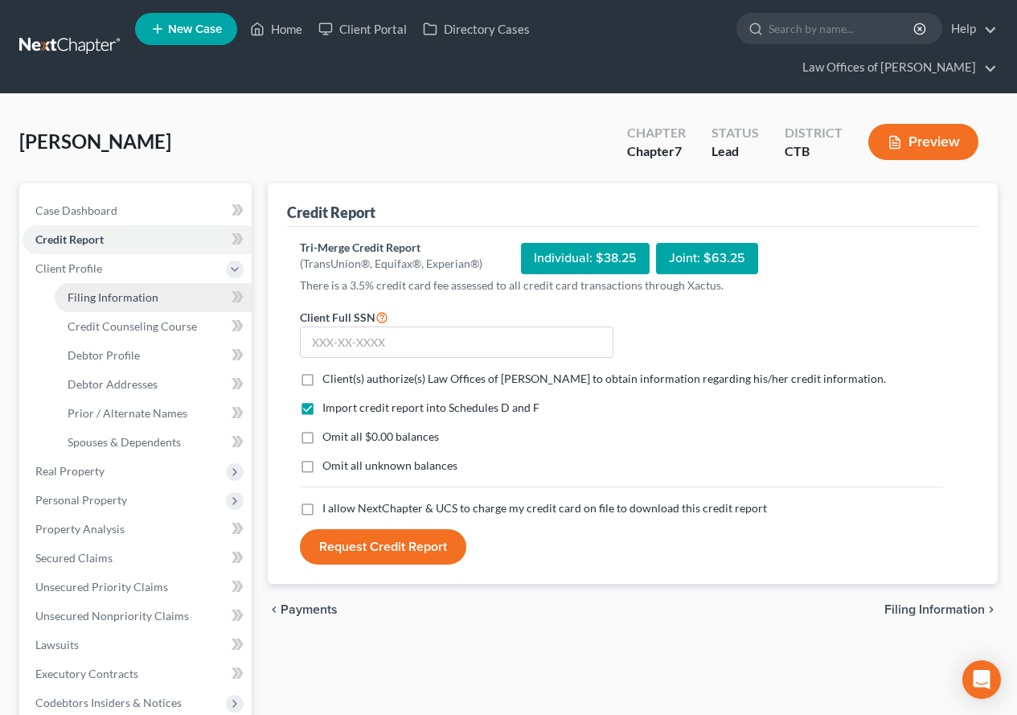
click at [130, 299] on span "Filing Information" at bounding box center [113, 297] width 91 height 14
select select "1"
select select "0"
select select "12"
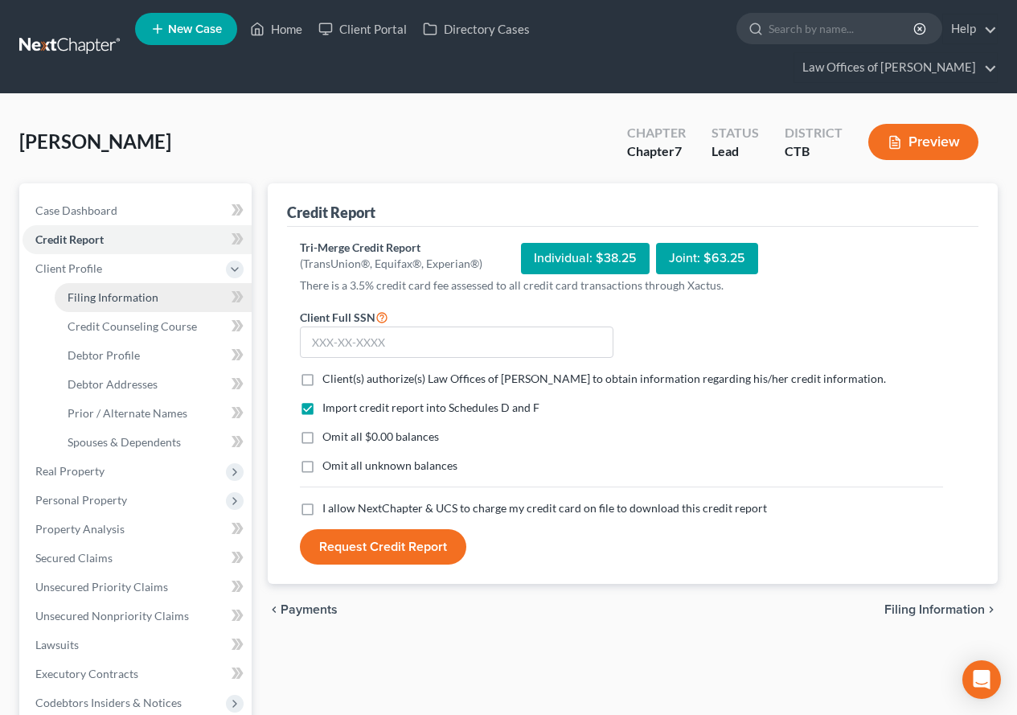
select select "0"
select select "6"
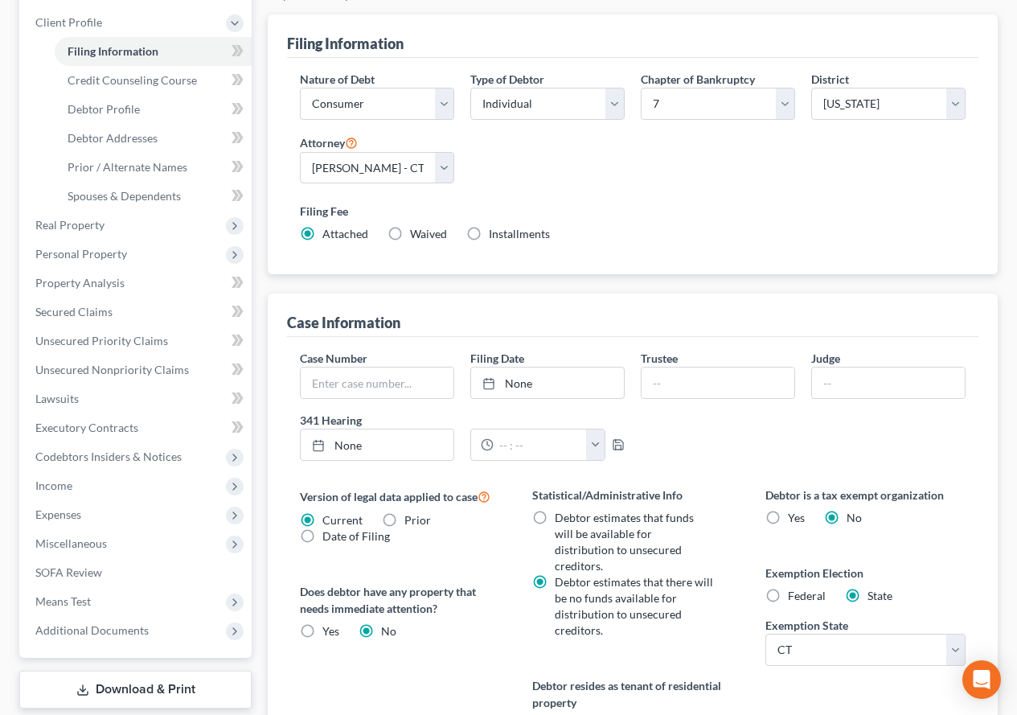
scroll to position [161, 0]
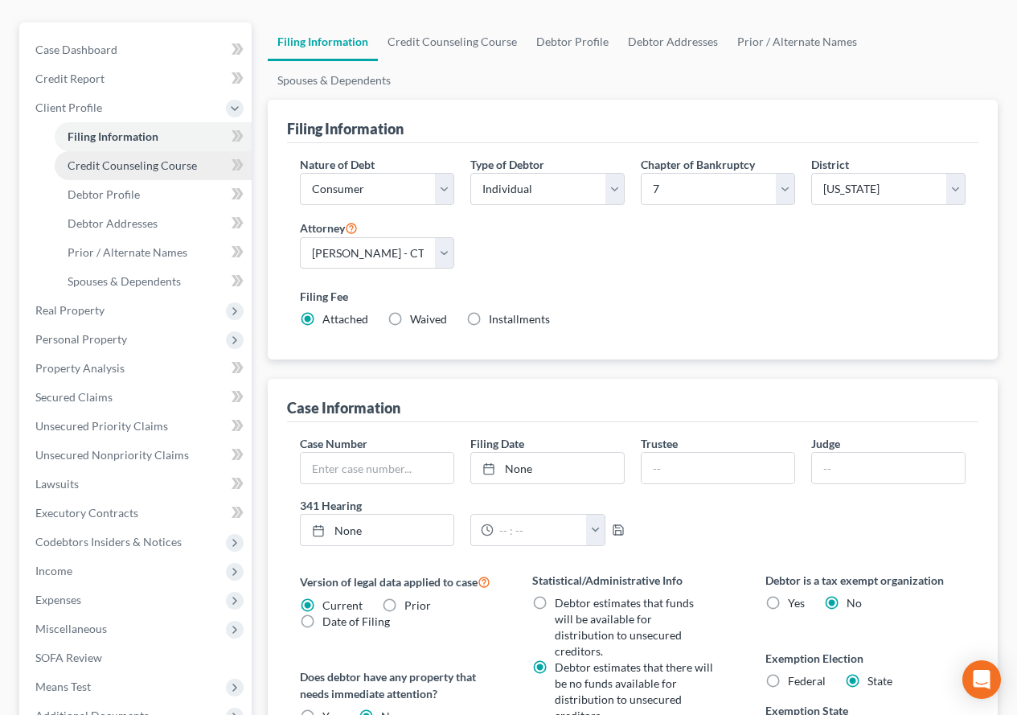
click at [84, 165] on span "Credit Counseling Course" at bounding box center [132, 165] width 129 height 14
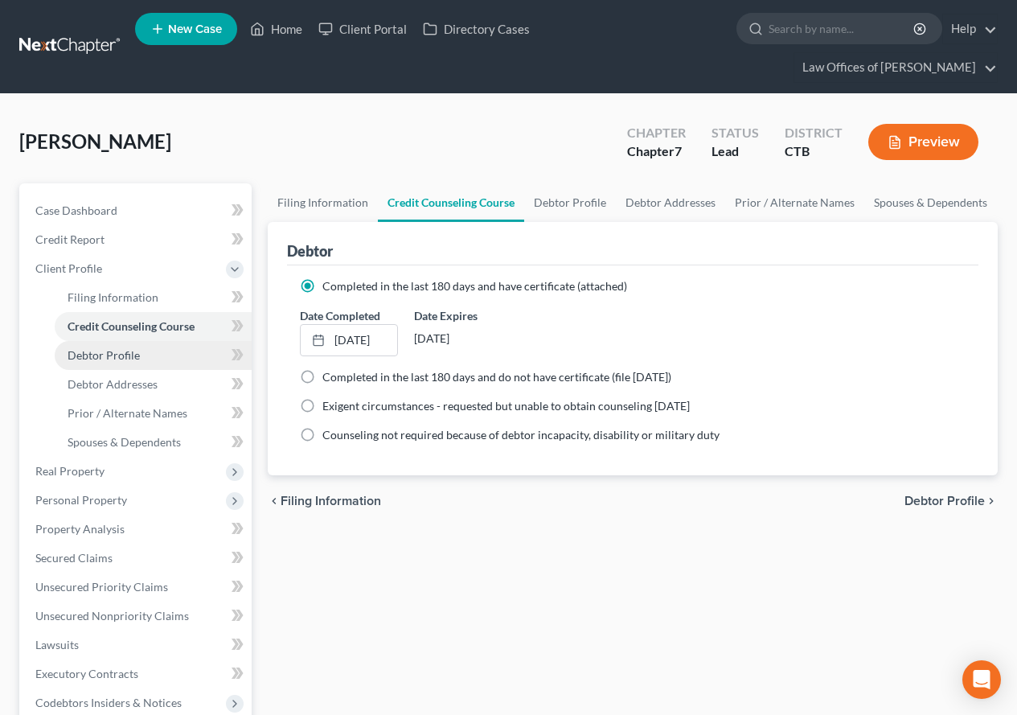
click at [114, 361] on span "Debtor Profile" at bounding box center [104, 355] width 72 height 14
select select "0"
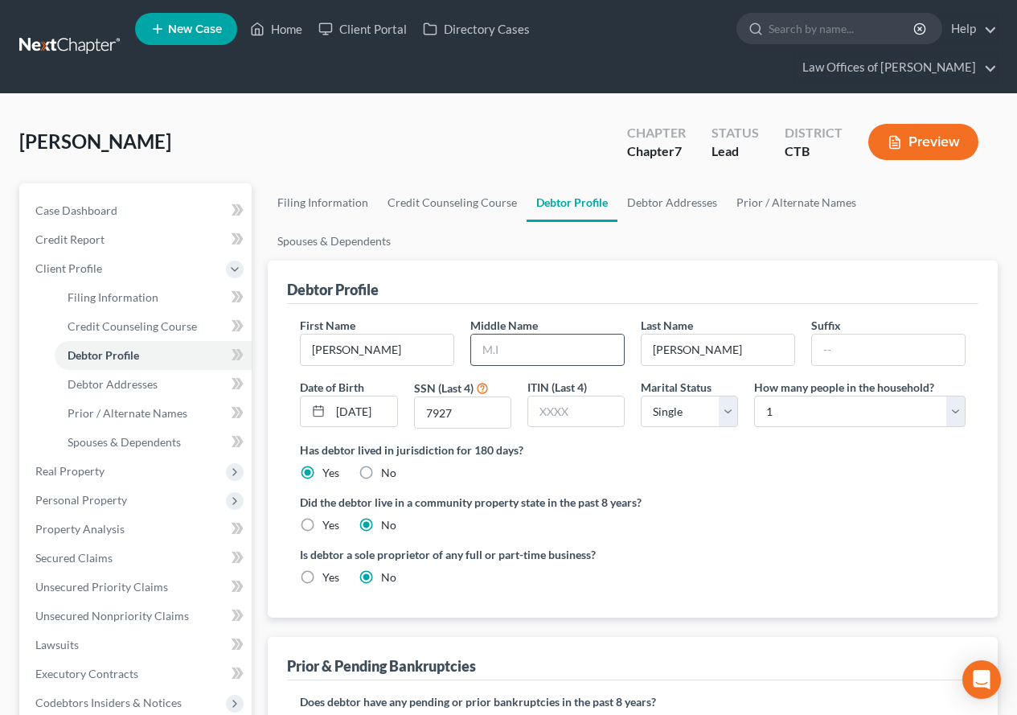
click at [498, 334] on input "text" at bounding box center [547, 349] width 153 height 31
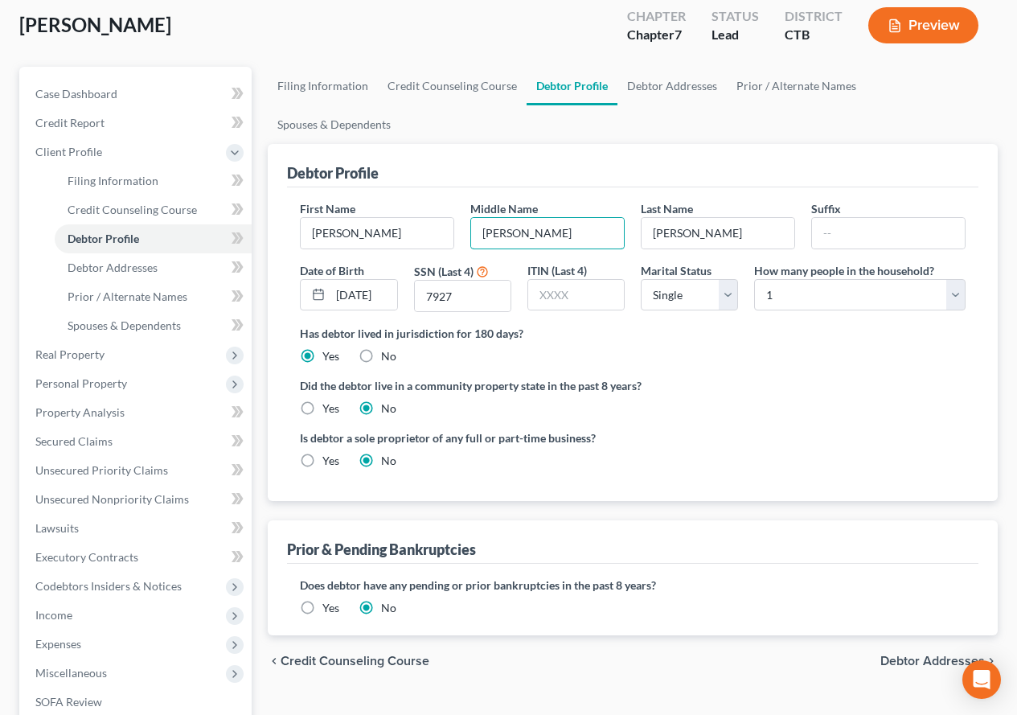
scroll to position [80, 0]
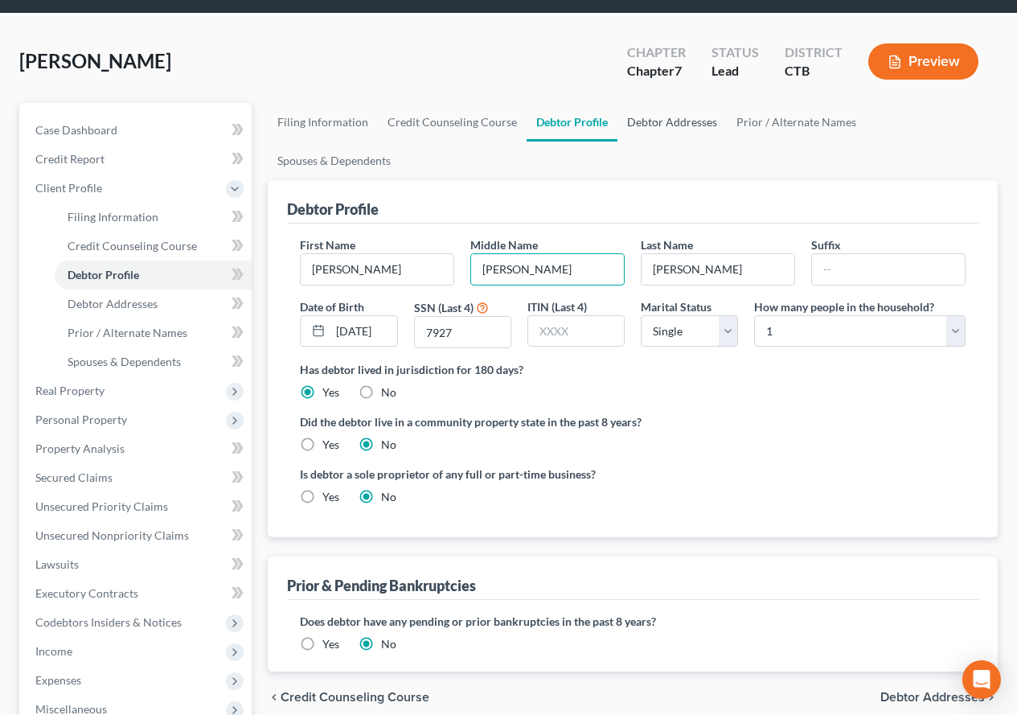
type input "Ellen"
click at [669, 117] on link "Debtor Addresses" at bounding box center [671, 122] width 109 height 39
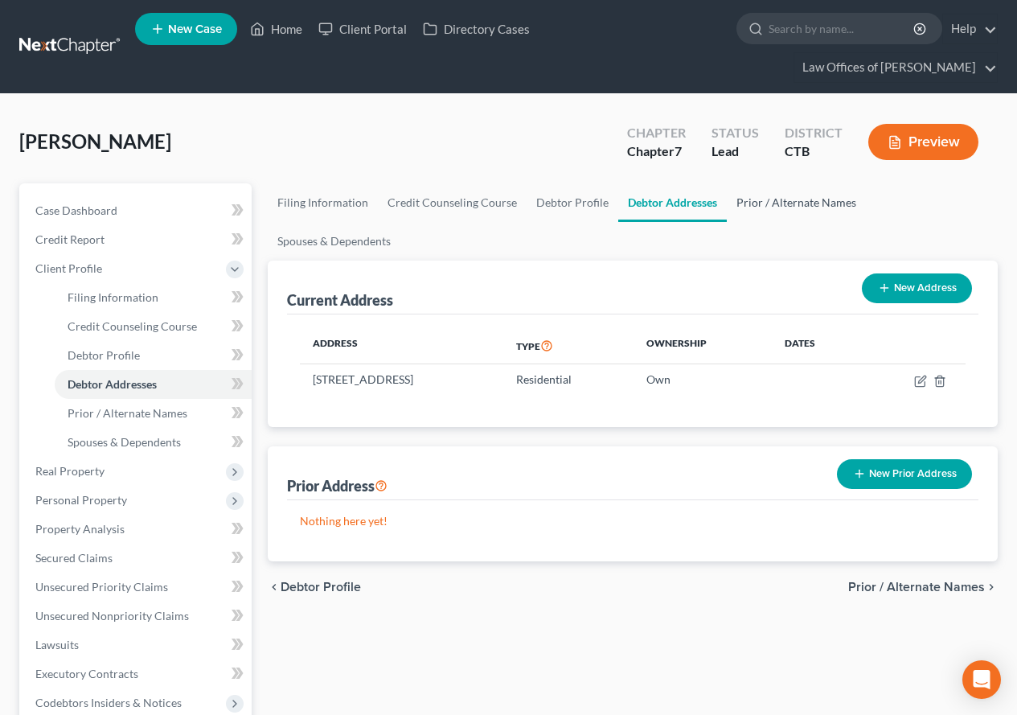
click at [766, 204] on link "Prior / Alternate Names" at bounding box center [796, 202] width 139 height 39
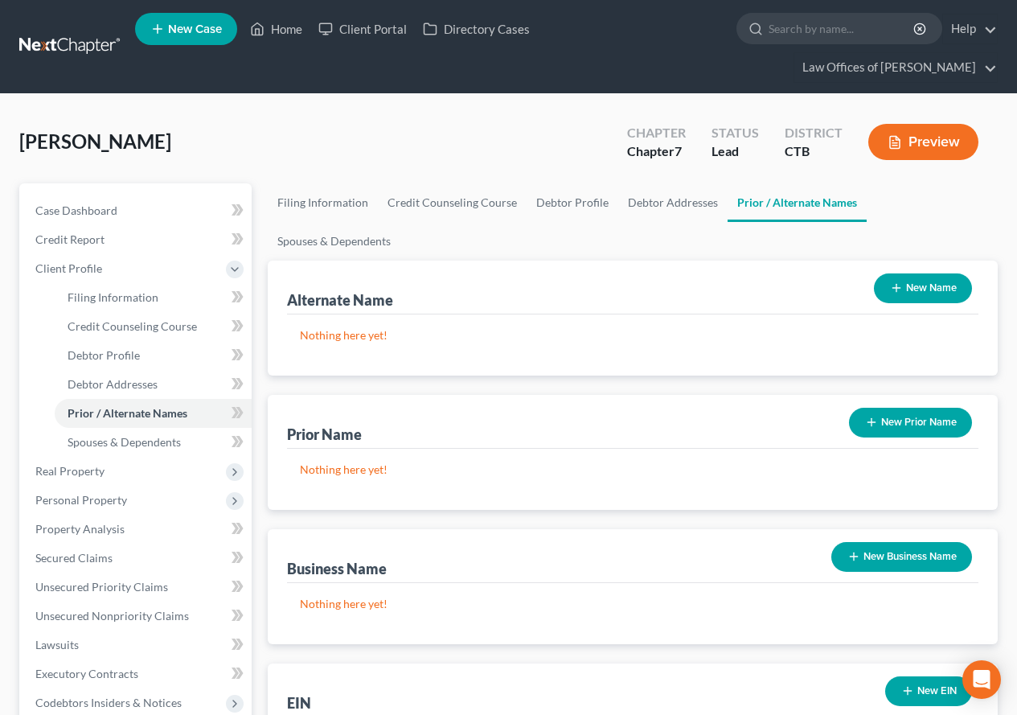
click at [904, 273] on button "New Name" at bounding box center [923, 288] width 98 height 30
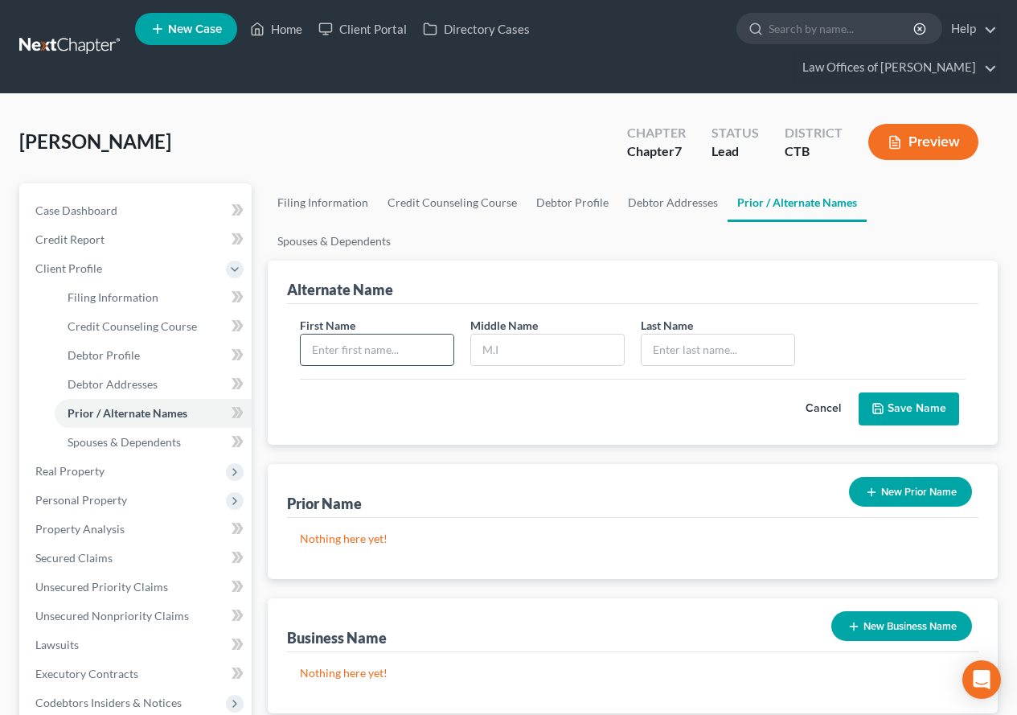
click at [317, 334] on input "text" at bounding box center [377, 349] width 153 height 31
type input "Nancy"
click at [481, 334] on input "text" at bounding box center [547, 349] width 153 height 31
type input "E"
type input "Venetos"
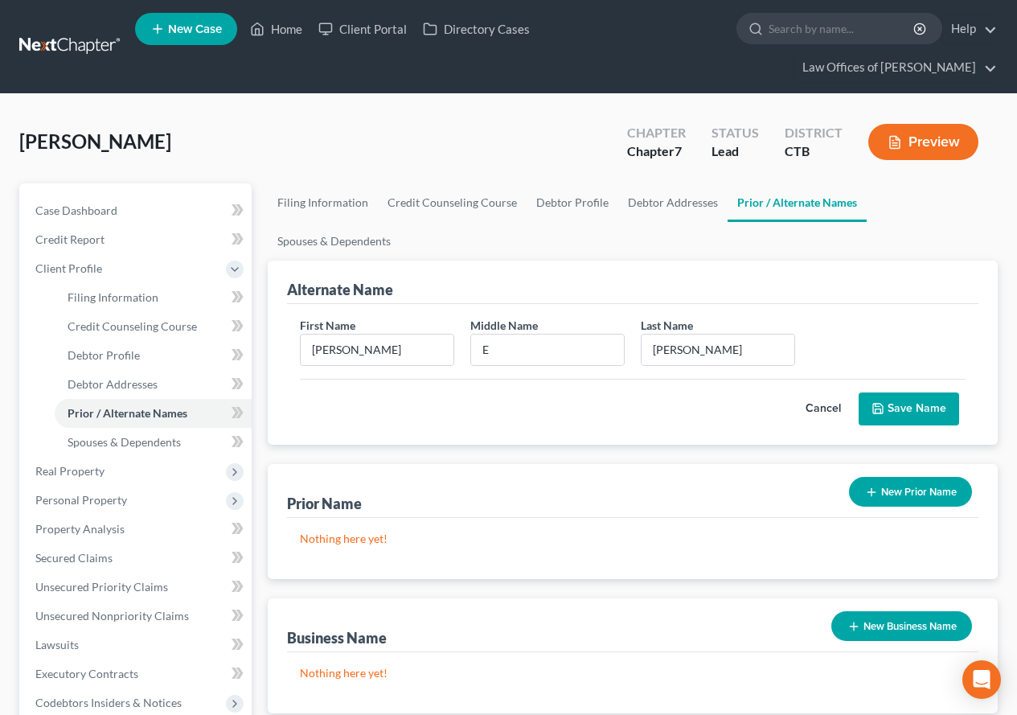
click at [889, 392] on button "Save Name" at bounding box center [908, 409] width 100 height 34
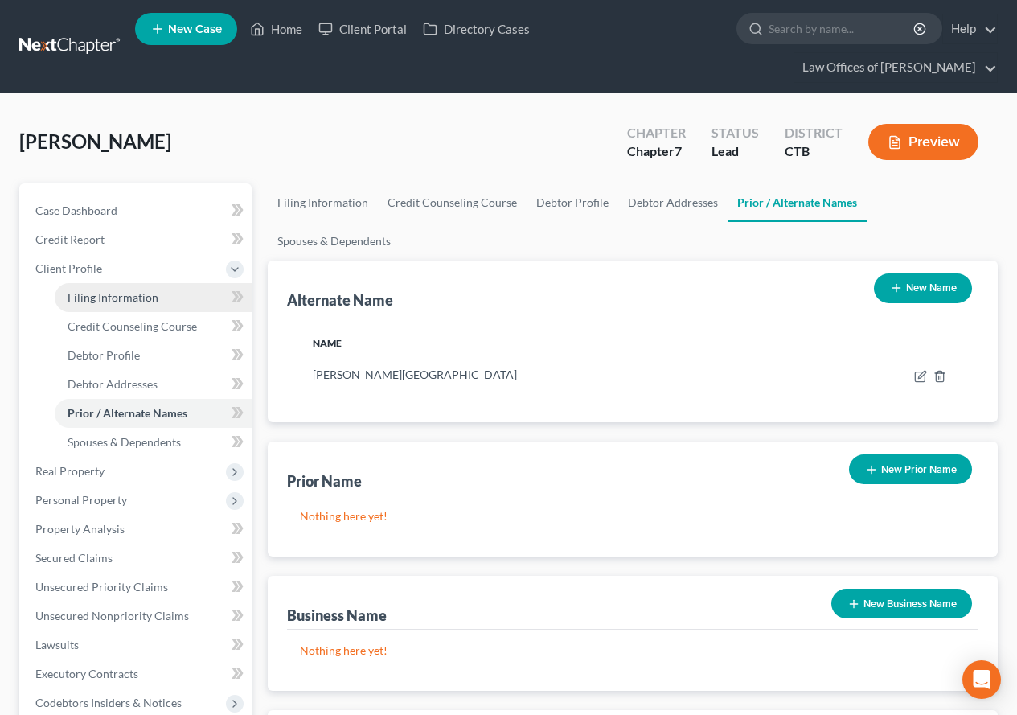
click at [90, 301] on span "Filing Information" at bounding box center [113, 297] width 91 height 14
select select "1"
select select "0"
select select "12"
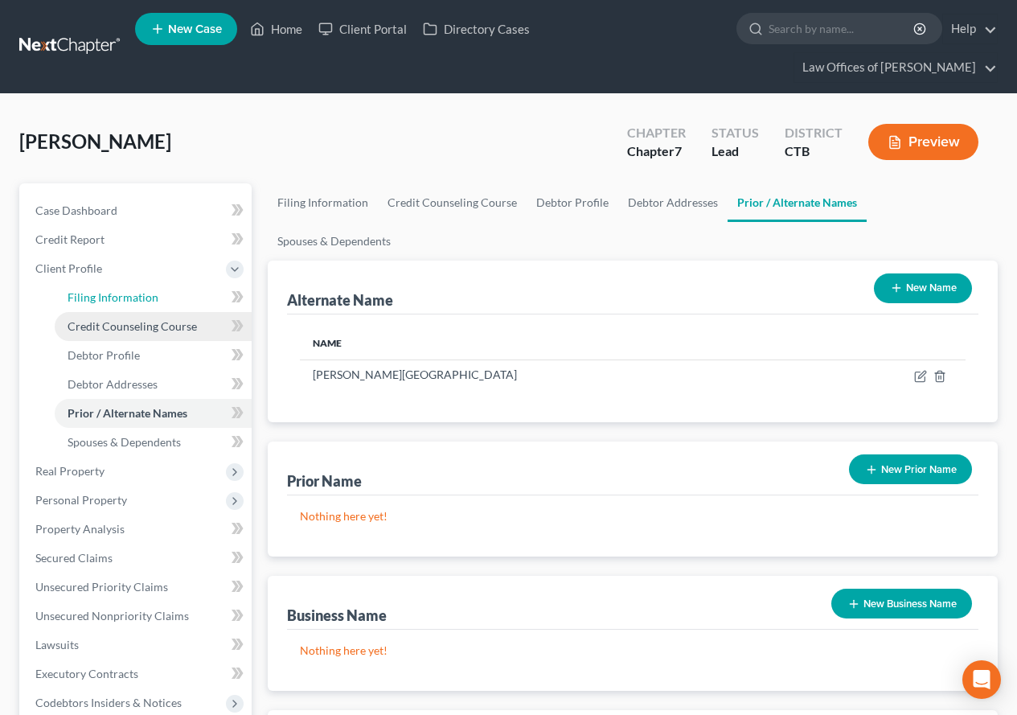
select select "0"
select select "6"
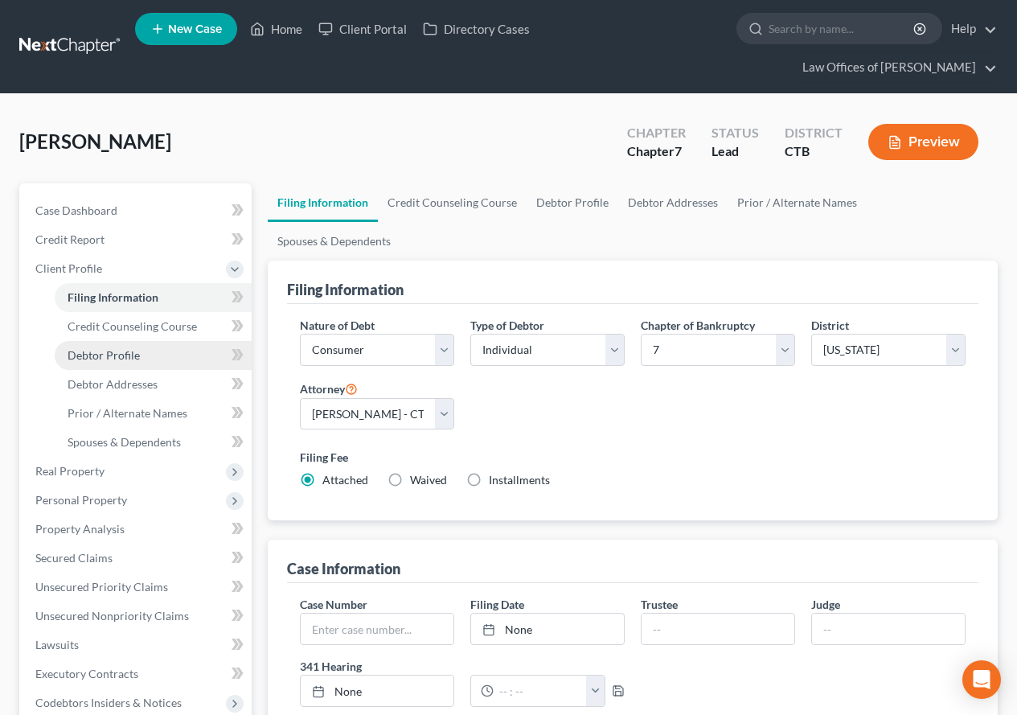
click at [106, 358] on span "Debtor Profile" at bounding box center [104, 355] width 72 height 14
select select "0"
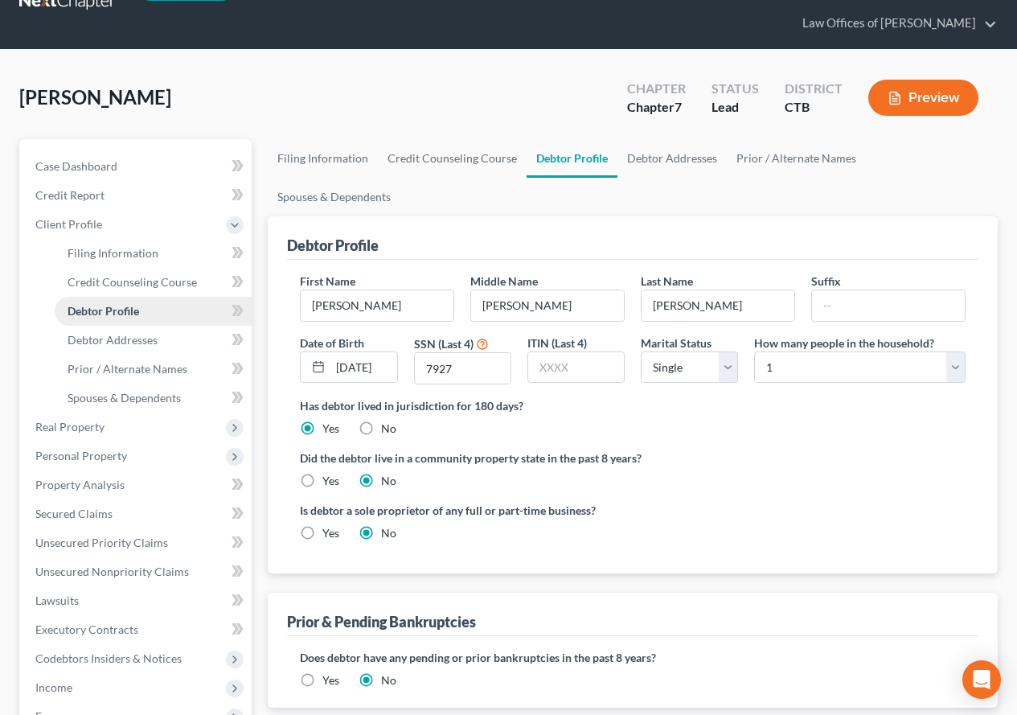
scroll to position [80, 0]
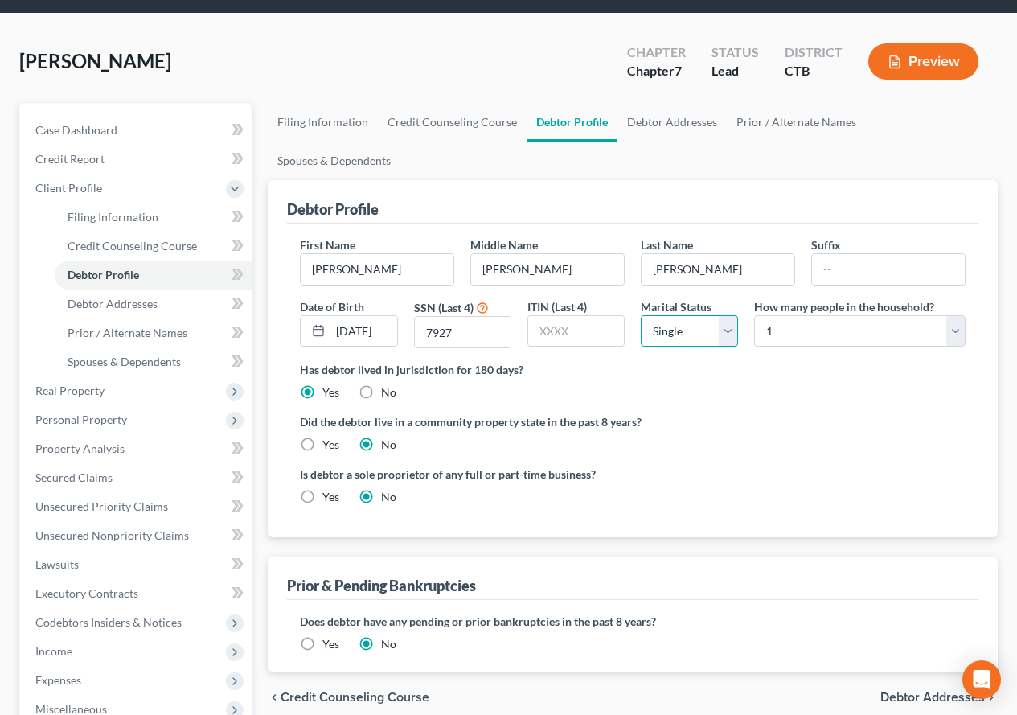
click at [726, 315] on select "Select Single Married Separated Divorced Widowed" at bounding box center [689, 331] width 97 height 32
select select "3"
click at [641, 315] on select "Select Single Married Separated Divorced Widowed" at bounding box center [689, 331] width 97 height 32
click at [678, 413] on label "Did the debtor live in a community property state in the past 8 years?" at bounding box center [633, 421] width 666 height 17
click at [127, 301] on span "Debtor Addresses" at bounding box center [113, 304] width 90 height 14
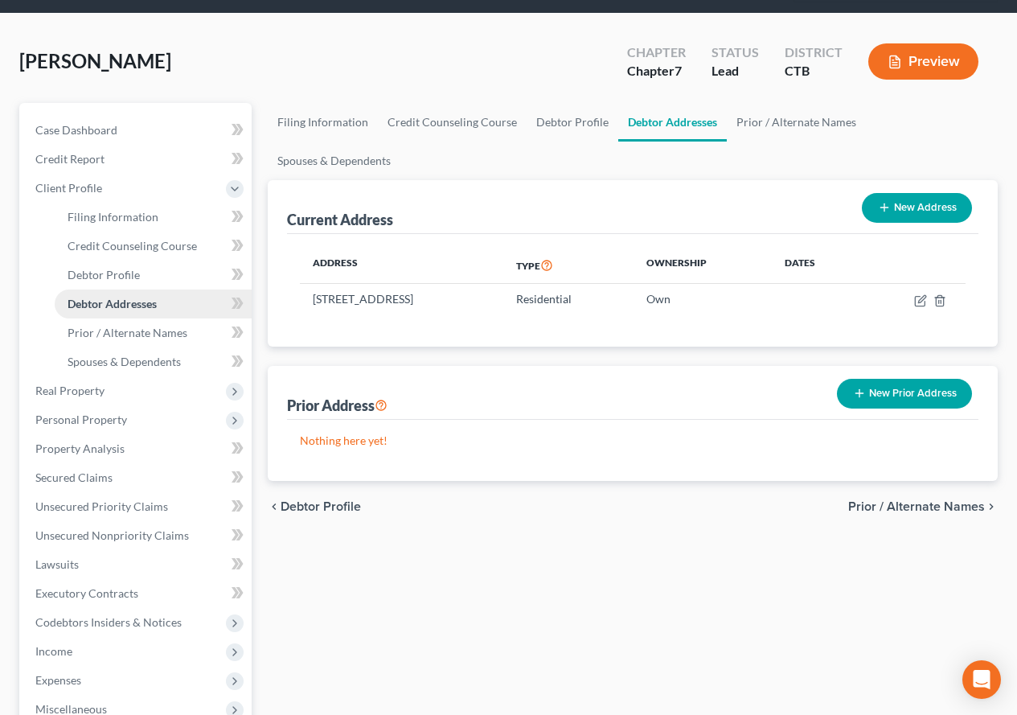
scroll to position [161, 0]
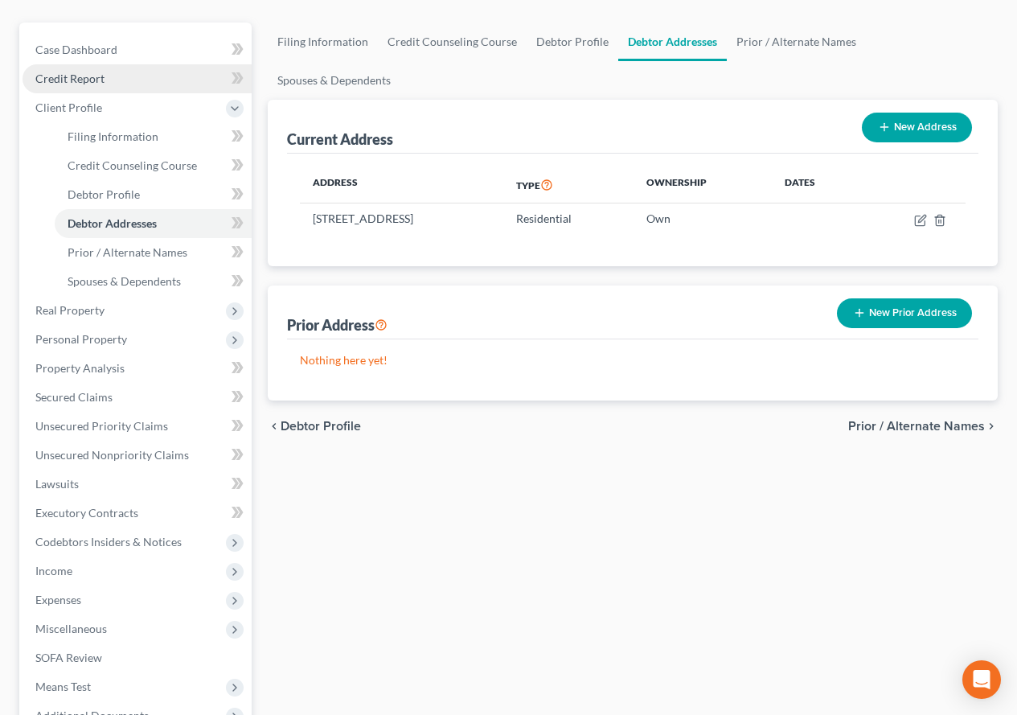
click at [82, 76] on span "Credit Report" at bounding box center [69, 79] width 69 height 14
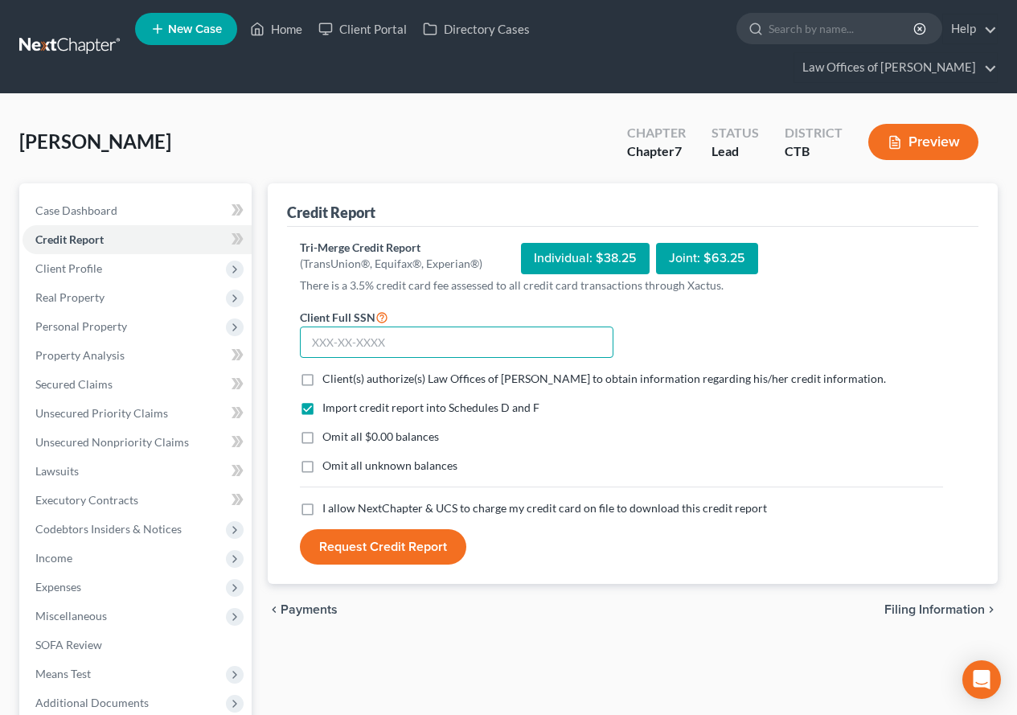
paste input "075-40-7927"
type input "075-40-7927"
click at [322, 374] on label "Client(s) authorize(s) Law Offices of Gregg W. Wagman to obtain information reg…" at bounding box center [603, 379] width 563 height 16
click at [329, 374] on input "Client(s) authorize(s) Law Offices of Gregg W. Wagman to obtain information reg…" at bounding box center [334, 376] width 10 height 10
checkbox input "true"
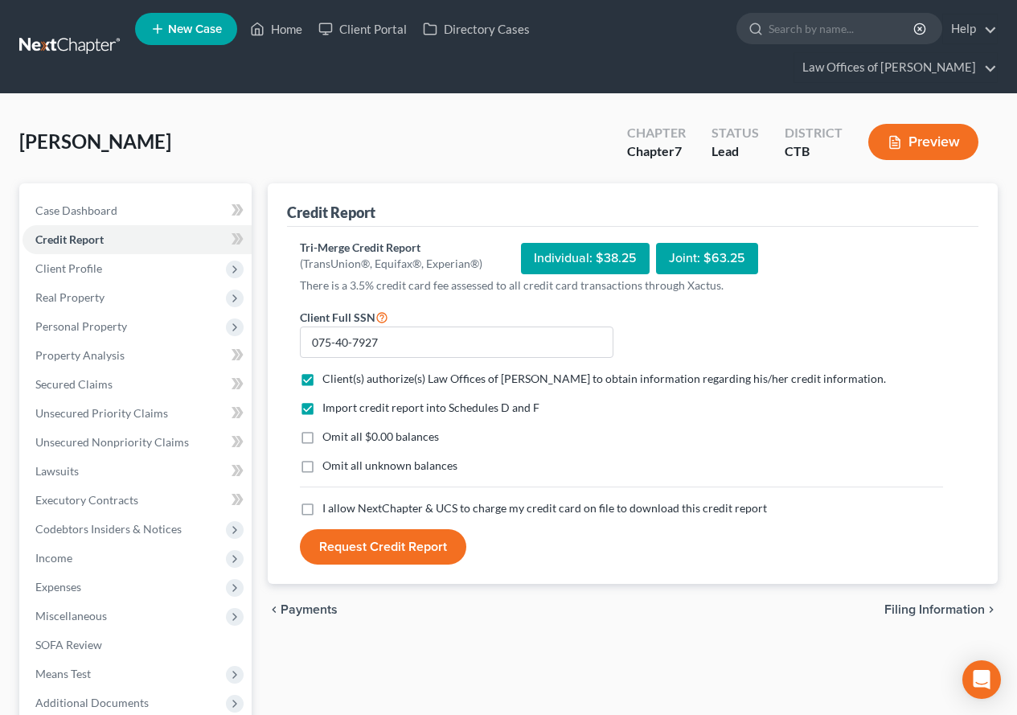
click at [322, 436] on label "Omit all $0.00 balances" at bounding box center [380, 436] width 117 height 16
click at [329, 436] on input "Omit all $0.00 balances" at bounding box center [334, 433] width 10 height 10
checkbox input "true"
click at [322, 465] on label "Omit all unknown balances" at bounding box center [389, 465] width 135 height 16
click at [329, 465] on input "Omit all unknown balances" at bounding box center [334, 462] width 10 height 10
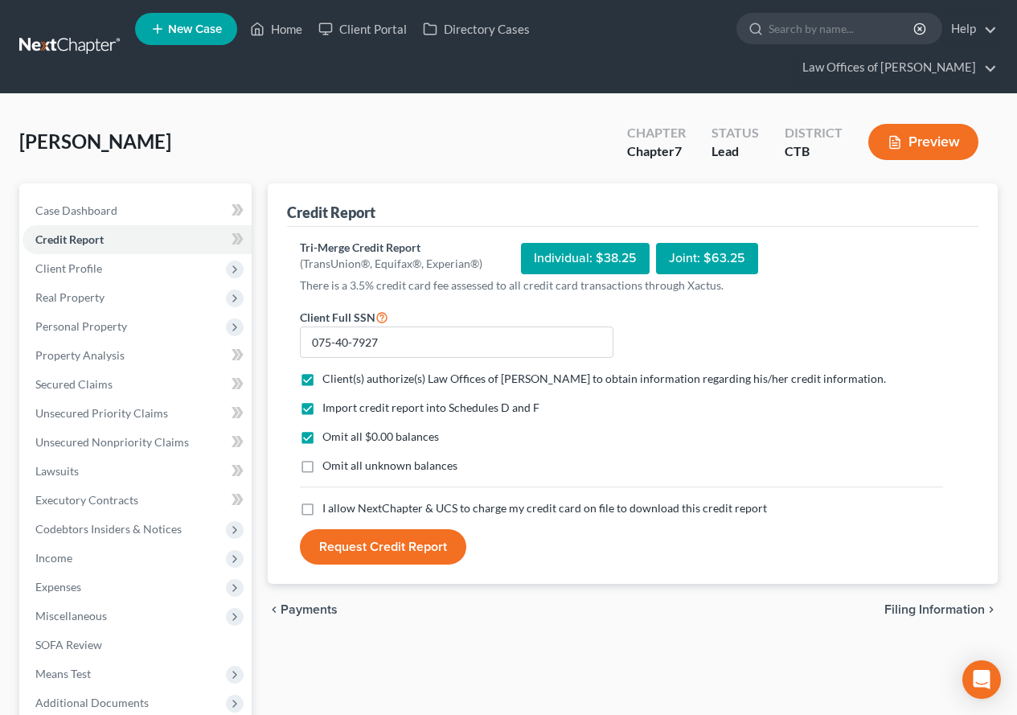
checkbox input "true"
click at [322, 510] on label "I allow NextChapter & UCS to charge my credit card on file to download this cre…" at bounding box center [544, 508] width 444 height 16
click at [329, 510] on input "I allow NextChapter & UCS to charge my credit card on file to download this cre…" at bounding box center [334, 505] width 10 height 10
checkbox input "true"
click at [360, 555] on button "Request Credit Report" at bounding box center [383, 546] width 166 height 35
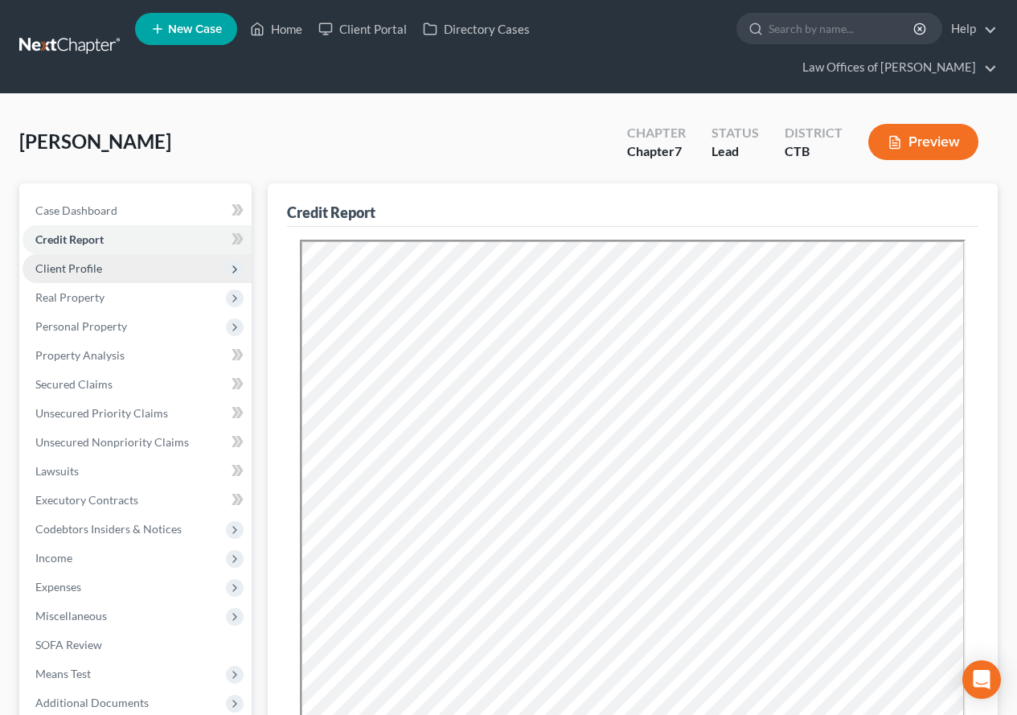
click at [82, 268] on span "Client Profile" at bounding box center [68, 268] width 67 height 14
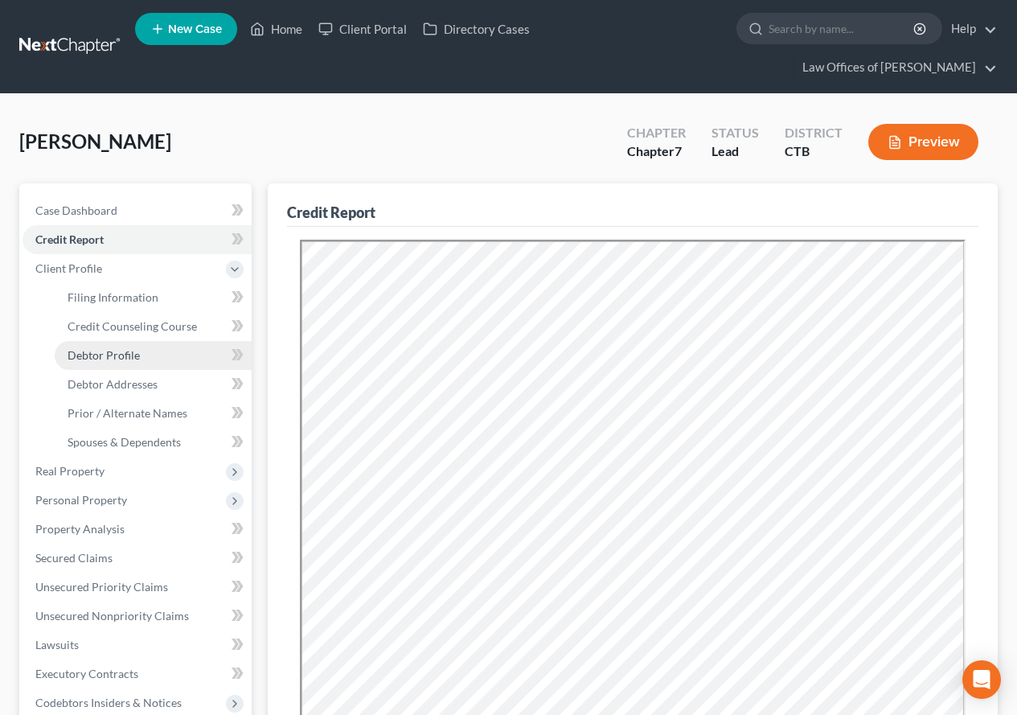
click at [132, 362] on link "Debtor Profile" at bounding box center [153, 355] width 197 height 29
select select "3"
select select "0"
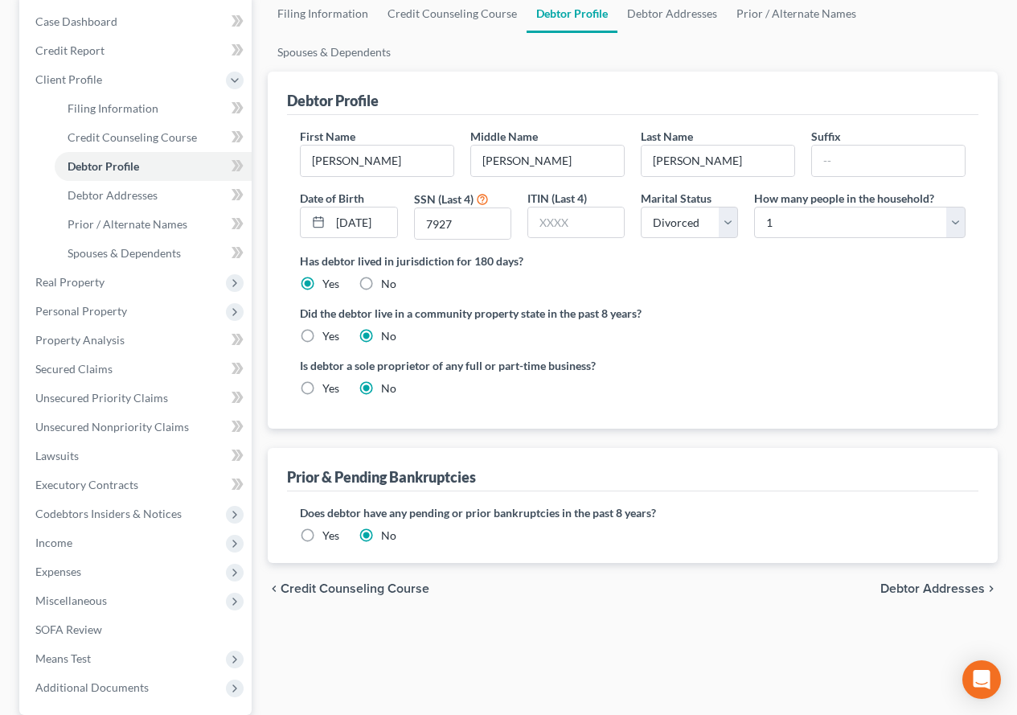
scroll to position [80, 0]
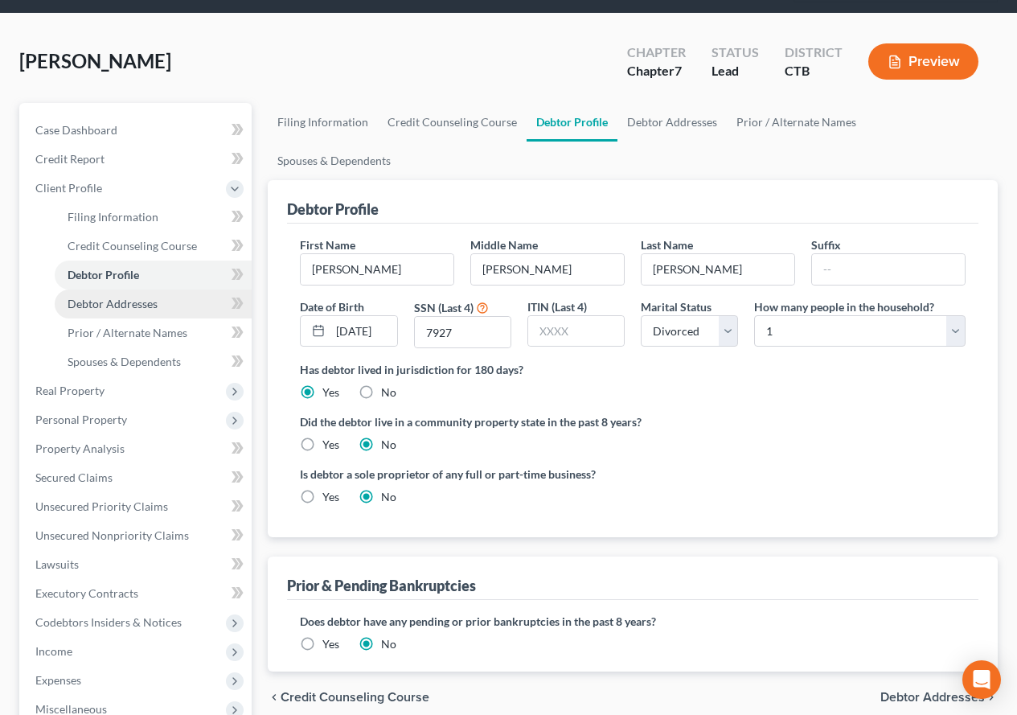
click at [84, 306] on span "Debtor Addresses" at bounding box center [113, 304] width 90 height 14
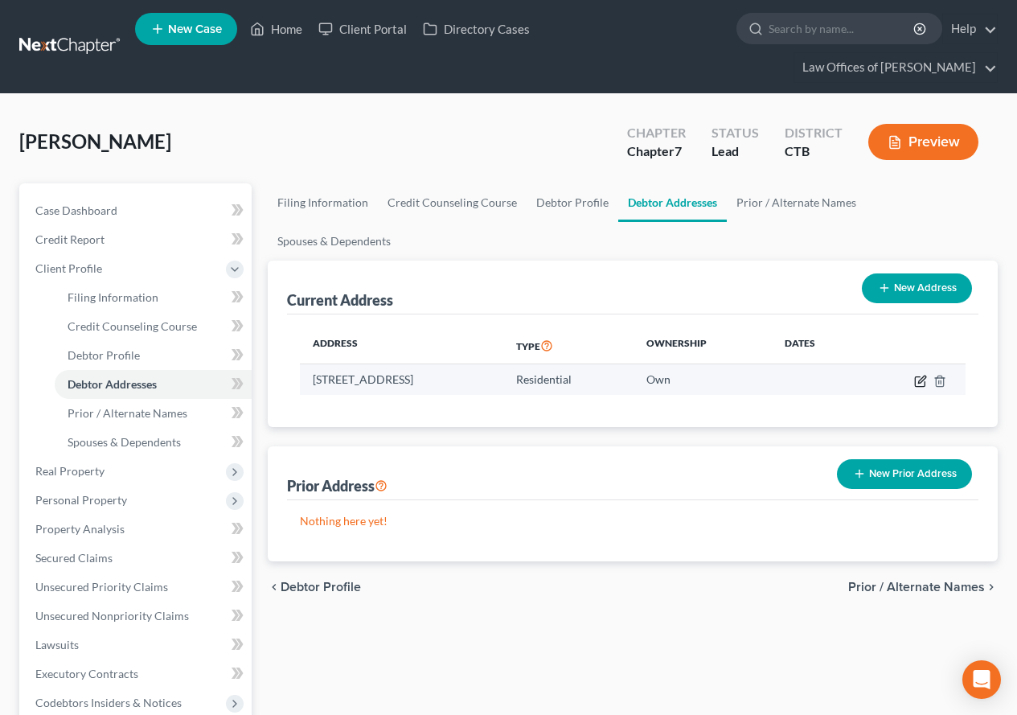
click at [915, 376] on icon "button" at bounding box center [920, 381] width 10 height 10
select select "6"
select select "5"
select select "7"
select select "0"
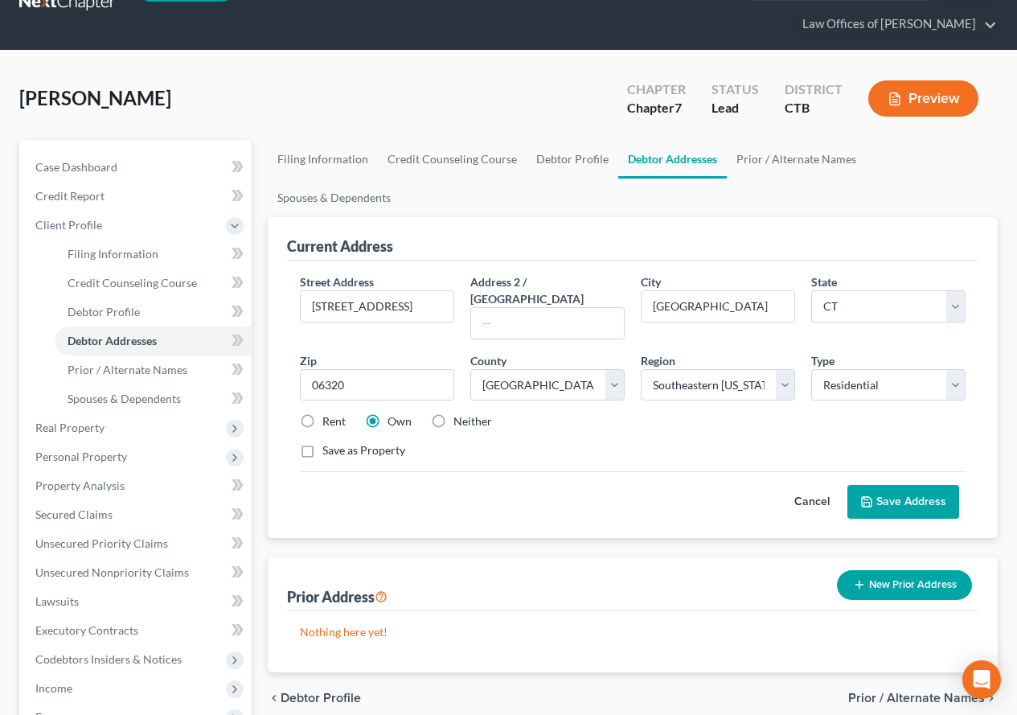
scroll to position [80, 0]
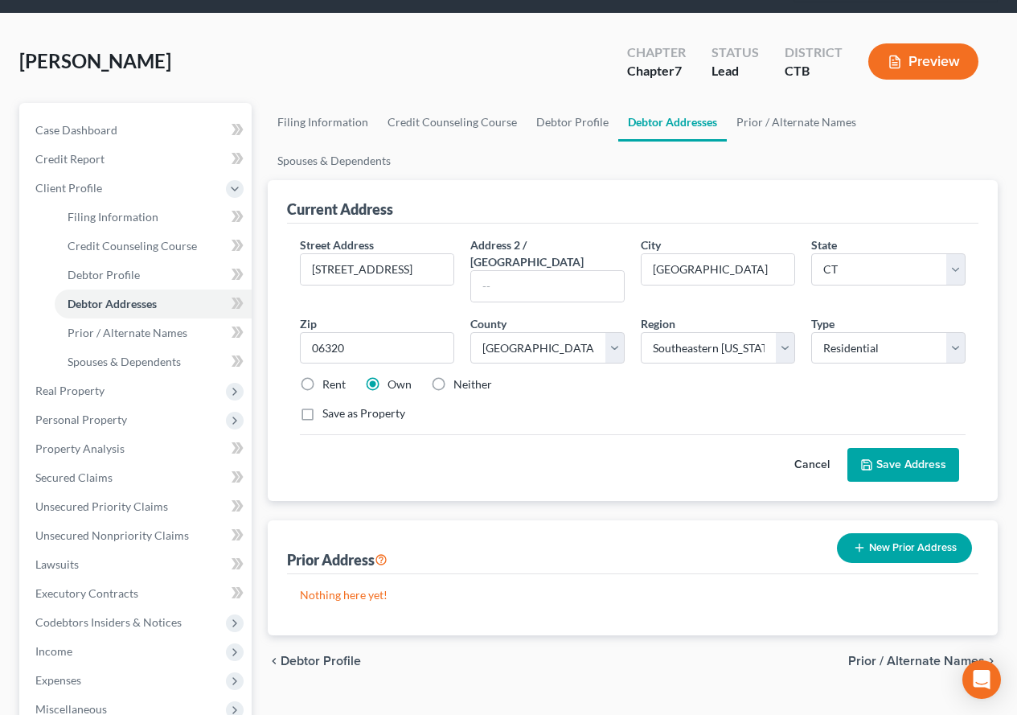
click at [322, 376] on label "Rent" at bounding box center [333, 384] width 23 height 16
click at [329, 376] on input "Rent" at bounding box center [334, 381] width 10 height 10
radio input "true"
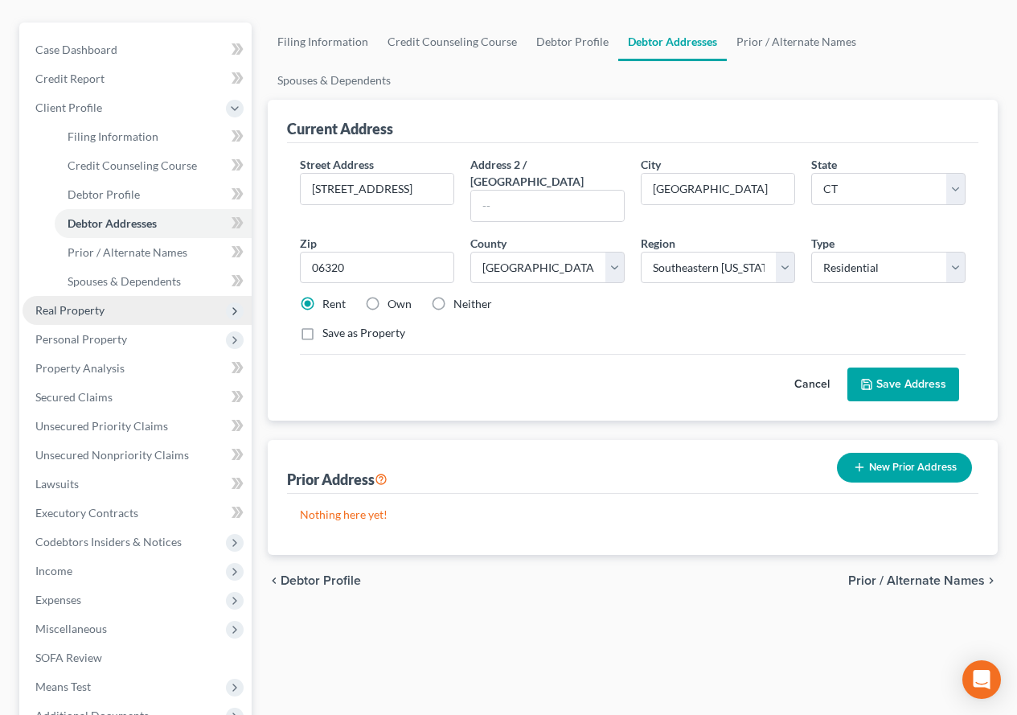
click at [67, 306] on span "Real Property" at bounding box center [69, 310] width 69 height 14
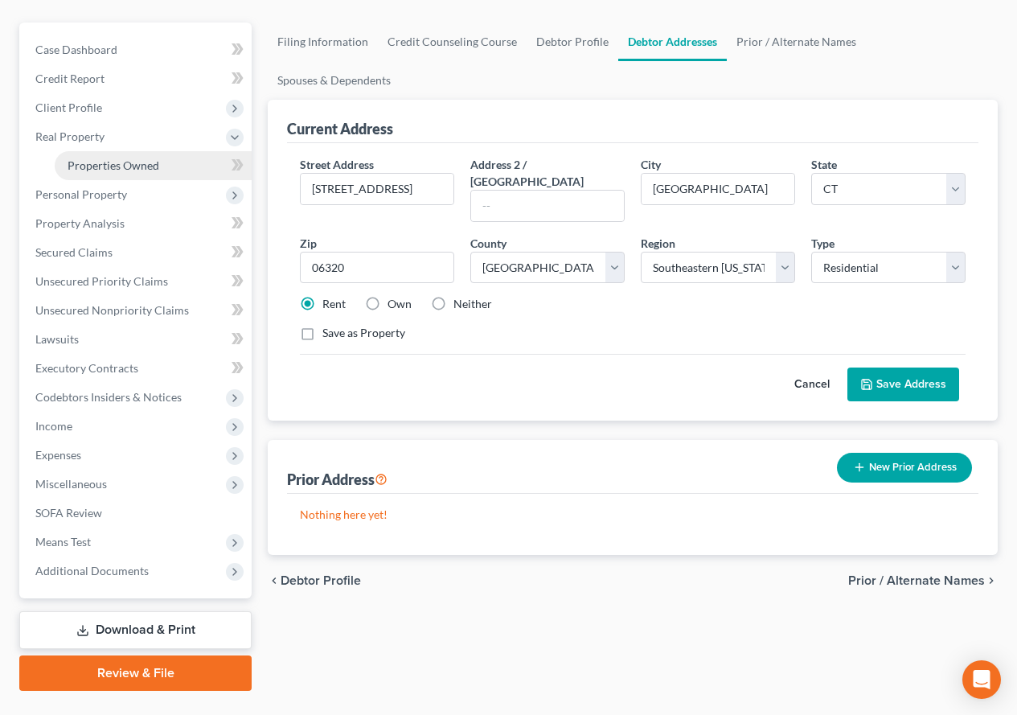
click at [128, 165] on span "Properties Owned" at bounding box center [114, 165] width 92 height 14
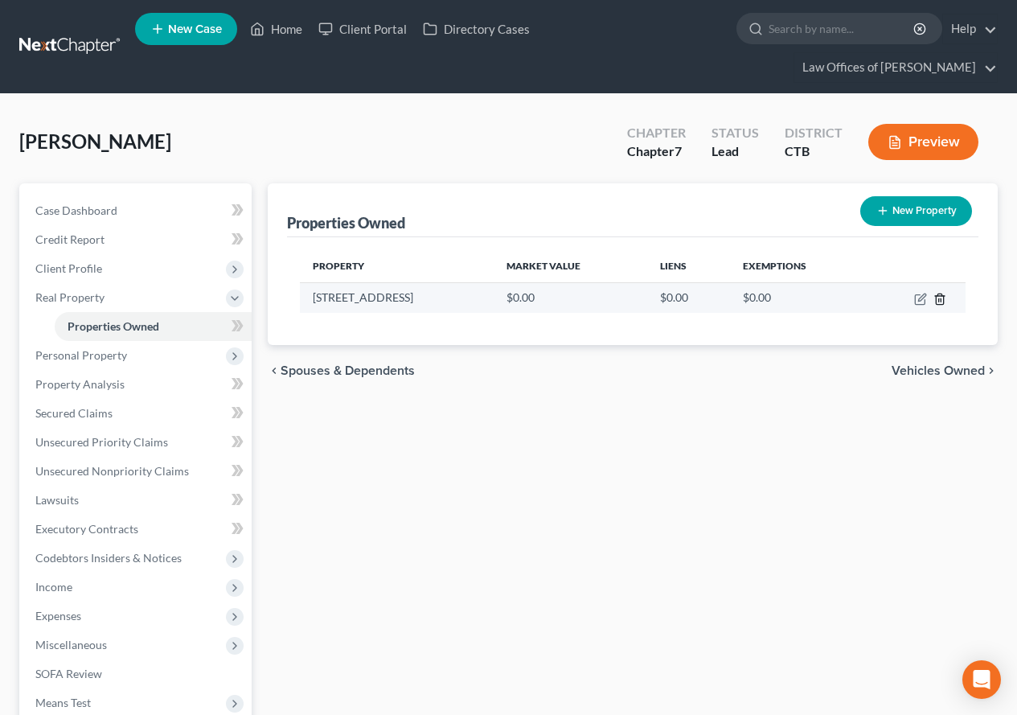
click at [942, 301] on icon "button" at bounding box center [939, 299] width 13 height 13
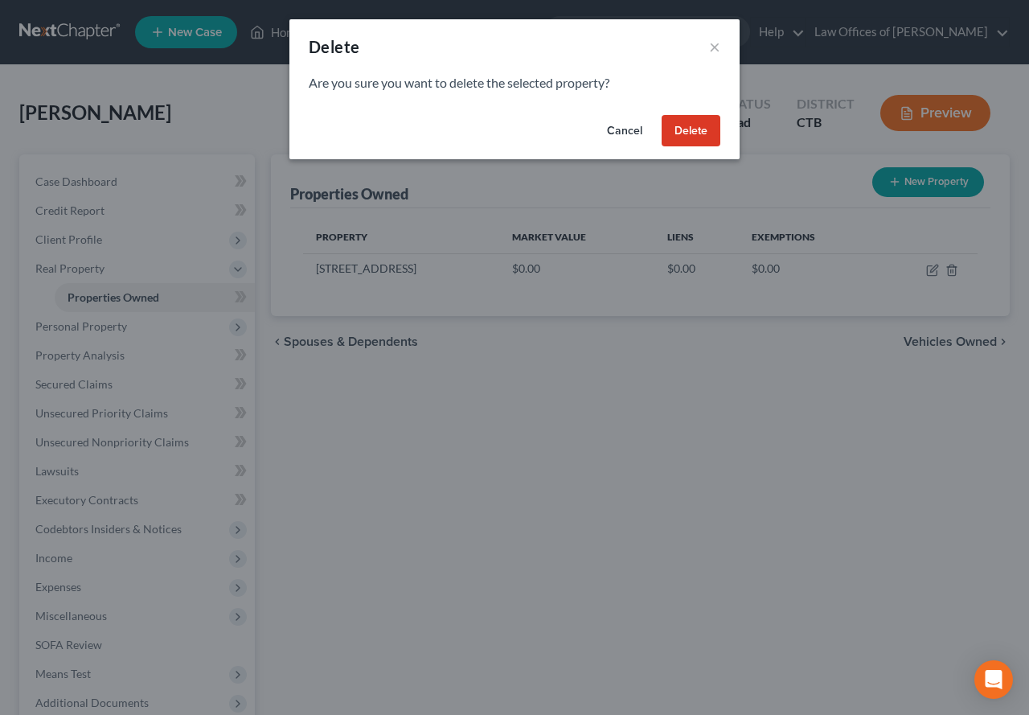
click at [690, 133] on button "Delete" at bounding box center [690, 131] width 59 height 32
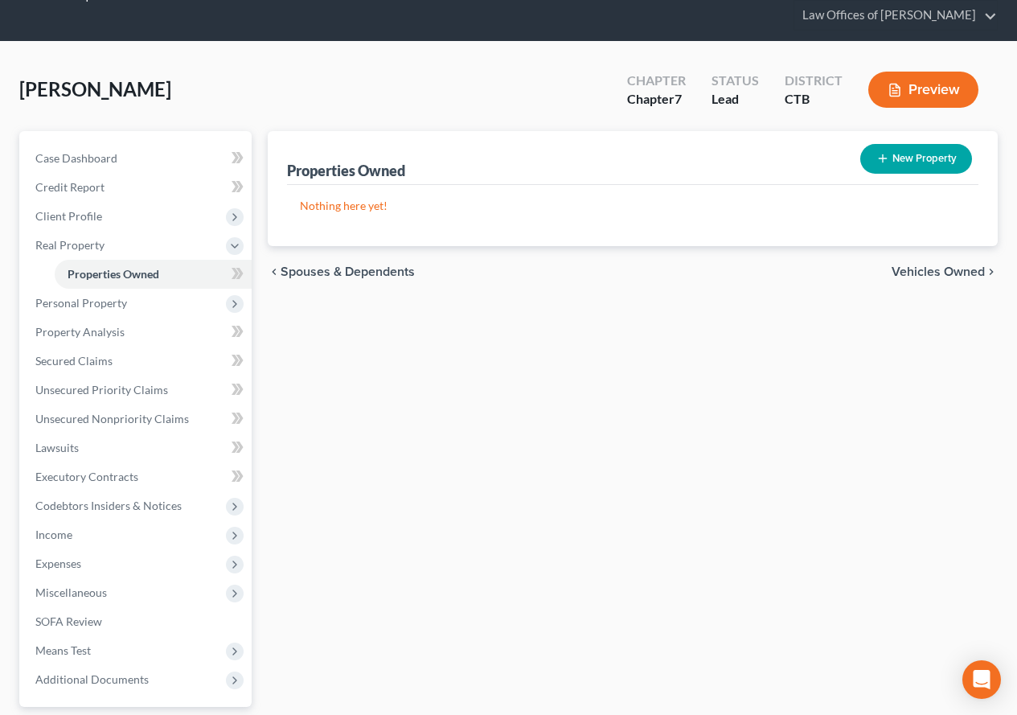
scroll to position [80, 0]
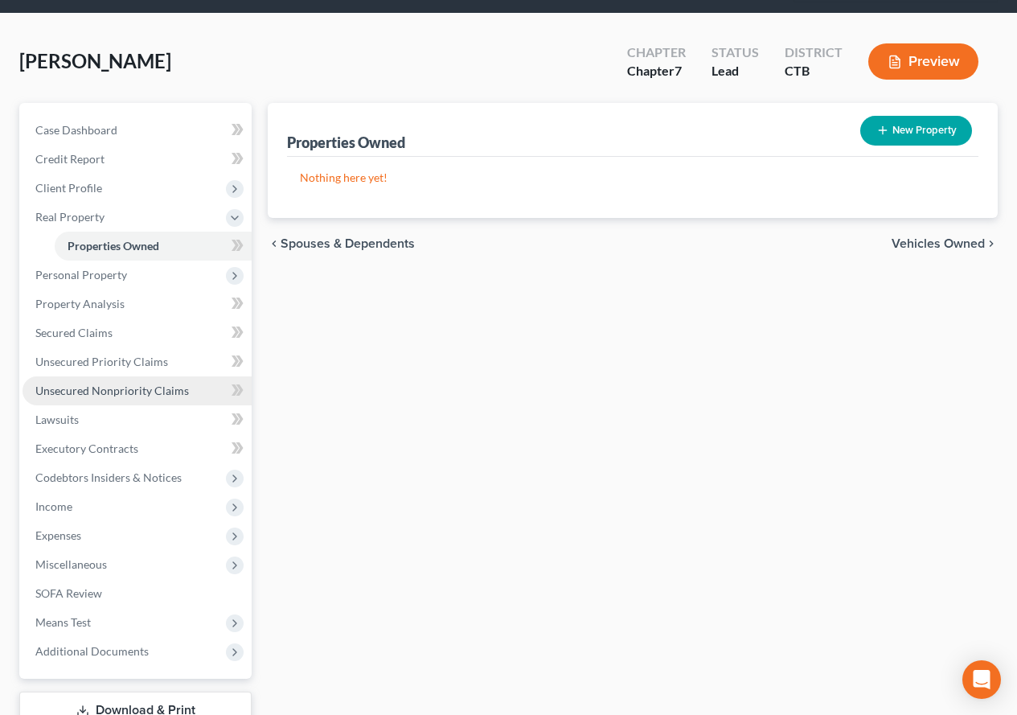
click at [114, 397] on link "Unsecured Nonpriority Claims" at bounding box center [137, 390] width 229 height 29
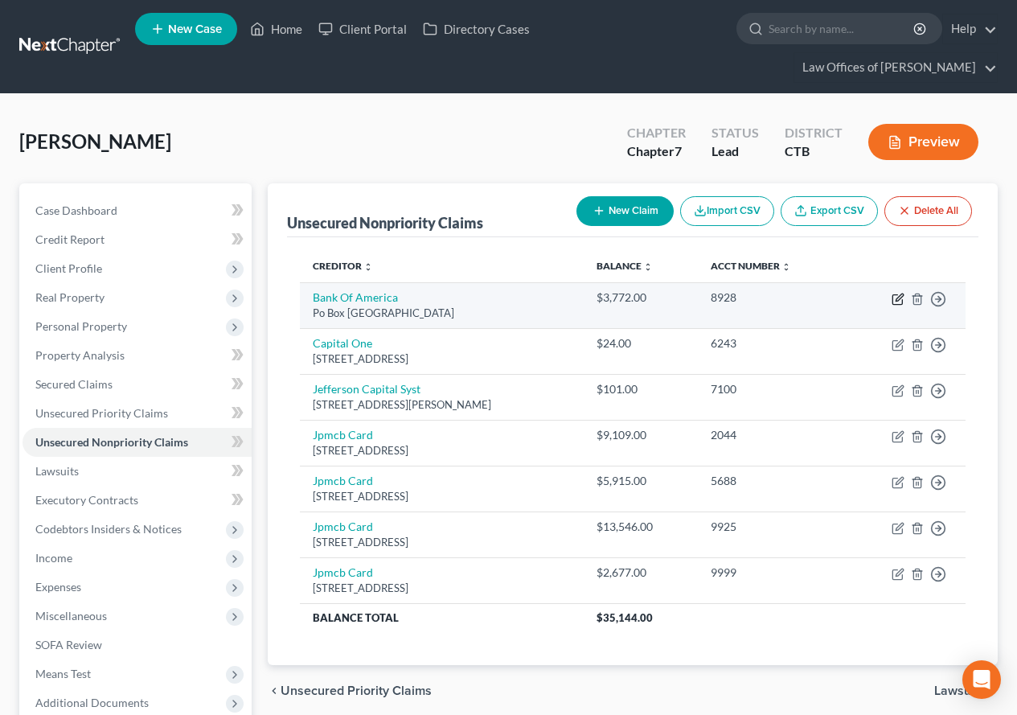
click at [895, 297] on icon "button" at bounding box center [897, 299] width 13 height 13
select select "45"
select select "2"
select select "0"
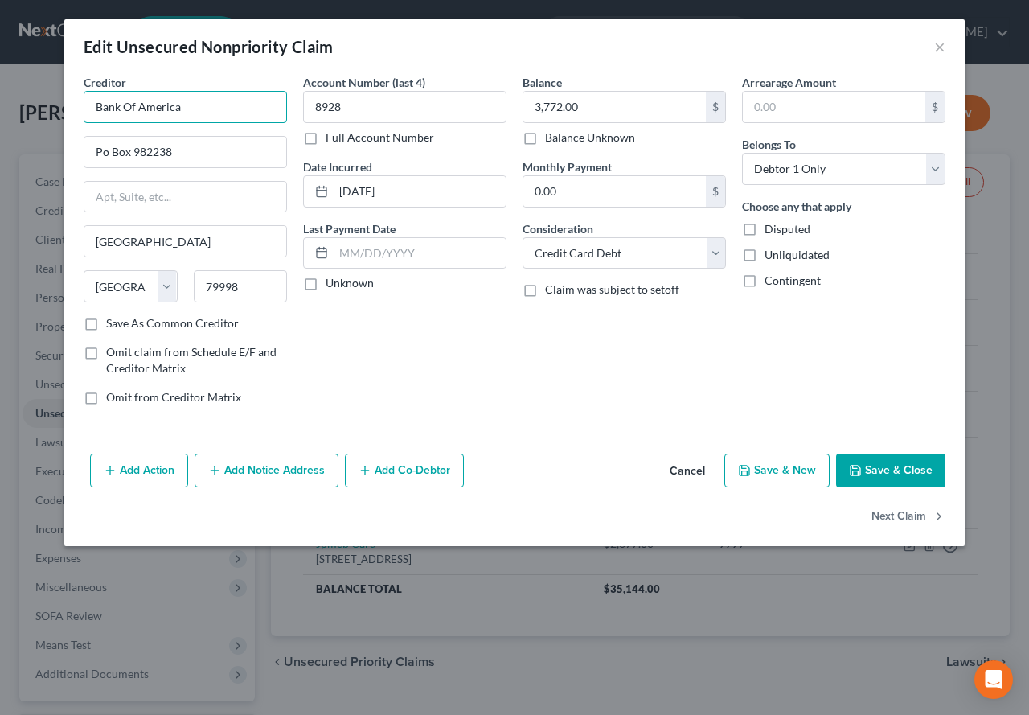
drag, startPoint x: 192, startPoint y: 109, endPoint x: 127, endPoint y: 105, distance: 65.2
click at [127, 105] on input "Bank Of America" at bounding box center [185, 107] width 203 height 32
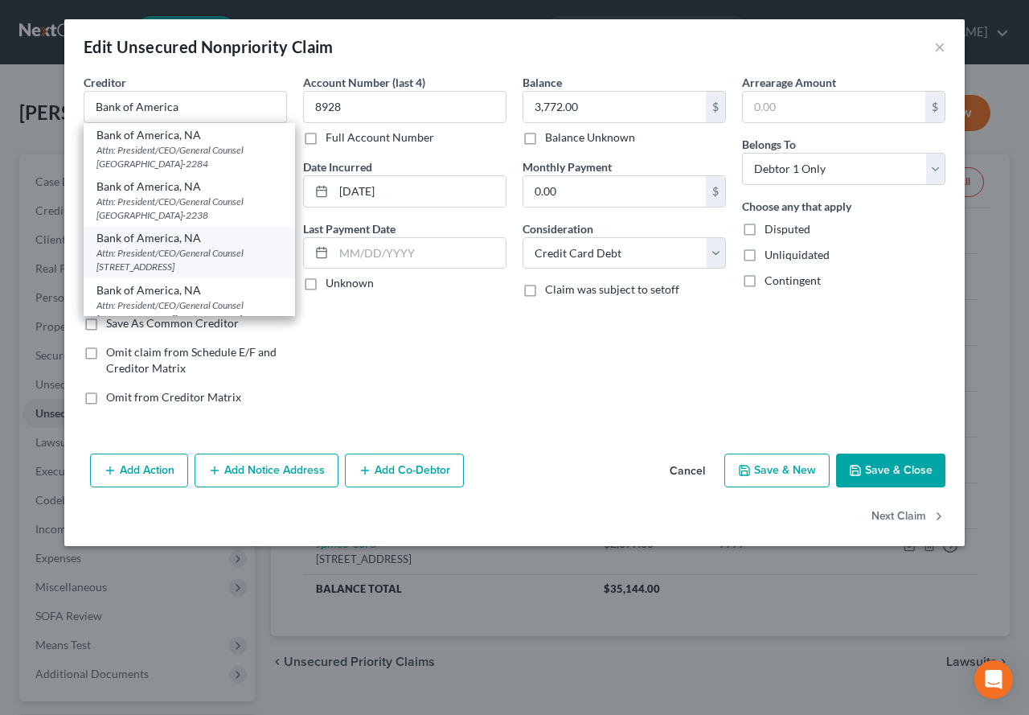
click at [149, 260] on div "Attn: President/CEO/General Counsel PO Box 15284, Wilmington, DE 19850-5284" at bounding box center [189, 259] width 186 height 27
type input "Bank of America, NA"
type input "Attn: President/CEO/General Counsel"
type input "PO Box 15284"
type input "Wilmington"
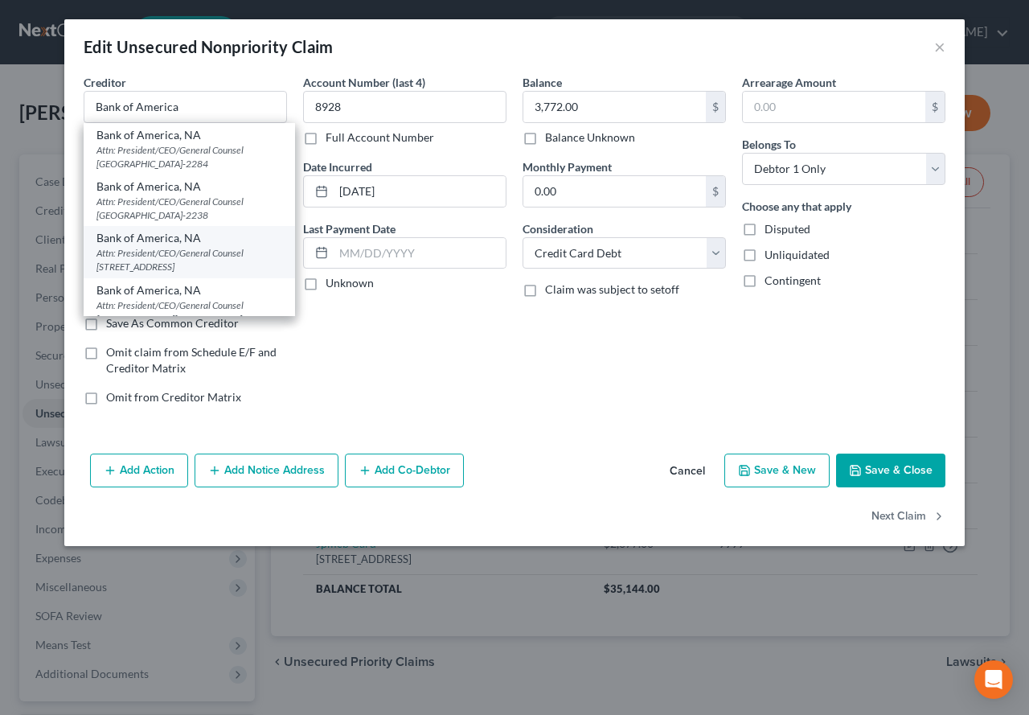
select select "7"
type input "19850-5284"
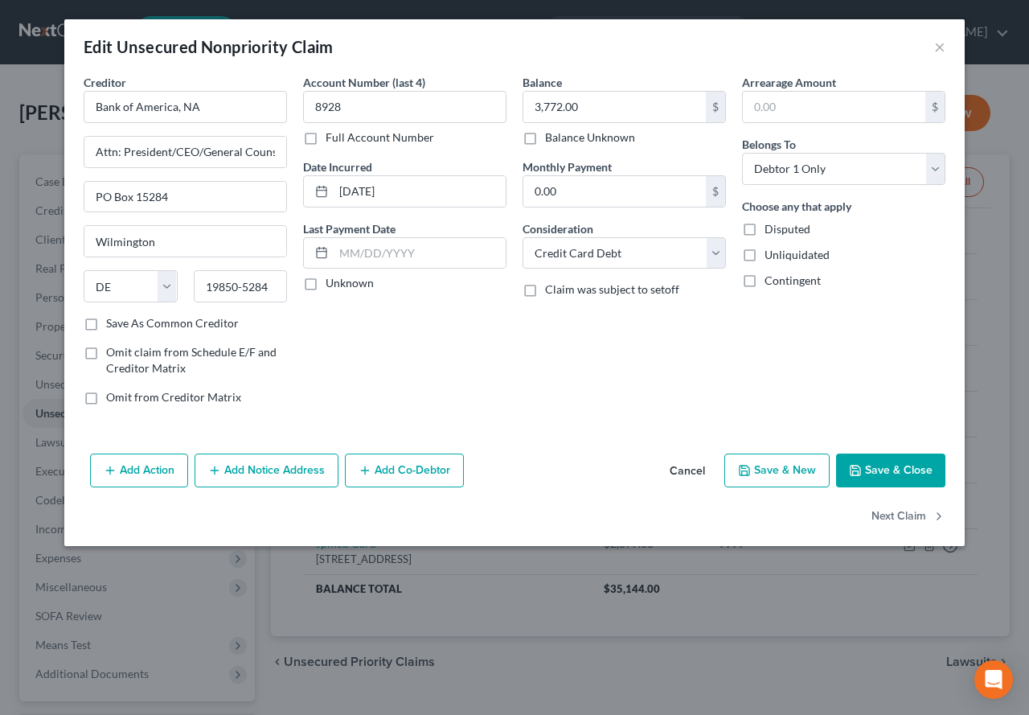
click at [895, 469] on button "Save & Close" at bounding box center [890, 470] width 109 height 34
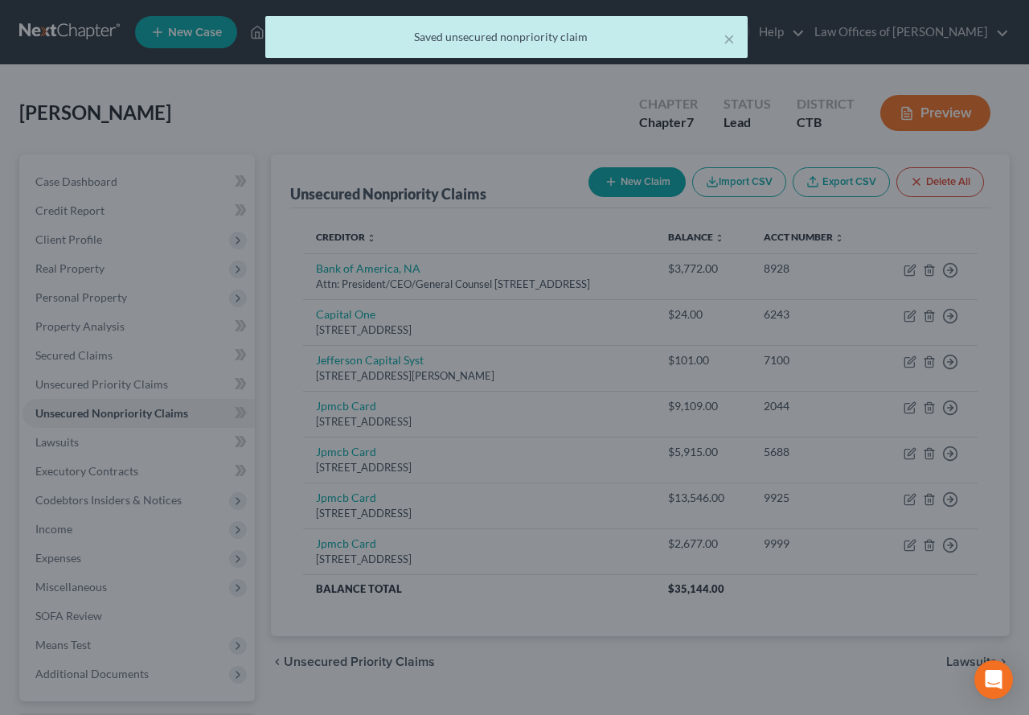
type input "0"
